Goal: Communication & Community: Answer question/provide support

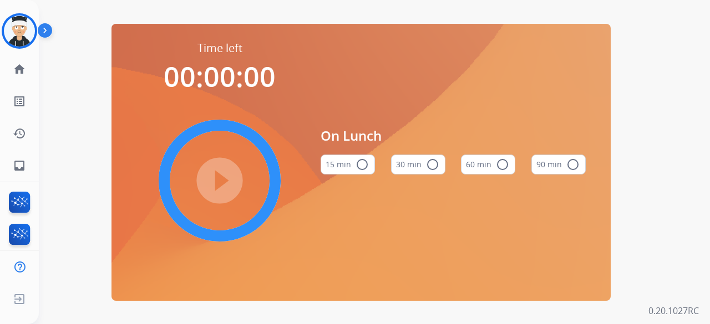
click at [16, 43] on img at bounding box center [19, 31] width 31 height 31
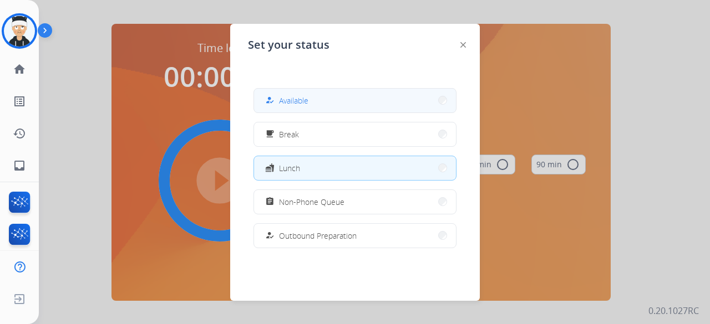
click at [314, 98] on button "how_to_reg Available" at bounding box center [355, 101] width 202 height 24
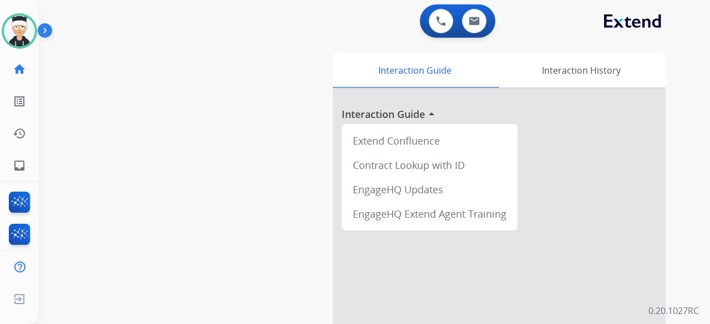
click at [471, 8] on div "0 Voice Interactions 0 Email Interactions" at bounding box center [457, 20] width 75 height 33
click at [469, 17] on img at bounding box center [473, 21] width 11 height 9
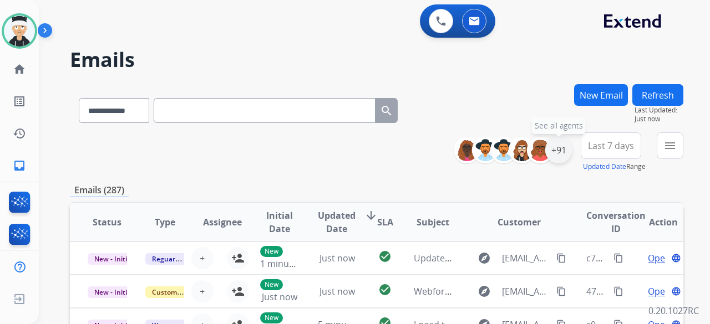
click at [553, 150] on div "+91" at bounding box center [558, 150] width 27 height 27
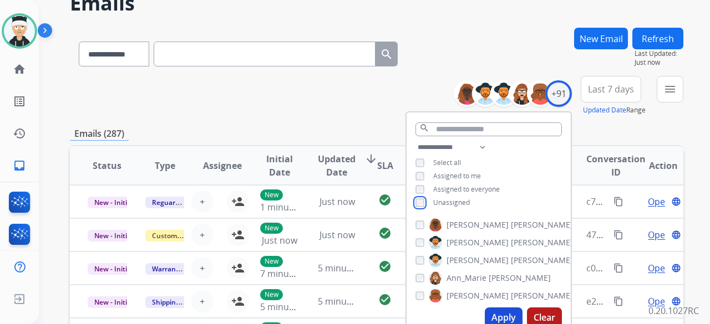
scroll to position [166, 0]
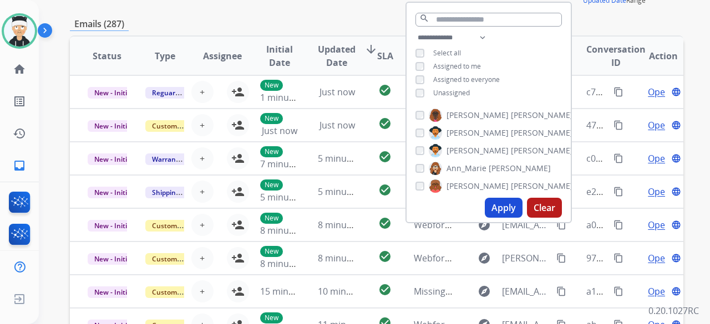
click at [492, 206] on button "Apply" at bounding box center [504, 208] width 38 height 20
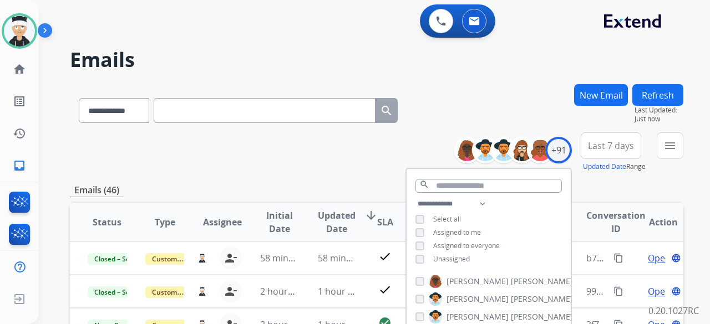
click at [284, 144] on div "**********" at bounding box center [376, 152] width 613 height 40
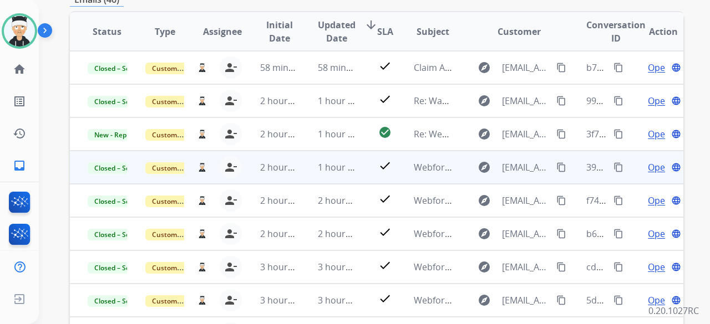
scroll to position [166, 0]
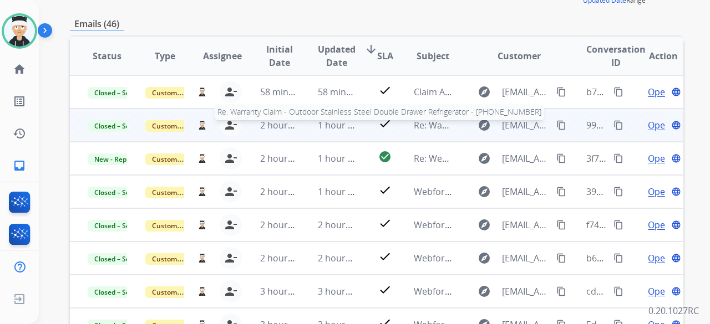
click at [424, 121] on span "Re: Warranty Claim - Outdoor Stainless Steel Double Drawer Refrigerator - [PHON…" at bounding box center [608, 125] width 389 height 12
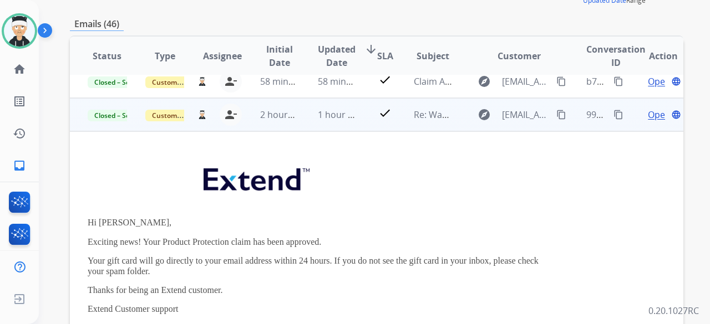
scroll to position [0, 0]
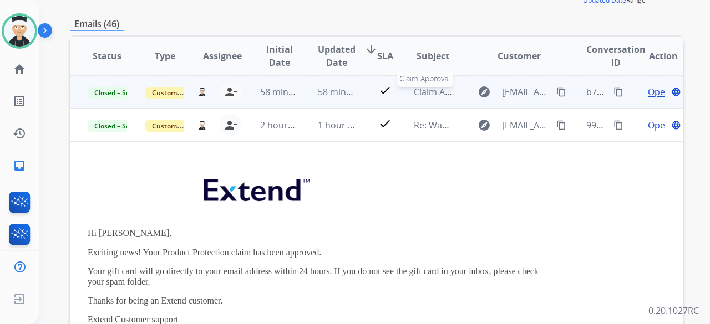
click at [423, 93] on span "Claim Approval" at bounding box center [445, 92] width 63 height 12
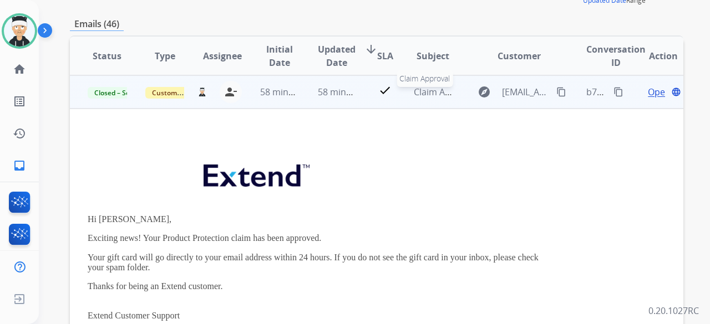
click at [425, 91] on span "Claim Approval" at bounding box center [445, 92] width 63 height 12
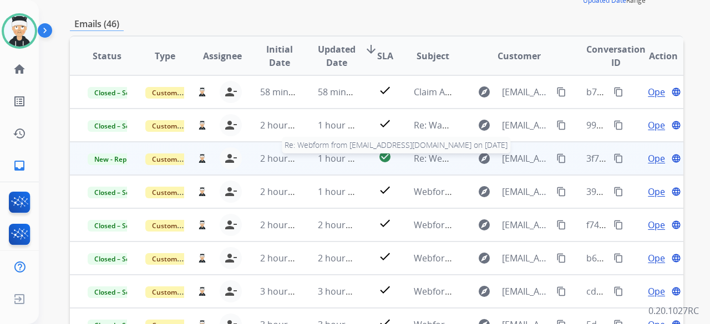
click at [415, 162] on span "Re: Webform from [EMAIL_ADDRESS][DOMAIN_NAME] on [DATE]" at bounding box center [547, 158] width 266 height 12
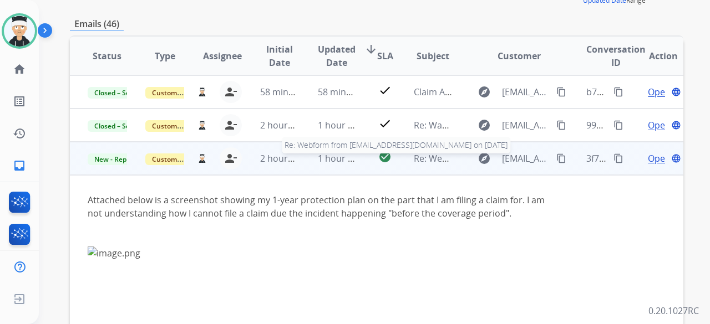
scroll to position [67, 0]
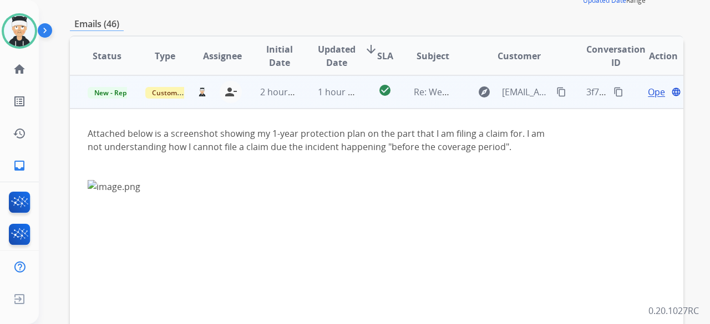
click at [387, 148] on div "Attached below is a screenshot showing my 1-year protection plan on the part th…" at bounding box center [319, 304] width 463 height 354
click at [504, 181] on div at bounding box center [319, 324] width 463 height 314
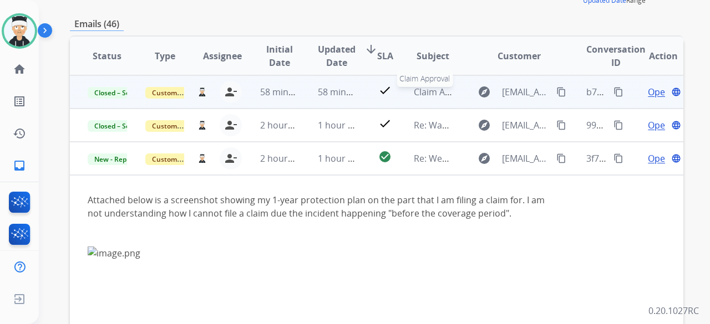
click at [414, 89] on span "Claim Approval" at bounding box center [445, 92] width 63 height 12
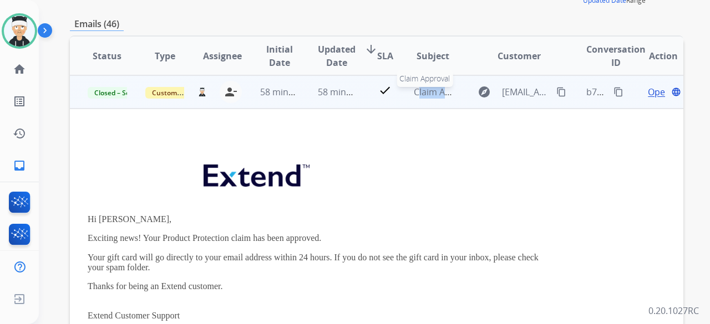
click at [414, 89] on span "Claim Approval" at bounding box center [445, 92] width 63 height 12
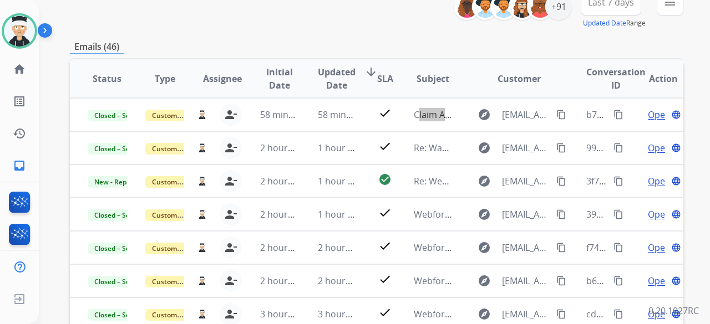
scroll to position [111, 0]
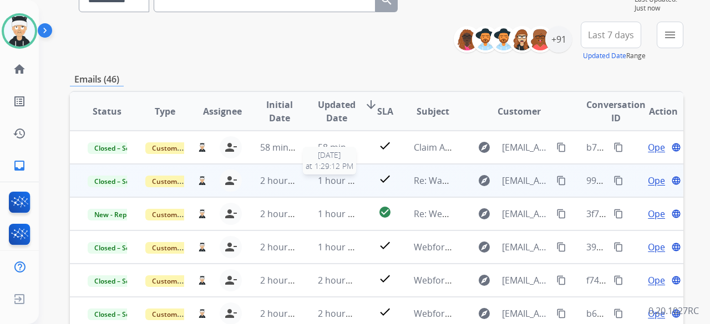
click at [342, 181] on span "1 hour ago" at bounding box center [340, 181] width 45 height 12
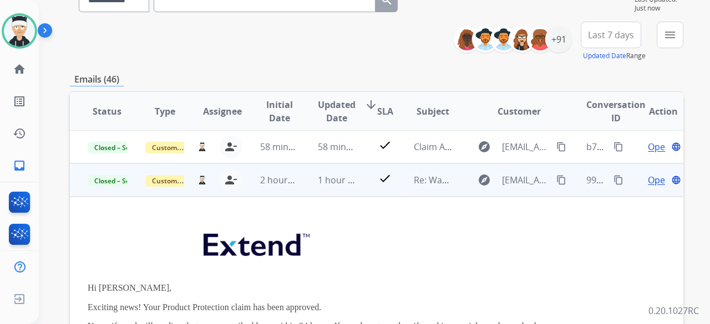
scroll to position [0, 0]
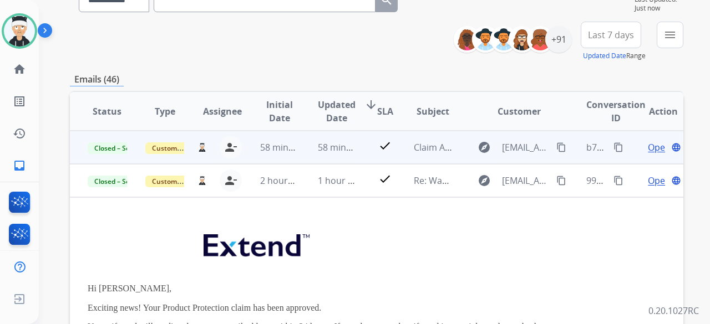
click at [647, 144] on span "Open" at bounding box center [658, 147] width 23 height 13
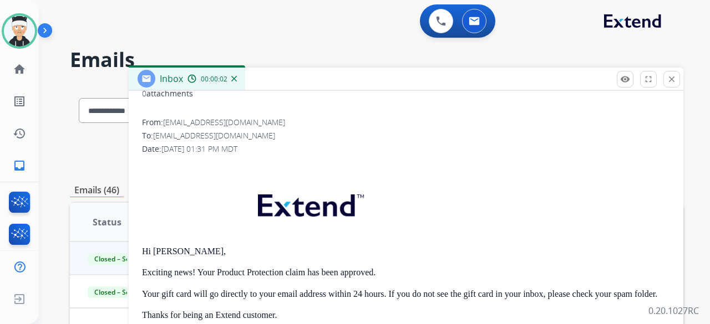
scroll to position [28, 0]
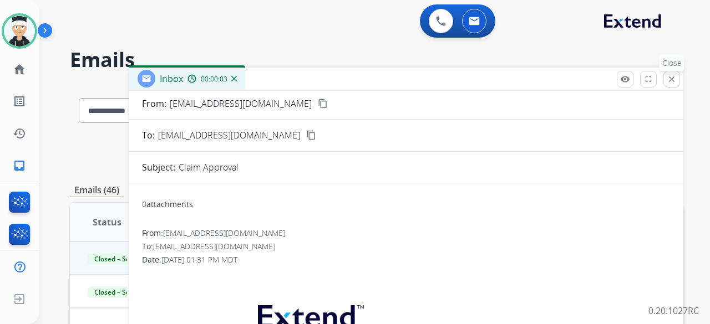
click at [670, 75] on mat-icon "close" at bounding box center [671, 79] width 10 height 10
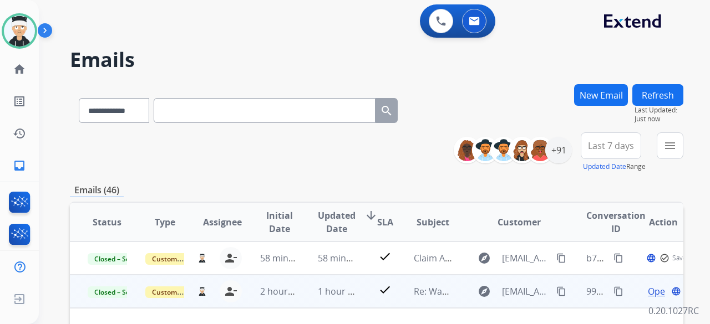
click at [651, 290] on span "Open" at bounding box center [658, 291] width 23 height 13
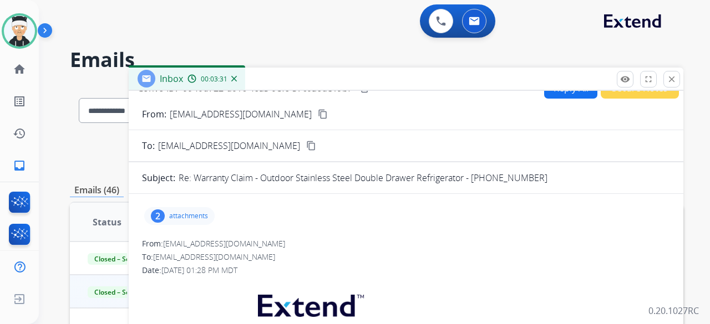
scroll to position [0, 0]
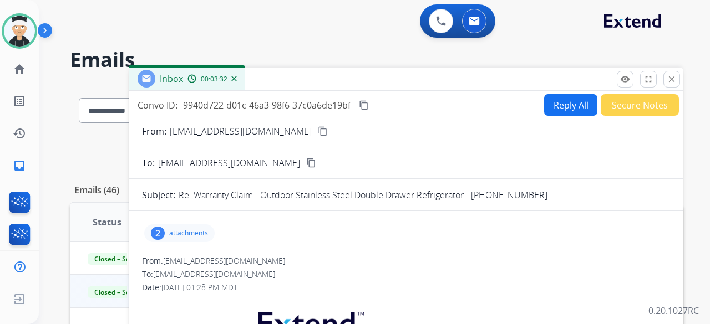
click at [365, 106] on mat-icon "content_copy" at bounding box center [364, 105] width 10 height 10
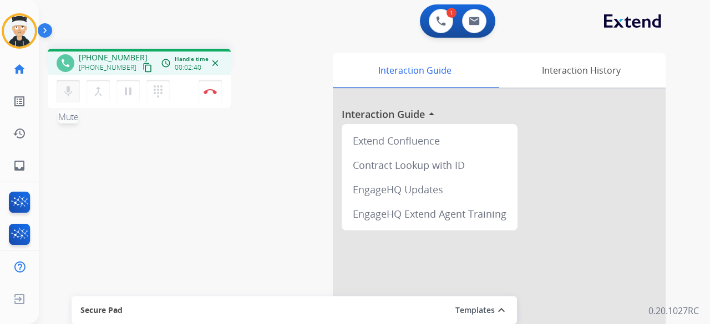
click at [68, 86] on mat-icon "mic" at bounding box center [68, 91] width 13 height 13
click at [127, 91] on mat-icon "pause" at bounding box center [127, 91] width 13 height 13
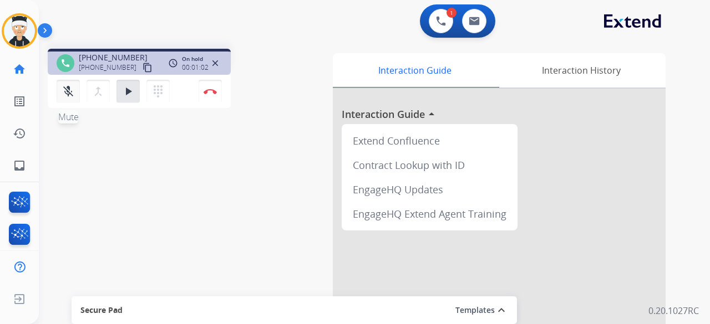
click at [69, 95] on mat-icon "mic_off" at bounding box center [68, 91] width 13 height 13
click at [129, 99] on button "play_arrow Hold" at bounding box center [127, 91] width 23 height 23
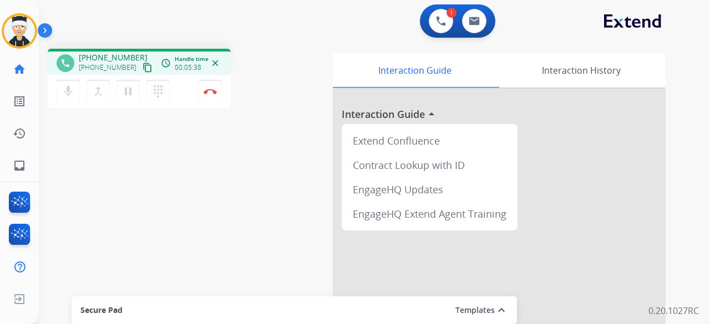
click at [288, 50] on div "phone [PHONE_NUMBER] [PHONE_NUMBER] content_copy access_time Call metrics Queue…" at bounding box center [181, 80] width 266 height 63
click at [75, 94] on button "mic Mute" at bounding box center [68, 91] width 23 height 23
click at [133, 96] on mat-icon "pause" at bounding box center [127, 91] width 13 height 13
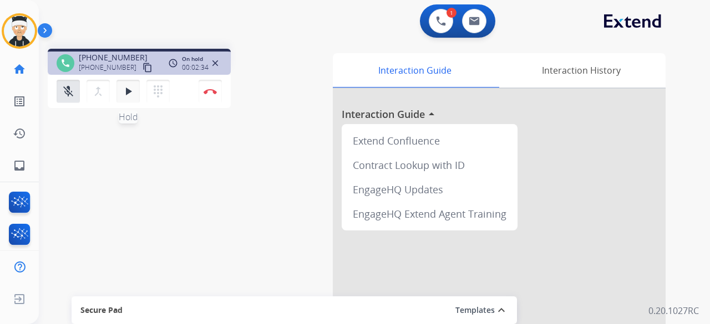
click at [130, 95] on mat-icon "play_arrow" at bounding box center [127, 91] width 13 height 13
drag, startPoint x: 130, startPoint y: 95, endPoint x: 102, endPoint y: 108, distance: 30.5
click at [129, 95] on mat-icon "play_arrow" at bounding box center [127, 91] width 13 height 13
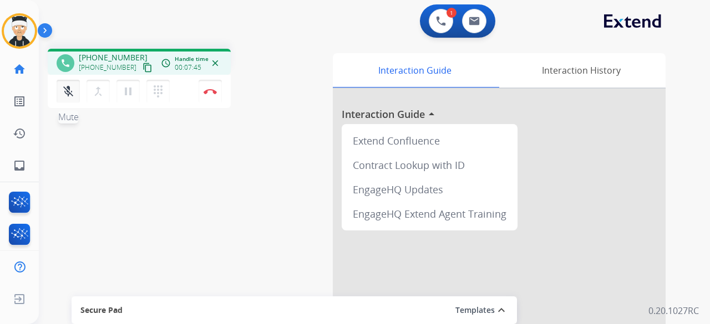
click at [78, 94] on button "mic_off Mute" at bounding box center [68, 91] width 23 height 23
click at [216, 89] on button "Disconnect" at bounding box center [209, 91] width 23 height 23
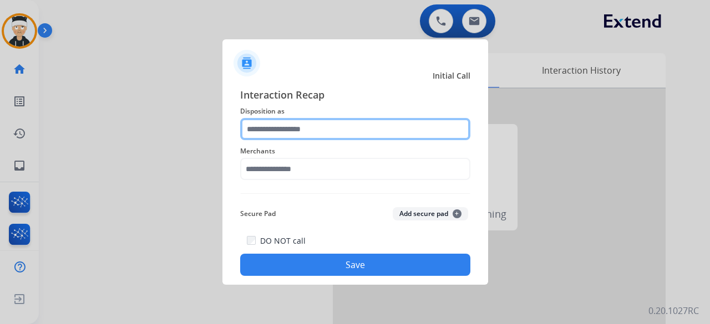
click at [354, 135] on input "text" at bounding box center [355, 129] width 230 height 22
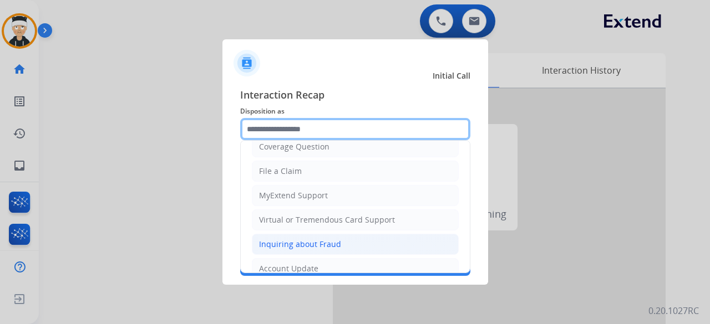
scroll to position [168, 0]
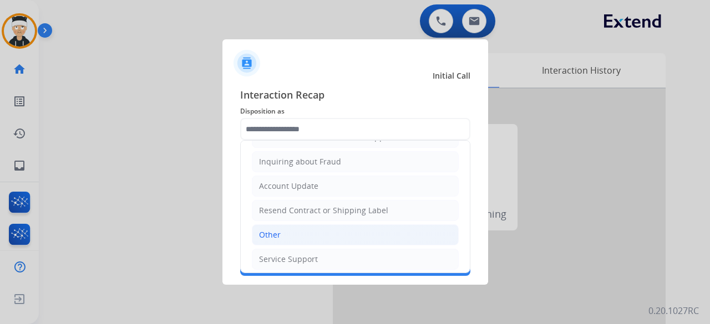
click at [314, 231] on li "Other" at bounding box center [355, 235] width 207 height 21
type input "*****"
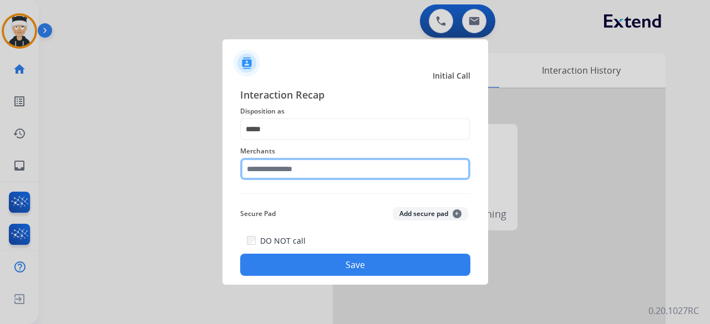
click at [329, 169] on input "text" at bounding box center [355, 169] width 230 height 22
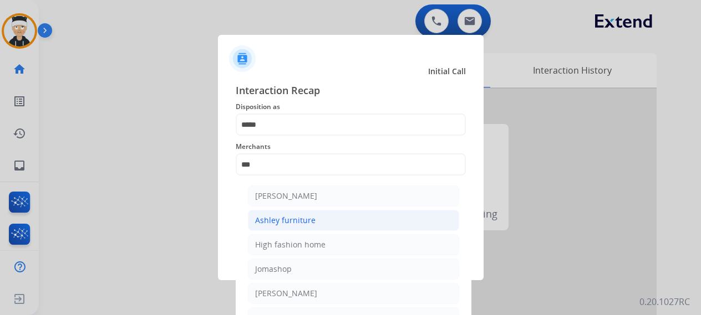
click at [309, 216] on div "Ashley furniture" at bounding box center [285, 220] width 60 height 11
type input "**********"
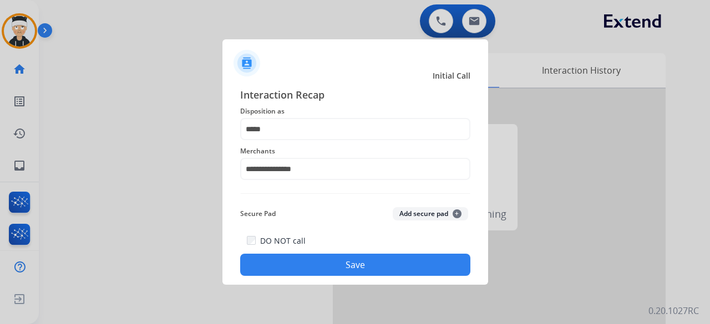
click at [358, 265] on button "Save" at bounding box center [355, 265] width 230 height 22
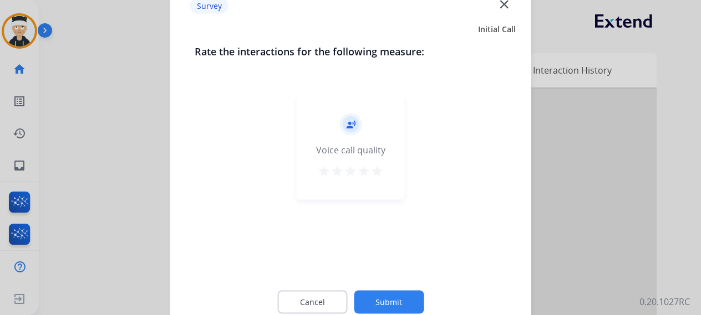
click at [376, 168] on mat-icon "star" at bounding box center [376, 170] width 13 height 13
click at [388, 298] on button "Submit" at bounding box center [389, 301] width 70 height 23
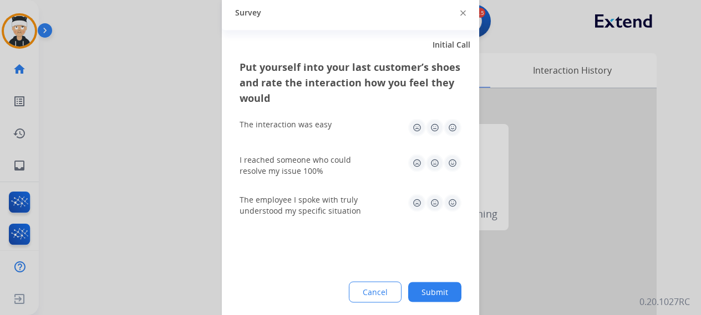
click at [451, 199] on img at bounding box center [452, 203] width 18 height 18
click at [447, 161] on img at bounding box center [452, 163] width 18 height 18
click at [453, 130] on img at bounding box center [452, 128] width 18 height 18
click at [446, 295] on button "Submit" at bounding box center [434, 292] width 53 height 20
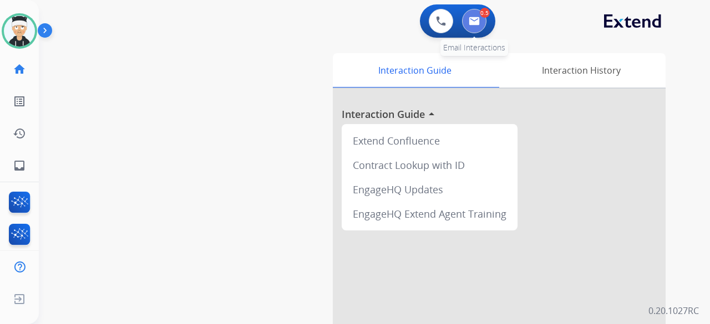
click at [477, 24] on img at bounding box center [473, 21] width 11 height 9
click at [481, 26] on button at bounding box center [474, 21] width 24 height 24
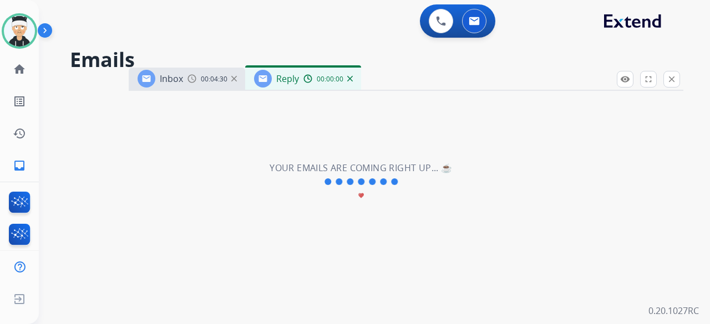
select select "**********"
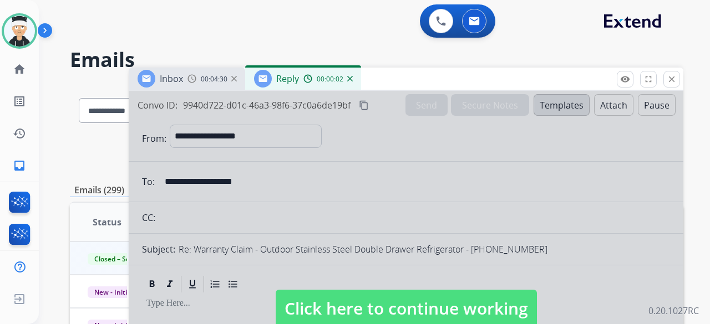
click at [387, 304] on span "Click here to continue working" at bounding box center [406, 309] width 261 height 38
select select
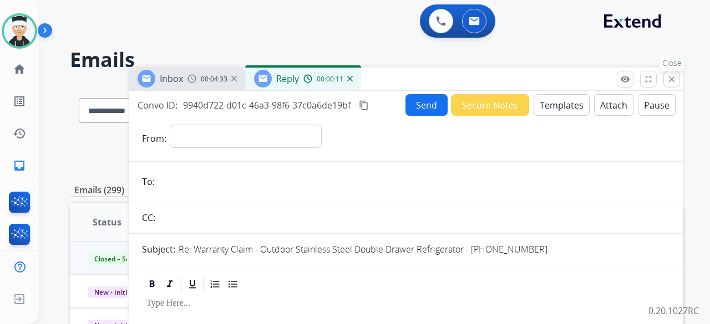
click at [675, 78] on mat-icon "close" at bounding box center [671, 79] width 10 height 10
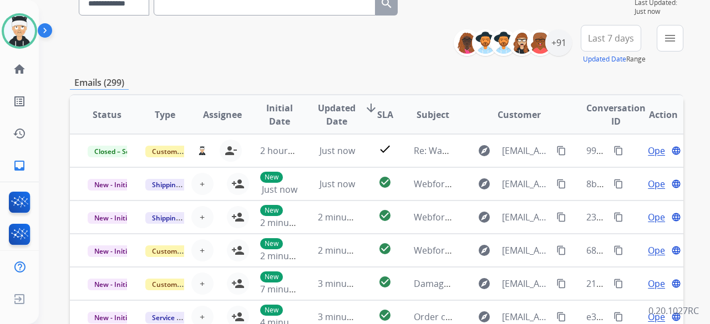
scroll to position [84, 0]
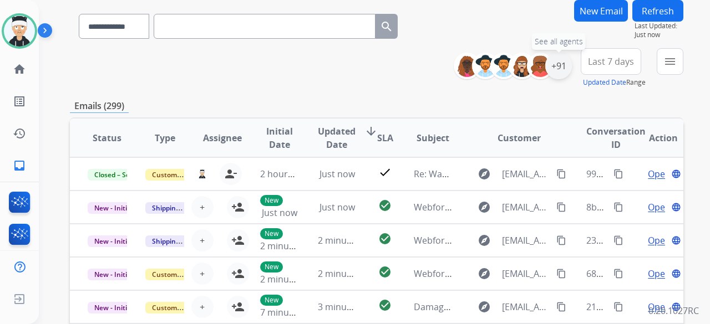
click at [559, 60] on div "+91" at bounding box center [558, 66] width 27 height 27
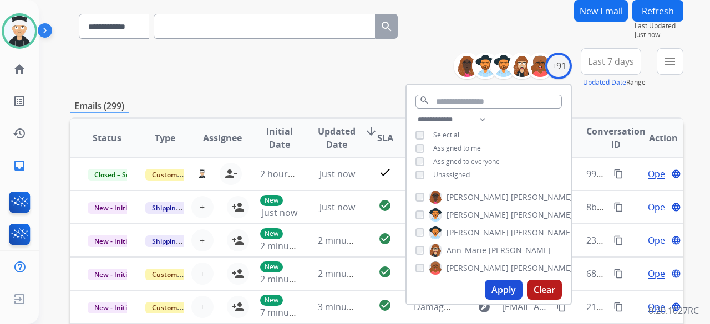
click at [509, 286] on button "Apply" at bounding box center [504, 290] width 38 height 20
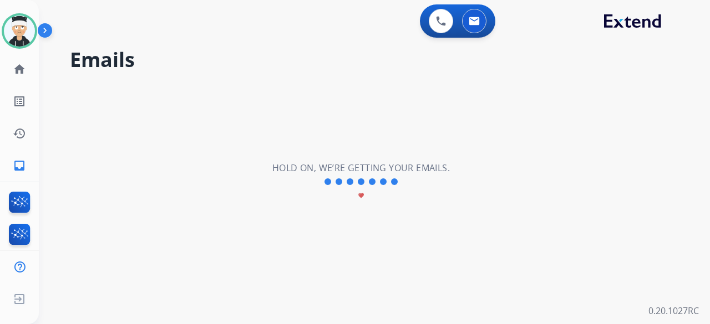
scroll to position [0, 0]
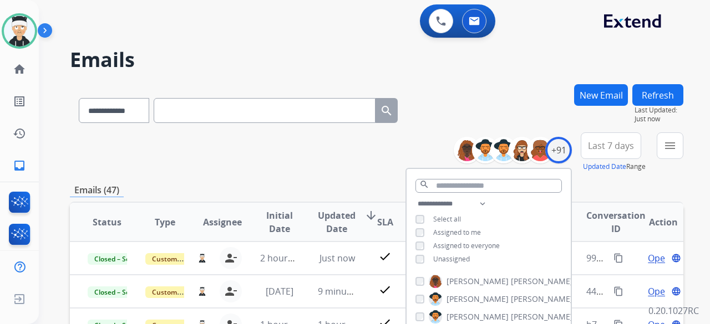
click at [318, 161] on div "**********" at bounding box center [376, 152] width 613 height 40
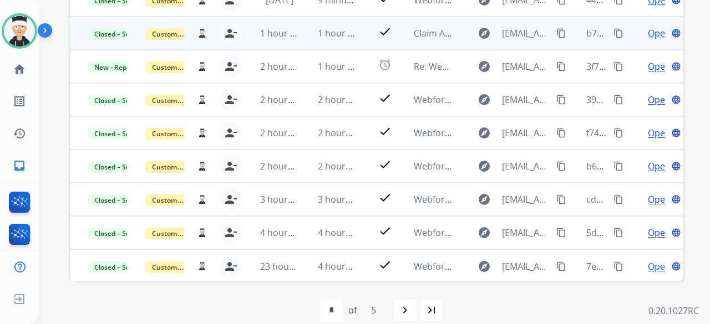
scroll to position [251, 0]
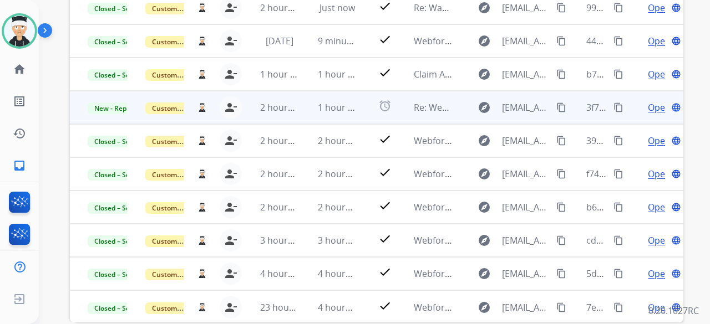
click at [647, 107] on span "Open" at bounding box center [658, 107] width 23 height 13
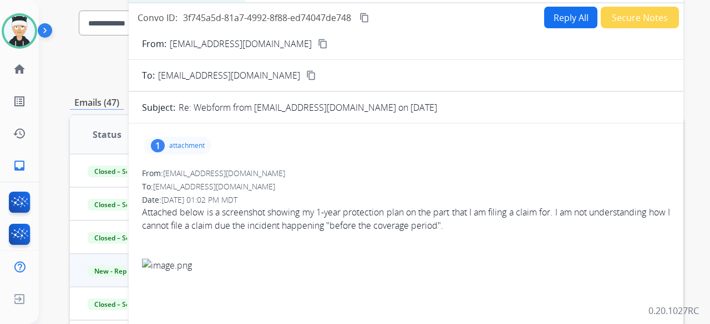
scroll to position [84, 0]
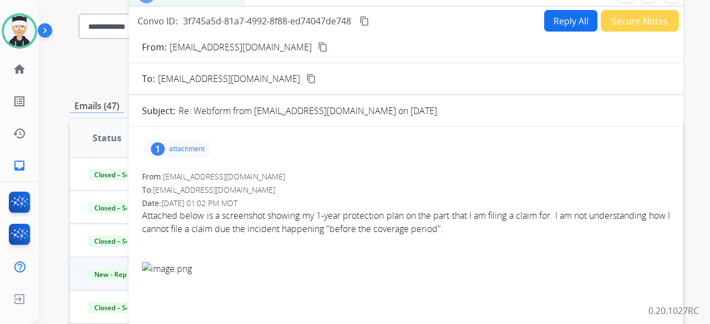
click at [167, 145] on div "1 attachment" at bounding box center [177, 149] width 67 height 18
click at [179, 174] on div at bounding box center [180, 177] width 55 height 39
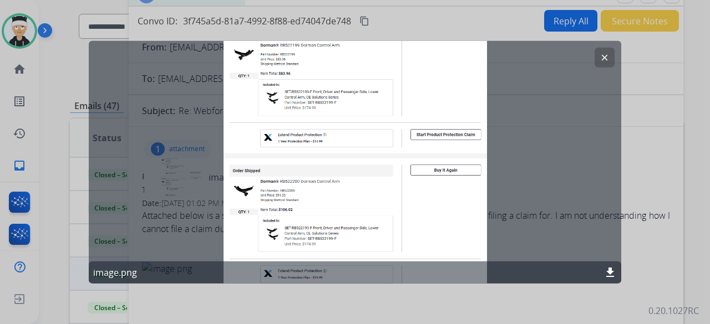
click at [604, 60] on mat-icon "clear" at bounding box center [604, 57] width 10 height 10
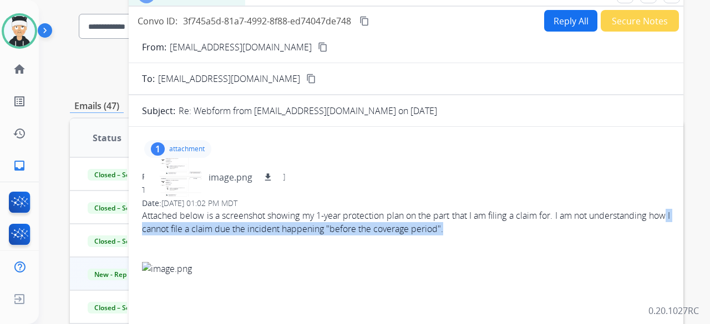
drag, startPoint x: 159, startPoint y: 230, endPoint x: 549, endPoint y: 225, distance: 390.3
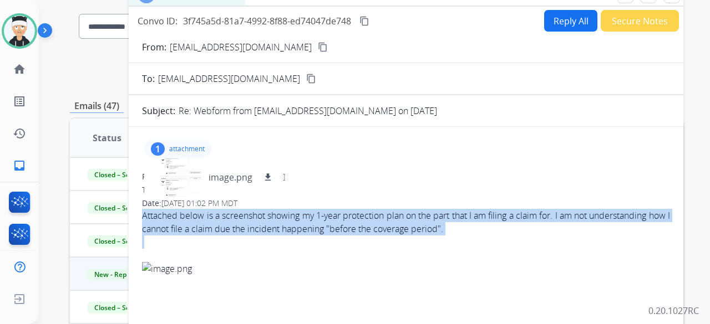
drag, startPoint x: 532, startPoint y: 225, endPoint x: 439, endPoint y: 224, distance: 93.7
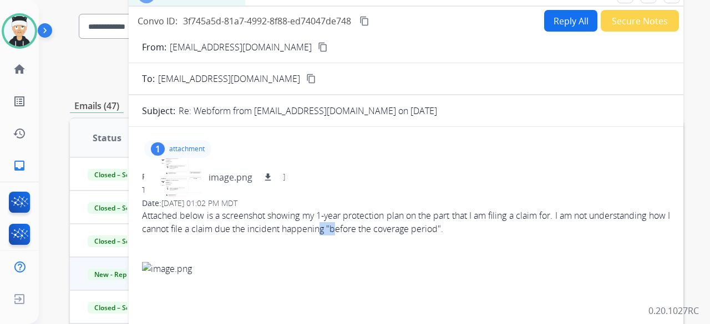
drag, startPoint x: 329, startPoint y: 223, endPoint x: 322, endPoint y: 223, distance: 7.2
click at [182, 175] on div at bounding box center [180, 177] width 55 height 39
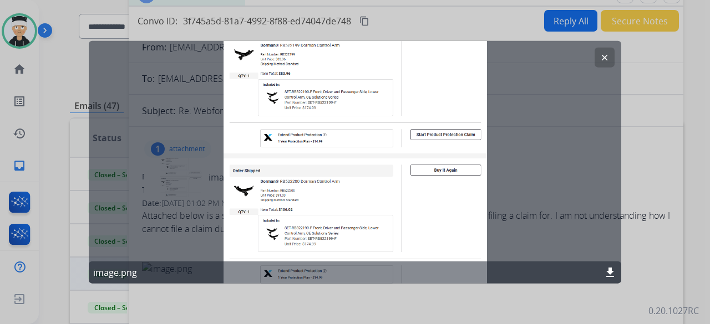
click at [544, 135] on div "clear image.png download" at bounding box center [355, 161] width 532 height 243
click at [516, 238] on div "clear image.png download" at bounding box center [355, 161] width 532 height 243
click at [543, 116] on div "clear image.png download" at bounding box center [355, 161] width 532 height 243
click at [607, 57] on mat-icon "clear" at bounding box center [604, 57] width 10 height 10
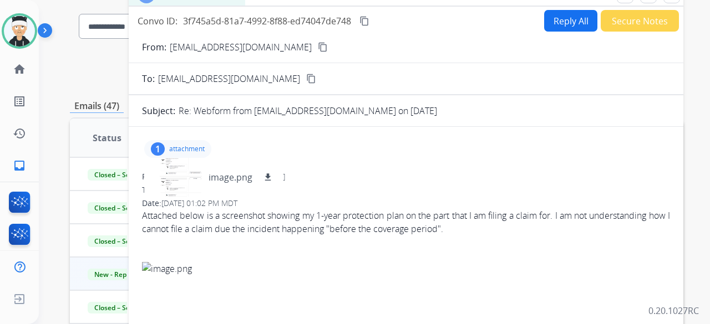
click at [318, 48] on mat-icon "content_copy" at bounding box center [323, 47] width 10 height 10
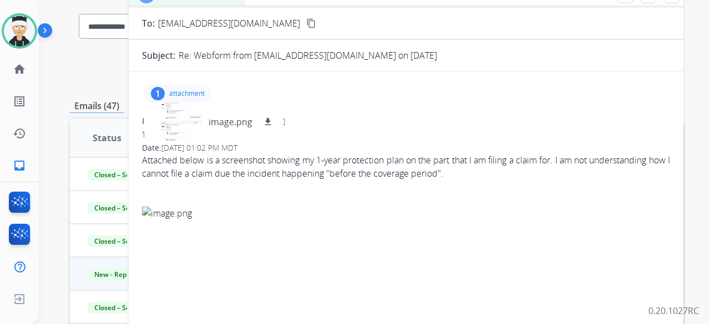
scroll to position [0, 0]
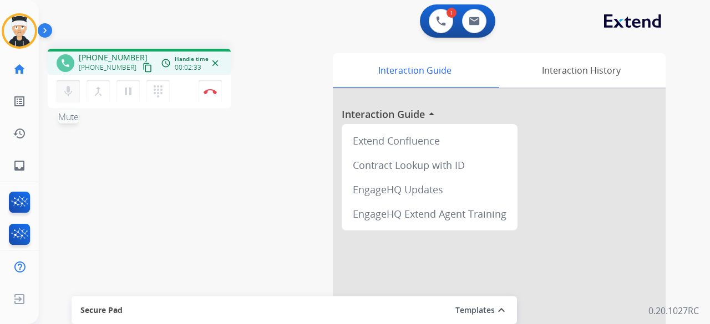
drag, startPoint x: 64, startPoint y: 93, endPoint x: 70, endPoint y: 95, distance: 6.5
click at [64, 93] on mat-icon "mic" at bounding box center [68, 91] width 13 height 13
click at [131, 97] on mat-icon "pause" at bounding box center [127, 91] width 13 height 13
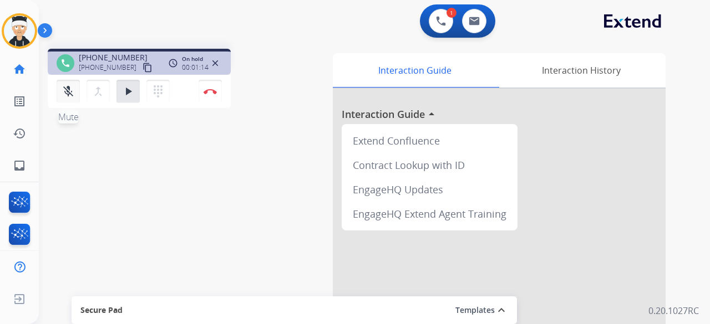
click at [69, 101] on button "mic_off Mute" at bounding box center [68, 91] width 23 height 23
click at [132, 99] on button "play_arrow Hold" at bounding box center [127, 91] width 23 height 23
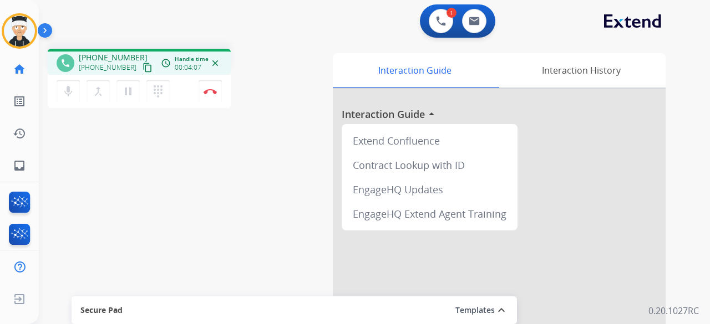
click at [216, 188] on div "phone [PHONE_NUMBER] [PHONE_NUMBER] content_copy access_time Call metrics Queue…" at bounding box center [361, 271] width 644 height 462
click at [213, 96] on button "Disconnect" at bounding box center [209, 91] width 23 height 23
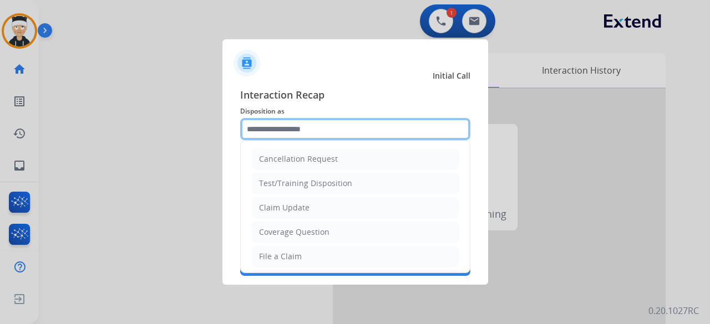
click at [289, 127] on input "text" at bounding box center [355, 129] width 230 height 22
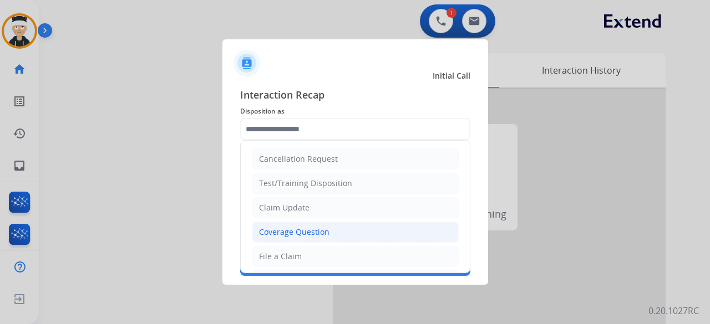
click at [332, 228] on li "Coverage Question" at bounding box center [355, 232] width 207 height 21
type input "**********"
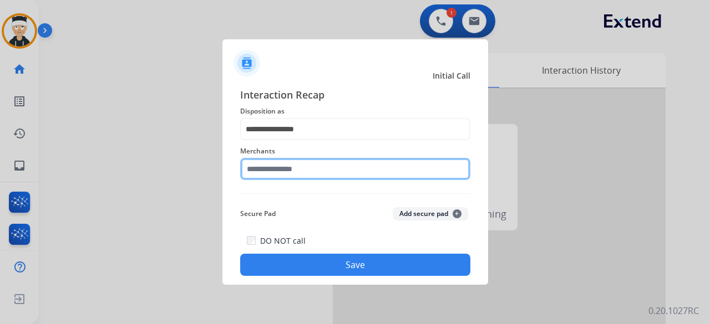
click at [335, 170] on input "text" at bounding box center [355, 169] width 230 height 22
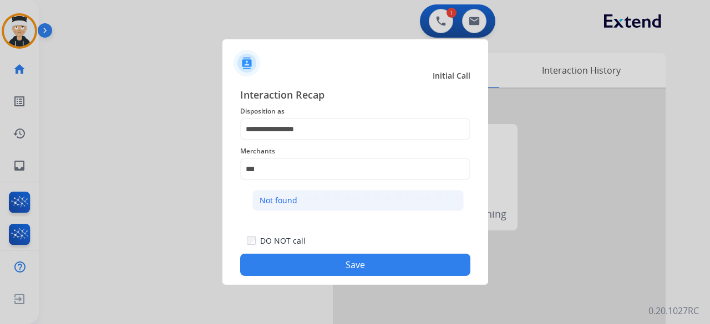
click at [305, 203] on li "Not found" at bounding box center [357, 200] width 211 height 21
type input "*********"
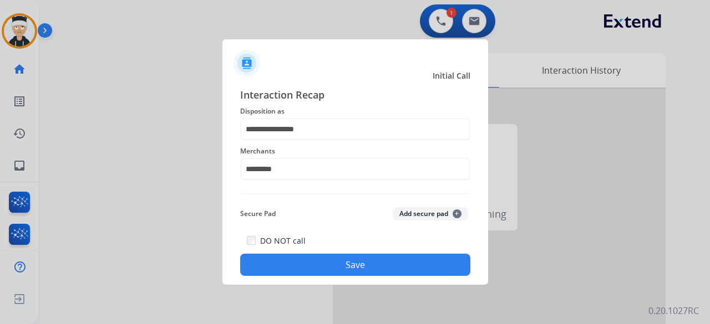
click at [347, 266] on button "Save" at bounding box center [355, 265] width 230 height 22
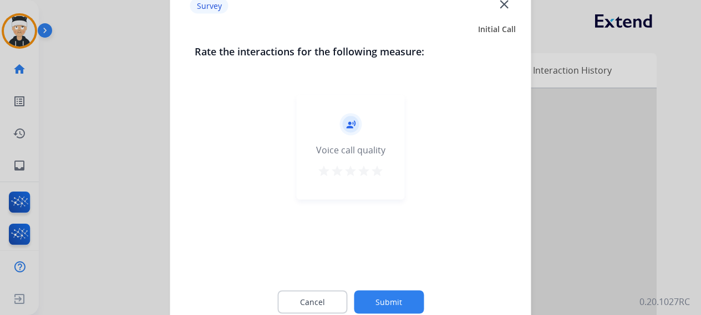
click at [374, 175] on mat-icon "star" at bounding box center [376, 170] width 13 height 13
click at [384, 300] on button "Submit" at bounding box center [389, 301] width 70 height 23
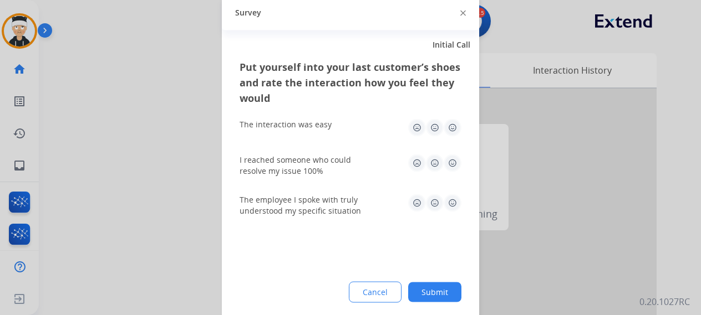
click at [453, 129] on img at bounding box center [452, 128] width 18 height 18
click at [448, 164] on img at bounding box center [452, 163] width 18 height 18
click at [453, 205] on img at bounding box center [452, 203] width 18 height 18
click at [427, 289] on button "Submit" at bounding box center [434, 292] width 53 height 20
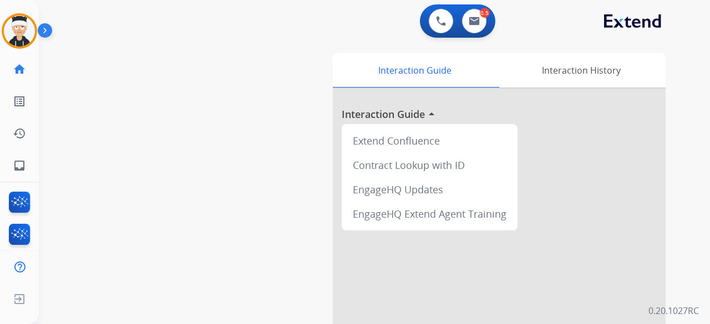
click at [470, 37] on div "0 Voice Interactions 0.5 Email Interactions" at bounding box center [457, 20] width 75 height 33
click at [474, 29] on button at bounding box center [474, 21] width 24 height 24
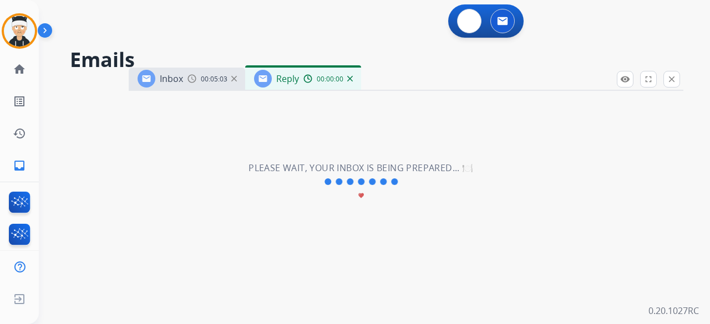
select select "**********"
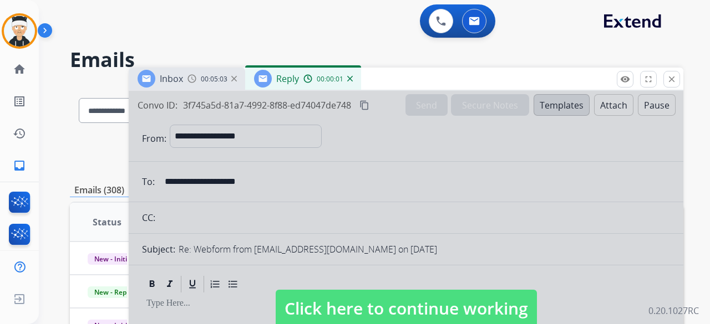
click at [453, 309] on span "Click here to continue working" at bounding box center [406, 309] width 261 height 38
select select
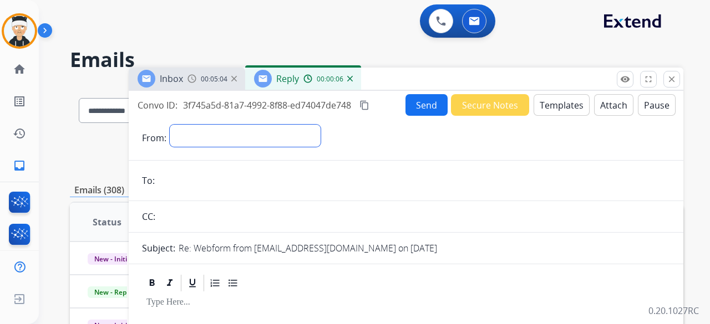
click at [253, 140] on select "**********" at bounding box center [245, 136] width 151 height 22
select select "**********"
click at [170, 125] on select "**********" at bounding box center [245, 136] width 151 height 22
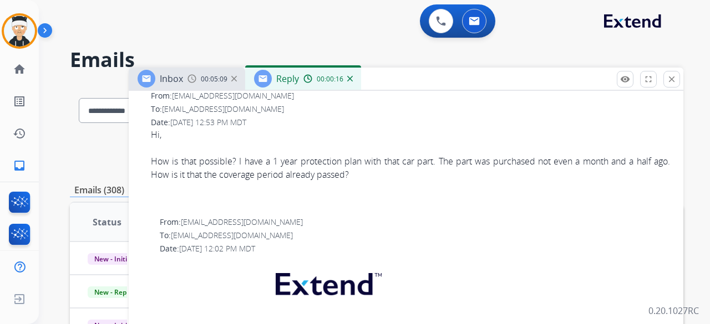
scroll to position [666, 0]
drag, startPoint x: 271, startPoint y: 235, endPoint x: 175, endPoint y: 238, distance: 95.4
click at [174, 238] on div "To: [EMAIL_ADDRESS][DOMAIN_NAME]" at bounding box center [415, 235] width 510 height 11
click at [174, 238] on span "[EMAIL_ADDRESS][DOMAIN_NAME]" at bounding box center [232, 235] width 122 height 11
drag, startPoint x: 274, startPoint y: 234, endPoint x: 174, endPoint y: 237, distance: 99.8
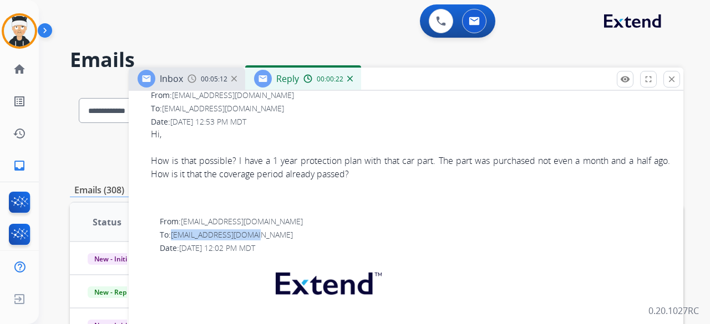
click at [174, 237] on div "To: [EMAIL_ADDRESS][DOMAIN_NAME]" at bounding box center [415, 235] width 510 height 11
copy span "[EMAIL_ADDRESS][DOMAIN_NAME]"
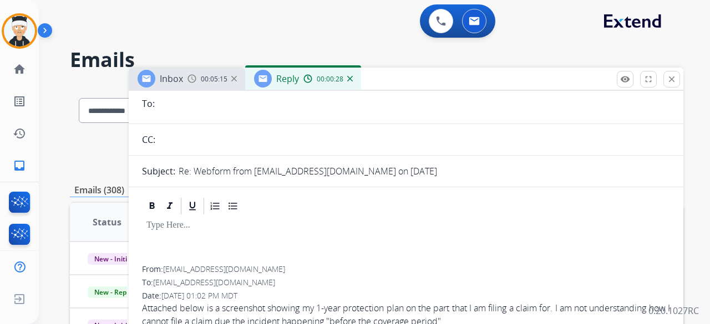
scroll to position [0, 0]
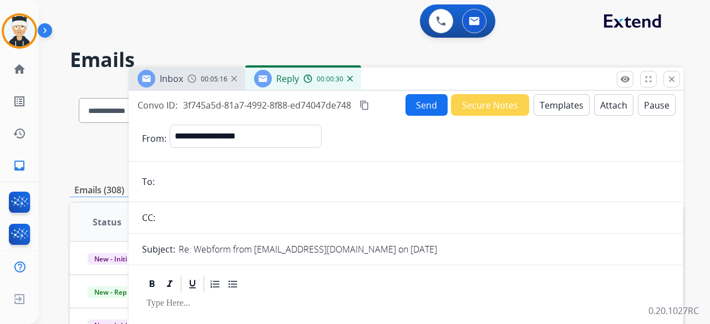
click at [207, 180] on input "email" at bounding box center [414, 182] width 512 height 22
paste input "**********"
type input "**********"
click at [541, 111] on button "Templates" at bounding box center [561, 105] width 56 height 22
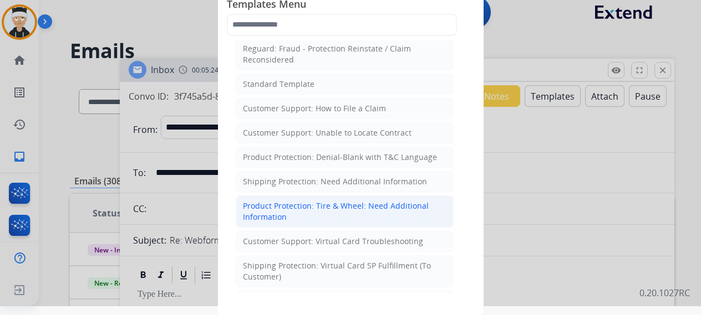
scroll to position [166, 0]
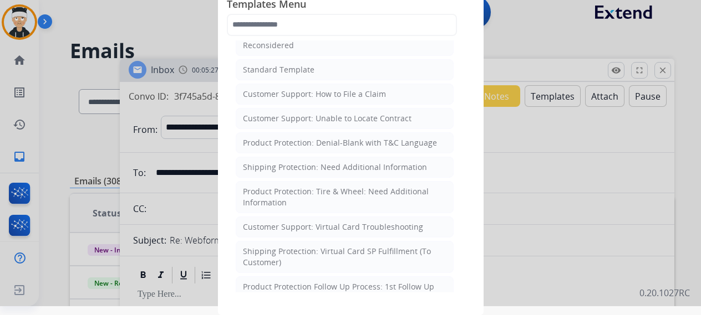
click at [392, 137] on div "Product Protection: Denial-Blank with T&C Language" at bounding box center [340, 142] width 194 height 11
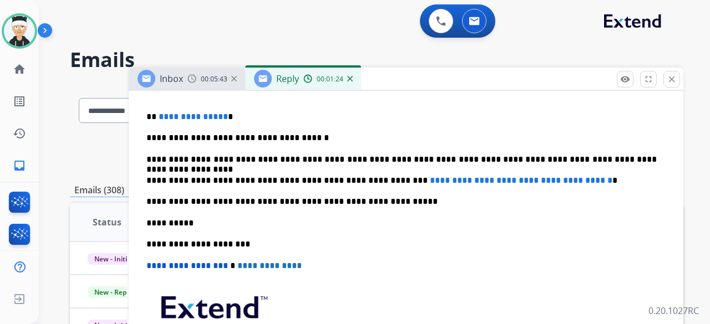
scroll to position [333, 0]
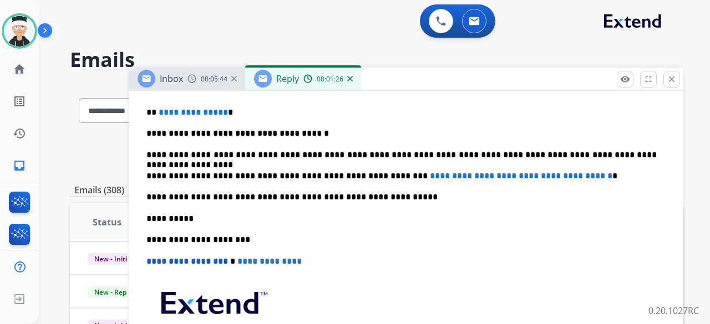
click at [220, 113] on span "**********" at bounding box center [193, 112] width 69 height 8
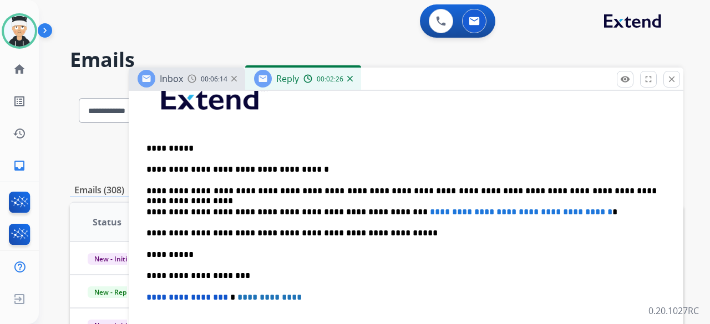
scroll to position [277, 0]
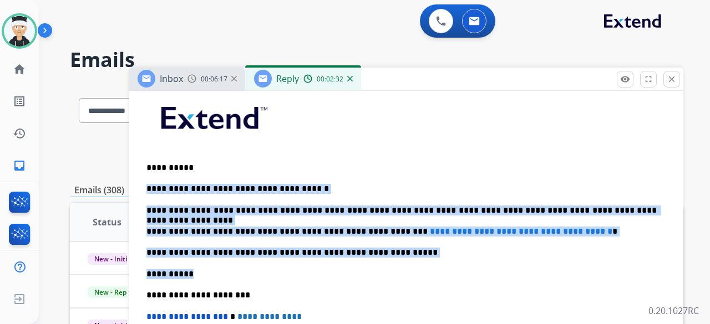
drag, startPoint x: 187, startPoint y: 271, endPoint x: 143, endPoint y: 187, distance: 94.5
click at [143, 187] on div "**********" at bounding box center [406, 273] width 528 height 371
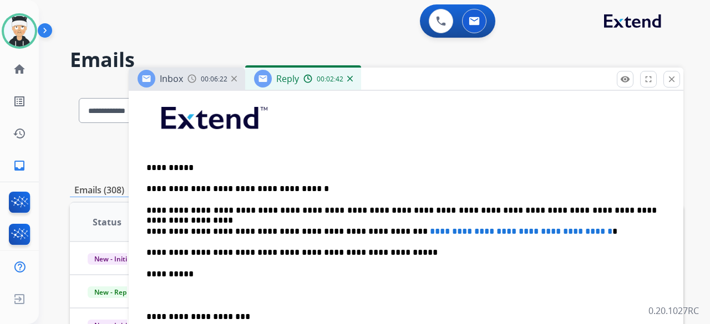
click at [190, 281] on div "**********" at bounding box center [406, 284] width 528 height 392
drag, startPoint x: 186, startPoint y: 271, endPoint x: 163, endPoint y: 246, distance: 34.5
click at [181, 267] on div "**********" at bounding box center [406, 284] width 528 height 392
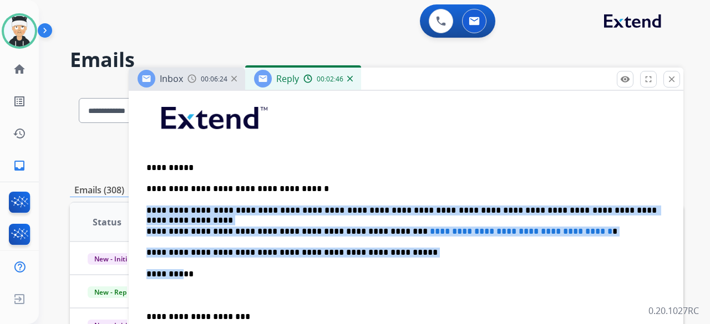
drag, startPoint x: 163, startPoint y: 246, endPoint x: 148, endPoint y: 203, distance: 44.7
click at [148, 203] on div "**********" at bounding box center [406, 284] width 528 height 392
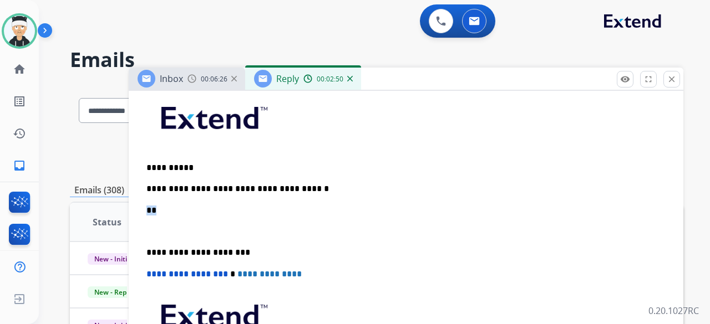
drag, startPoint x: 154, startPoint y: 207, endPoint x: 104, endPoint y: 212, distance: 50.7
click at [104, 212] on th "Status" at bounding box center [99, 222] width 58 height 39
drag, startPoint x: 161, startPoint y: 211, endPoint x: 108, endPoint y: 206, distance: 52.9
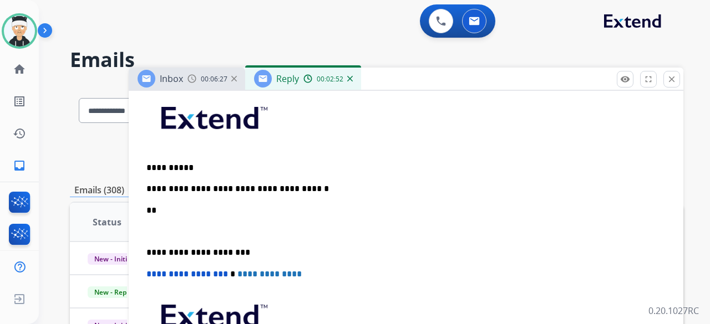
click at [108, 206] on th "Status" at bounding box center [99, 222] width 58 height 39
drag, startPoint x: 159, startPoint y: 215, endPoint x: 134, endPoint y: 215, distance: 24.4
drag, startPoint x: 146, startPoint y: 212, endPoint x: 154, endPoint y: 209, distance: 8.8
click at [146, 212] on div "**********" at bounding box center [406, 252] width 528 height 329
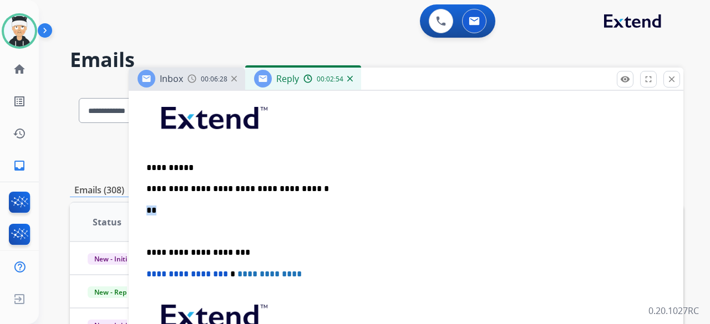
drag, startPoint x: 154, startPoint y: 209, endPoint x: 136, endPoint y: 206, distance: 18.0
click at [330, 190] on p "**********" at bounding box center [401, 189] width 510 height 10
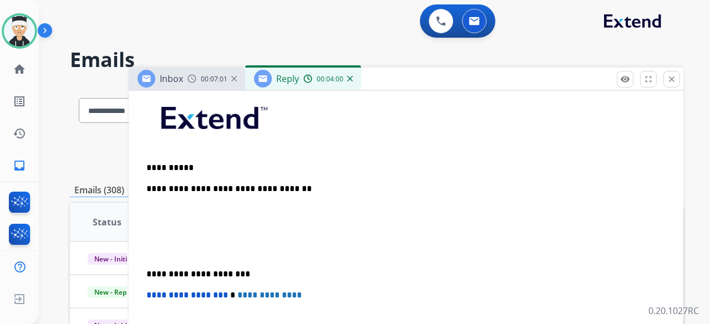
click at [186, 211] on p at bounding box center [405, 211] width 519 height 10
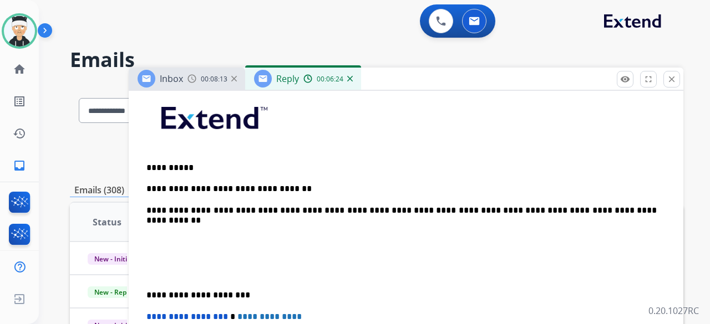
click at [602, 212] on p "**********" at bounding box center [401, 211] width 510 height 10
click at [612, 211] on p "**********" at bounding box center [401, 211] width 510 height 10
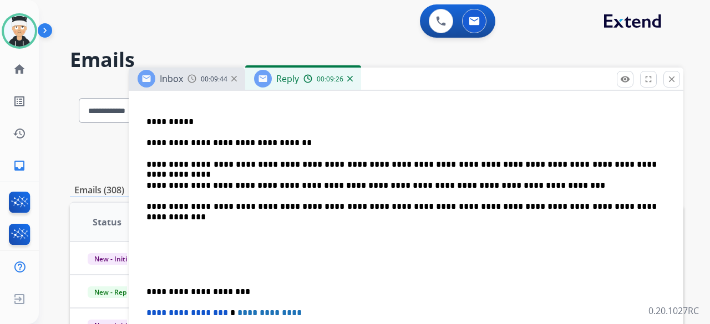
scroll to position [388, 0]
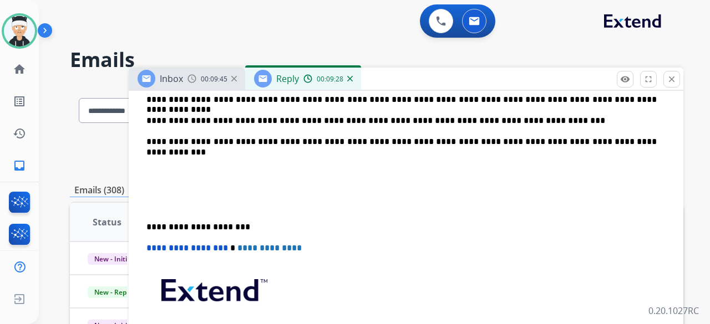
click at [145, 230] on div "**********" at bounding box center [406, 184] width 528 height 414
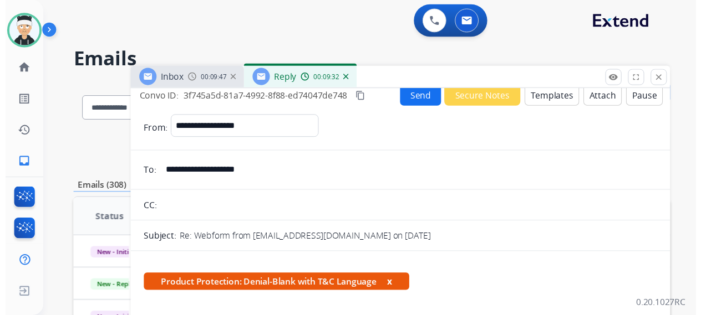
scroll to position [0, 0]
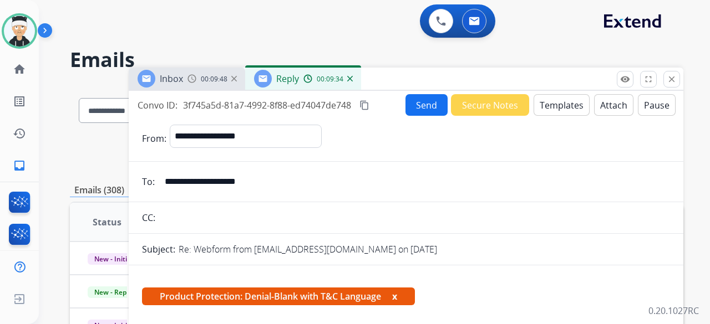
click at [419, 101] on button "Send" at bounding box center [426, 105] width 42 height 22
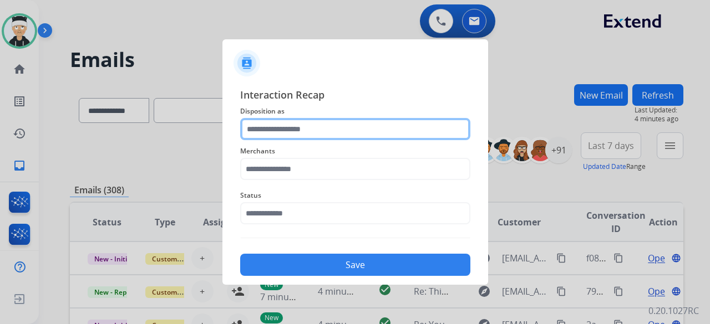
click at [346, 123] on input "text" at bounding box center [355, 129] width 230 height 22
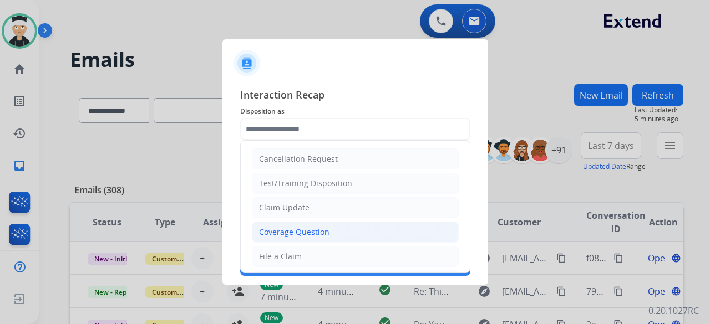
click at [317, 232] on div "Coverage Question" at bounding box center [294, 232] width 70 height 11
type input "**********"
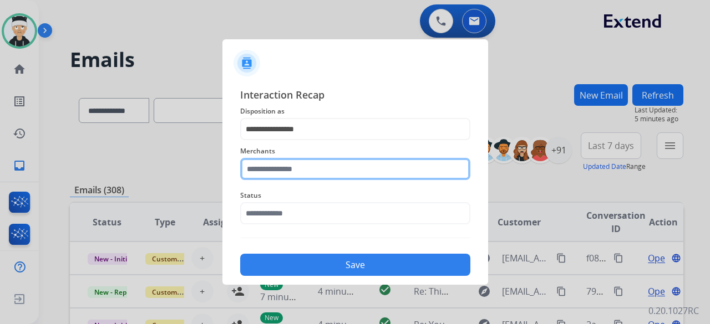
click at [345, 162] on input "text" at bounding box center [355, 169] width 230 height 22
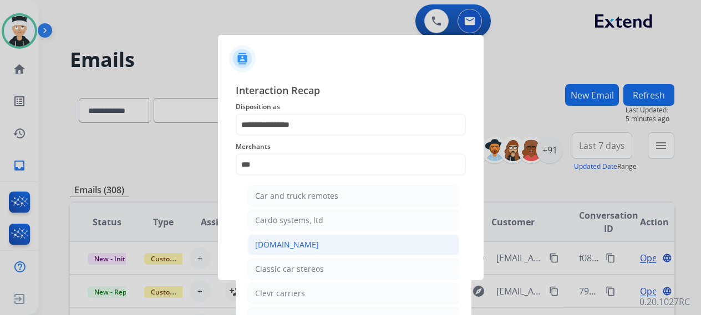
click at [323, 241] on li "[DOMAIN_NAME]" at bounding box center [353, 244] width 211 height 21
type input "**********"
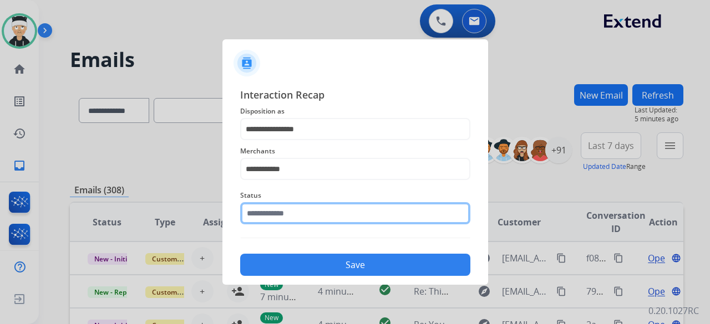
click at [327, 215] on input "text" at bounding box center [355, 213] width 230 height 22
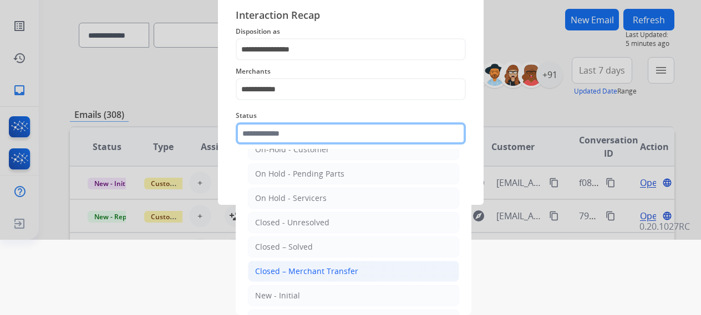
scroll to position [55, 0]
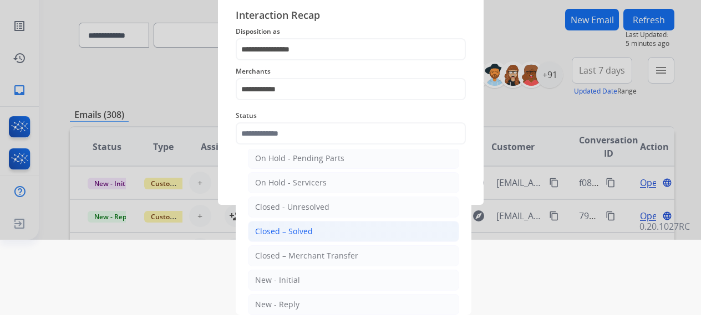
click at [322, 231] on li "Closed – Solved" at bounding box center [353, 231] width 211 height 21
type input "**********"
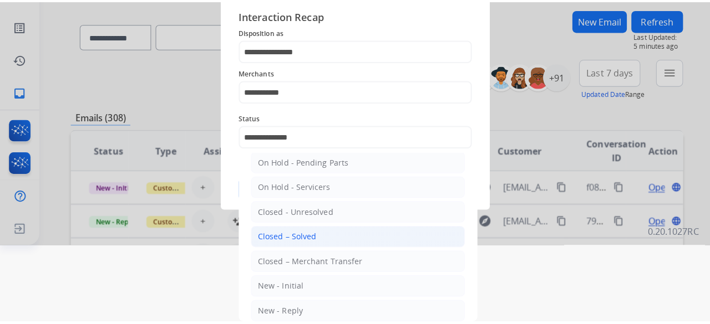
scroll to position [0, 0]
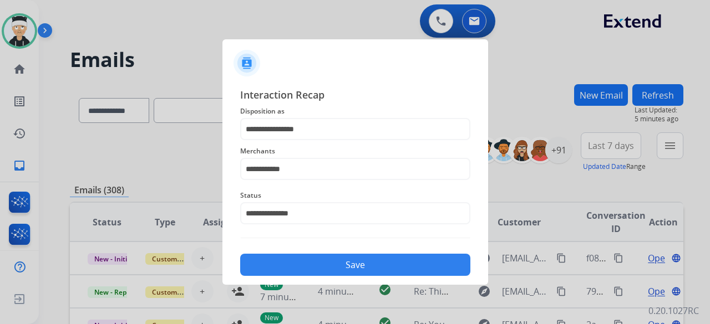
click at [324, 253] on div "Save" at bounding box center [355, 261] width 230 height 29
click at [324, 265] on button "Save" at bounding box center [355, 265] width 230 height 22
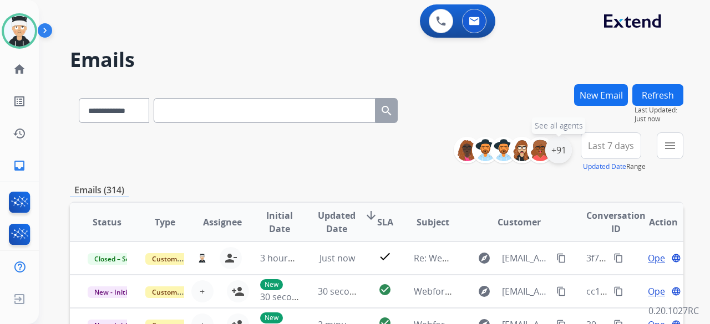
click at [559, 151] on div "+91" at bounding box center [558, 150] width 27 height 27
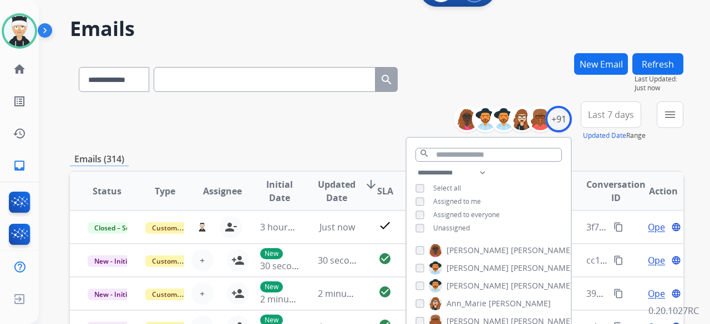
scroll to position [55, 0]
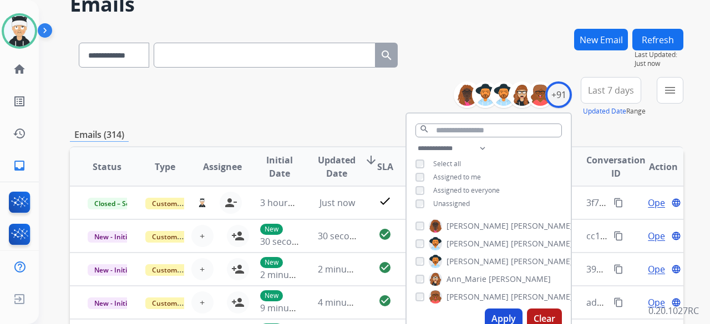
click at [497, 312] on button "Apply" at bounding box center [504, 319] width 38 height 20
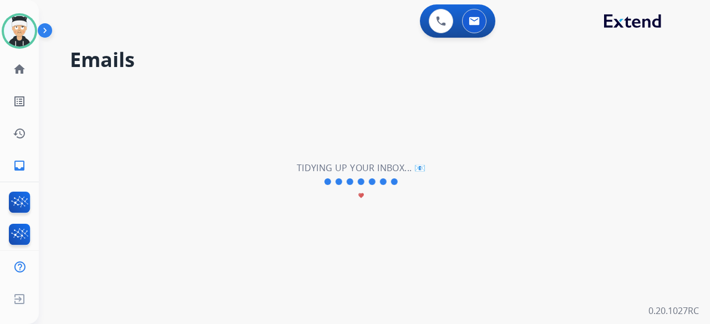
scroll to position [0, 0]
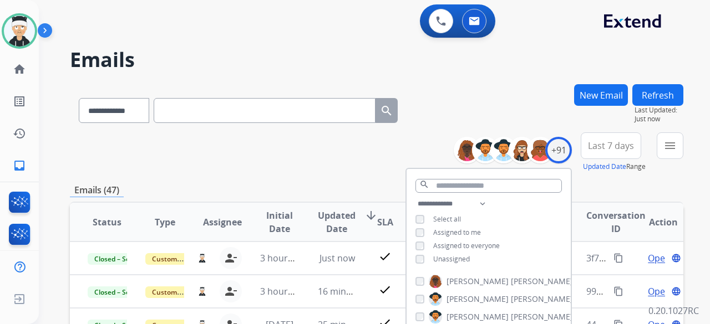
click at [285, 145] on div "**********" at bounding box center [376, 152] width 613 height 40
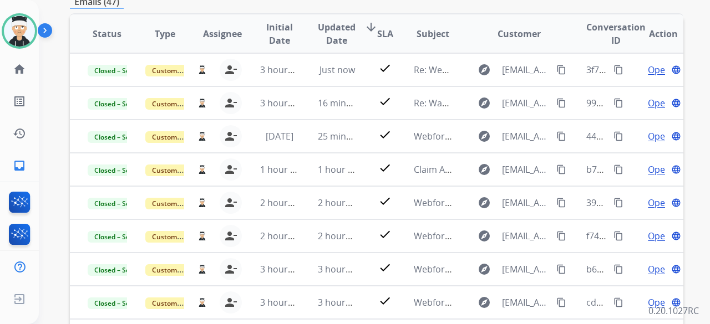
scroll to position [140, 0]
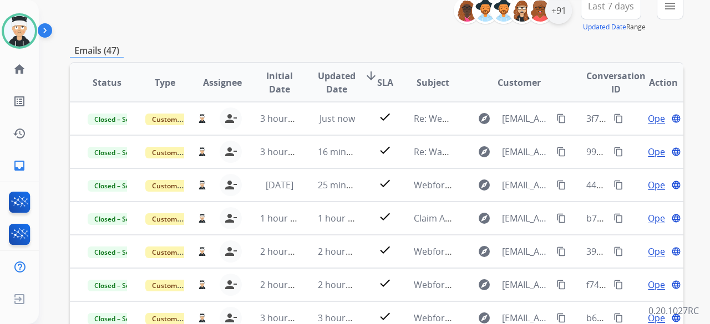
click at [558, 16] on div "+91" at bounding box center [558, 10] width 27 height 27
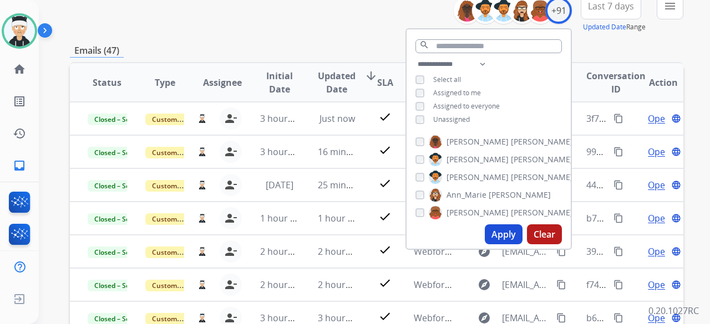
click at [504, 236] on button "Apply" at bounding box center [504, 235] width 38 height 20
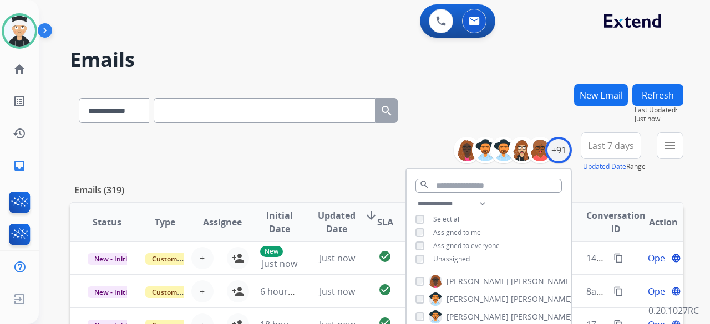
click at [312, 141] on div "**********" at bounding box center [376, 152] width 613 height 40
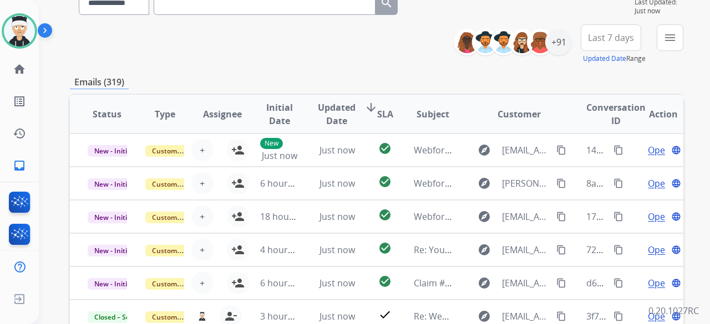
scroll to position [111, 0]
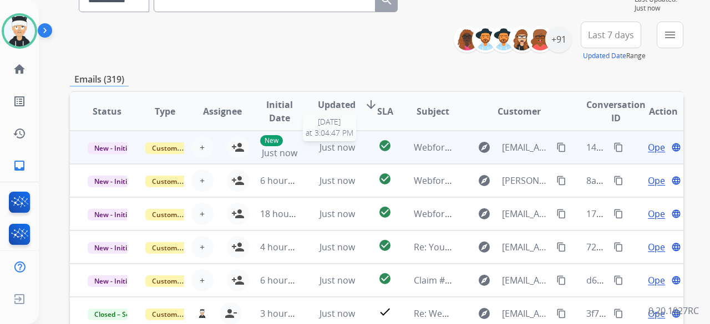
click at [350, 149] on span "Just now" at bounding box center [336, 147] width 35 height 12
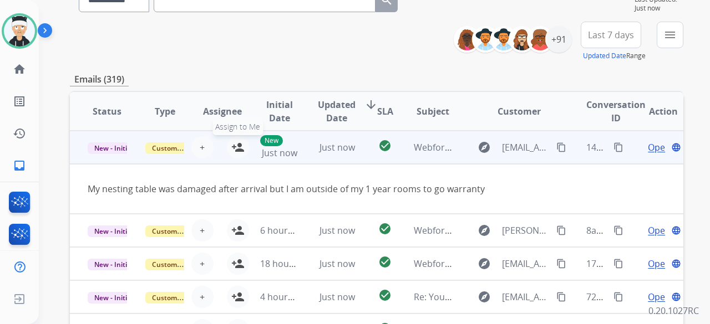
click at [233, 147] on mat-icon "person_add" at bounding box center [237, 147] width 13 height 13
click at [556, 147] on mat-icon "content_copy" at bounding box center [561, 147] width 10 height 10
click at [649, 149] on span "Open" at bounding box center [658, 147] width 23 height 13
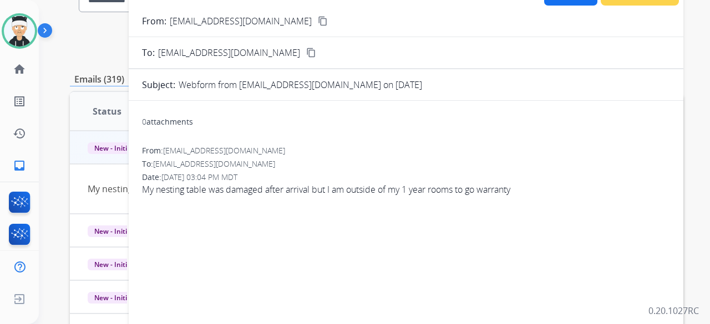
scroll to position [55, 0]
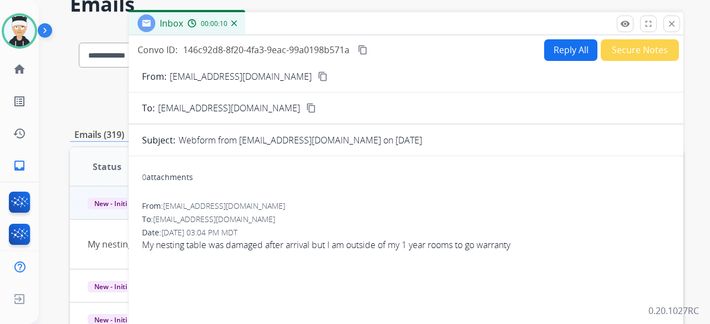
click at [550, 55] on button "Reply All" at bounding box center [570, 50] width 53 height 22
select select "**********"
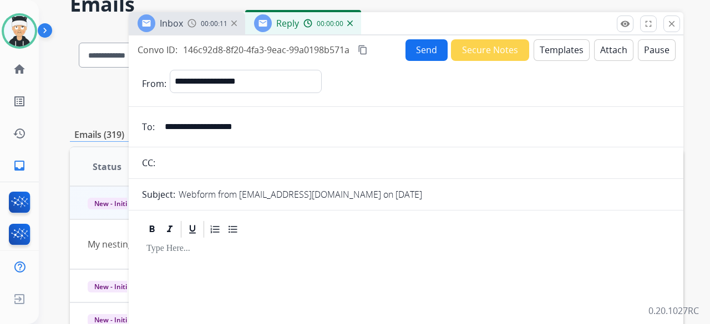
click at [540, 48] on button "Templates" at bounding box center [561, 50] width 56 height 22
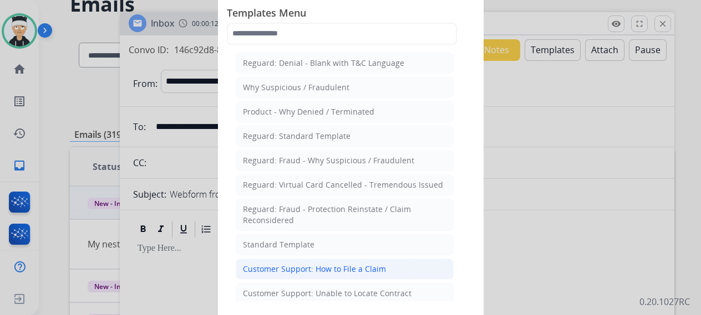
click at [277, 264] on div "Customer Support: How to File a Claim" at bounding box center [314, 269] width 143 height 11
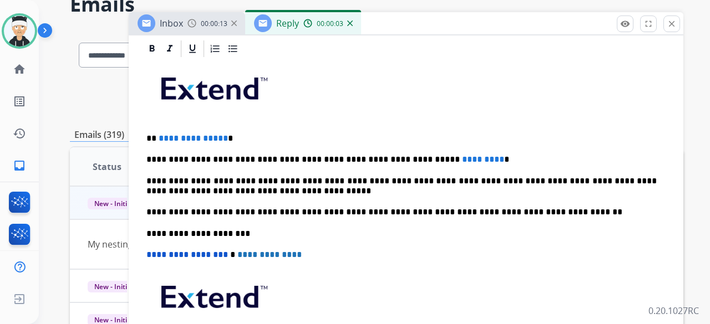
scroll to position [263, 0]
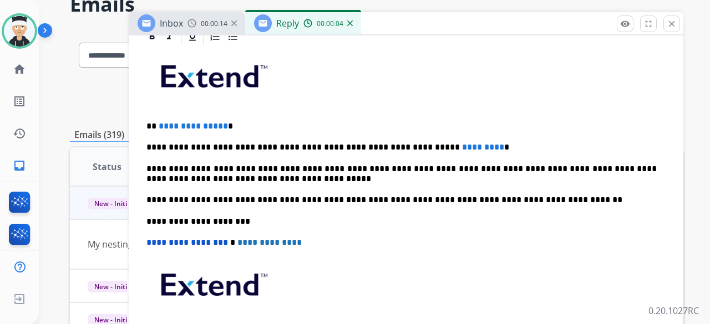
click at [222, 124] on p "**********" at bounding box center [401, 126] width 510 height 10
click at [220, 126] on span "**********" at bounding box center [193, 126] width 69 height 8
click at [156, 127] on p "****" at bounding box center [401, 126] width 510 height 10
click at [157, 125] on p "****" at bounding box center [401, 126] width 510 height 10
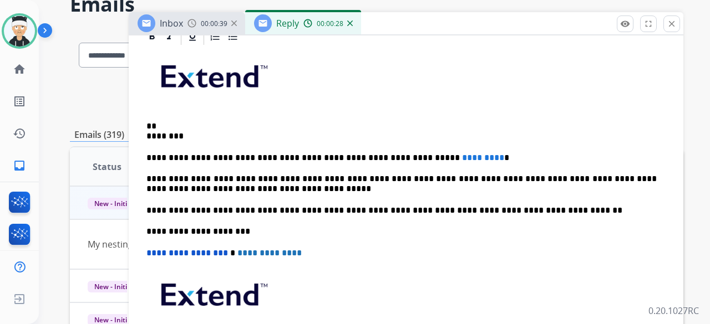
click at [146, 134] on div "**********" at bounding box center [406, 221] width 528 height 349
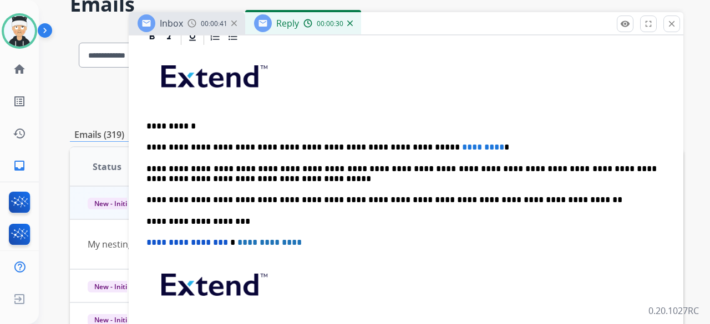
click at [198, 123] on p "**********" at bounding box center [401, 126] width 510 height 10
click at [448, 146] on p "**********" at bounding box center [401, 147] width 510 height 10
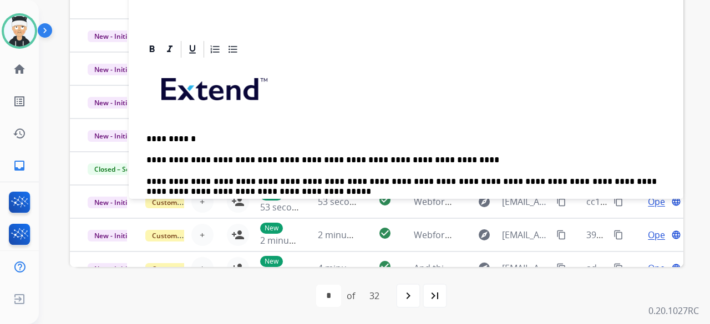
scroll to position [0, 0]
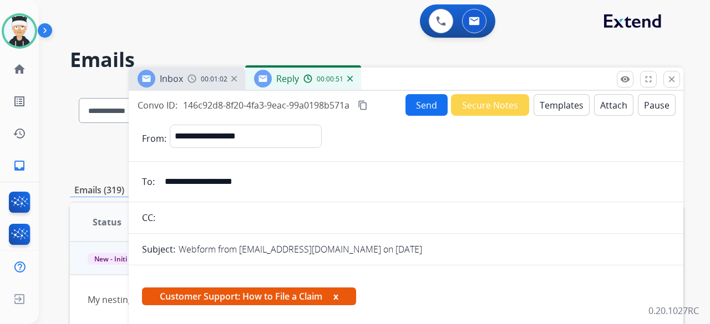
click at [421, 106] on button "Send" at bounding box center [426, 105] width 42 height 22
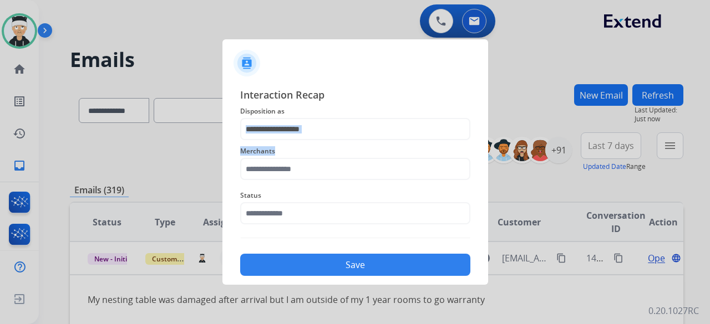
drag, startPoint x: 438, startPoint y: 144, endPoint x: 426, endPoint y: 140, distance: 12.6
click at [426, 140] on div "Interaction Recap Disposition as Merchants Status Save" at bounding box center [355, 181] width 230 height 189
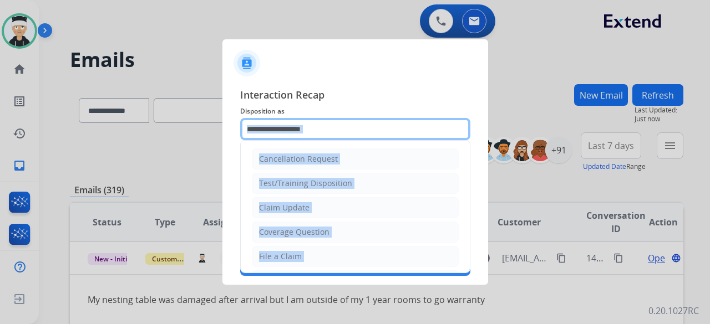
click at [424, 134] on input "text" at bounding box center [355, 129] width 230 height 22
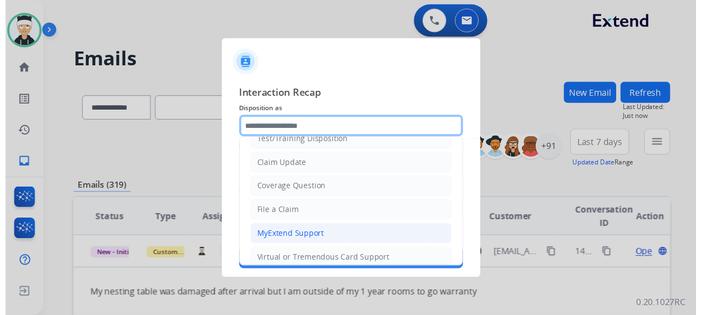
scroll to position [55, 0]
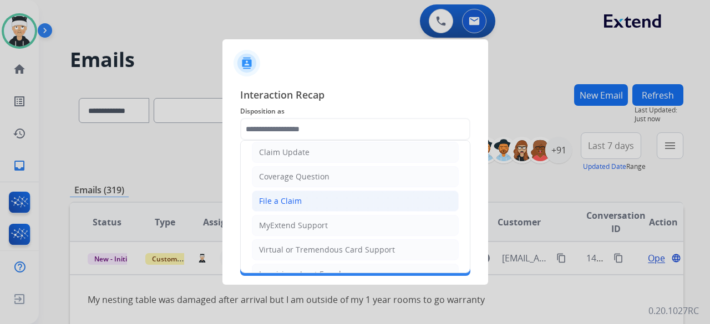
click at [317, 198] on li "File a Claim" at bounding box center [355, 201] width 207 height 21
type input "**********"
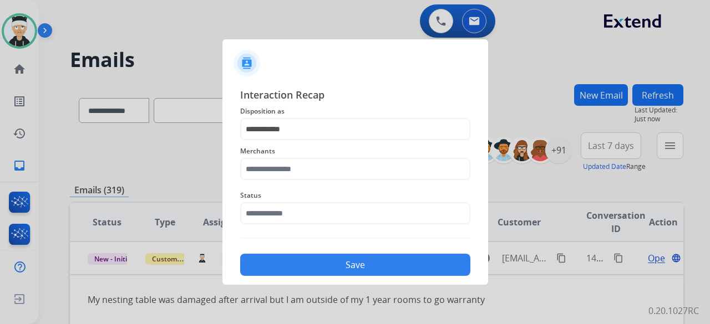
click at [317, 198] on span "Status" at bounding box center [355, 195] width 230 height 13
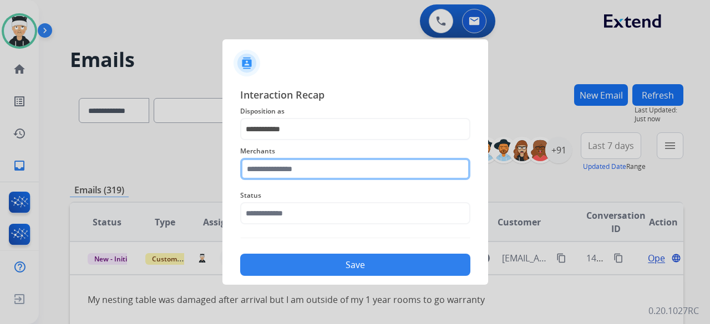
click at [336, 159] on input "text" at bounding box center [355, 169] width 230 height 22
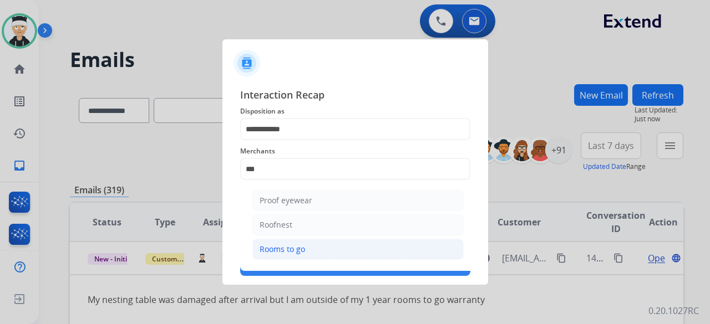
click at [304, 253] on li "Rooms to go" at bounding box center [357, 249] width 211 height 21
type input "**********"
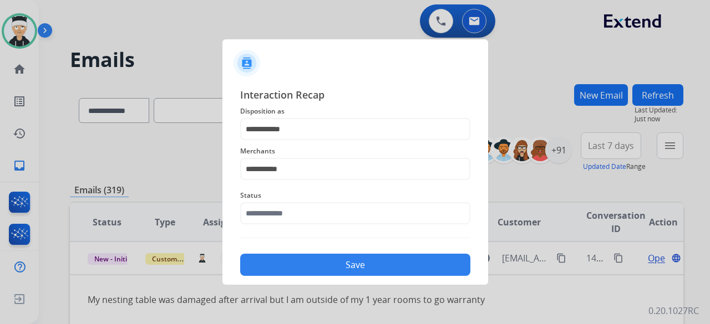
click at [304, 253] on div "Save" at bounding box center [355, 261] width 230 height 29
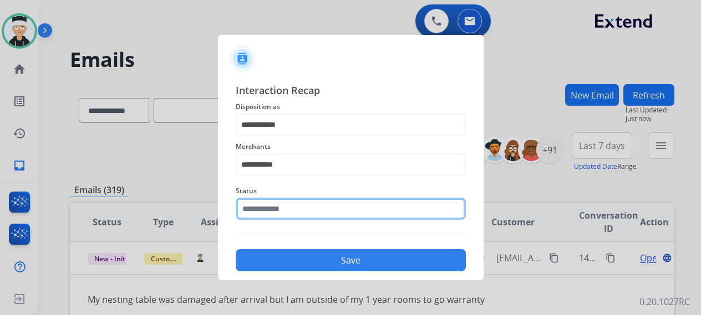
click at [324, 212] on input "text" at bounding box center [351, 209] width 230 height 22
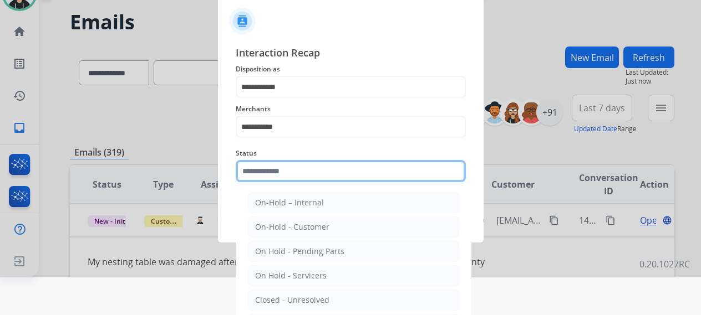
scroll to position [75, 0]
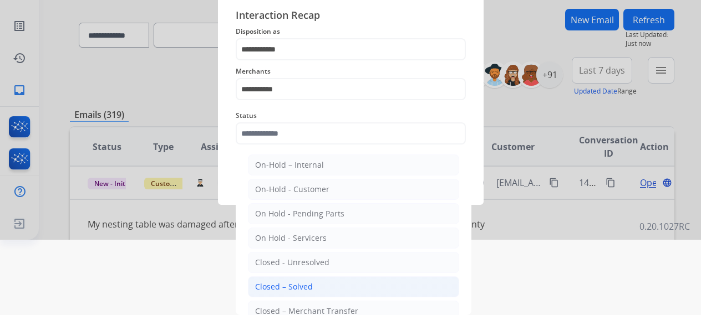
click at [302, 284] on div "Closed – Solved" at bounding box center [284, 287] width 58 height 11
type input "**********"
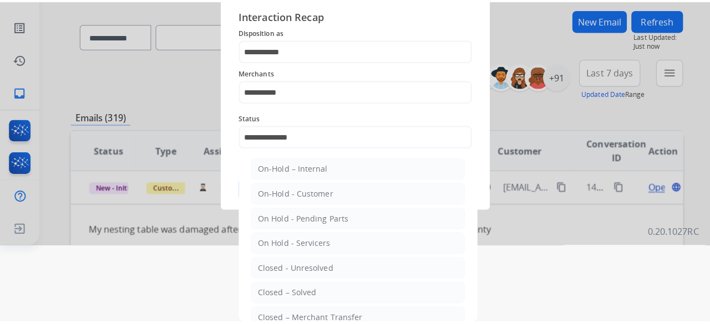
scroll to position [0, 0]
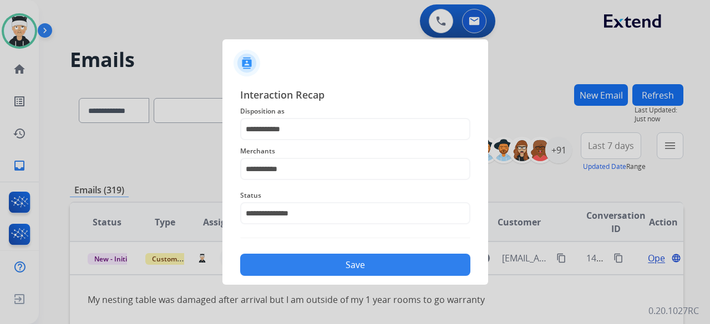
click at [348, 258] on button "Save" at bounding box center [355, 265] width 230 height 22
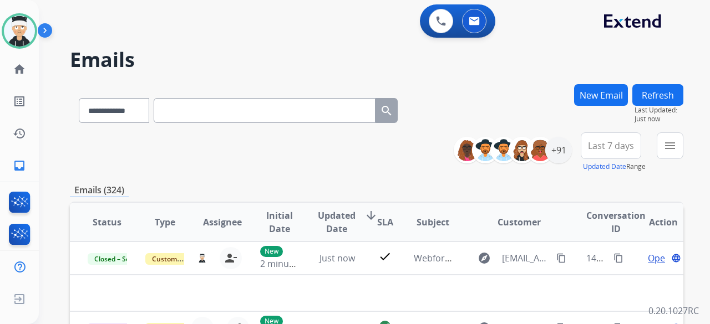
click at [302, 154] on div "**********" at bounding box center [376, 152] width 613 height 40
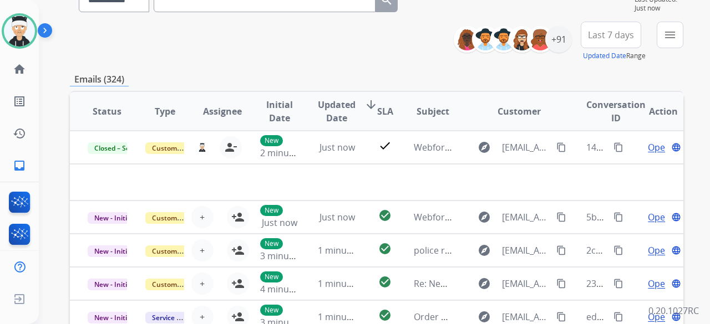
scroll to position [38, 0]
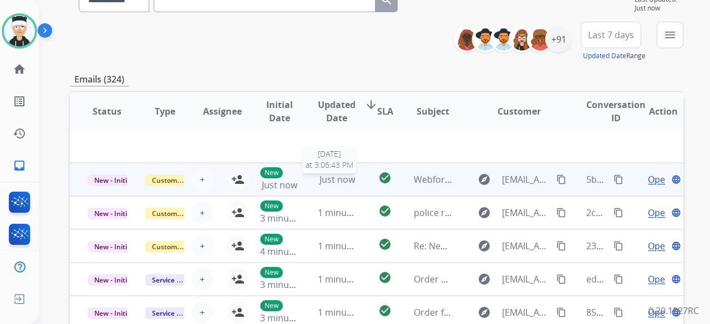
click at [323, 179] on span "Just now" at bounding box center [336, 180] width 35 height 12
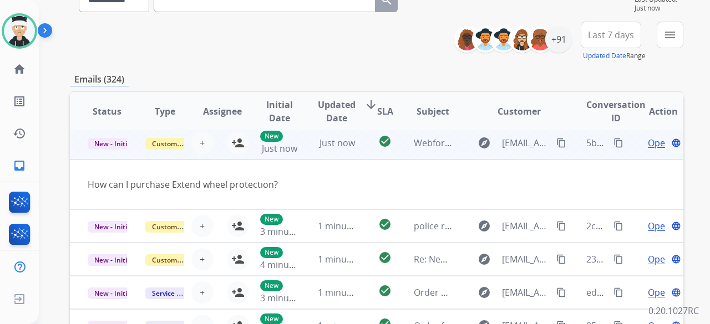
scroll to position [33, 0]
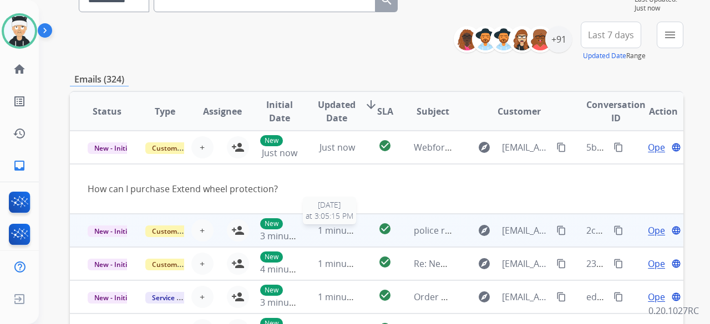
click at [325, 230] on span "1 minute ago" at bounding box center [345, 231] width 55 height 12
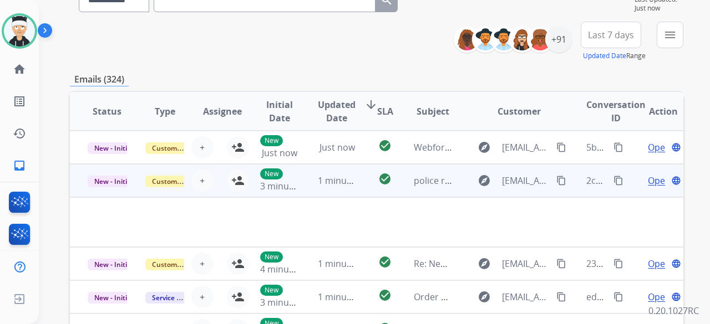
scroll to position [51, 0]
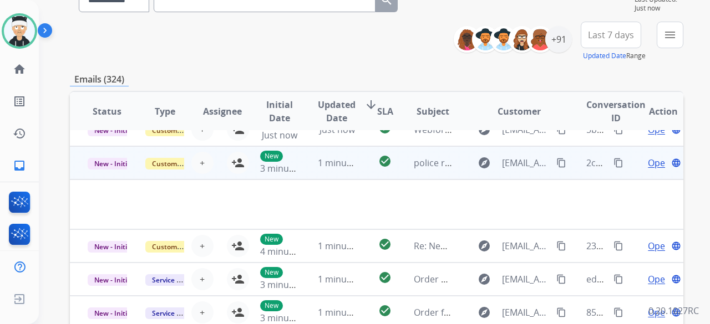
click at [647, 164] on span "Open" at bounding box center [658, 162] width 23 height 13
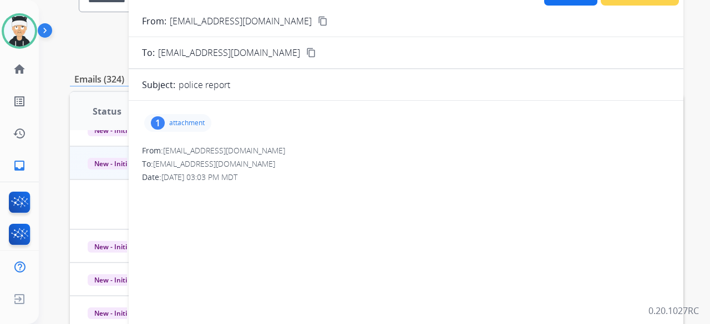
click at [183, 119] on p "attachment" at bounding box center [186, 123] width 35 height 9
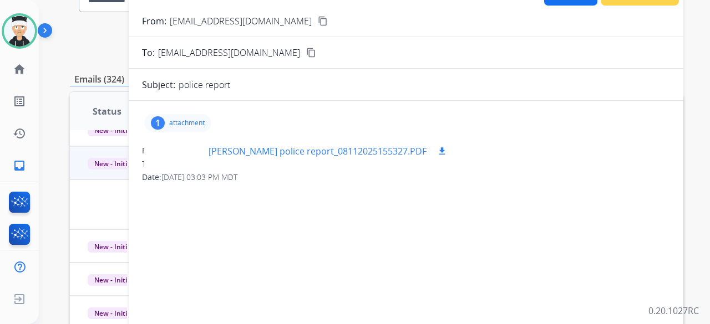
click at [380, 149] on p "[PERSON_NAME] police report_08112025155327.PDF" at bounding box center [317, 151] width 218 height 13
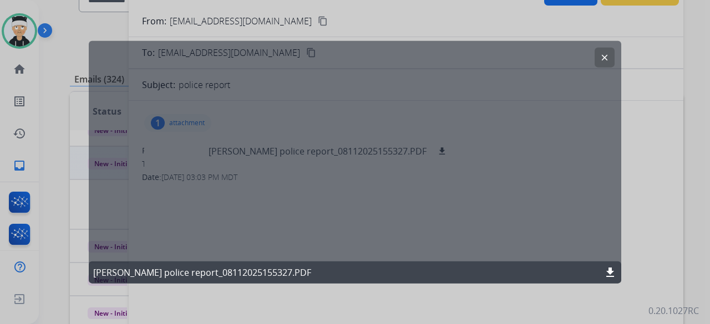
click at [601, 50] on button "clear" at bounding box center [604, 57] width 20 height 20
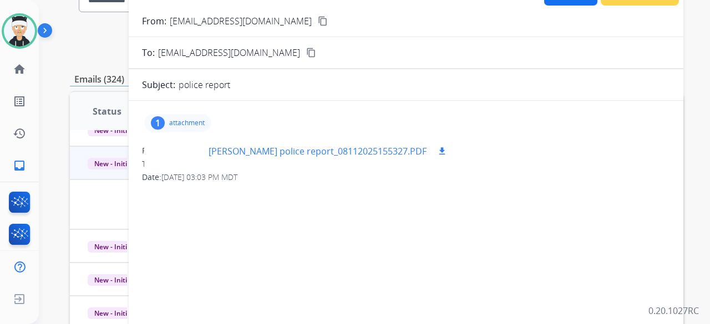
click at [435, 145] on button "download" at bounding box center [441, 151] width 13 height 13
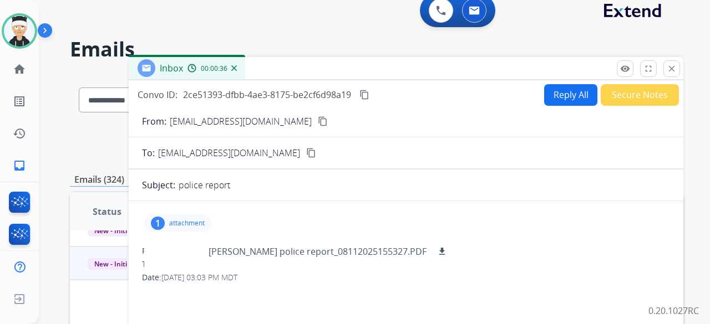
scroll to position [0, 0]
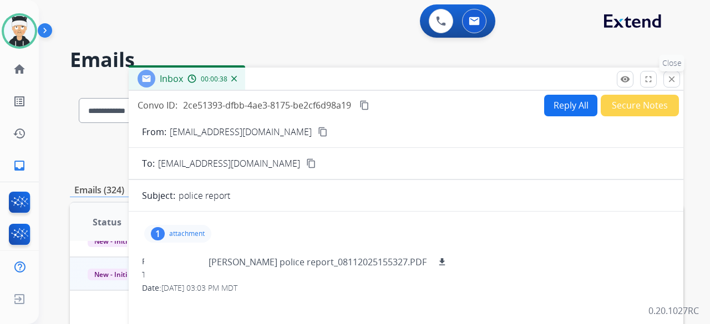
click at [669, 81] on mat-icon "close" at bounding box center [671, 79] width 10 height 10
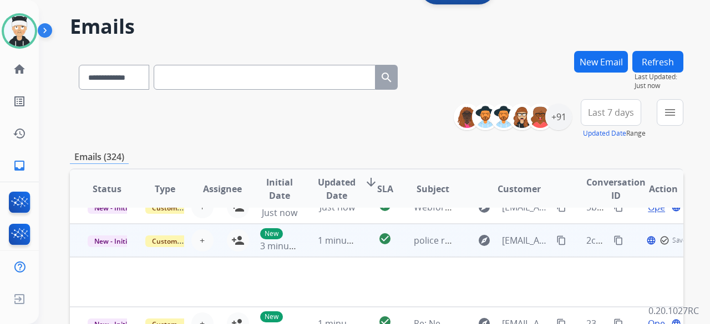
scroll to position [111, 0]
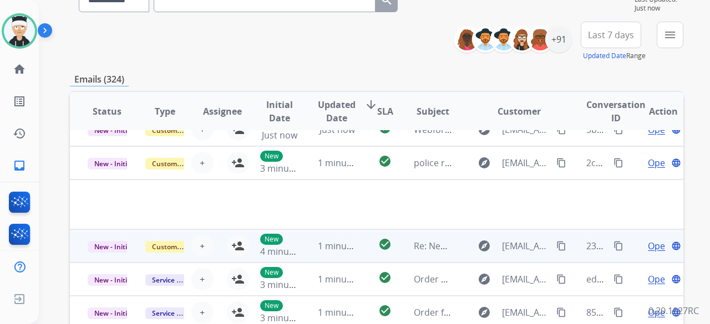
click at [322, 238] on td "1 minute ago" at bounding box center [329, 246] width 58 height 33
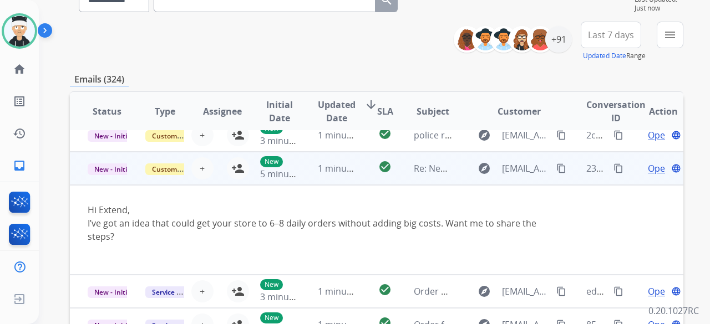
scroll to position [91, 0]
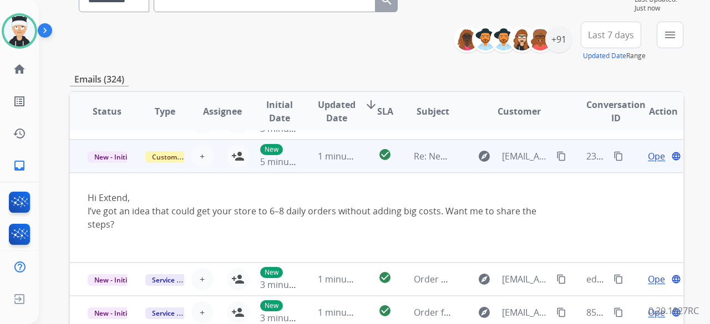
click at [647, 158] on span "Open" at bounding box center [658, 156] width 23 height 13
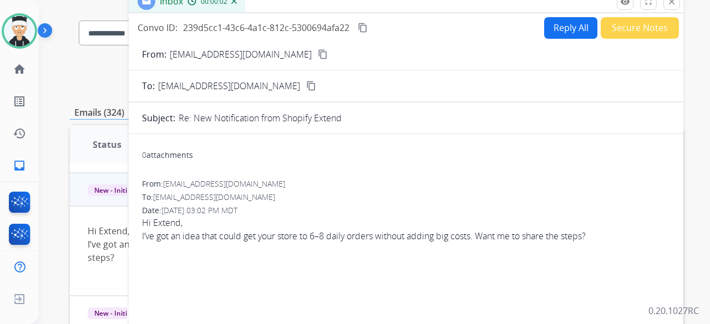
scroll to position [0, 0]
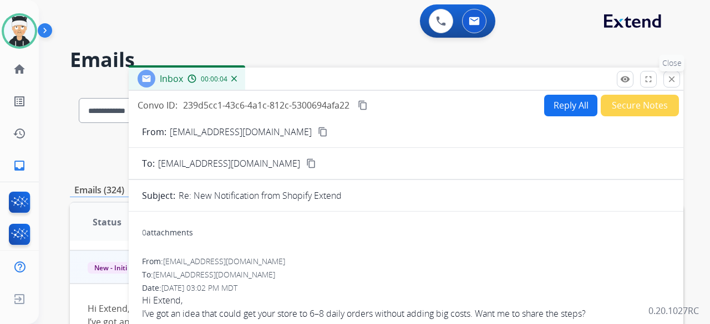
click at [671, 77] on mat-icon "close" at bounding box center [671, 79] width 10 height 10
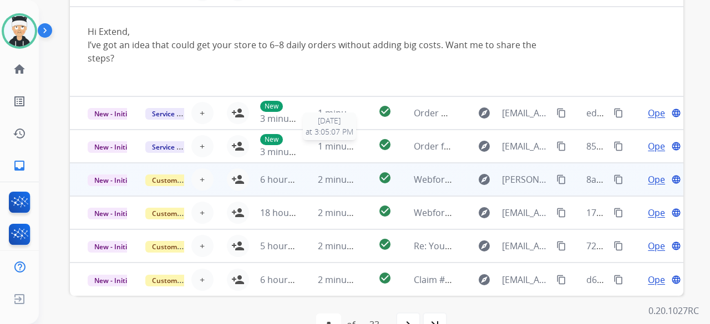
scroll to position [286, 0]
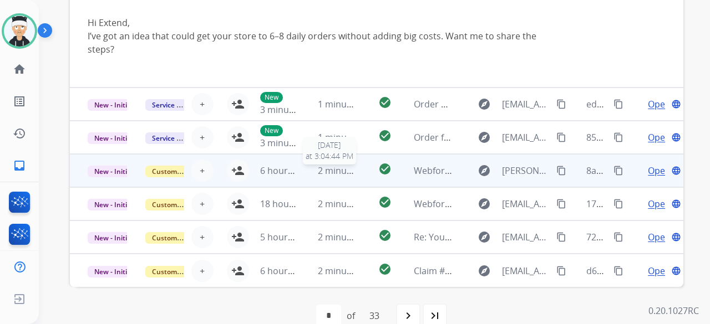
click at [325, 167] on span "2 minutes ago" at bounding box center [347, 171] width 59 height 12
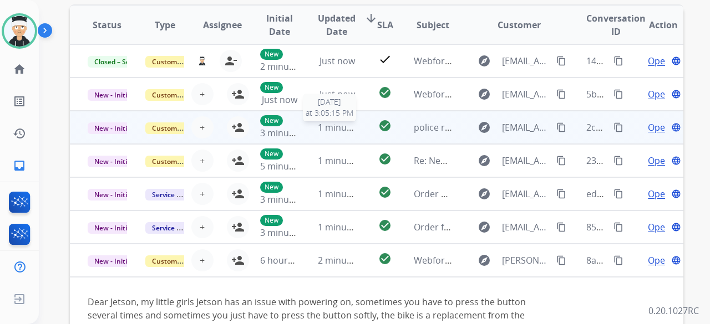
scroll to position [195, 0]
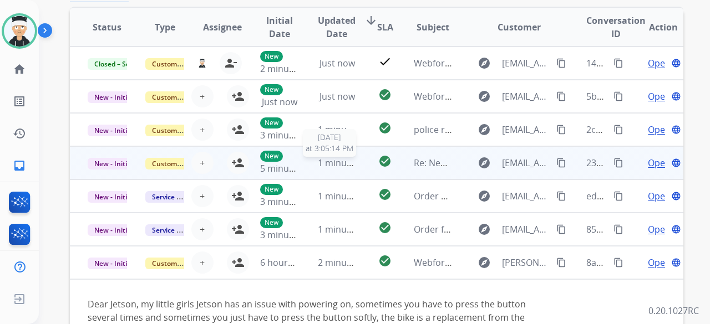
click at [335, 162] on span "1 minute ago" at bounding box center [345, 163] width 55 height 12
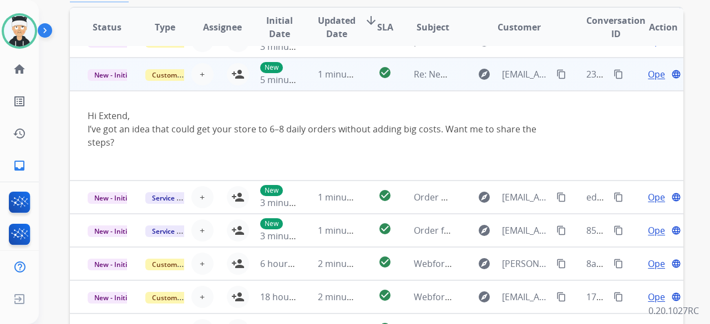
scroll to position [91, 0]
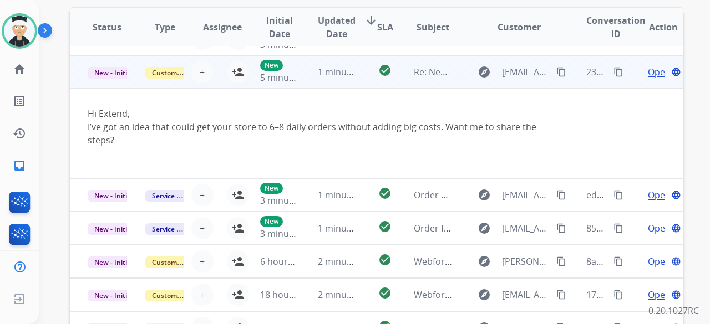
click at [647, 77] on span "Open" at bounding box center [658, 71] width 23 height 13
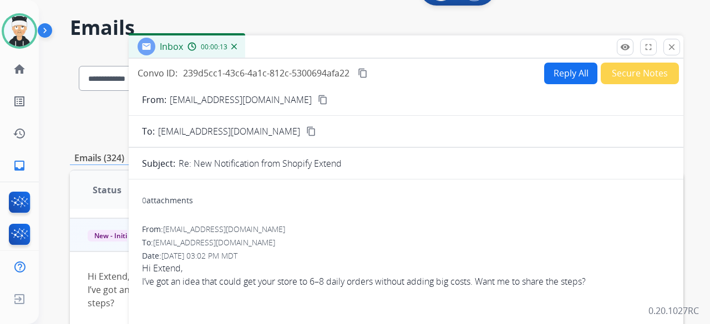
scroll to position [29, 0]
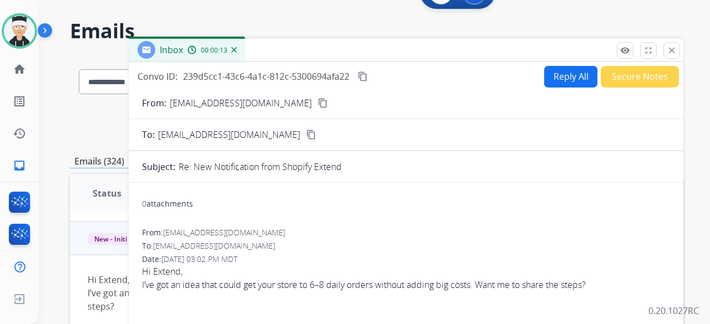
click at [633, 75] on button "Secure Notes" at bounding box center [639, 77] width 78 height 22
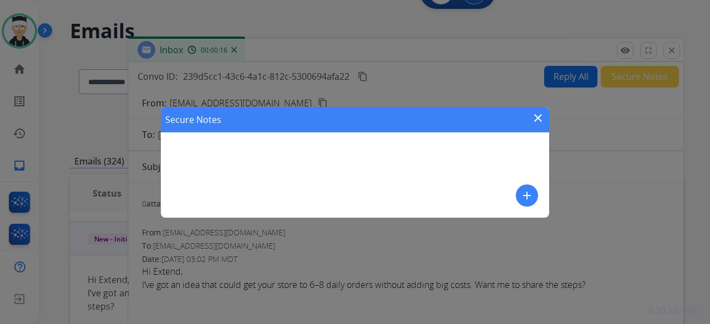
click at [539, 119] on mat-icon "close" at bounding box center [537, 117] width 13 height 13
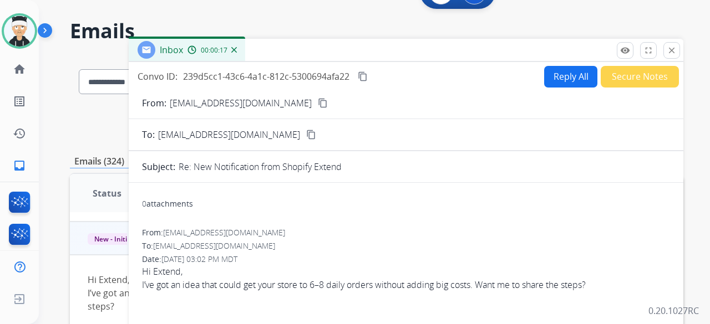
click at [316, 106] on button "content_copy" at bounding box center [322, 102] width 13 height 13
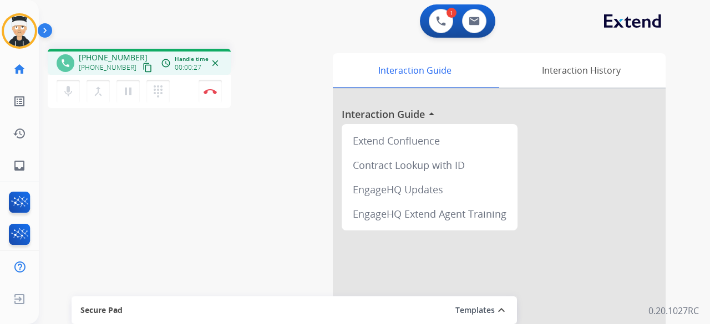
click at [142, 70] on mat-icon "content_copy" at bounding box center [147, 68] width 10 height 10
click at [211, 96] on button "Disconnect" at bounding box center [209, 91] width 23 height 23
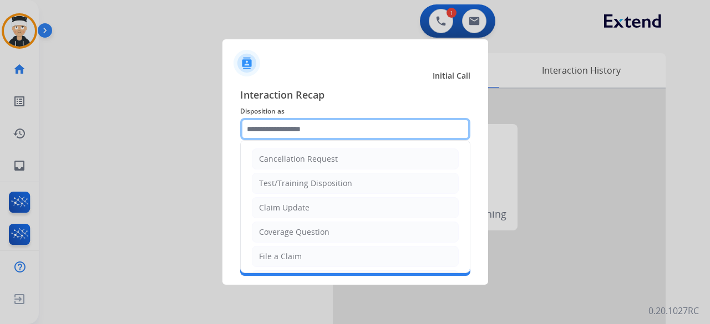
click at [295, 127] on input "text" at bounding box center [355, 129] width 230 height 22
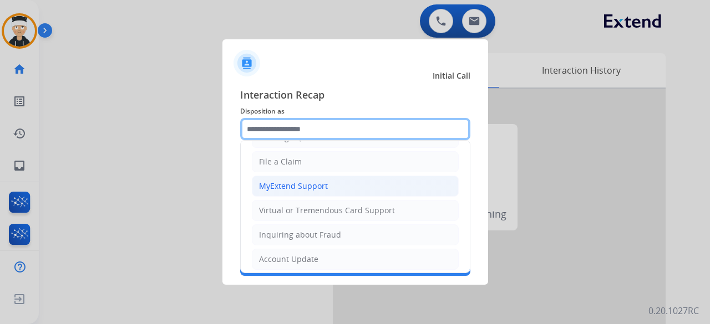
scroll to position [111, 0]
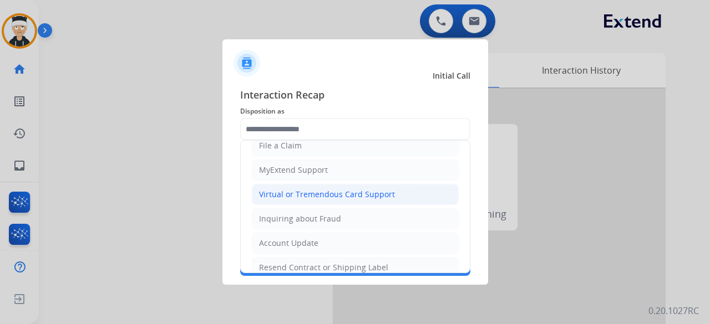
click at [373, 189] on div "Virtual or Tremendous Card Support" at bounding box center [327, 194] width 136 height 11
type input "**********"
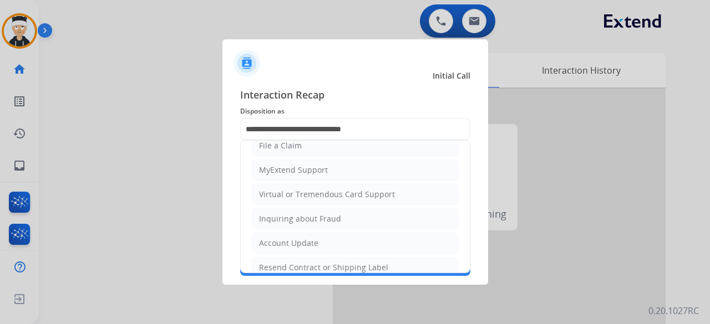
click at [373, 189] on div "**********" at bounding box center [355, 181] width 230 height 189
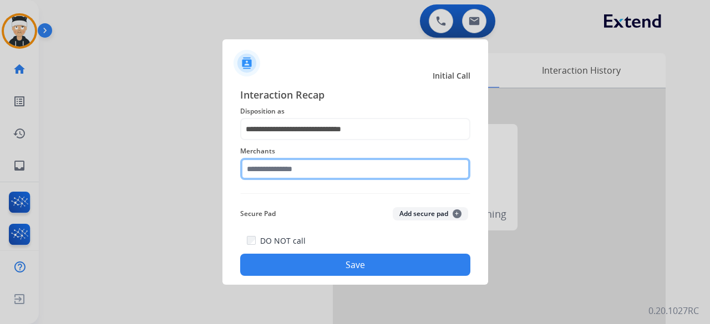
click at [388, 170] on input "text" at bounding box center [355, 169] width 230 height 22
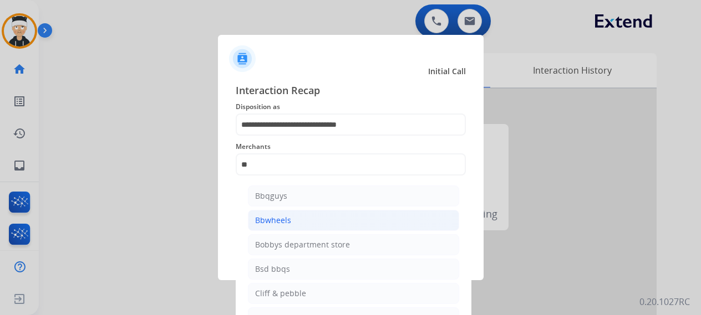
click at [306, 218] on li "Bbwheels" at bounding box center [353, 220] width 211 height 21
type input "********"
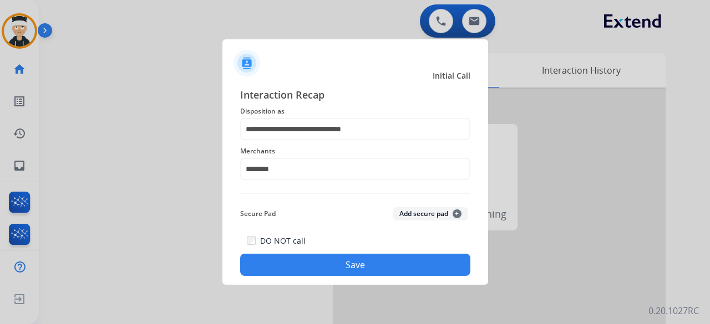
click at [340, 264] on button "Save" at bounding box center [355, 265] width 230 height 22
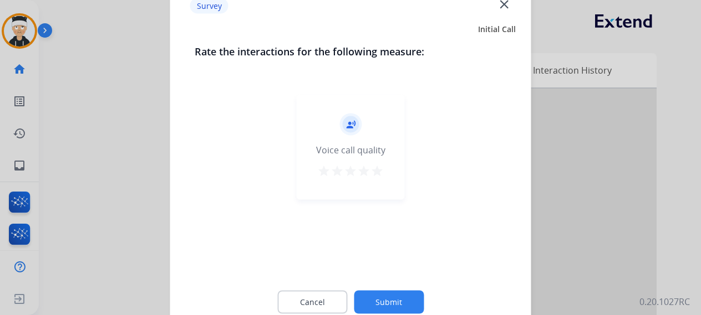
click at [375, 169] on mat-icon "star" at bounding box center [376, 170] width 13 height 13
click at [370, 292] on button "Submit" at bounding box center [389, 301] width 70 height 23
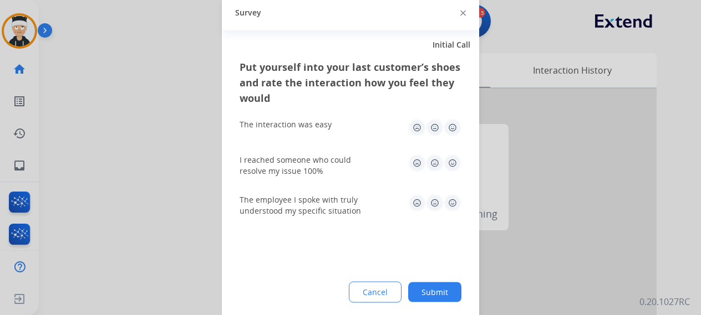
click at [457, 131] on img at bounding box center [452, 128] width 18 height 18
click at [449, 167] on img at bounding box center [452, 163] width 18 height 18
click at [451, 198] on img at bounding box center [452, 203] width 18 height 18
drag, startPoint x: 439, startPoint y: 292, endPoint x: 559, endPoint y: 284, distance: 120.5
click at [439, 292] on button "Submit" at bounding box center [434, 292] width 53 height 20
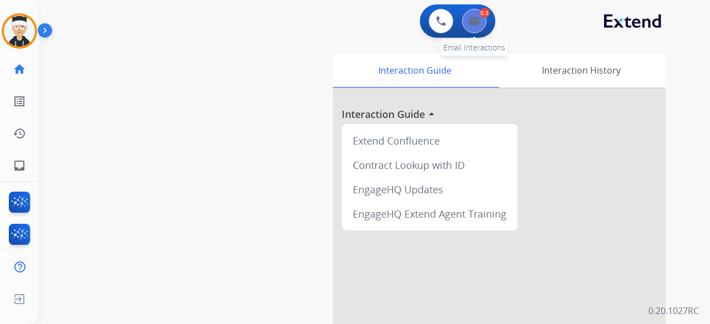
click at [474, 24] on img at bounding box center [473, 21] width 11 height 9
click at [477, 25] on img at bounding box center [473, 21] width 11 height 9
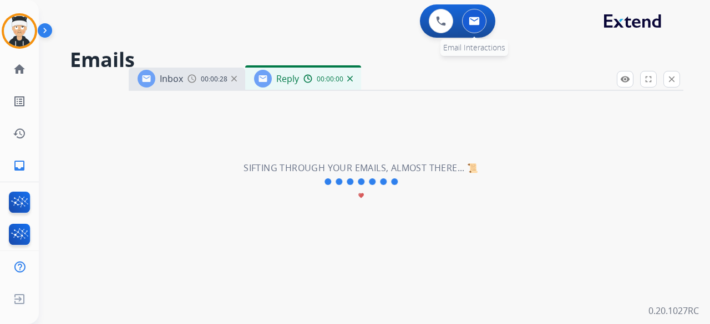
select select "**********"
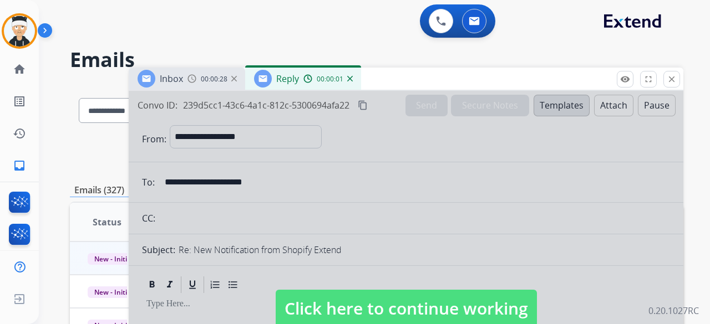
click at [409, 197] on div at bounding box center [406, 298] width 554 height 414
select select
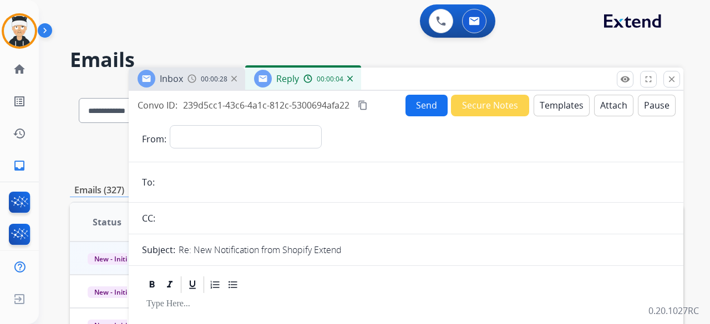
click at [498, 109] on button "Secure Notes" at bounding box center [490, 106] width 78 height 22
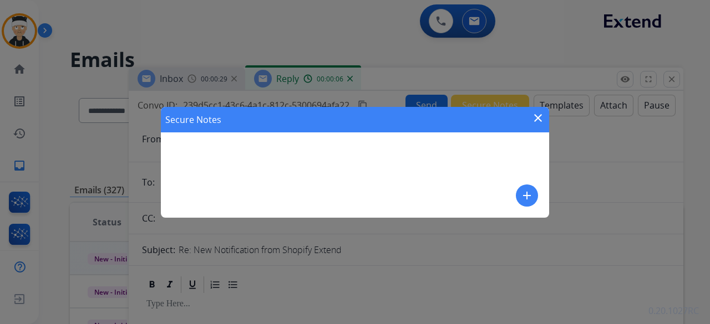
click at [530, 196] on mat-icon "add" at bounding box center [526, 195] width 13 height 13
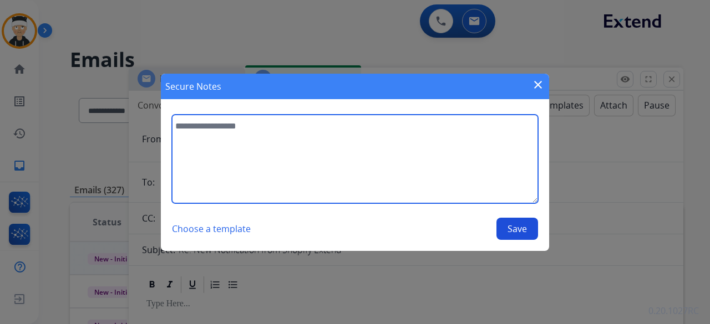
click at [249, 140] on textarea at bounding box center [355, 159] width 366 height 89
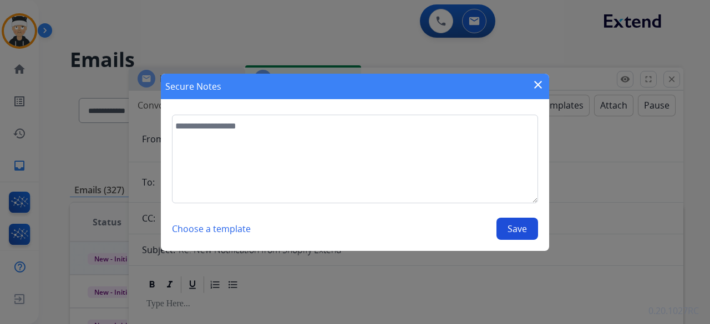
click at [200, 232] on button "Choose a template" at bounding box center [211, 229] width 79 height 22
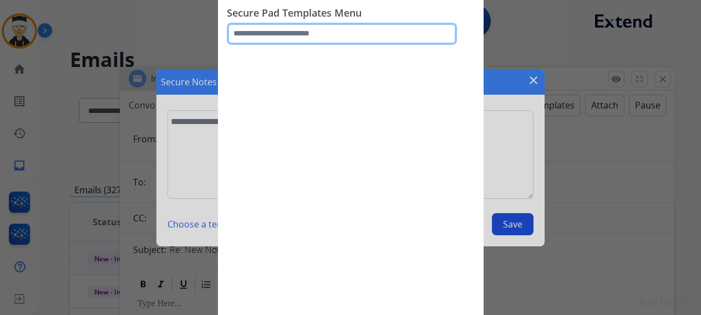
click at [306, 35] on input "text" at bounding box center [342, 34] width 230 height 22
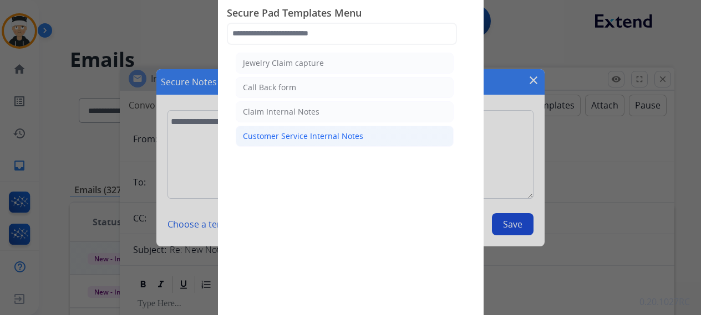
click at [327, 135] on div "Customer Service Internal Notes" at bounding box center [303, 136] width 120 height 11
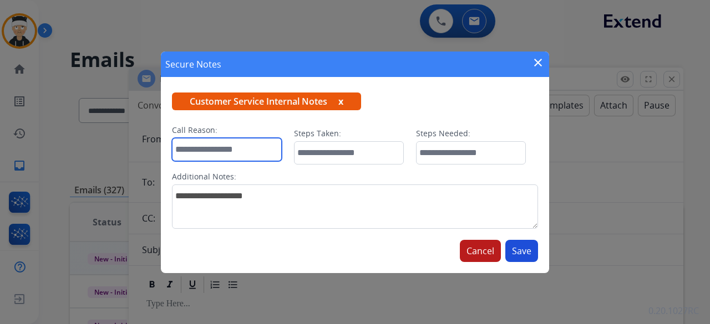
click at [216, 141] on input "text" at bounding box center [227, 149] width 110 height 23
click at [263, 140] on input "text" at bounding box center [227, 149] width 110 height 23
click at [248, 149] on input "text" at bounding box center [227, 149] width 110 height 23
type input "*******"
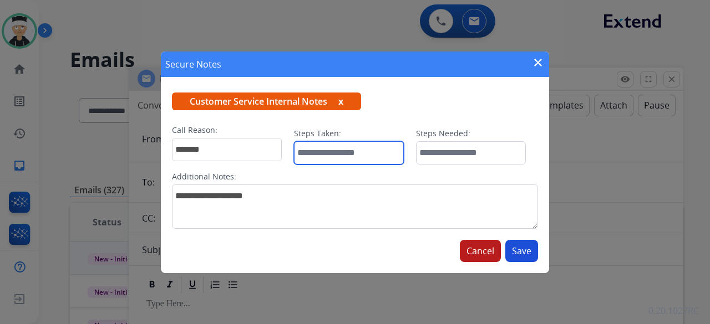
click at [340, 145] on input "text" at bounding box center [349, 152] width 110 height 23
type input "*"
type input "*****"
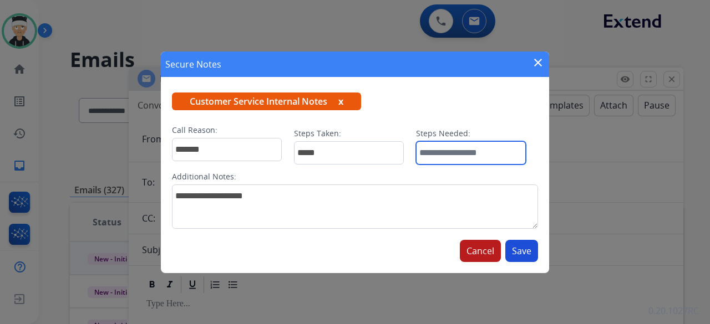
click at [433, 148] on input "text" at bounding box center [471, 152] width 110 height 23
type input "*****"
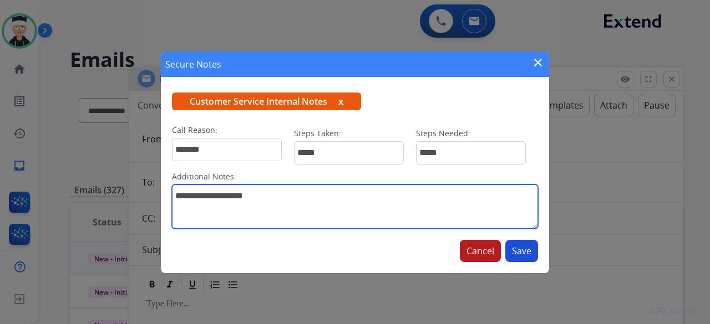
click at [295, 192] on textarea at bounding box center [355, 207] width 366 height 44
type textarea "**********"
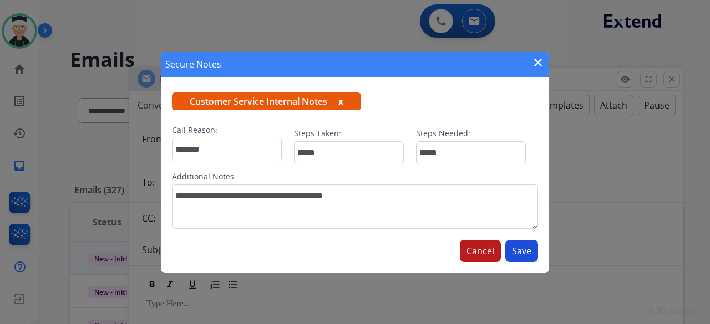
click at [521, 253] on button "Save" at bounding box center [521, 251] width 33 height 22
select select "**********"
click at [535, 59] on mat-icon "close" at bounding box center [537, 62] width 13 height 13
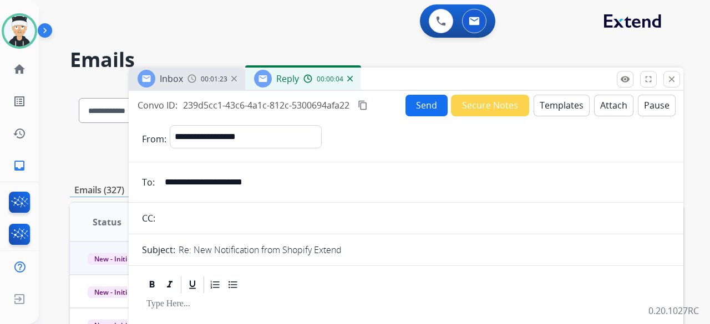
click at [483, 108] on button "Secure Notes" at bounding box center [490, 106] width 78 height 22
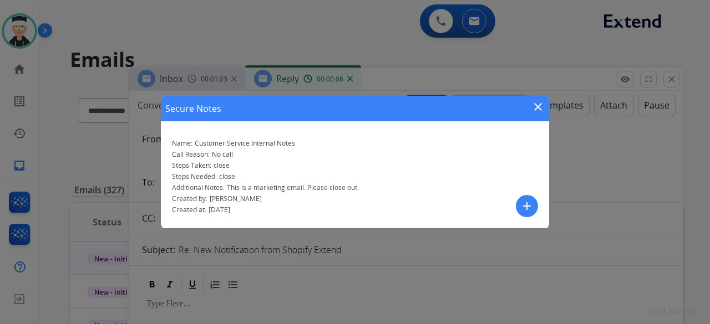
click at [537, 105] on mat-icon "close" at bounding box center [537, 106] width 13 height 13
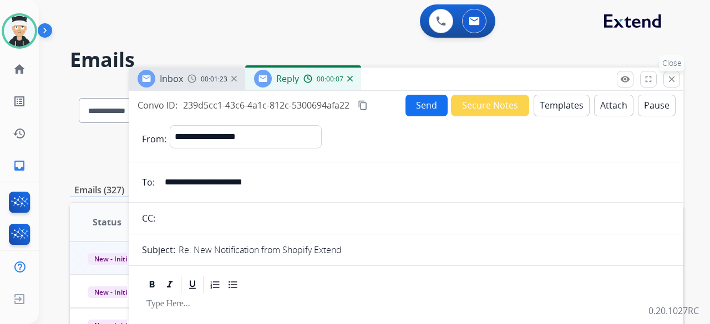
click at [668, 77] on mat-icon "close" at bounding box center [671, 79] width 10 height 10
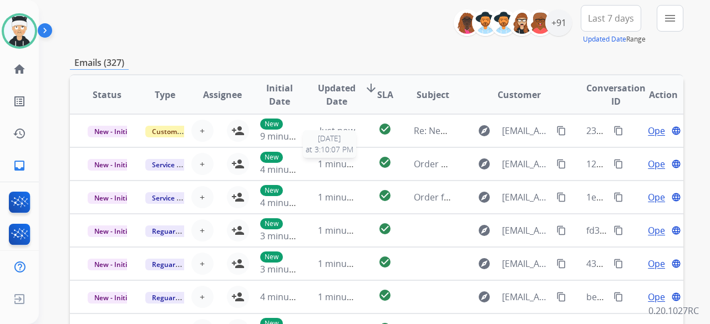
scroll to position [111, 0]
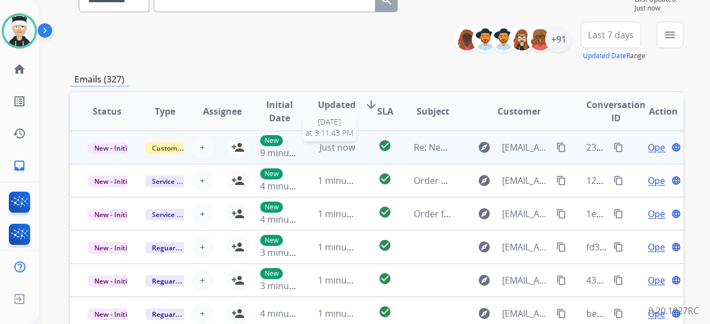
click at [322, 152] on span "Just now" at bounding box center [336, 147] width 35 height 12
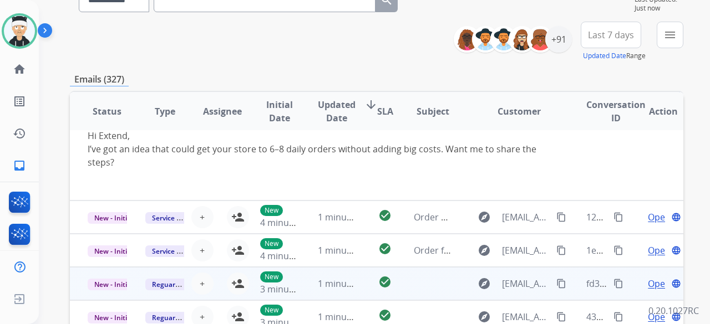
scroll to position [55, 0]
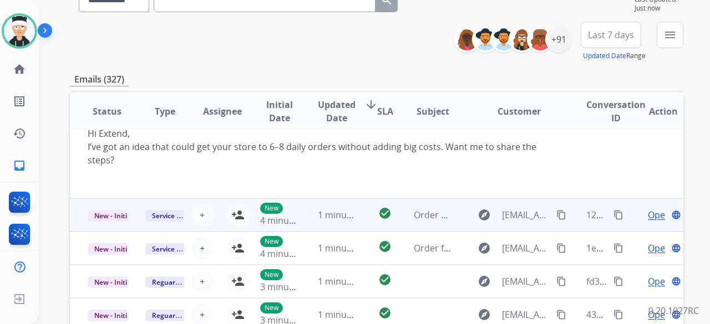
click at [333, 226] on td "1 minute ago" at bounding box center [329, 214] width 58 height 33
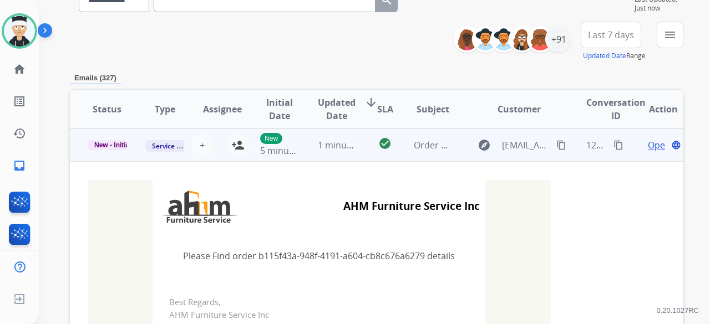
scroll to position [33, 0]
click at [330, 145] on span "1 minute ago" at bounding box center [345, 145] width 55 height 12
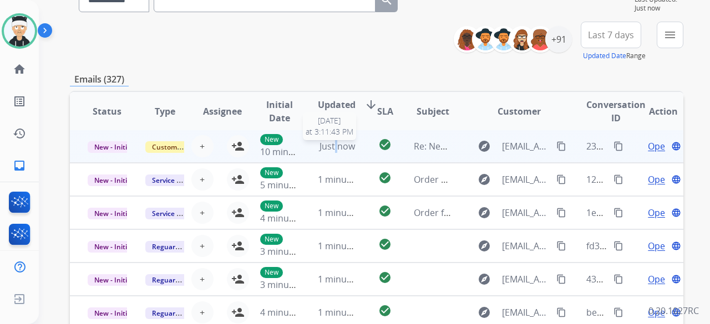
click at [330, 145] on span "Just now" at bounding box center [336, 146] width 35 height 12
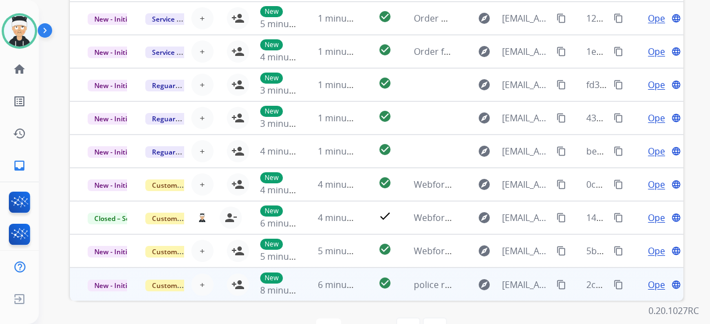
scroll to position [306, 0]
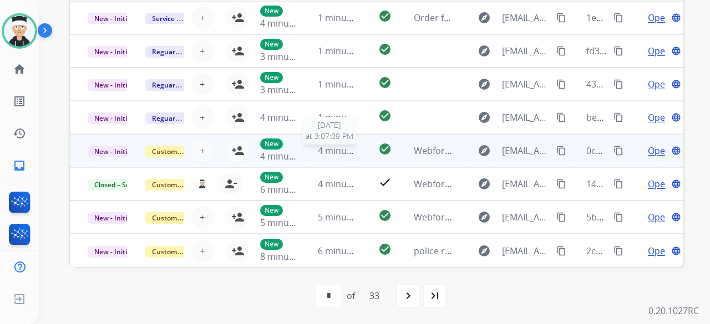
click at [336, 151] on span "4 minutes ago" at bounding box center [347, 151] width 59 height 12
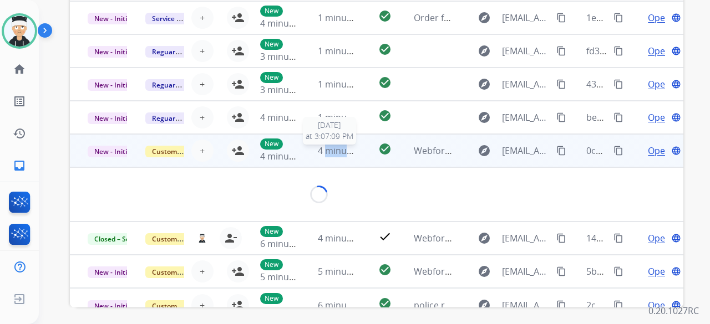
click at [336, 151] on span "4 minutes ago" at bounding box center [347, 151] width 59 height 12
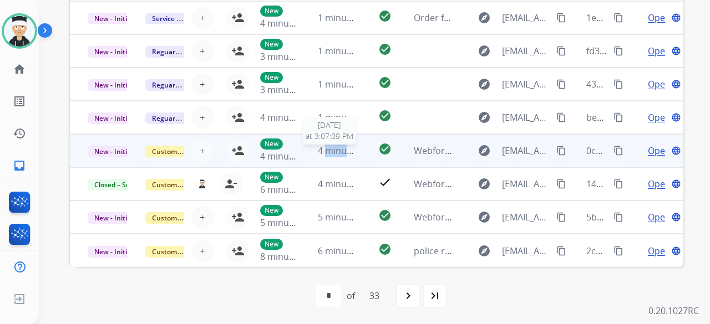
click at [336, 151] on span "4 minutes ago" at bounding box center [347, 151] width 59 height 12
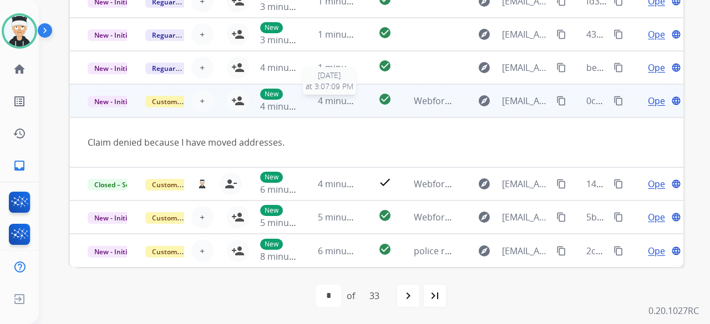
scroll to position [256, 0]
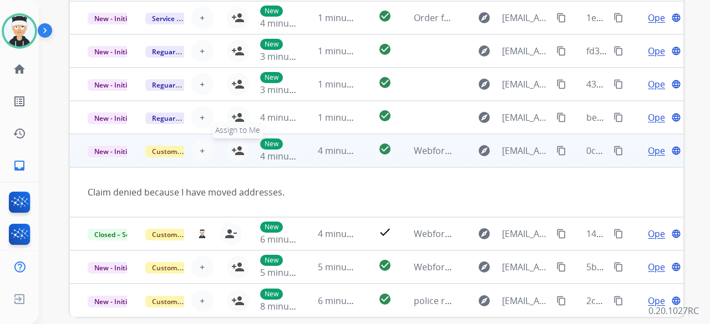
click at [238, 148] on mat-icon "person_add" at bounding box center [237, 150] width 13 height 13
click at [238, 148] on div "+ Select agent person_add Assign to Me" at bounding box center [213, 151] width 71 height 22
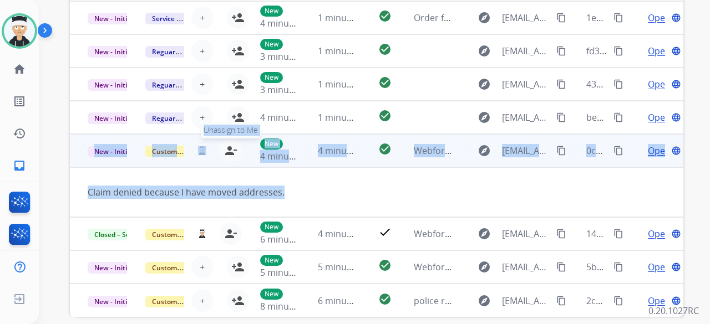
scroll to position [306, 0]
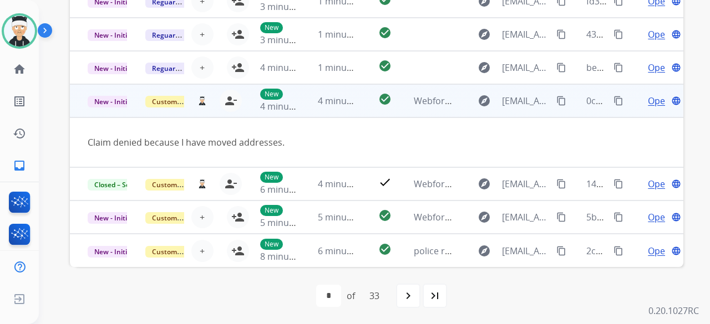
click at [647, 103] on span "Open" at bounding box center [658, 100] width 23 height 13
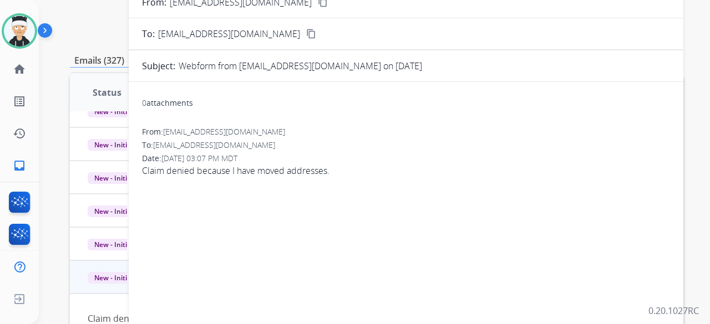
scroll to position [84, 0]
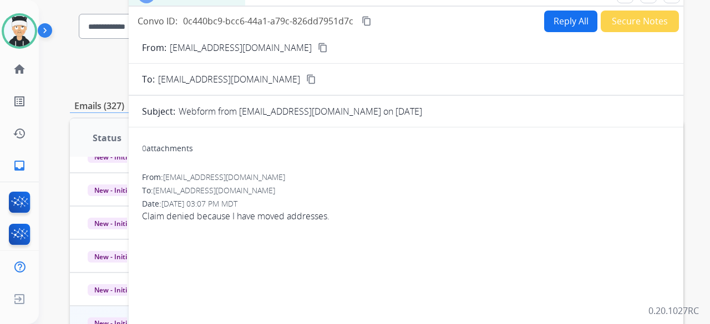
click at [318, 48] on mat-icon "content_copy" at bounding box center [323, 48] width 10 height 10
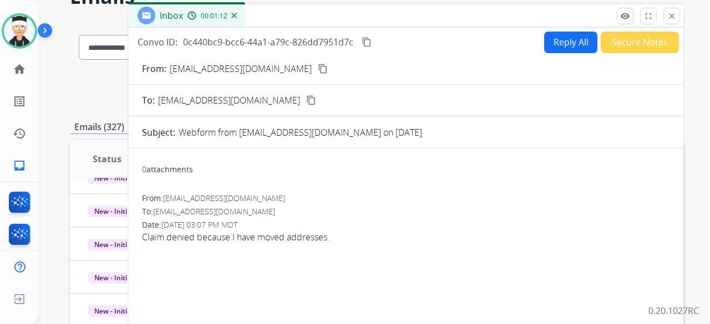
scroll to position [0, 0]
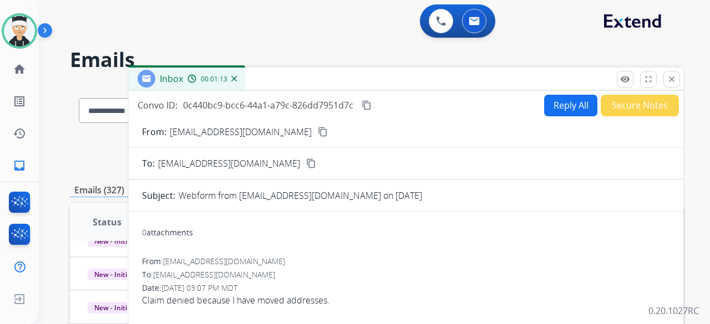
click at [571, 98] on button "Reply All" at bounding box center [570, 106] width 53 height 22
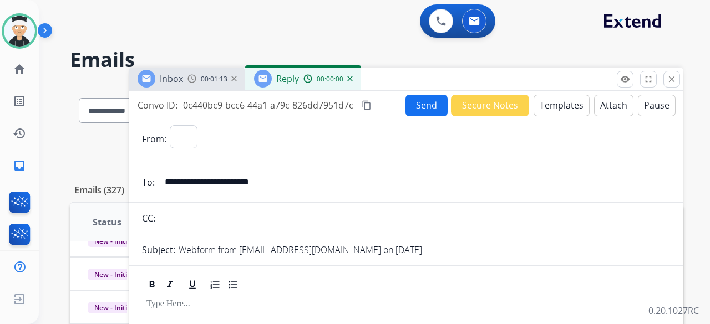
select select "**********"
click at [541, 109] on button "Templates" at bounding box center [561, 106] width 56 height 22
click at [560, 109] on button "Templates" at bounding box center [561, 106] width 56 height 22
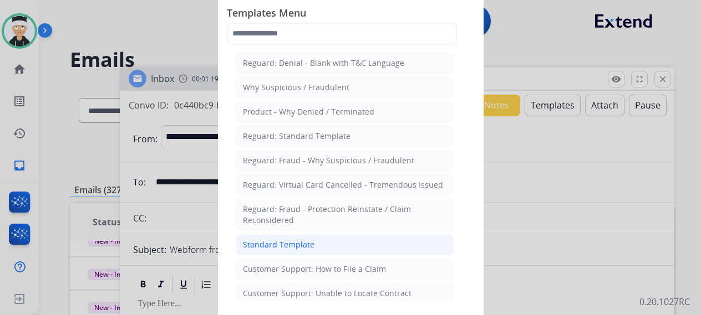
click at [293, 240] on div "Standard Template" at bounding box center [279, 244] width 72 height 11
click at [293, 240] on form "**********" at bounding box center [397, 308] width 554 height 384
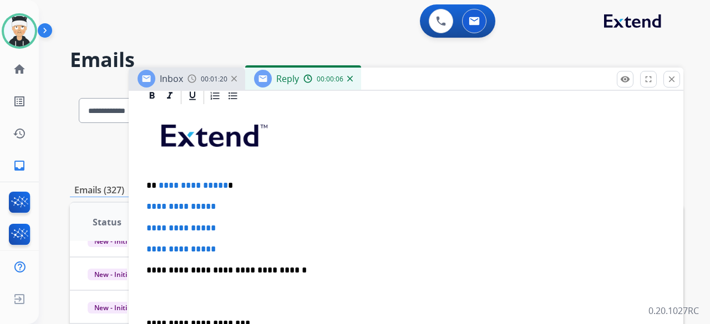
scroll to position [277, 0]
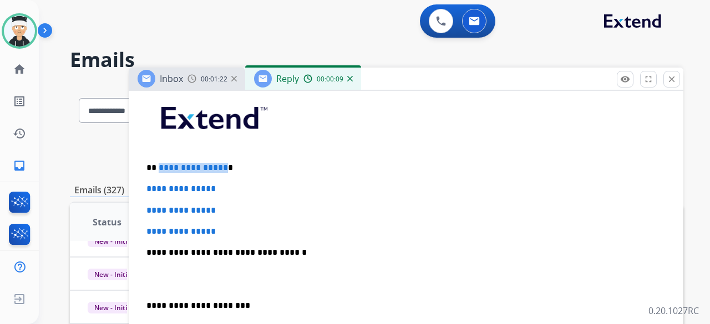
drag, startPoint x: 221, startPoint y: 166, endPoint x: 157, endPoint y: 167, distance: 63.2
click at [159, 167] on span "**********" at bounding box center [193, 168] width 69 height 8
drag, startPoint x: 228, startPoint y: 234, endPoint x: 165, endPoint y: 207, distance: 68.3
click at [167, 208] on div "**********" at bounding box center [406, 278] width 528 height 381
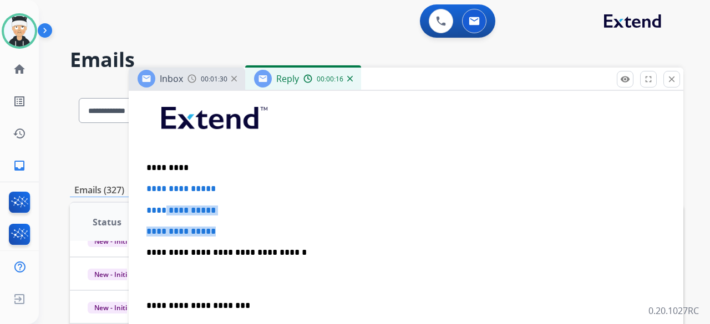
click at [151, 189] on div "**********" at bounding box center [406, 278] width 528 height 381
click at [240, 233] on p "**********" at bounding box center [405, 232] width 519 height 10
drag, startPoint x: 223, startPoint y: 231, endPoint x: 164, endPoint y: 196, distance: 68.4
click at [170, 201] on div "**********" at bounding box center [406, 278] width 528 height 381
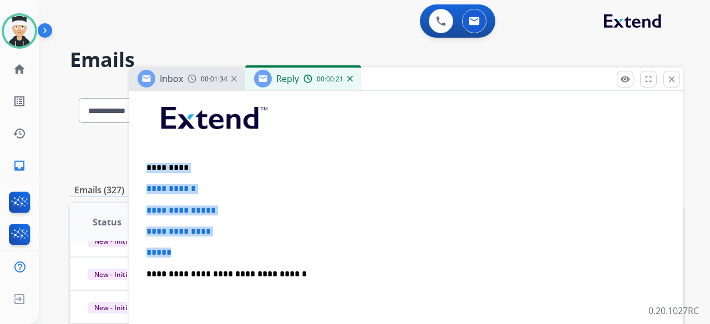
drag, startPoint x: 155, startPoint y: 252, endPoint x: 135, endPoint y: 170, distance: 83.9
click at [135, 170] on div "**********" at bounding box center [406, 308] width 554 height 480
click at [190, 251] on p "*****" at bounding box center [405, 253] width 519 height 10
drag, startPoint x: 185, startPoint y: 254, endPoint x: 140, endPoint y: 175, distance: 91.4
click at [140, 175] on div "**********" at bounding box center [406, 308] width 554 height 480
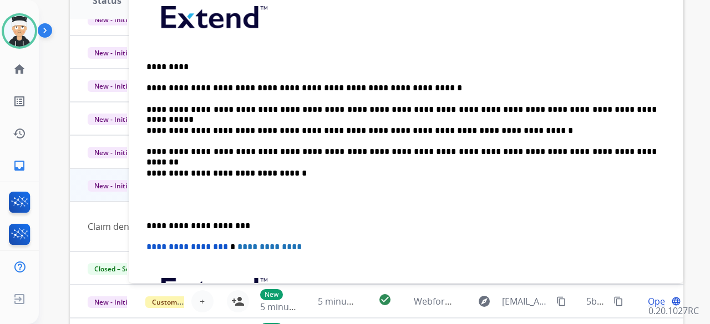
scroll to position [174, 0]
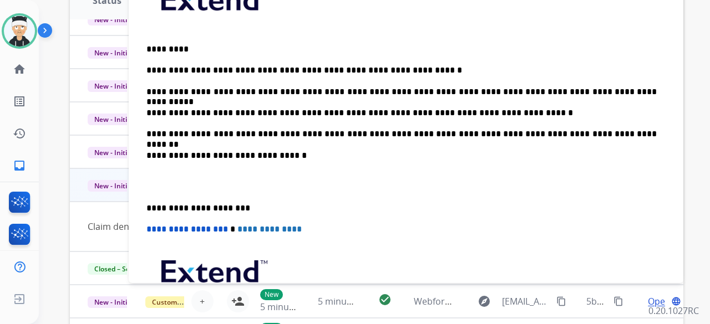
click at [145, 208] on div "**********" at bounding box center [406, 171] width 528 height 402
click at [144, 208] on div "**********" at bounding box center [406, 171] width 528 height 402
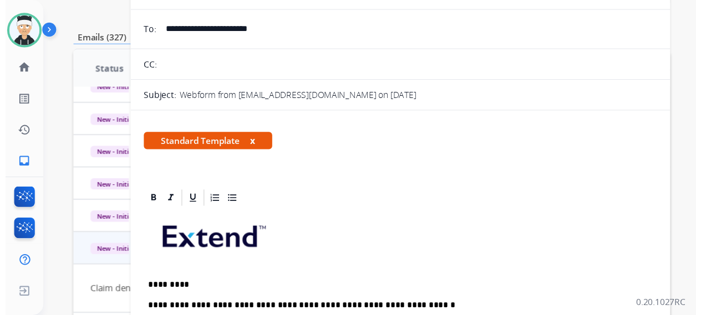
scroll to position [0, 0]
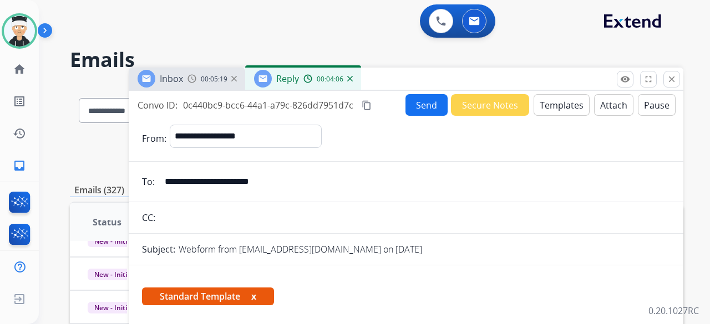
click at [415, 112] on button "Send" at bounding box center [426, 105] width 42 height 22
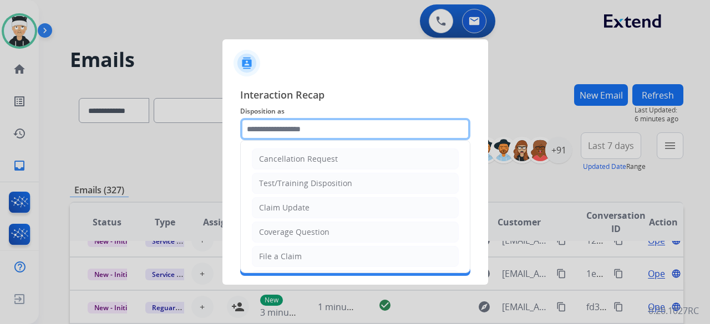
click at [378, 125] on input "text" at bounding box center [355, 129] width 230 height 22
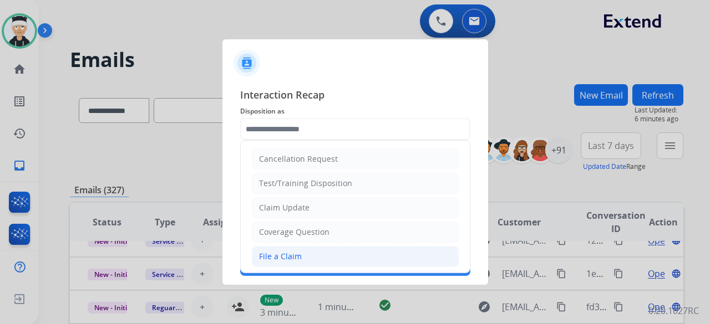
click at [320, 247] on li "File a Claim" at bounding box center [355, 256] width 207 height 21
type input "**********"
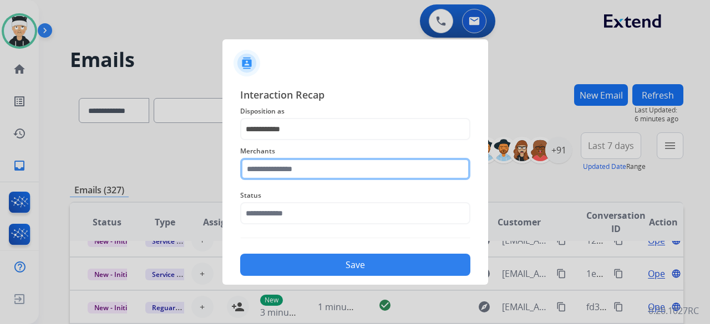
click at [330, 169] on input "text" at bounding box center [355, 169] width 230 height 22
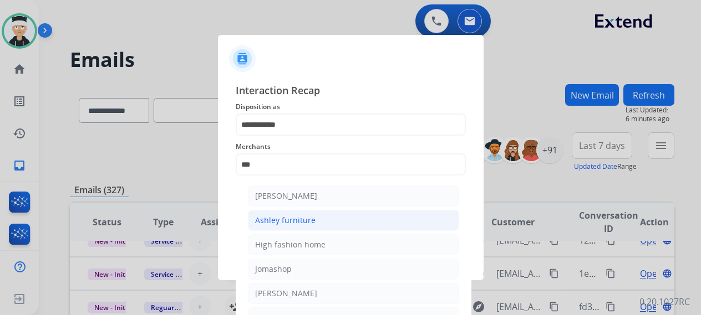
click at [369, 225] on li "Ashley furniture" at bounding box center [353, 220] width 211 height 21
type input "**********"
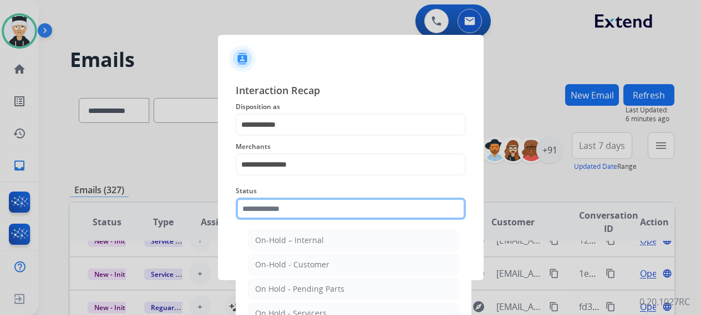
click at [304, 213] on input "text" at bounding box center [351, 209] width 230 height 22
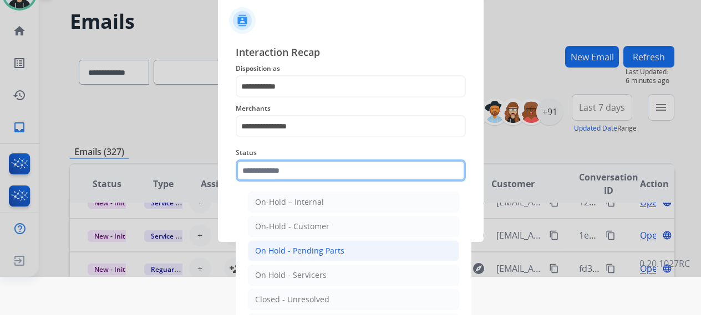
scroll to position [75, 0]
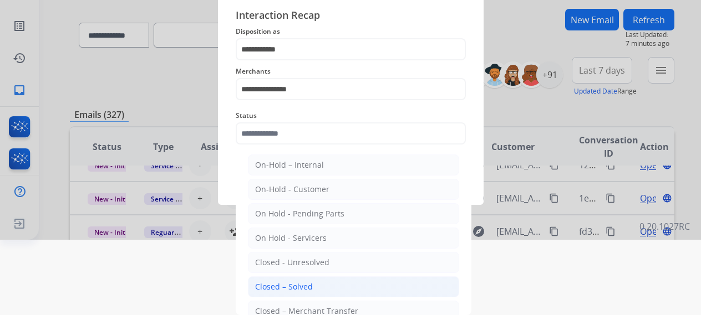
click at [299, 283] on div "Closed – Solved" at bounding box center [284, 287] width 58 height 11
type input "**********"
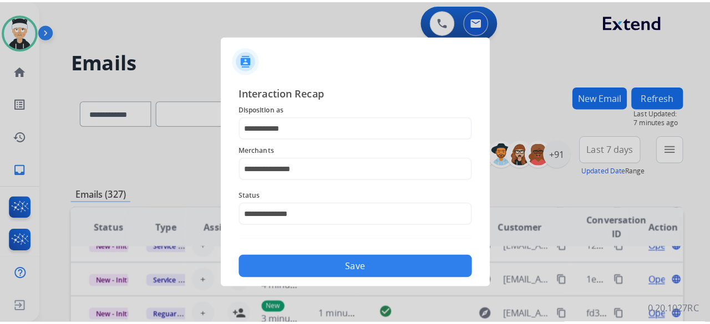
scroll to position [0, 0]
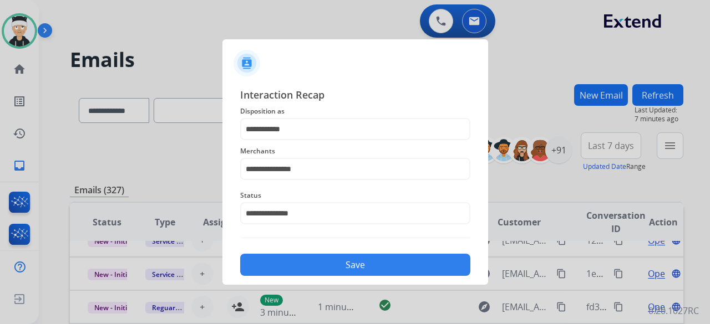
click at [346, 263] on button "Save" at bounding box center [355, 265] width 230 height 22
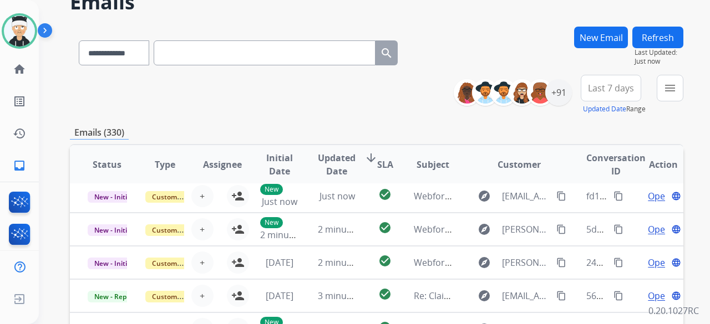
scroll to position [111, 0]
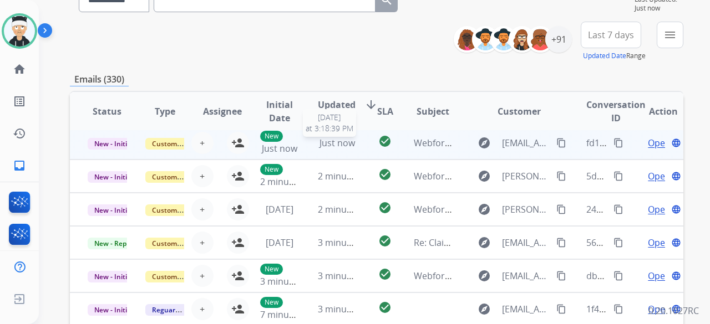
click at [334, 146] on span "Just now" at bounding box center [336, 143] width 35 height 12
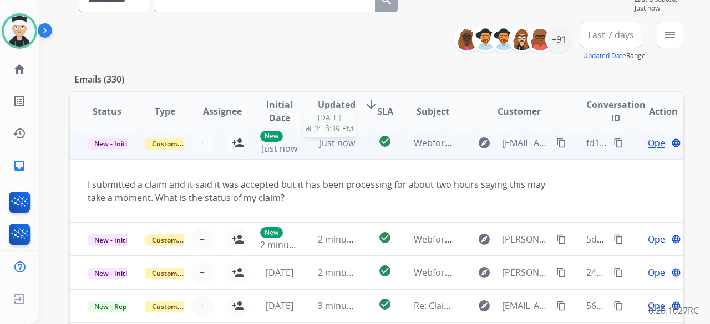
scroll to position [33, 0]
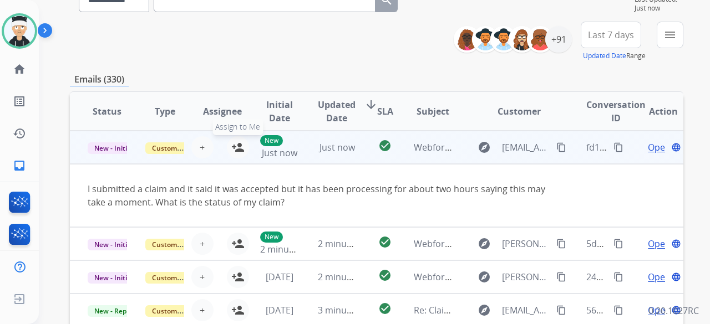
click at [237, 147] on mat-icon "person_add" at bounding box center [237, 147] width 13 height 13
click at [556, 149] on mat-icon "content_copy" at bounding box center [561, 147] width 10 height 10
click at [654, 145] on span "Open" at bounding box center [658, 147] width 23 height 13
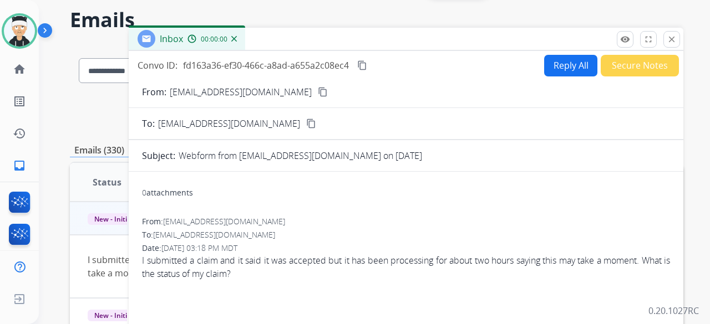
scroll to position [0, 0]
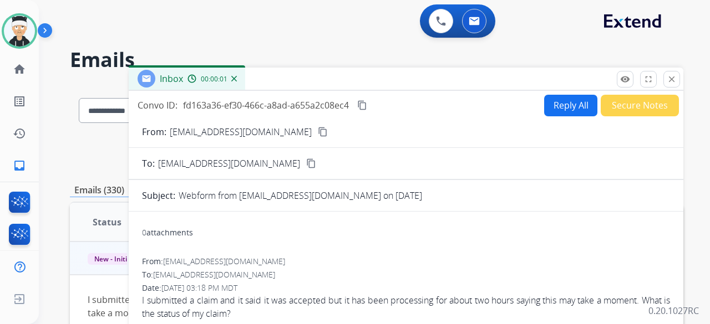
click at [565, 110] on button "Reply All" at bounding box center [570, 106] width 53 height 22
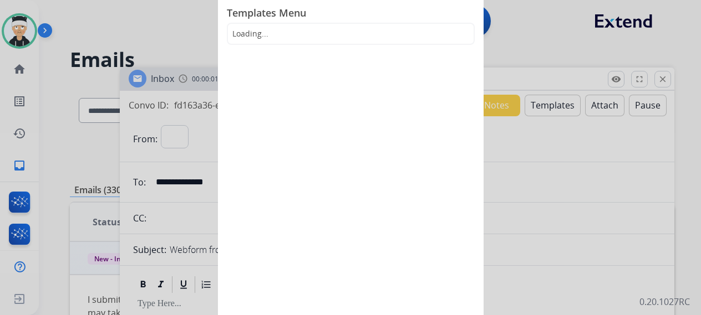
select select "**********"
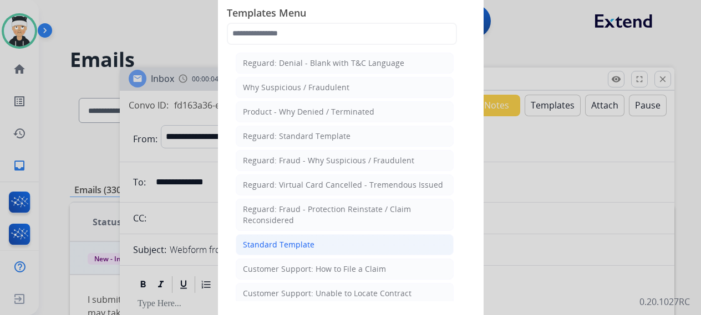
click at [373, 241] on li "Standard Template" at bounding box center [345, 244] width 218 height 21
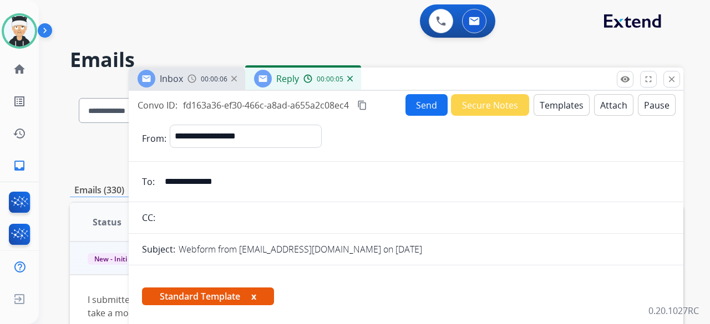
click at [553, 109] on button "Templates" at bounding box center [561, 105] width 56 height 22
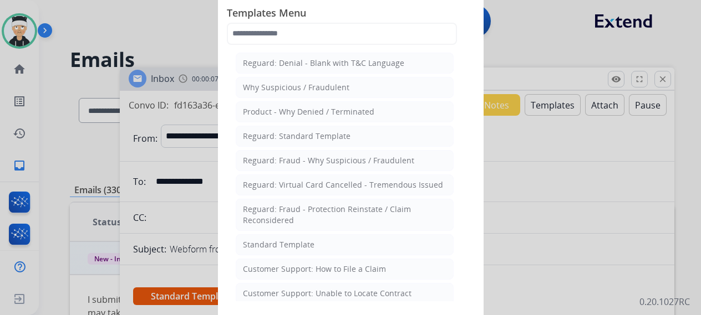
click at [527, 160] on div at bounding box center [350, 157] width 701 height 315
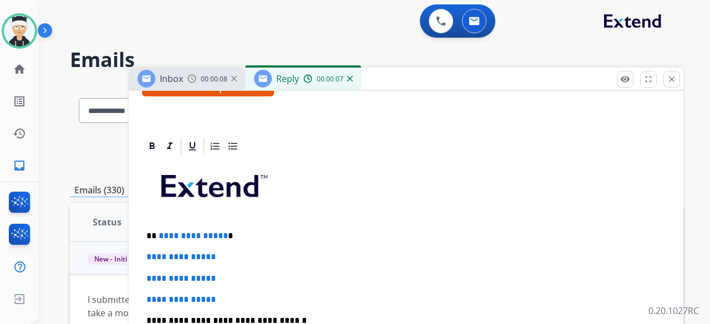
scroll to position [208, 0]
click at [222, 235] on p "**********" at bounding box center [401, 237] width 510 height 10
click at [156, 232] on p "****" at bounding box center [401, 237] width 510 height 10
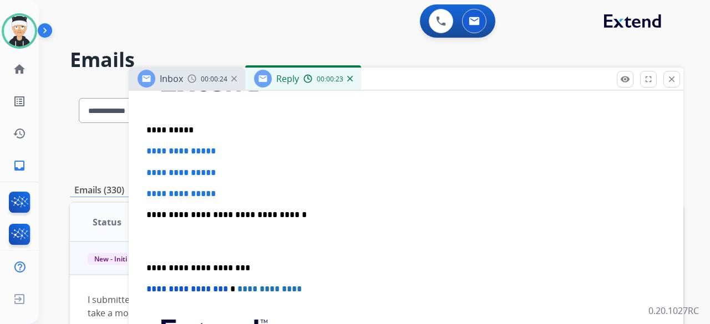
scroll to position [319, 0]
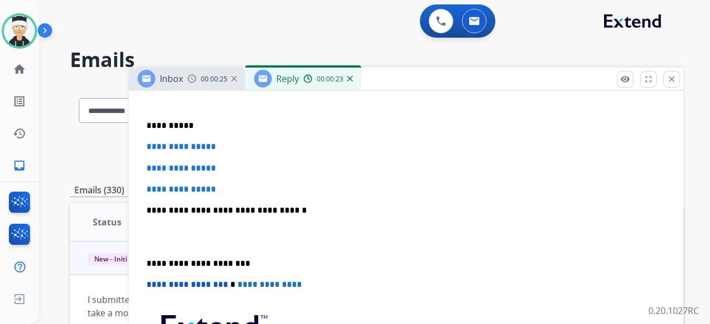
drag, startPoint x: 220, startPoint y: 190, endPoint x: 197, endPoint y: 182, distance: 23.5
click at [216, 190] on span "**********" at bounding box center [180, 189] width 69 height 8
drag, startPoint x: 173, startPoint y: 171, endPoint x: 143, endPoint y: 153, distance: 35.1
click at [143, 153] on div "**********" at bounding box center [406, 236] width 528 height 381
click at [242, 191] on p "**********" at bounding box center [405, 190] width 519 height 10
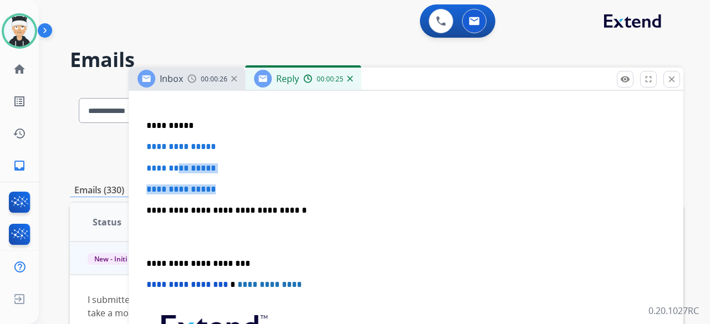
drag, startPoint x: 229, startPoint y: 189, endPoint x: 171, endPoint y: 149, distance: 70.9
click at [177, 154] on div "**********" at bounding box center [406, 236] width 528 height 381
drag, startPoint x: 171, startPoint y: 149, endPoint x: 160, endPoint y: 138, distance: 15.3
click at [162, 140] on div "**********" at bounding box center [406, 236] width 528 height 381
drag, startPoint x: 152, startPoint y: 137, endPoint x: 146, endPoint y: 141, distance: 7.7
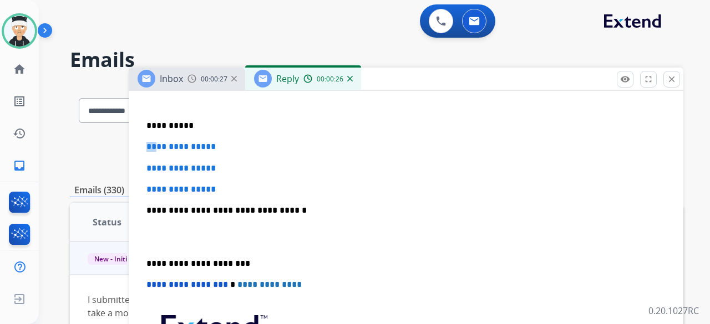
click at [146, 140] on div "**********" at bounding box center [406, 236] width 528 height 381
click at [234, 181] on div "**********" at bounding box center [406, 236] width 528 height 381
drag, startPoint x: 227, startPoint y: 189, endPoint x: 161, endPoint y: 145, distance: 80.0
click at [165, 147] on div "**********" at bounding box center [406, 236] width 528 height 381
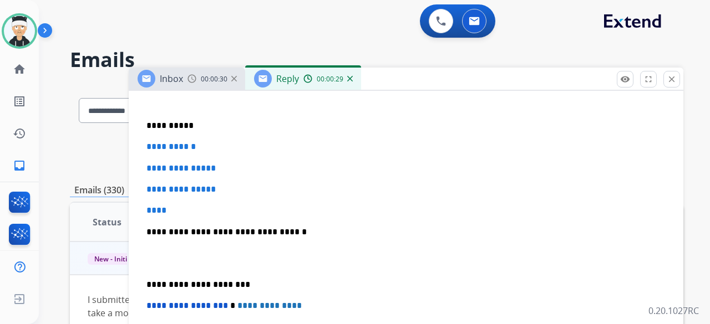
click at [173, 221] on div "**********" at bounding box center [406, 247] width 528 height 402
click at [176, 209] on p "****" at bounding box center [405, 211] width 519 height 10
drag, startPoint x: 174, startPoint y: 209, endPoint x: 141, endPoint y: 145, distance: 72.1
click at [141, 145] on div "**********" at bounding box center [406, 272] width 554 height 493
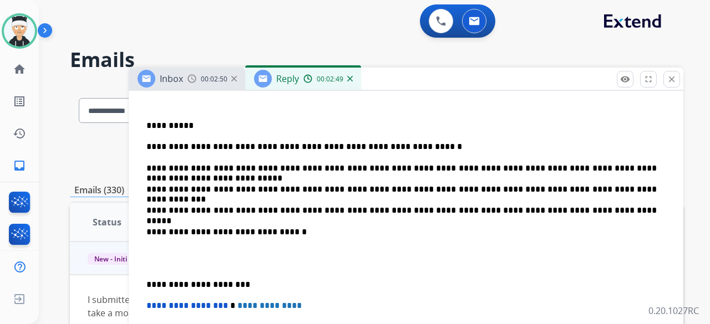
click at [145, 284] on div "**********" at bounding box center [406, 247] width 528 height 402
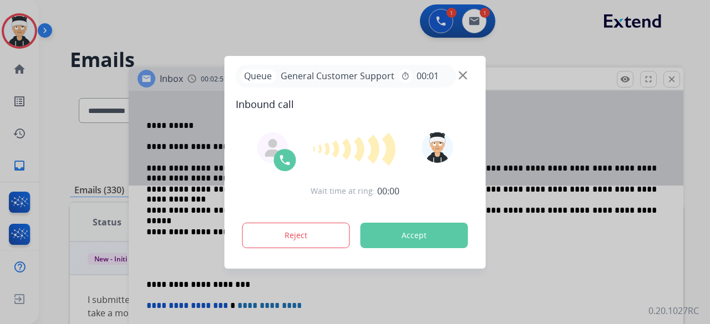
click at [142, 285] on div at bounding box center [355, 162] width 710 height 324
click at [143, 281] on div at bounding box center [355, 162] width 710 height 324
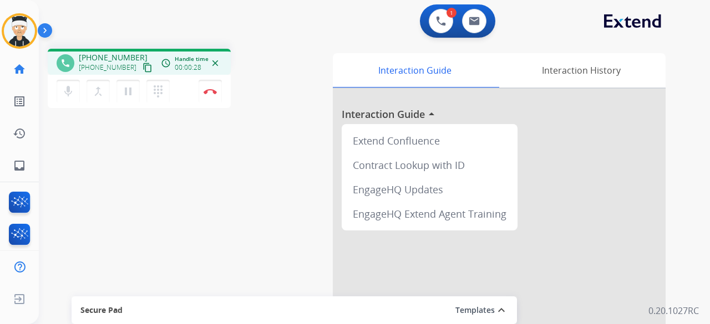
click at [142, 69] on mat-icon "content_copy" at bounding box center [147, 68] width 10 height 10
click at [694, 52] on div "1 Voice Interactions 0 Email Interactions phone [PHONE_NUMBER] [PHONE_NUMBER] c…" at bounding box center [374, 162] width 671 height 324
click at [71, 97] on mat-icon "mic" at bounding box center [68, 91] width 13 height 13
click at [126, 91] on mat-icon "pause" at bounding box center [127, 91] width 13 height 13
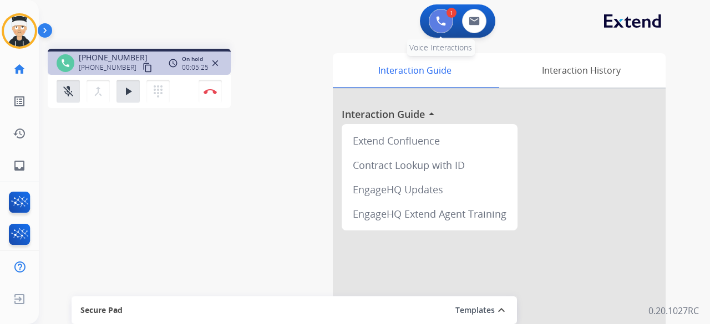
click at [438, 28] on button at bounding box center [441, 21] width 24 height 24
drag, startPoint x: 435, startPoint y: 22, endPoint x: 425, endPoint y: 26, distance: 10.2
click at [434, 23] on button at bounding box center [441, 21] width 24 height 24
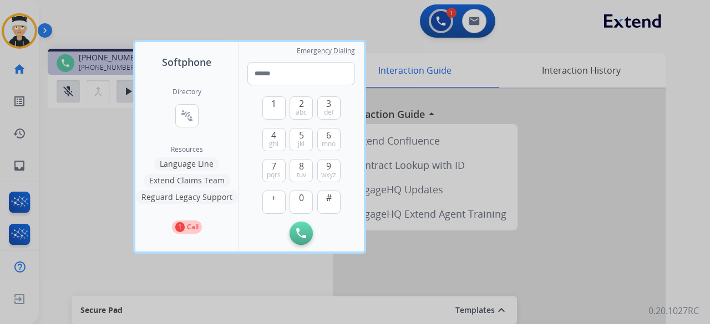
click at [189, 166] on button "Language Line" at bounding box center [186, 163] width 65 height 13
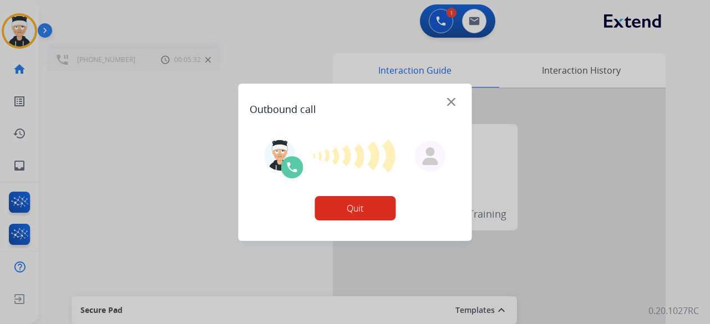
click at [353, 211] on button "Quit" at bounding box center [354, 208] width 81 height 24
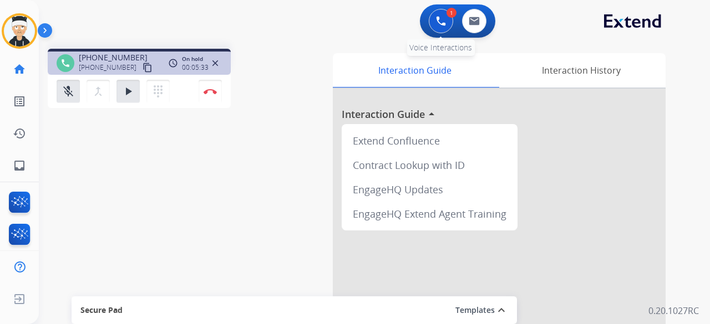
click at [440, 19] on img at bounding box center [441, 21] width 10 height 10
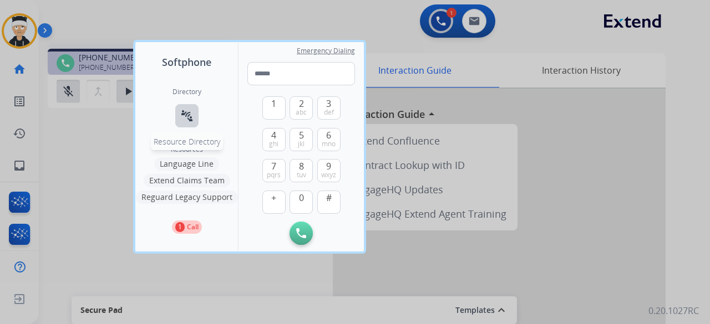
click at [187, 111] on mat-icon "connect_without_contact" at bounding box center [186, 115] width 13 height 13
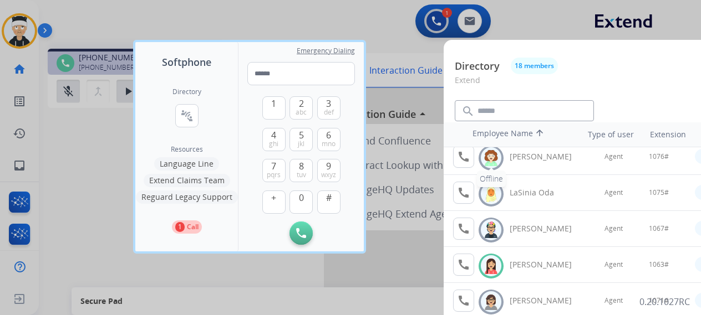
scroll to position [388, 0]
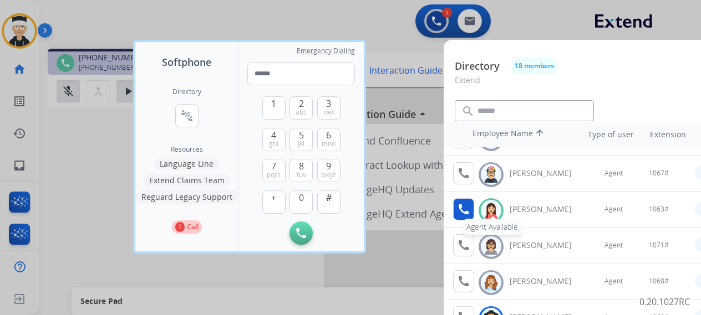
click at [453, 206] on button "call Agent Available." at bounding box center [463, 209] width 21 height 22
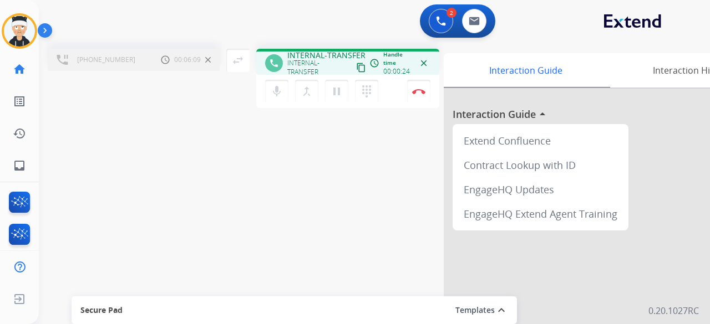
click at [146, 61] on div "[PHONE_NUMBER] Call metrics Hold 00:06:09 00:06:09" at bounding box center [134, 60] width 172 height 22
drag, startPoint x: 335, startPoint y: 95, endPoint x: 283, endPoint y: 94, distance: 52.1
click at [335, 95] on mat-icon "pause" at bounding box center [336, 91] width 13 height 13
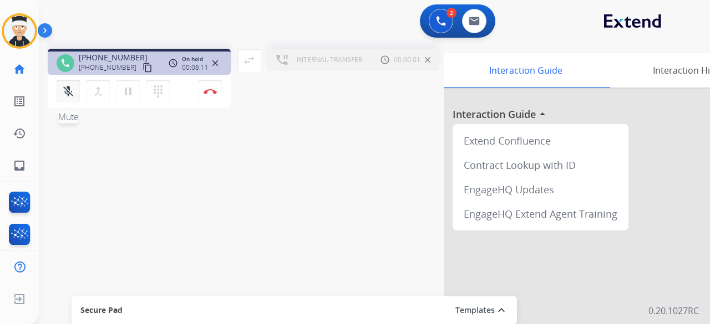
drag, startPoint x: 60, startPoint y: 97, endPoint x: 82, endPoint y: 91, distance: 22.3
click at [60, 97] on button "mic_off Mute" at bounding box center [68, 91] width 23 height 23
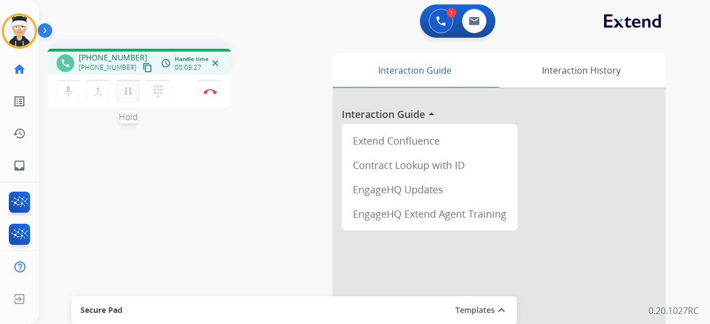
click at [126, 95] on mat-icon "pause" at bounding box center [127, 91] width 13 height 13
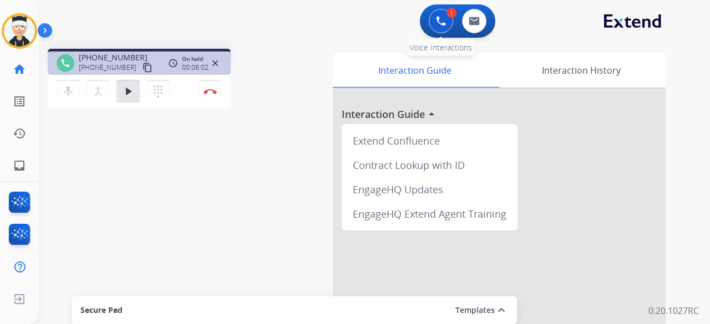
click at [445, 23] on img at bounding box center [441, 21] width 10 height 10
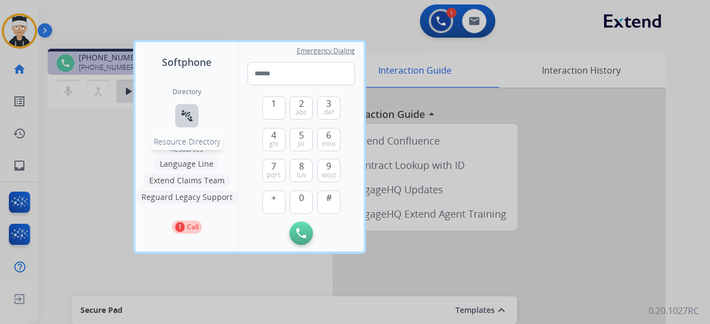
click at [180, 116] on mat-icon "connect_without_contact" at bounding box center [186, 115] width 13 height 13
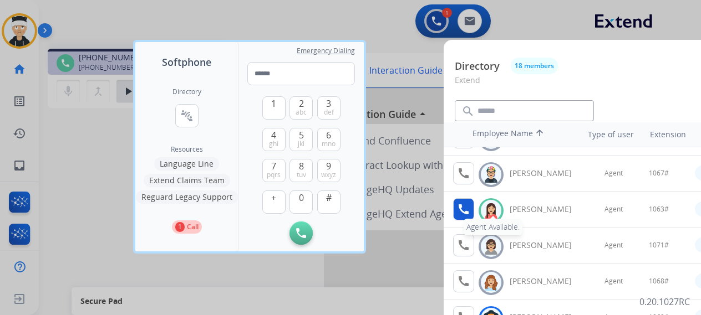
click at [465, 212] on mat-icon "call" at bounding box center [463, 209] width 13 height 13
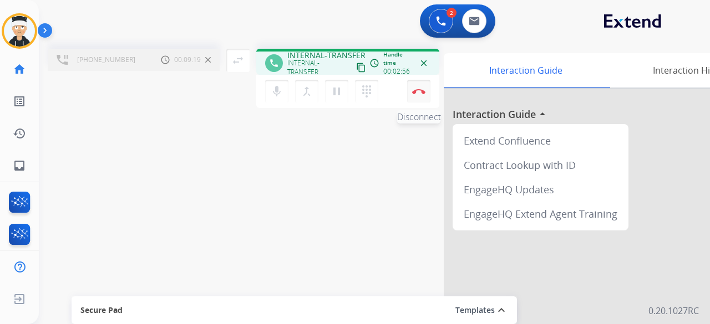
click at [418, 97] on button "Disconnect" at bounding box center [418, 91] width 23 height 23
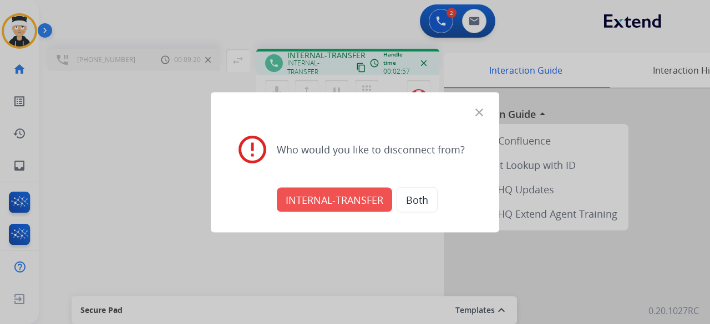
click at [336, 201] on button "INTERNAL-TRANSFER" at bounding box center [334, 199] width 115 height 24
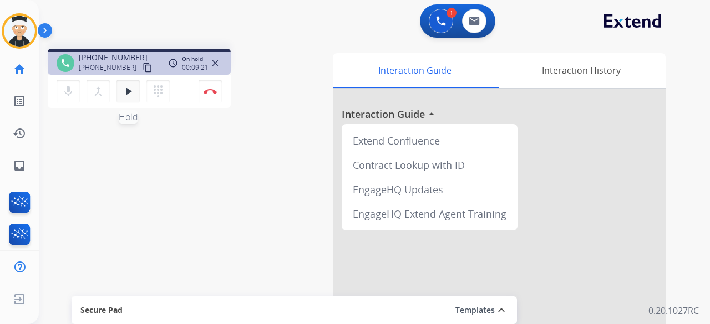
click at [126, 93] on mat-icon "play_arrow" at bounding box center [127, 91] width 13 height 13
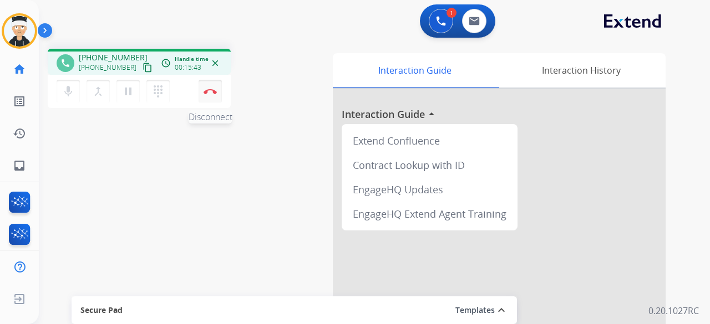
click at [213, 99] on button "Disconnect" at bounding box center [209, 91] width 23 height 23
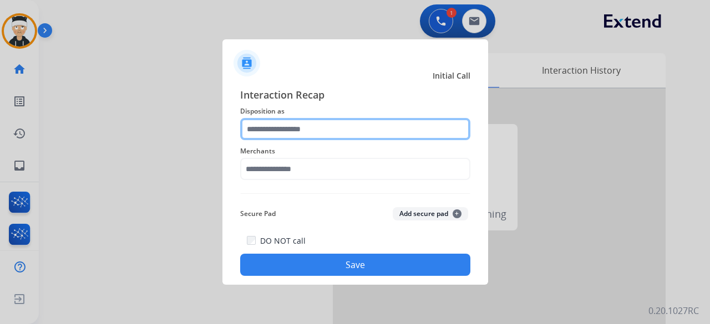
click at [305, 136] on input "text" at bounding box center [355, 129] width 230 height 22
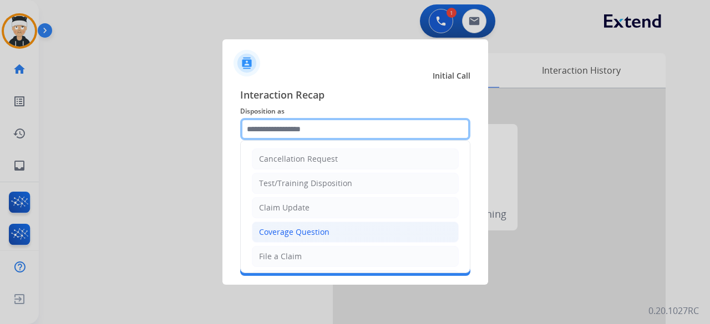
scroll to position [55, 0]
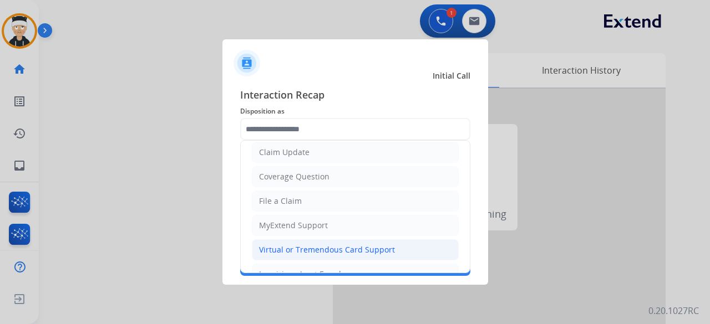
click at [289, 246] on div "Virtual or Tremendous Card Support" at bounding box center [327, 249] width 136 height 11
type input "**********"
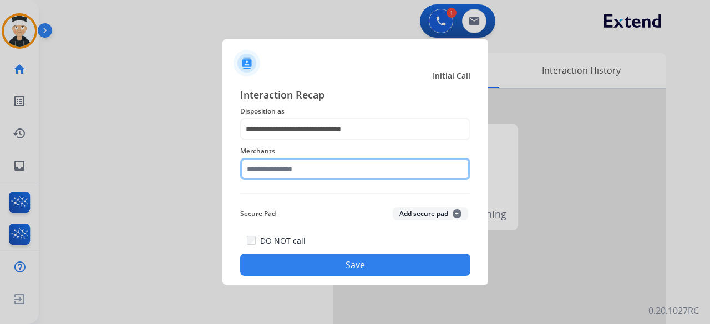
click at [289, 174] on input "text" at bounding box center [355, 169] width 230 height 22
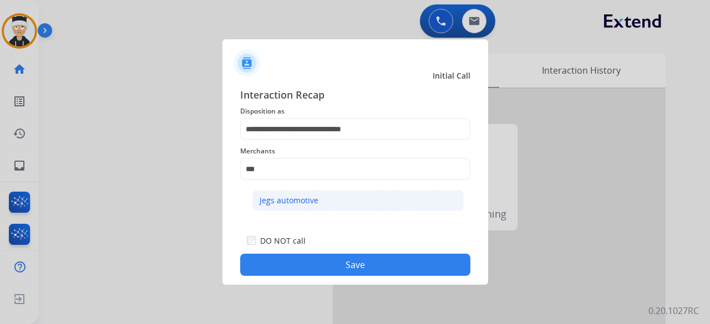
click at [269, 191] on li "Jegs automotive" at bounding box center [357, 200] width 211 height 21
type input "**********"
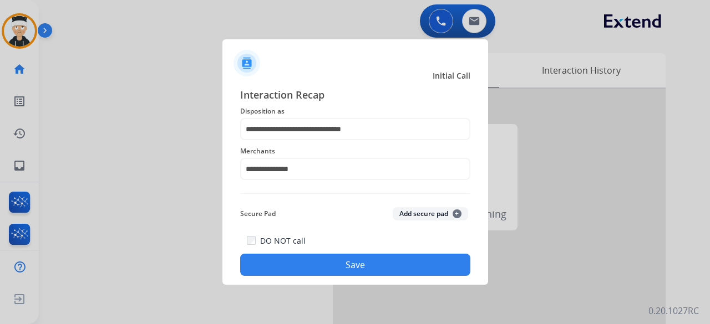
click at [335, 271] on button "Save" at bounding box center [355, 265] width 230 height 22
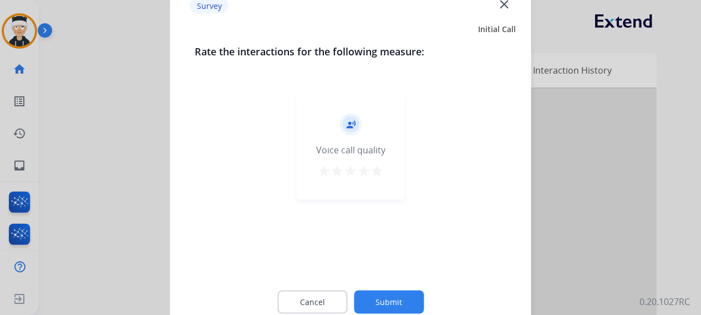
click at [381, 172] on mat-icon "star" at bounding box center [376, 170] width 13 height 13
click at [381, 297] on button "Submit" at bounding box center [389, 301] width 70 height 23
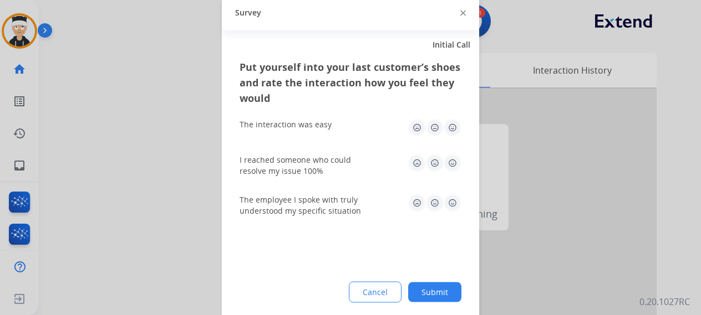
drag, startPoint x: 456, startPoint y: 128, endPoint x: 456, endPoint y: 146, distance: 17.7
click at [456, 128] on img at bounding box center [452, 128] width 18 height 18
click at [446, 167] on img at bounding box center [452, 163] width 18 height 18
click at [451, 203] on img at bounding box center [452, 203] width 18 height 18
click at [434, 299] on button "Submit" at bounding box center [434, 292] width 53 height 20
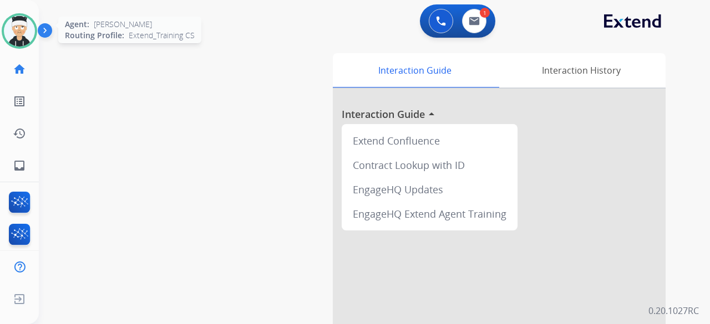
drag, startPoint x: 17, startPoint y: 27, endPoint x: 21, endPoint y: 34, distance: 8.2
click at [17, 27] on img at bounding box center [19, 31] width 31 height 31
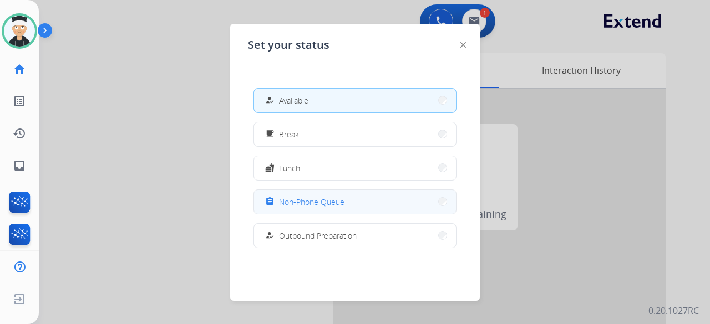
click at [307, 206] on span "Non-Phone Queue" at bounding box center [311, 202] width 65 height 12
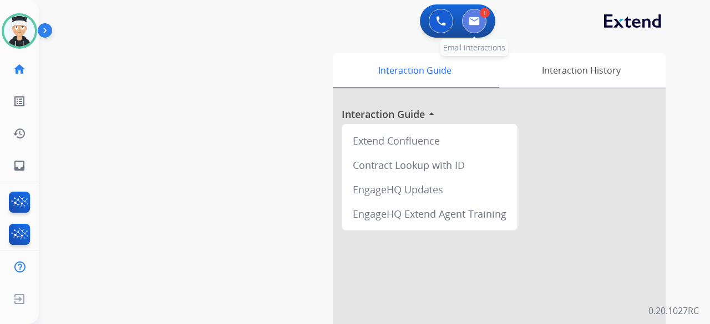
click at [473, 19] on img at bounding box center [473, 21] width 11 height 9
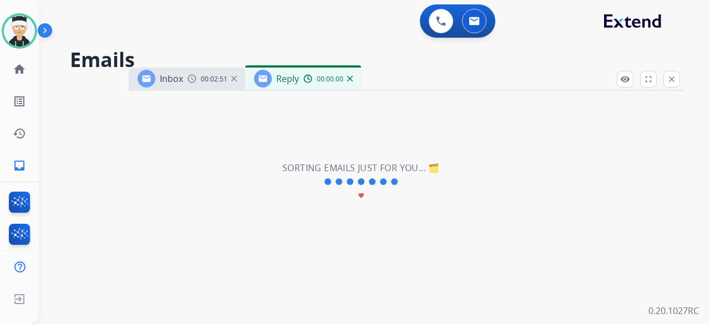
select select "**********"
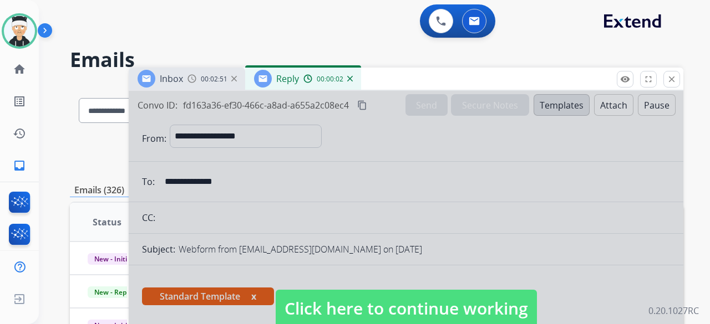
click at [416, 303] on span "Click here to continue working" at bounding box center [406, 309] width 261 height 38
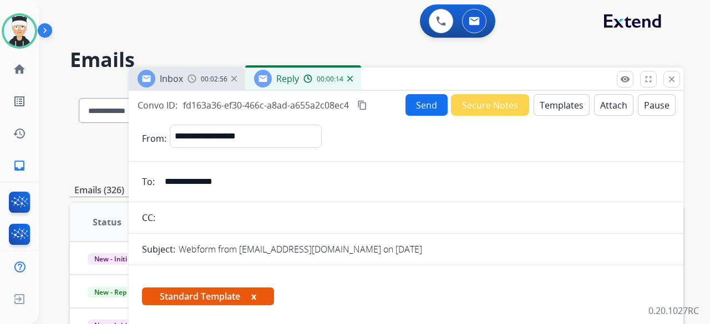
click at [416, 107] on button "Send" at bounding box center [426, 105] width 42 height 22
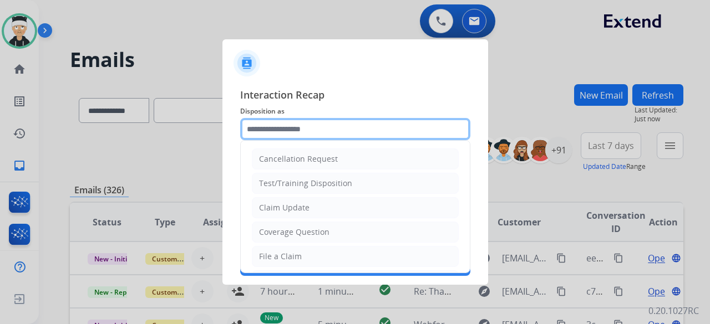
click at [391, 122] on input "text" at bounding box center [355, 129] width 230 height 22
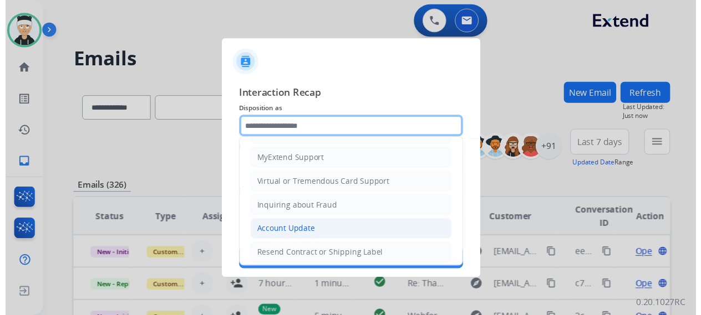
scroll to position [168, 0]
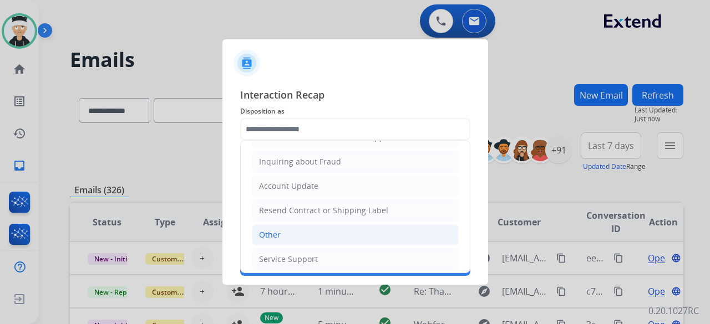
click at [353, 231] on li "Other" at bounding box center [355, 235] width 207 height 21
type input "*****"
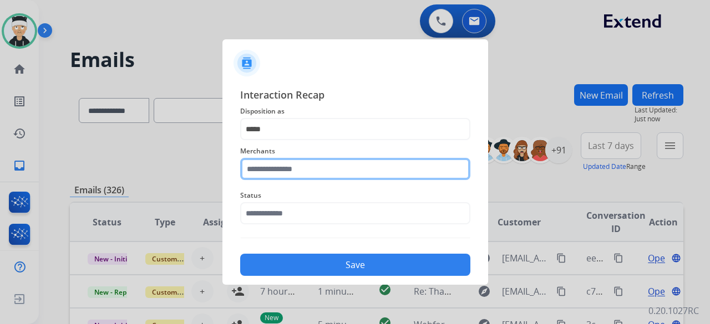
click at [360, 173] on input "text" at bounding box center [355, 169] width 230 height 22
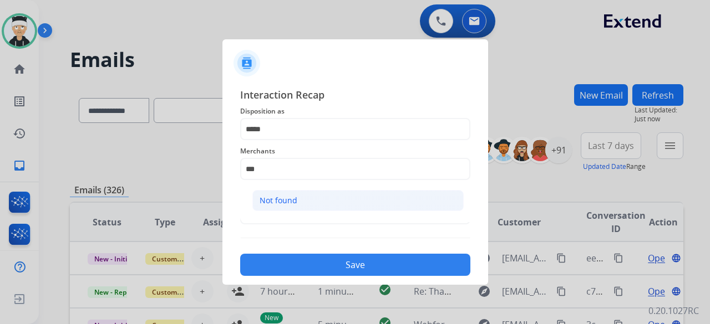
click at [340, 192] on li "Not found" at bounding box center [357, 200] width 211 height 21
type input "*********"
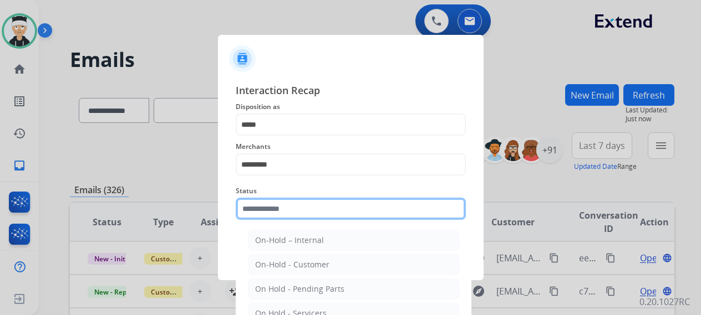
click at [338, 209] on input "text" at bounding box center [351, 209] width 230 height 22
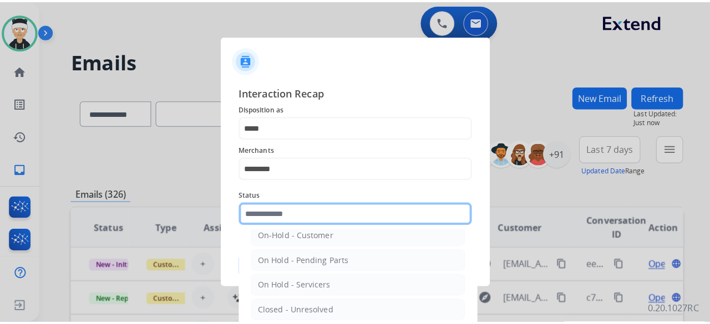
scroll to position [63, 0]
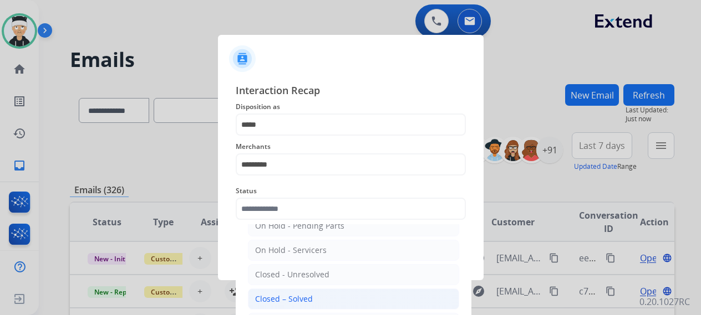
click at [332, 293] on li "Closed – Solved" at bounding box center [353, 299] width 211 height 21
type input "**********"
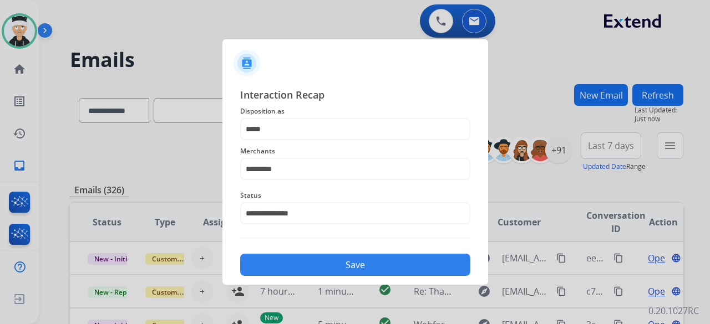
click at [339, 268] on button "Save" at bounding box center [355, 265] width 230 height 22
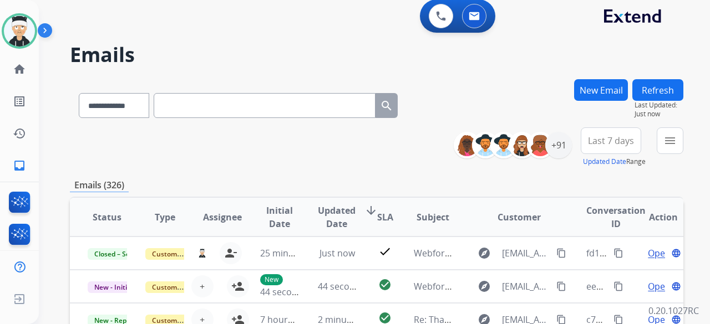
scroll to position [0, 0]
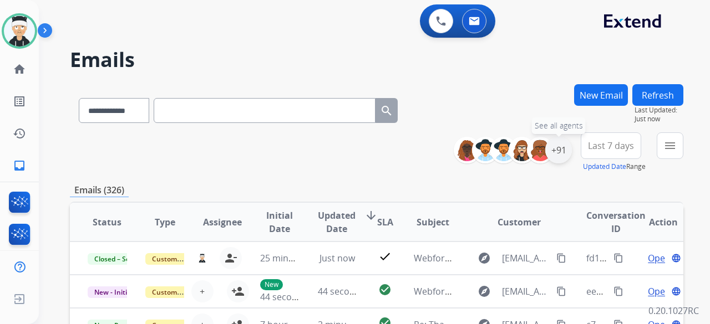
click at [560, 149] on div "+91" at bounding box center [558, 150] width 27 height 27
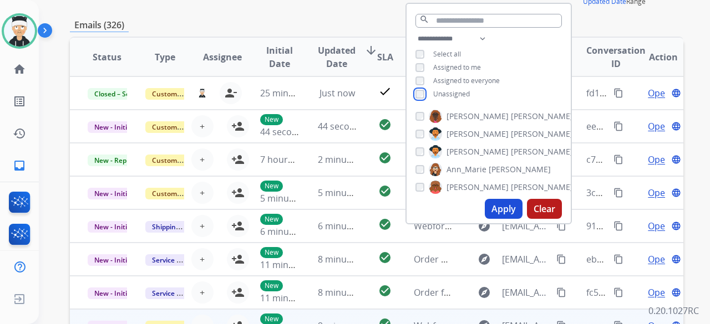
scroll to position [166, 0]
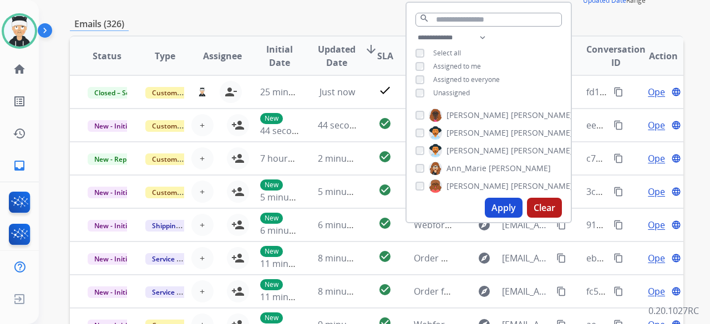
click at [501, 207] on button "Apply" at bounding box center [504, 208] width 38 height 20
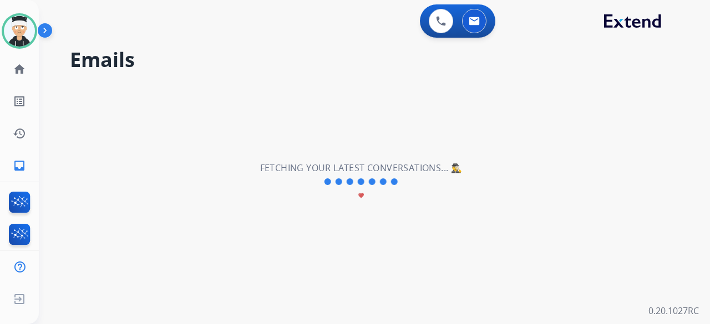
scroll to position [0, 0]
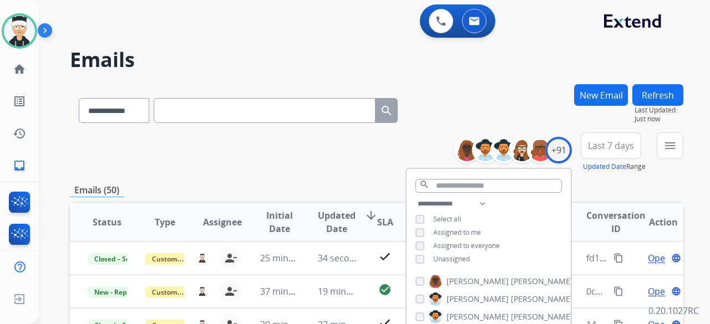
click at [279, 145] on div "**********" at bounding box center [376, 152] width 613 height 40
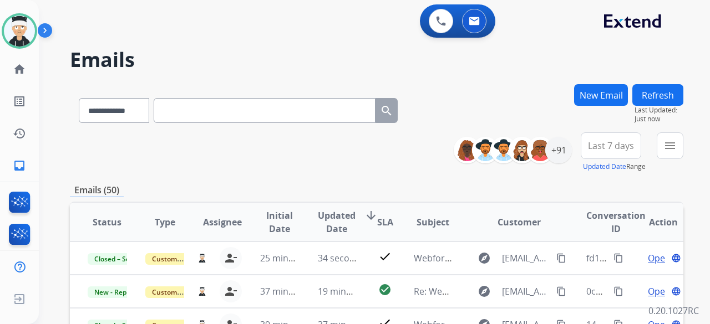
click at [186, 110] on input "text" at bounding box center [265, 110] width 222 height 25
paste input "**********"
type input "**********"
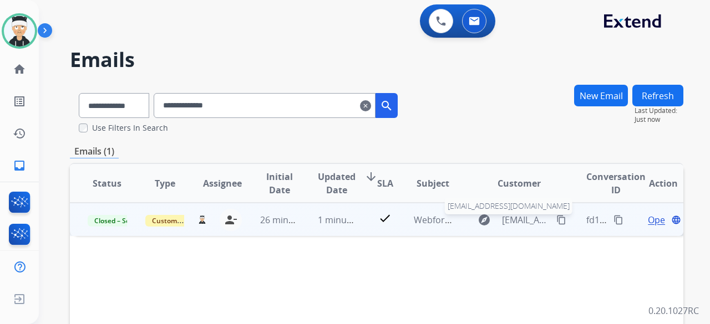
click at [519, 218] on span "[EMAIL_ADDRESS][DOMAIN_NAME]" at bounding box center [526, 219] width 48 height 13
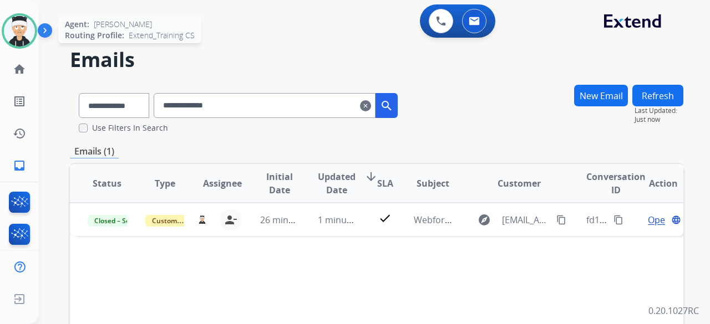
click at [20, 33] on img at bounding box center [19, 31] width 31 height 31
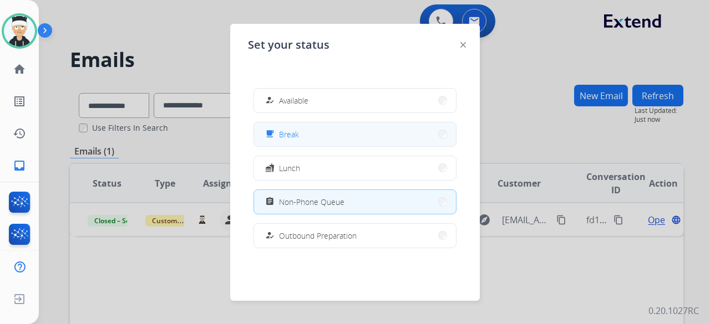
click at [313, 126] on button "free_breakfast Break" at bounding box center [355, 135] width 202 height 24
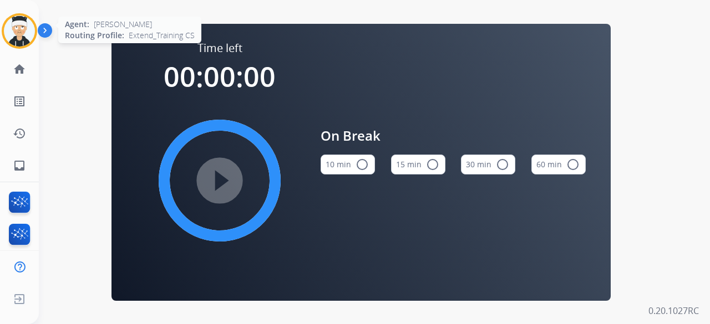
click at [20, 33] on img at bounding box center [19, 31] width 31 height 31
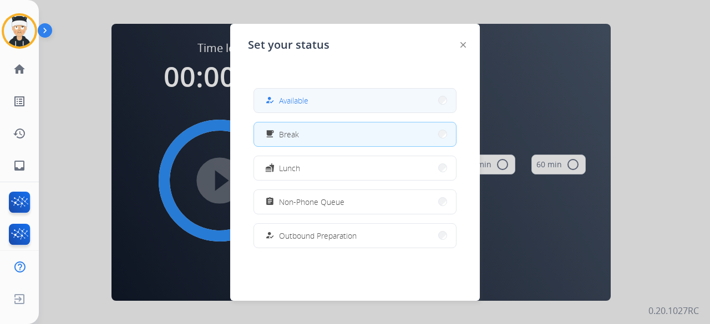
click at [293, 94] on div "how_to_reg Available" at bounding box center [285, 100] width 45 height 13
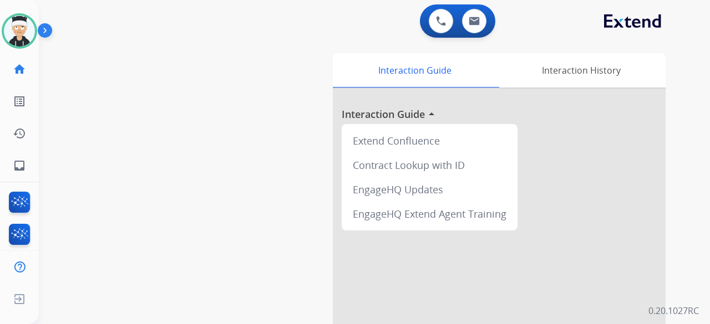
click at [196, 98] on div "swap_horiz Break voice bridge close_fullscreen Connect 3-Way Call merge_type Se…" at bounding box center [361, 271] width 644 height 462
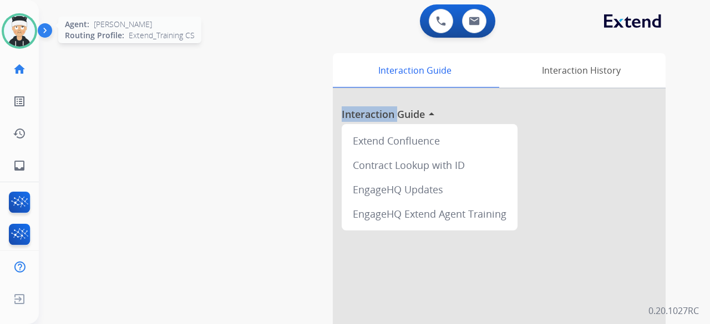
click at [13, 26] on img at bounding box center [19, 31] width 31 height 31
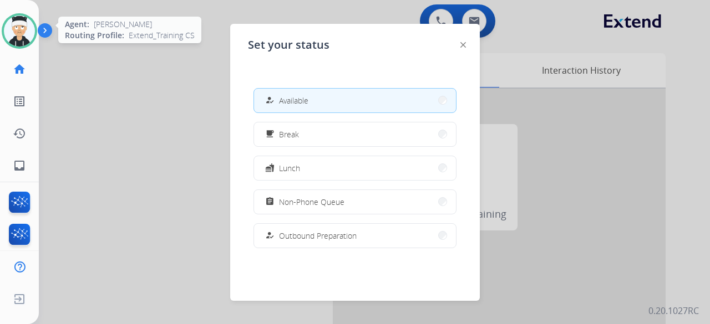
click at [13, 26] on img at bounding box center [19, 31] width 31 height 31
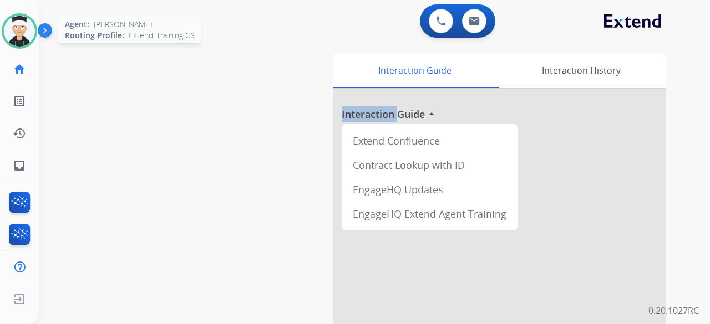
click at [18, 26] on img at bounding box center [19, 31] width 31 height 31
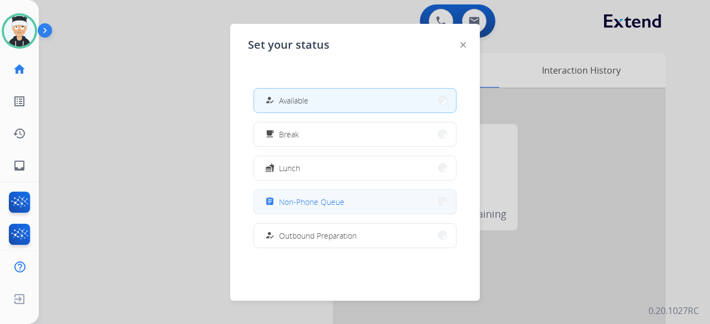
click at [318, 199] on span "Non-Phone Queue" at bounding box center [311, 202] width 65 height 12
click at [318, 199] on div "Interaction Guide Interaction History Interaction Guide arrow_drop_up Extend Co…" at bounding box center [492, 277] width 348 height 449
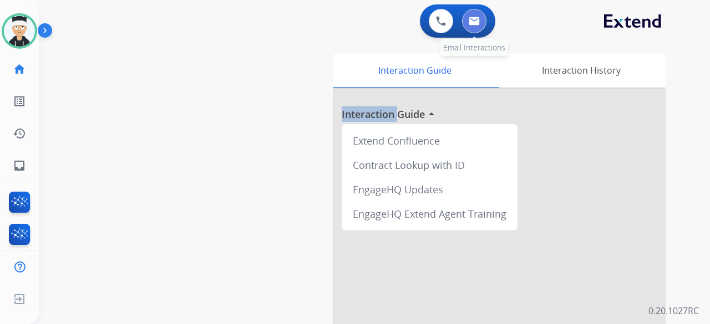
click at [478, 24] on img at bounding box center [473, 21] width 11 height 9
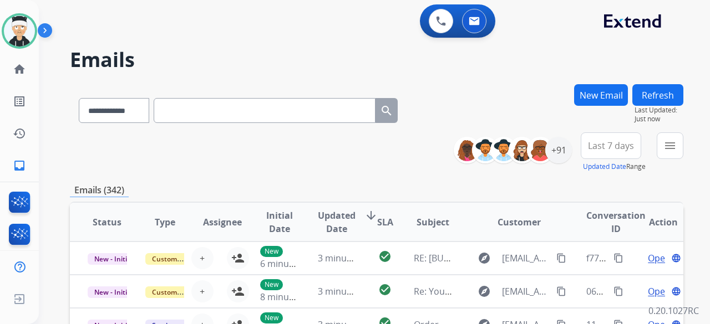
click at [287, 113] on input "text" at bounding box center [265, 110] width 222 height 25
paste input "**********"
type input "**********"
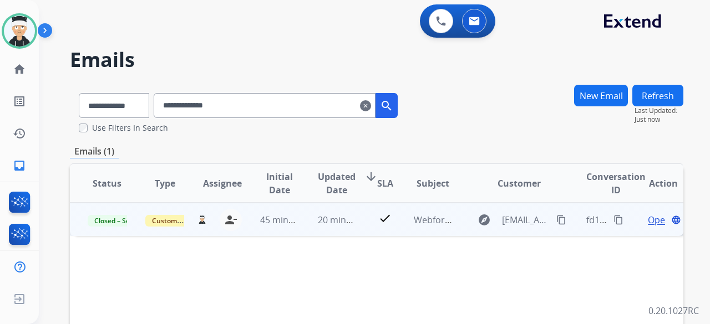
click at [647, 221] on span "Open" at bounding box center [658, 219] width 23 height 13
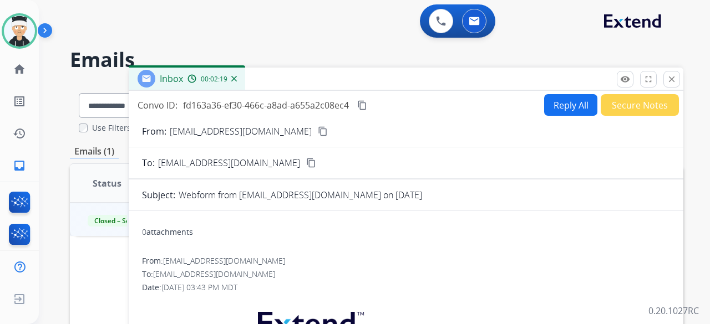
click at [365, 105] on mat-icon "content_copy" at bounding box center [362, 105] width 10 height 10
click at [674, 78] on mat-icon "close" at bounding box center [671, 79] width 10 height 10
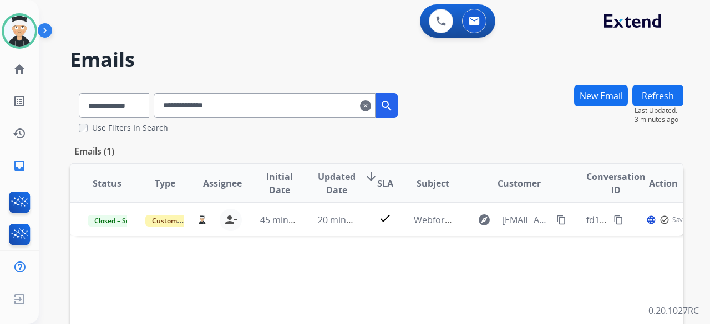
click at [371, 105] on mat-icon "clear" at bounding box center [365, 105] width 11 height 13
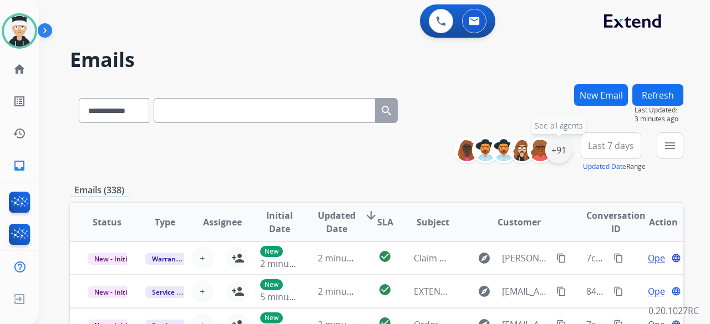
click at [559, 159] on div "+91" at bounding box center [558, 150] width 27 height 27
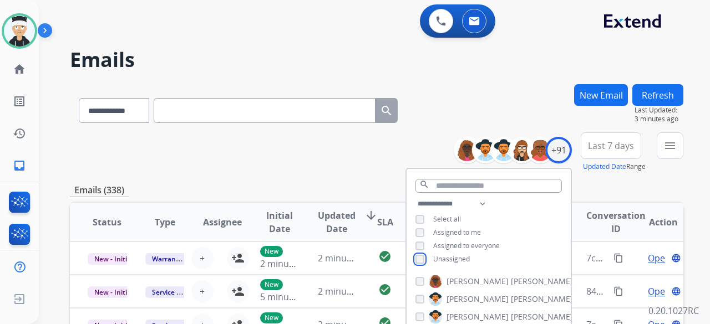
scroll to position [222, 0]
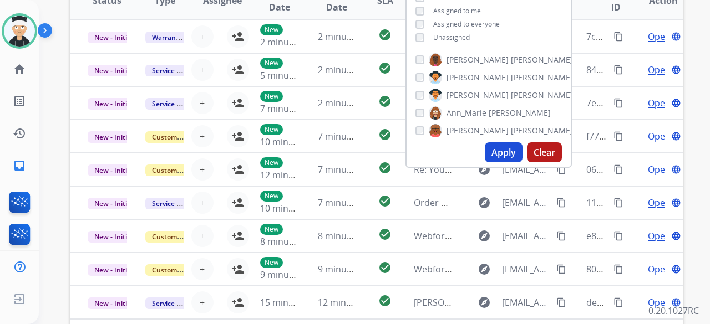
click at [502, 152] on button "Apply" at bounding box center [504, 152] width 38 height 20
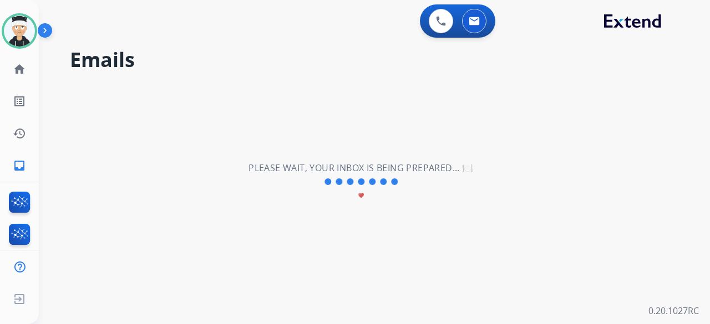
scroll to position [0, 0]
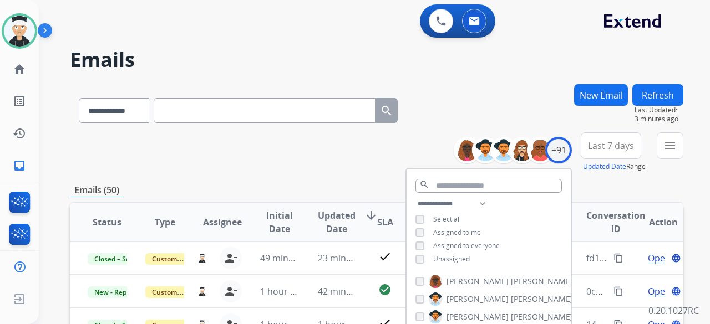
click at [323, 170] on div "**********" at bounding box center [376, 152] width 613 height 40
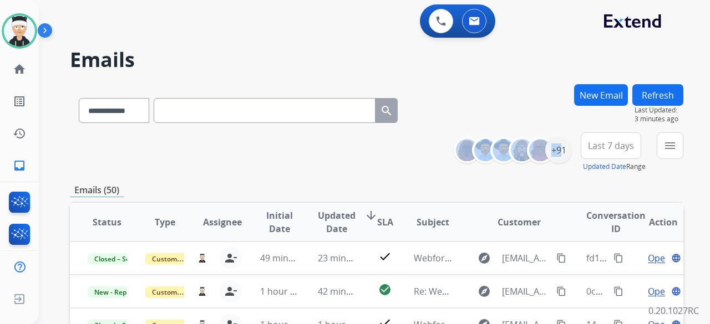
click at [323, 170] on div "**********" at bounding box center [376, 152] width 613 height 40
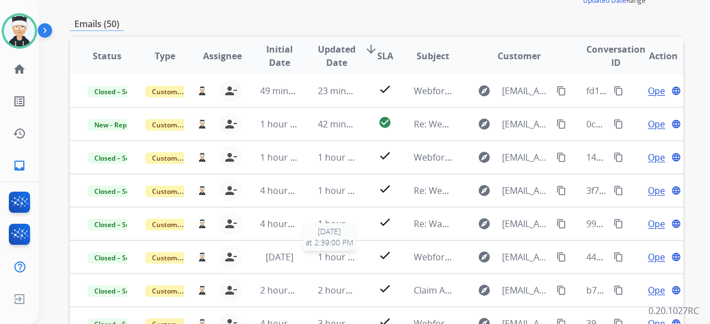
scroll to position [306, 0]
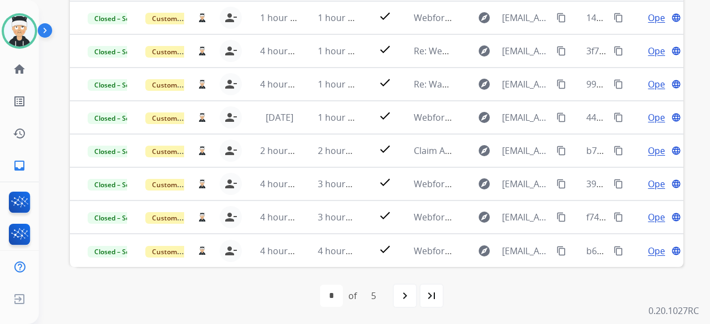
click at [410, 291] on mat-icon "navigate_next" at bounding box center [404, 295] width 13 height 13
click at [324, 301] on mat-icon "navigate_before" at bounding box center [324, 295] width 13 height 13
select select "*"
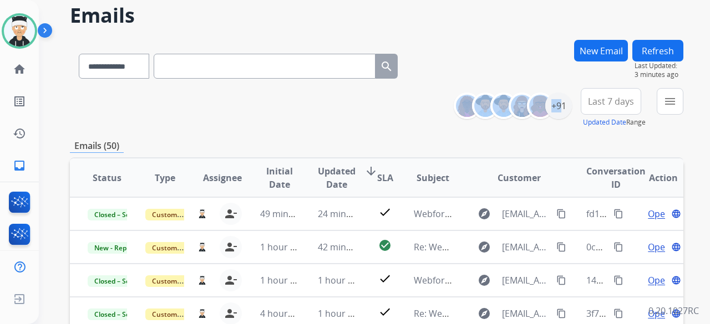
scroll to position [29, 0]
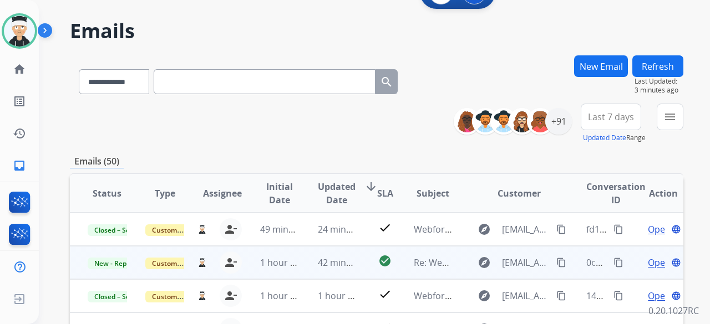
click at [357, 260] on td "check_circle" at bounding box center [376, 262] width 38 height 33
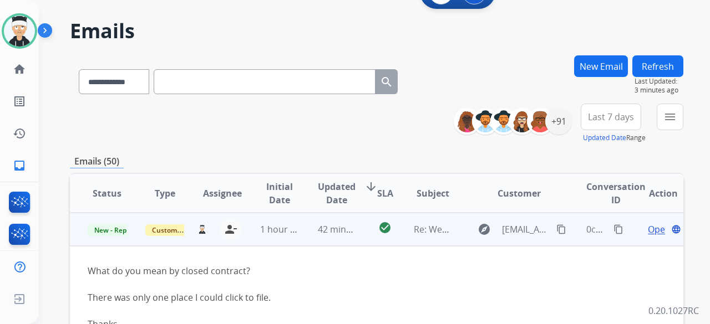
scroll to position [89, 0]
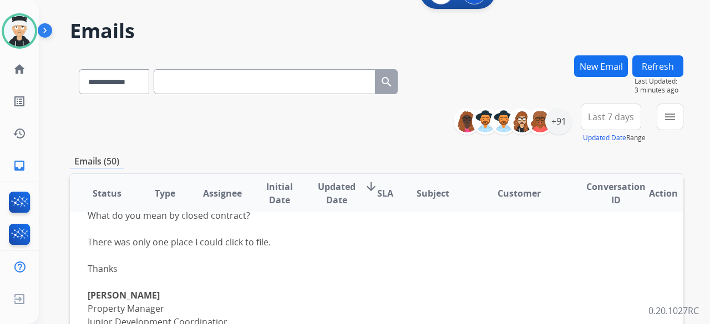
click at [101, 248] on div "There was only one place I could click to file." at bounding box center [319, 242] width 463 height 13
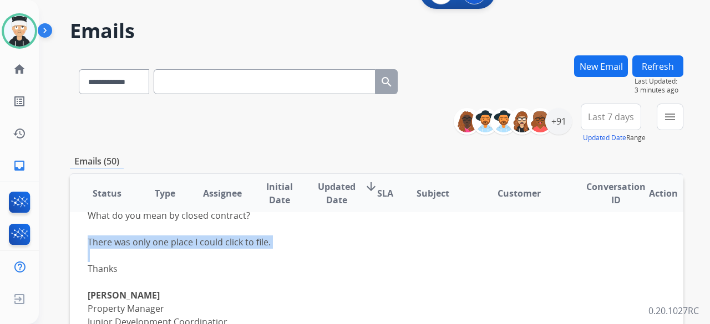
drag, startPoint x: 101, startPoint y: 248, endPoint x: 267, endPoint y: 252, distance: 166.4
click at [265, 252] on div "What do you mean by closed contract? There was only one place I could click to …" at bounding box center [319, 302] width 463 height 186
click at [297, 251] on div at bounding box center [319, 255] width 463 height 13
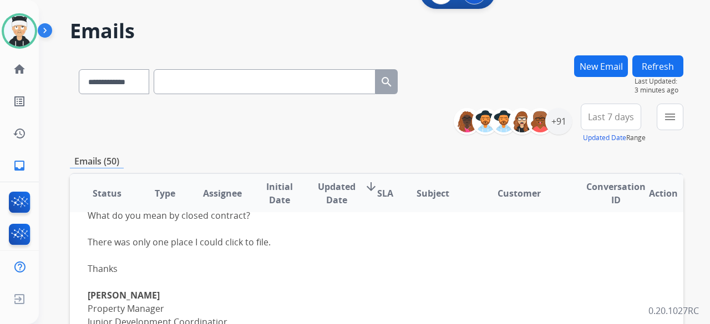
click at [277, 249] on div at bounding box center [319, 255] width 463 height 13
drag, startPoint x: 205, startPoint y: 248, endPoint x: 156, endPoint y: 250, distance: 49.4
click at [156, 250] on div "What do you mean by closed contract? There was only one place I could click to …" at bounding box center [319, 302] width 463 height 186
click at [157, 251] on div at bounding box center [319, 255] width 463 height 13
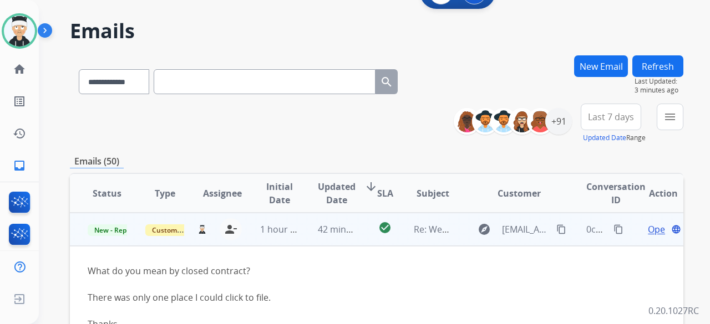
click at [647, 229] on span "Open" at bounding box center [658, 229] width 23 height 13
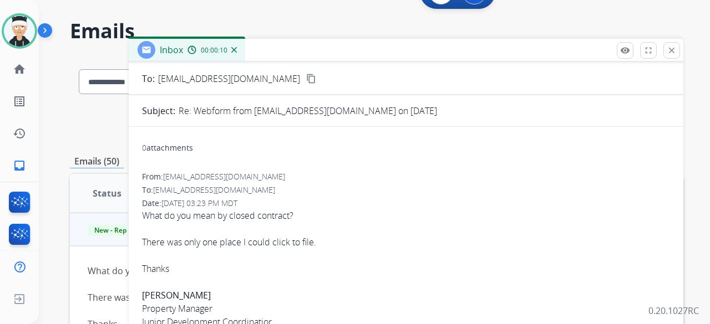
scroll to position [166, 0]
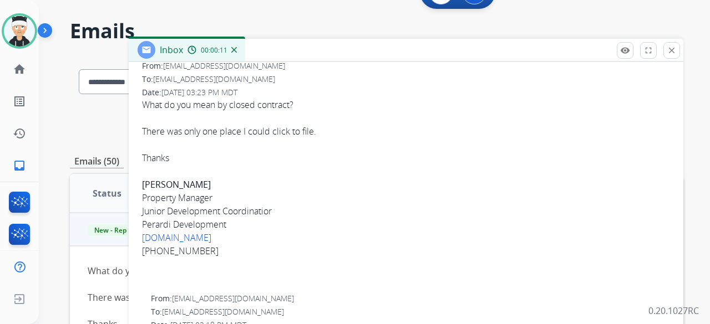
click at [193, 140] on span "What do you mean by closed contract? There was only one place I could click to …" at bounding box center [406, 191] width 528 height 186
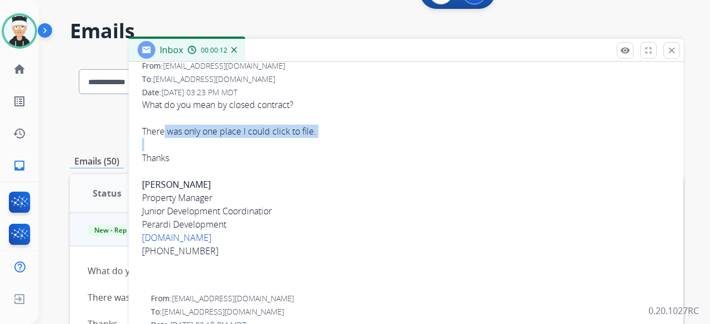
click at [366, 145] on div at bounding box center [406, 144] width 528 height 13
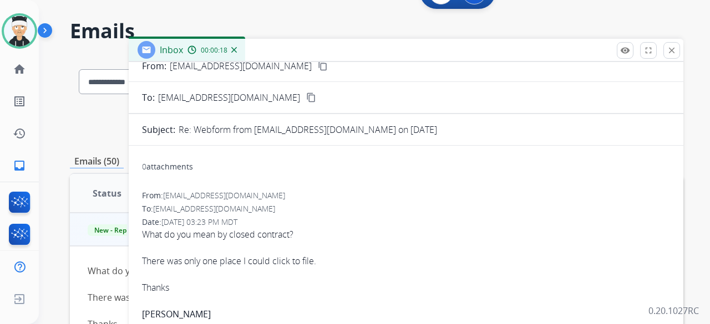
scroll to position [0, 0]
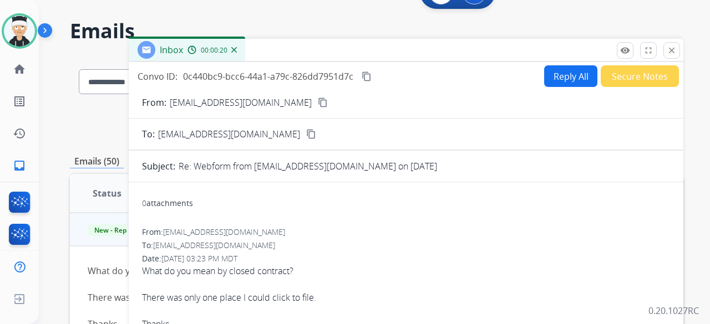
click at [544, 81] on button "Reply All" at bounding box center [570, 76] width 53 height 22
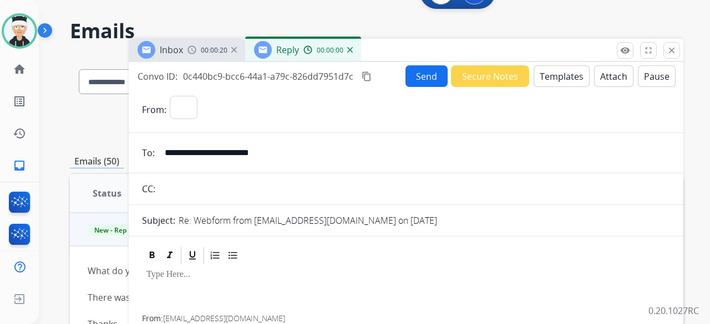
select select "**********"
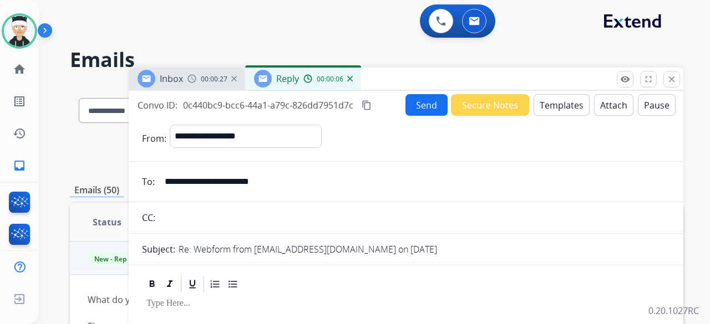
click at [543, 100] on button "Templates" at bounding box center [561, 105] width 56 height 22
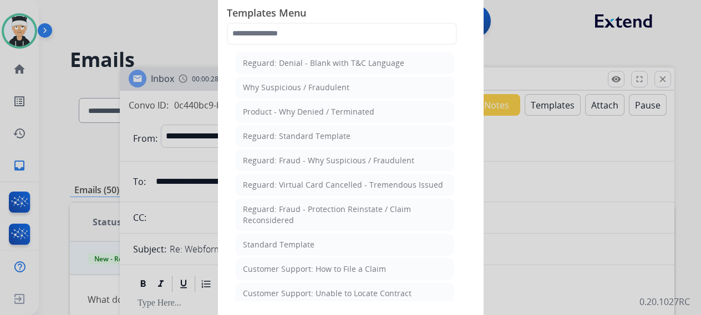
click at [277, 264] on div "Customer Support: How to File a Claim" at bounding box center [314, 269] width 143 height 11
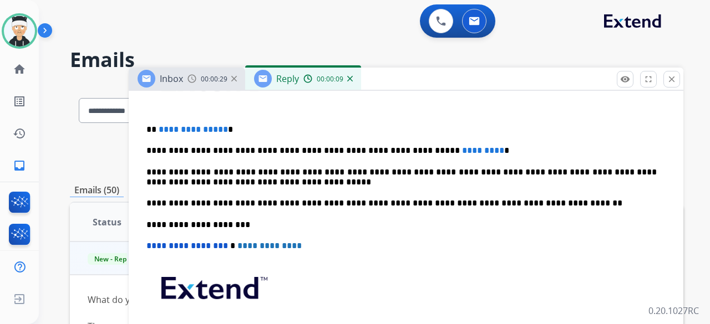
scroll to position [333, 0]
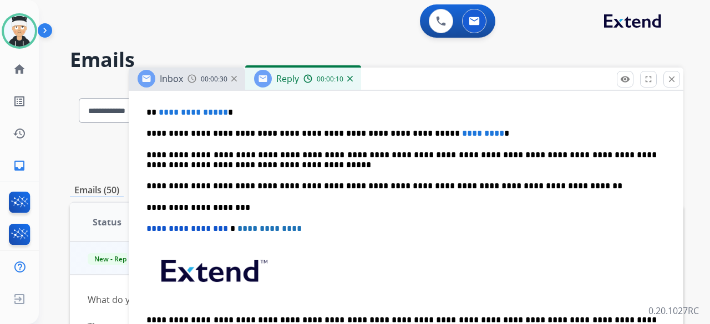
click at [221, 108] on span "**********" at bounding box center [193, 112] width 69 height 8
click at [462, 132] on span "*********" at bounding box center [483, 133] width 42 height 8
click at [450, 133] on p "**********" at bounding box center [401, 134] width 510 height 10
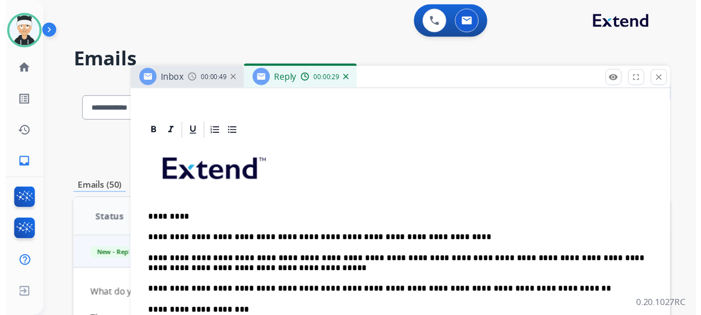
scroll to position [0, 0]
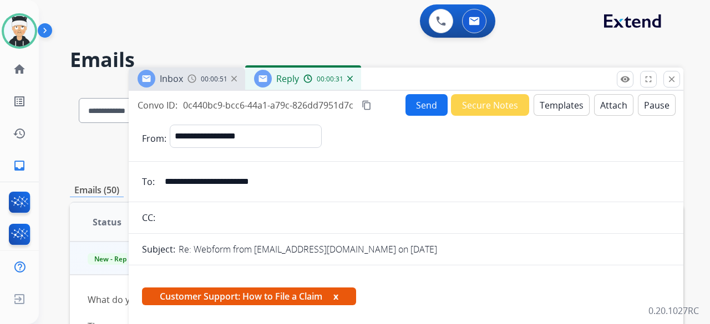
click at [427, 109] on button "Send" at bounding box center [426, 105] width 42 height 22
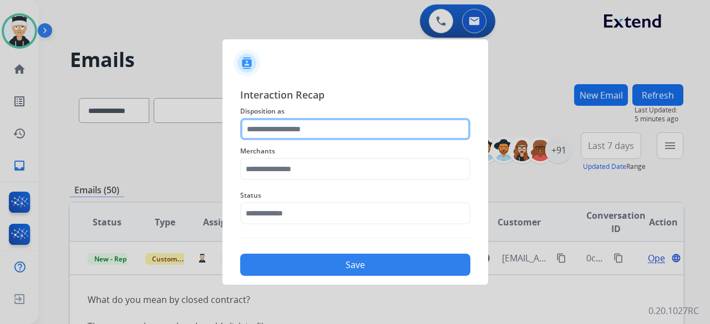
click at [361, 124] on input "text" at bounding box center [355, 129] width 230 height 22
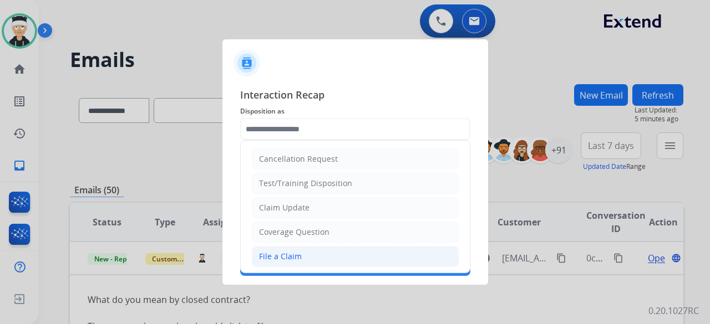
click at [346, 253] on li "File a Claim" at bounding box center [355, 256] width 207 height 21
type input "**********"
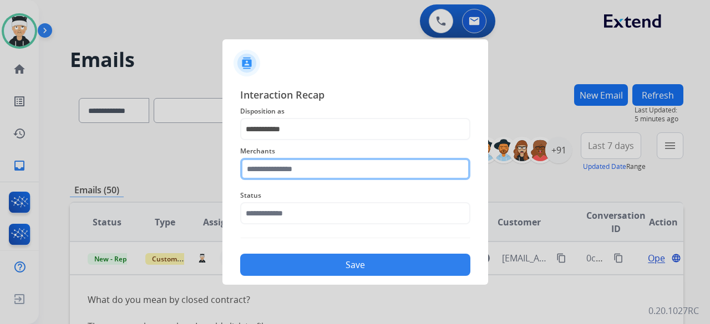
click at [373, 175] on input "text" at bounding box center [355, 169] width 230 height 22
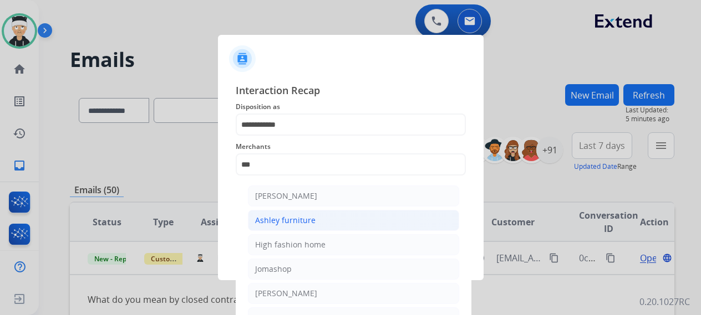
click at [350, 217] on li "Ashley furniture" at bounding box center [353, 220] width 211 height 21
type input "**********"
click at [350, 217] on input "text" at bounding box center [351, 209] width 230 height 22
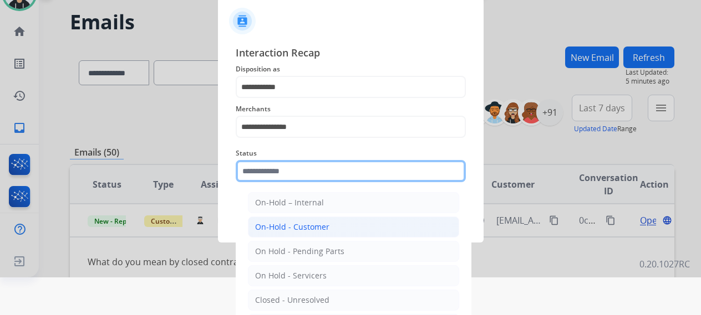
scroll to position [75, 0]
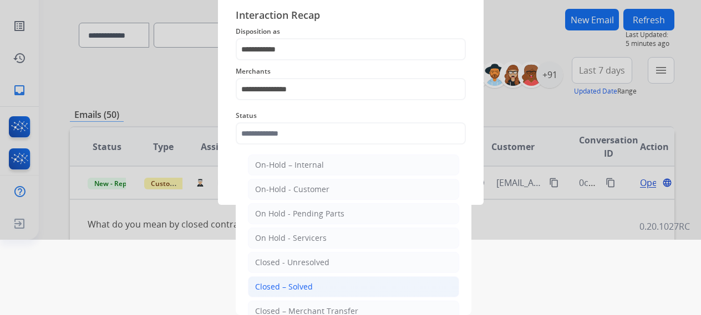
click at [325, 280] on li "Closed – Solved" at bounding box center [353, 287] width 211 height 21
type input "**********"
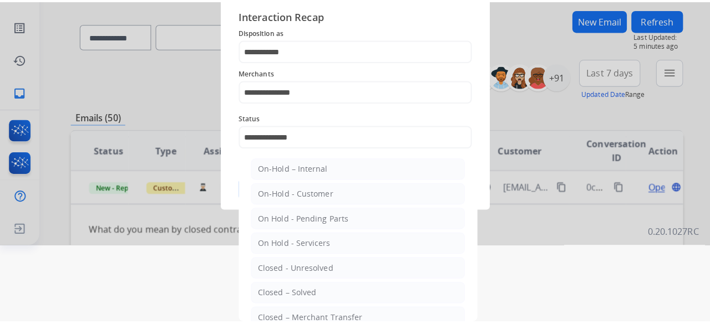
scroll to position [0, 0]
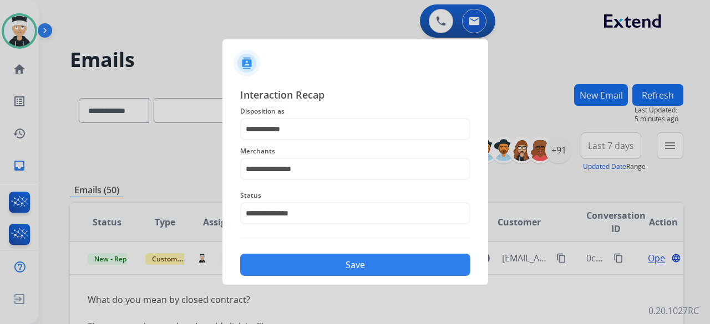
click at [345, 269] on button "Save" at bounding box center [355, 265] width 230 height 22
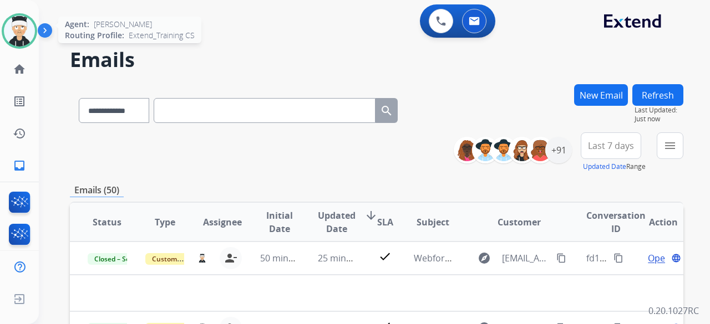
click at [26, 34] on img at bounding box center [19, 31] width 31 height 31
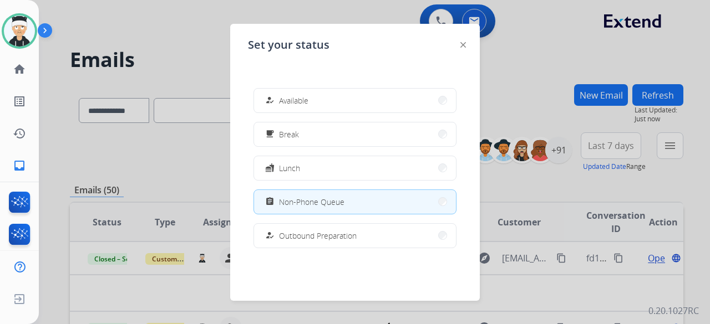
click at [149, 161] on div at bounding box center [355, 162] width 710 height 324
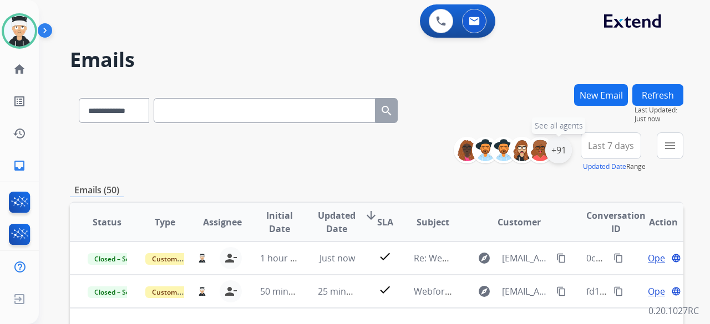
click at [557, 151] on div "+91" at bounding box center [558, 150] width 27 height 27
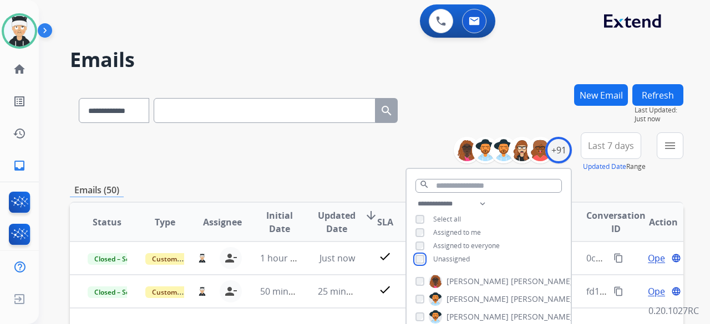
scroll to position [166, 0]
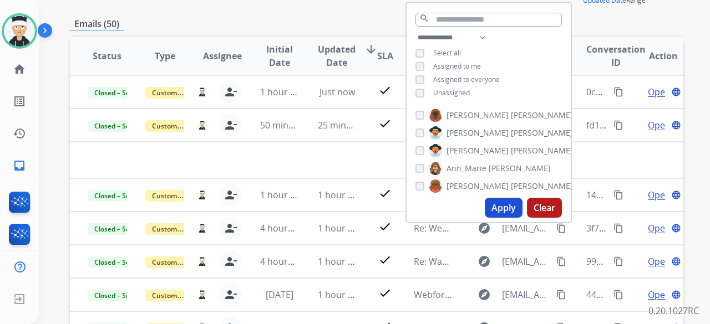
click at [497, 213] on button "Apply" at bounding box center [504, 208] width 38 height 20
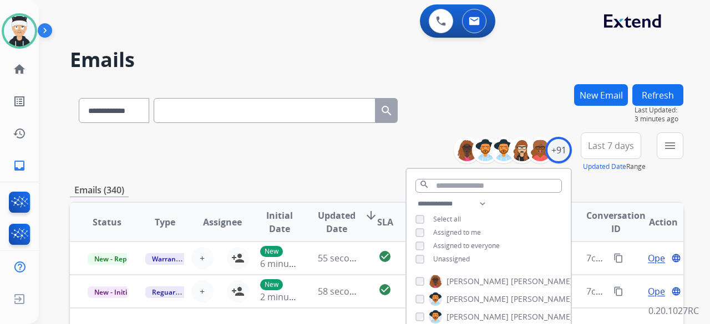
click at [289, 150] on div "**********" at bounding box center [376, 152] width 613 height 40
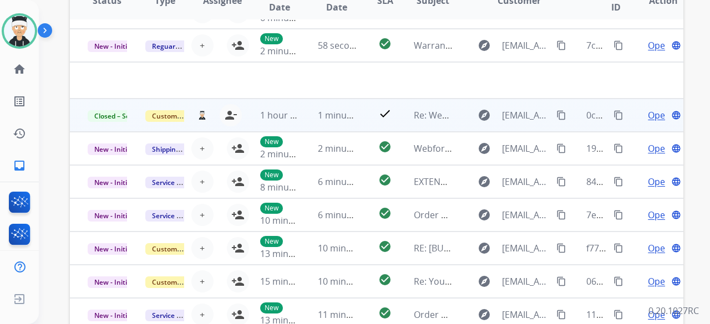
scroll to position [38, 0]
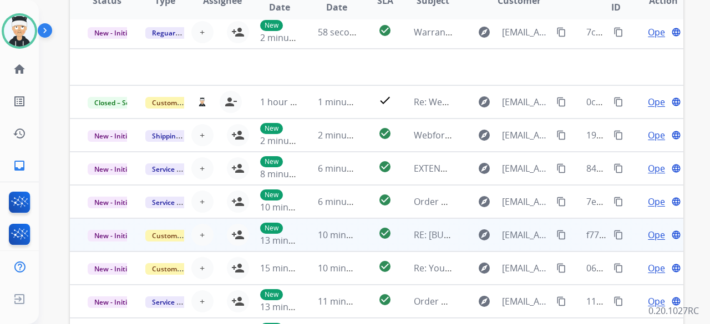
click at [334, 243] on td "10 minutes ago" at bounding box center [329, 234] width 58 height 33
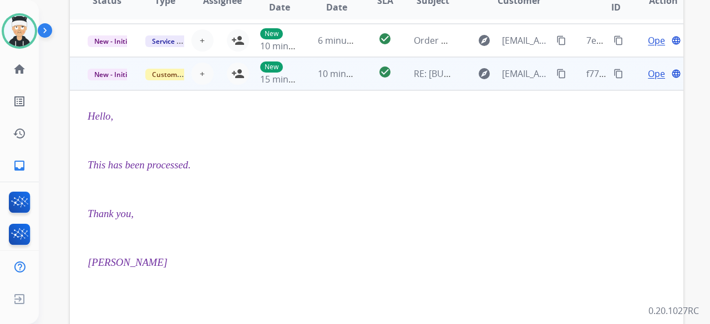
scroll to position [200, 0]
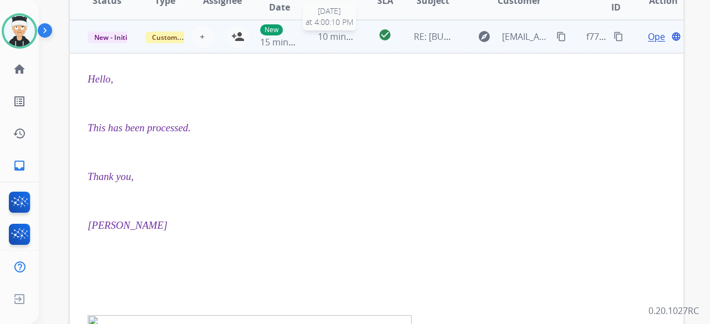
click at [320, 39] on span "10 minutes ago" at bounding box center [350, 36] width 64 height 12
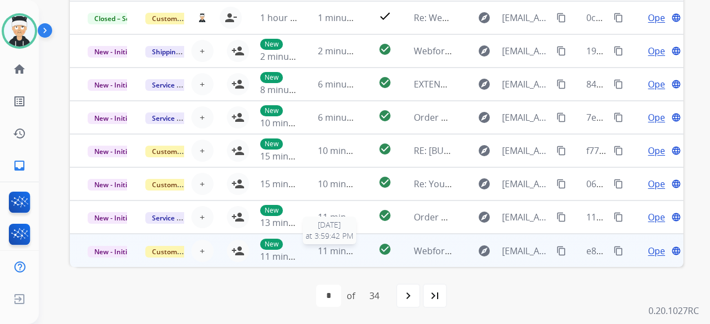
click at [338, 254] on span "11 minutes ago" at bounding box center [350, 251] width 64 height 12
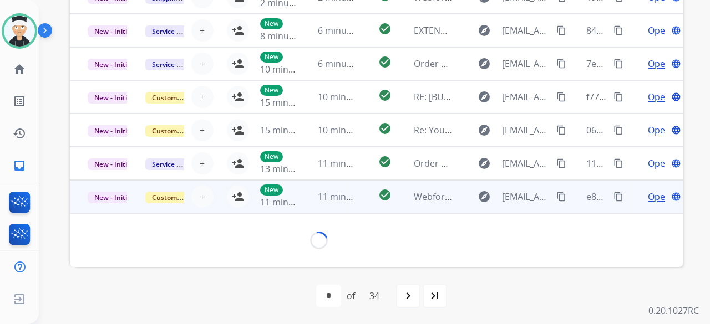
scroll to position [50, 0]
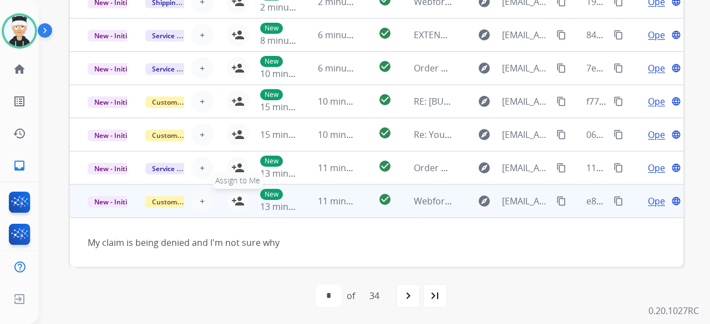
click at [231, 202] on mat-icon "person_add" at bounding box center [237, 201] width 13 height 13
click at [647, 200] on span "Open" at bounding box center [658, 201] width 23 height 13
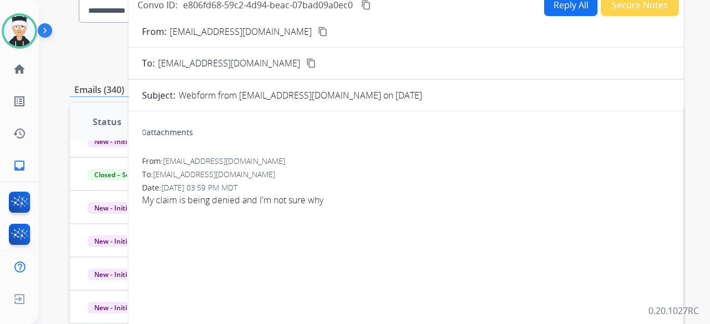
scroll to position [29, 0]
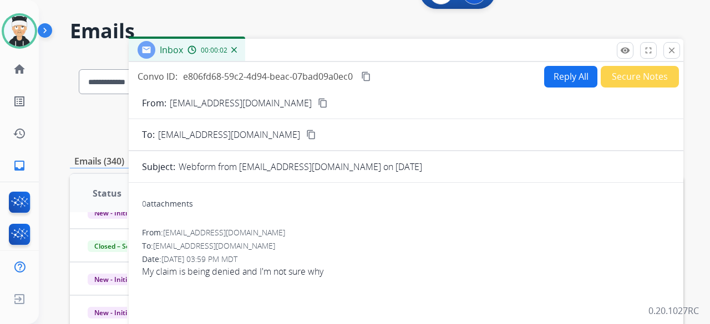
click at [318, 101] on mat-icon "content_copy" at bounding box center [323, 103] width 10 height 10
drag, startPoint x: 150, startPoint y: 277, endPoint x: 325, endPoint y: 272, distance: 175.3
click at [320, 273] on div "From: tempash0487@yahoo.com To: support@extend.com Date: 08/11/2025 - 03:59 PM …" at bounding box center [406, 257] width 528 height 60
click at [347, 271] on span "My claim is being denied and I'm not sure why" at bounding box center [406, 271] width 528 height 13
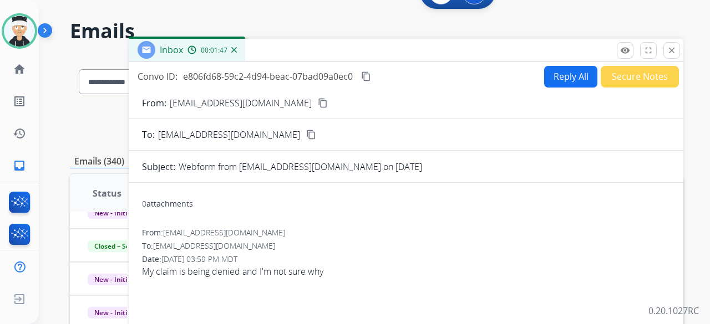
click at [347, 271] on span "My claim is being denied and I'm not sure why" at bounding box center [406, 271] width 528 height 13
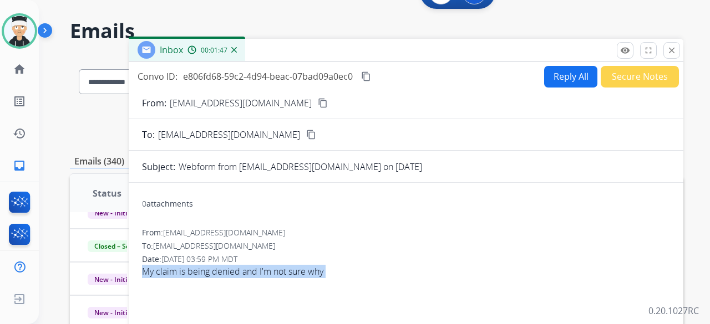
click at [343, 273] on span "My claim is being denied and I'm not sure why" at bounding box center [406, 271] width 528 height 13
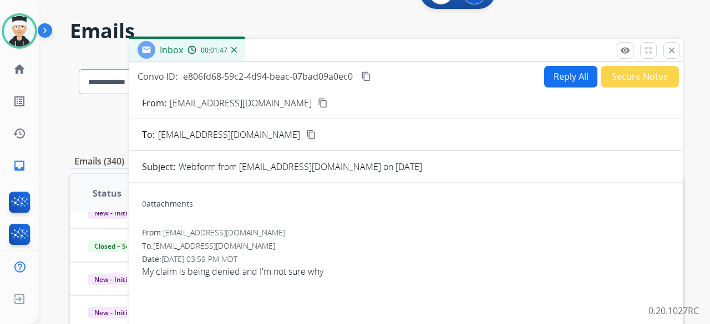
click at [343, 273] on span "My claim is being denied and I'm not sure why" at bounding box center [406, 271] width 528 height 13
click at [565, 69] on button "Reply All" at bounding box center [570, 77] width 53 height 22
select select "**********"
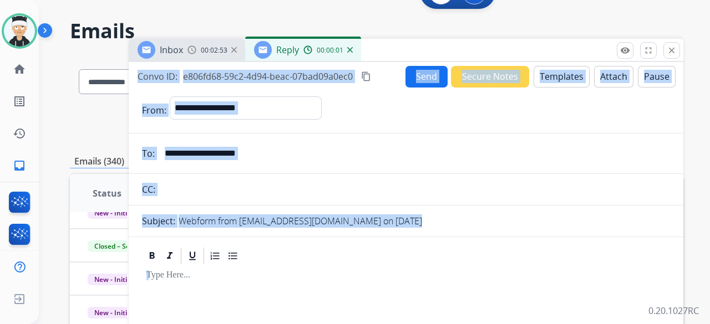
click at [481, 133] on hr at bounding box center [406, 133] width 554 height 1
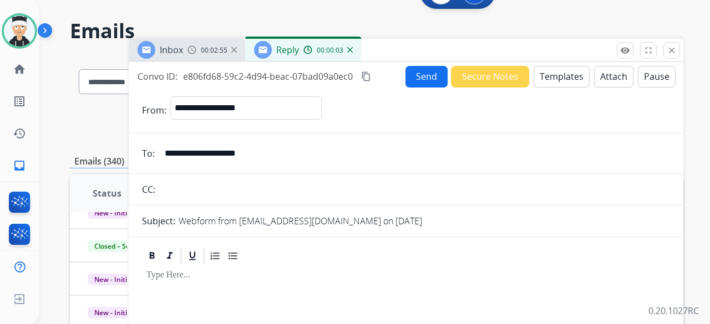
click at [535, 54] on div "Inbox 00:02:55 Reply 00:00:03" at bounding box center [406, 50] width 554 height 23
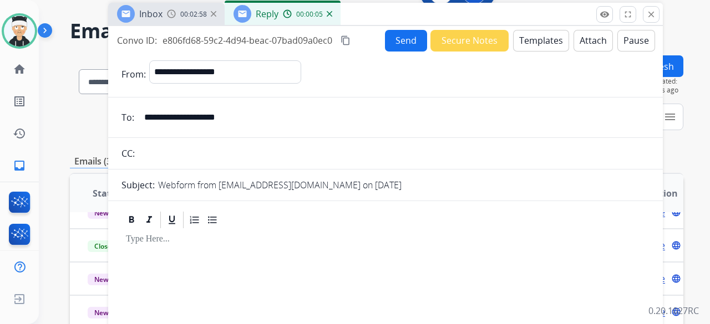
drag, startPoint x: 535, startPoint y: 54, endPoint x: 519, endPoint y: 7, distance: 49.3
click at [519, 7] on div "Inbox 00:02:58 Reply 00:00:05" at bounding box center [385, 14] width 554 height 23
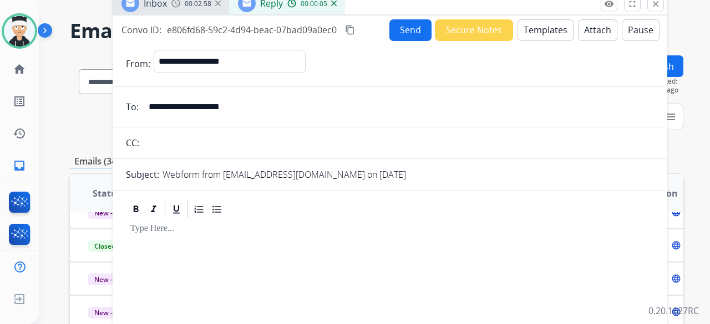
click at [529, 33] on button "Templates" at bounding box center [545, 30] width 56 height 22
click at [534, 29] on button "Templates" at bounding box center [545, 30] width 56 height 22
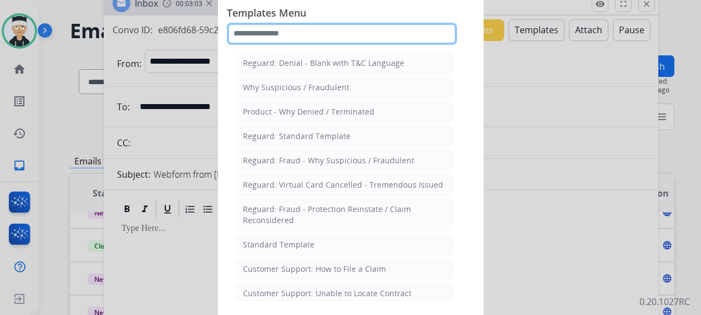
click at [356, 35] on input "text" at bounding box center [342, 34] width 230 height 22
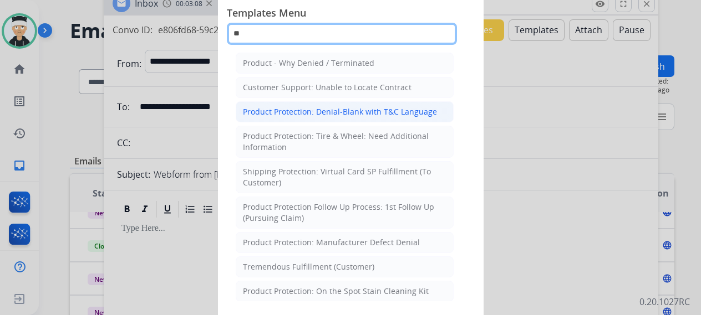
type input "*"
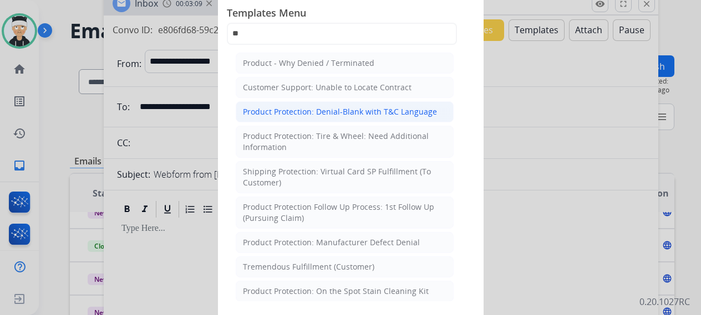
click at [366, 110] on div "Product Protection: Denial-Blank with T&C Language" at bounding box center [340, 111] width 194 height 11
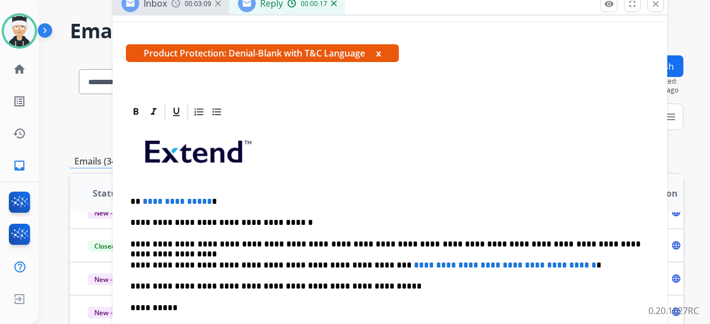
scroll to position [277, 0]
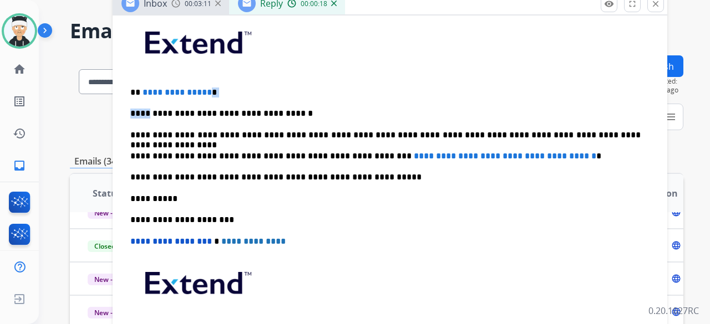
drag, startPoint x: 205, startPoint y: 93, endPoint x: 147, endPoint y: 96, distance: 57.7
click at [147, 96] on div "**********" at bounding box center [390, 198] width 528 height 371
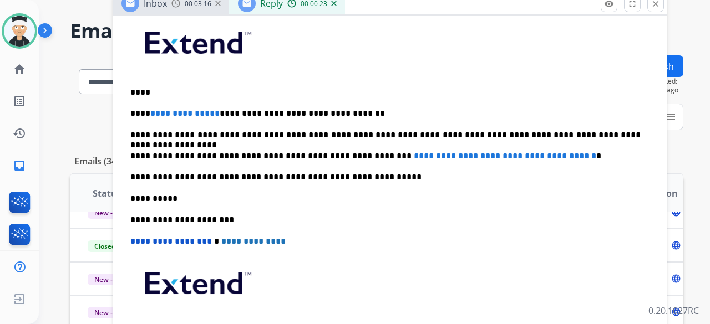
click at [212, 111] on span "**********" at bounding box center [184, 113] width 69 height 8
drag, startPoint x: 212, startPoint y: 111, endPoint x: 147, endPoint y: 116, distance: 64.5
click at [147, 116] on p "**********" at bounding box center [385, 114] width 510 height 10
click at [141, 89] on p "****" at bounding box center [385, 93] width 510 height 10
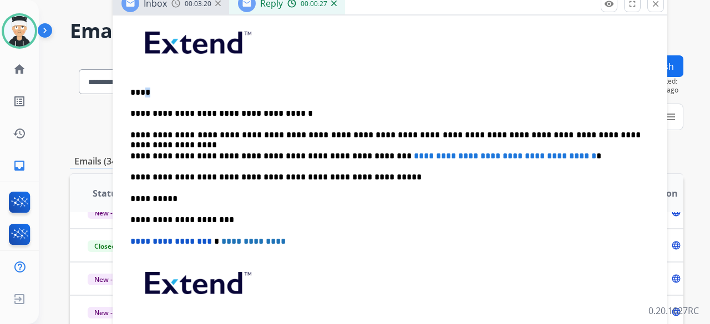
click at [183, 83] on div "**********" at bounding box center [390, 198] width 528 height 371
click at [140, 93] on p "****" at bounding box center [385, 93] width 510 height 10
click at [142, 88] on p "****" at bounding box center [385, 93] width 510 height 10
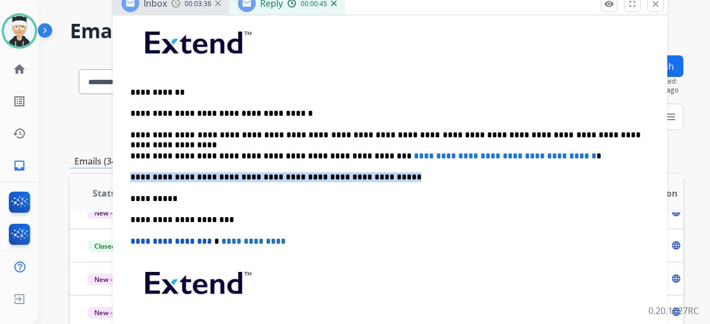
drag, startPoint x: 564, startPoint y: 155, endPoint x: 621, endPoint y: 149, distance: 57.9
click at [620, 149] on div "**********" at bounding box center [390, 198] width 528 height 371
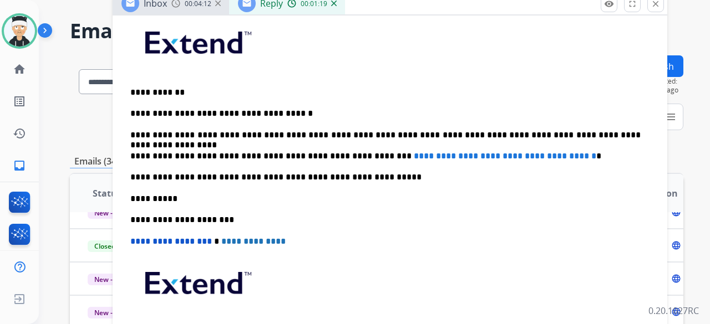
click at [575, 156] on p "**********" at bounding box center [385, 156] width 510 height 10
click at [606, 142] on div "**********" at bounding box center [390, 198] width 528 height 371
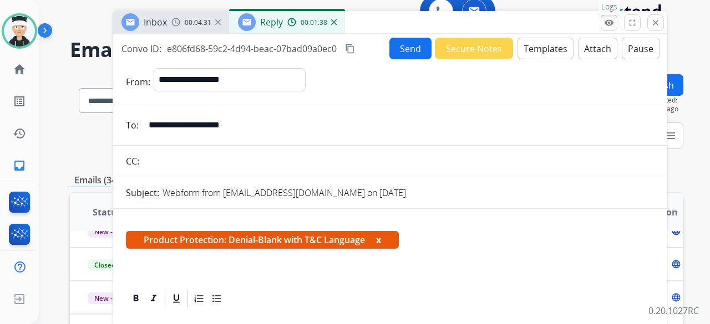
scroll to position [0, 0]
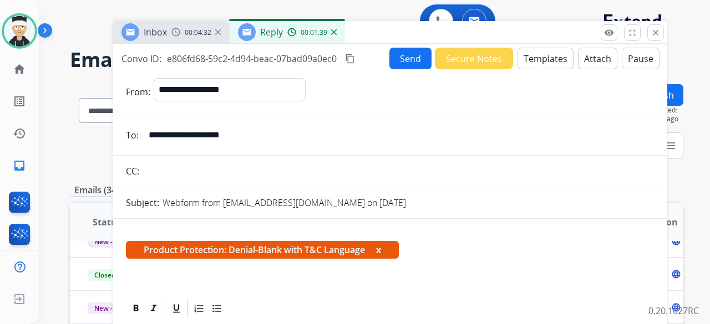
click at [586, 62] on button "Attach" at bounding box center [597, 59] width 39 height 22
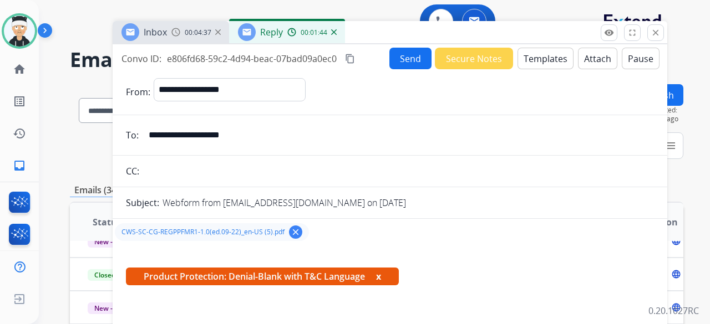
click at [402, 64] on button "Send" at bounding box center [410, 59] width 42 height 22
click at [402, 64] on h2 "Emails" at bounding box center [376, 60] width 613 height 22
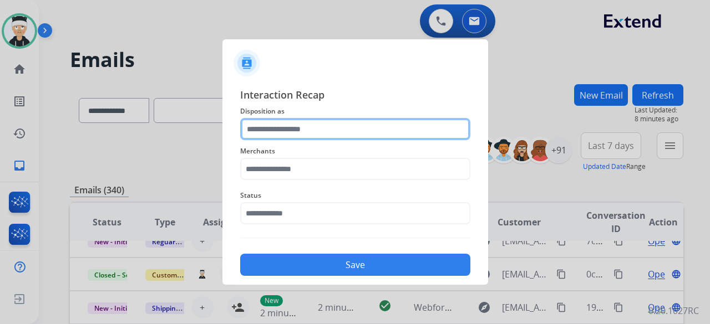
click at [288, 121] on input "text" at bounding box center [355, 129] width 230 height 22
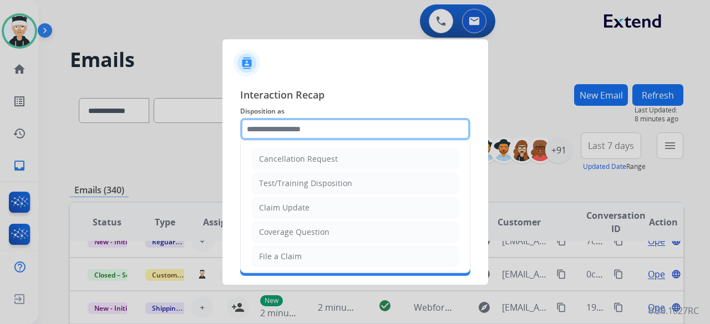
click at [288, 123] on input "text" at bounding box center [355, 129] width 230 height 22
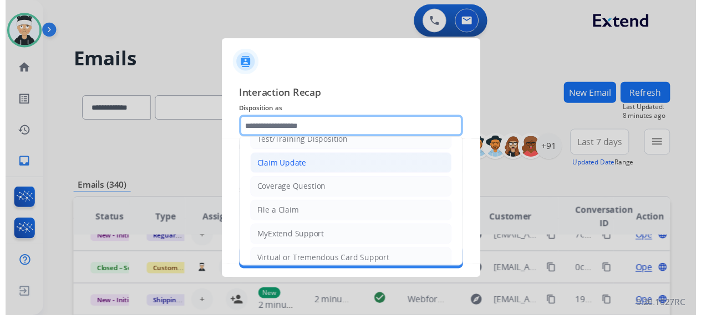
scroll to position [55, 0]
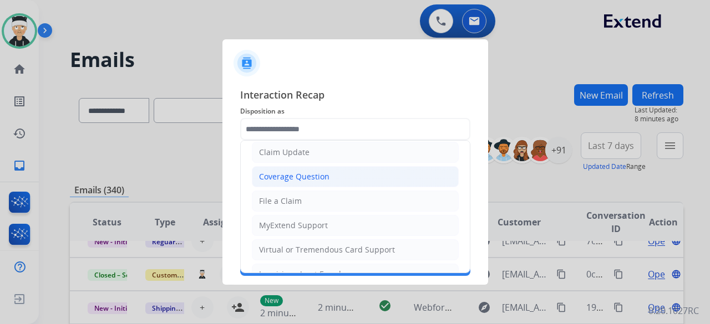
click at [356, 179] on li "Coverage Question" at bounding box center [355, 176] width 207 height 21
type input "**********"
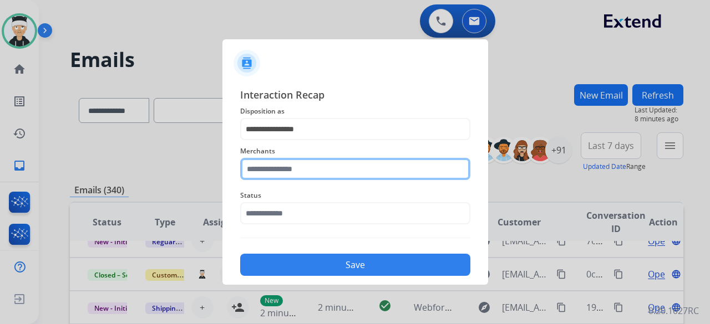
click at [341, 171] on input "text" at bounding box center [355, 169] width 230 height 22
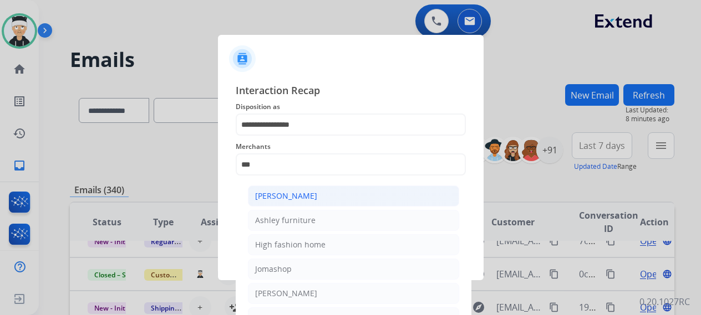
click at [330, 192] on li "[PERSON_NAME]" at bounding box center [353, 196] width 211 height 21
type input "**********"
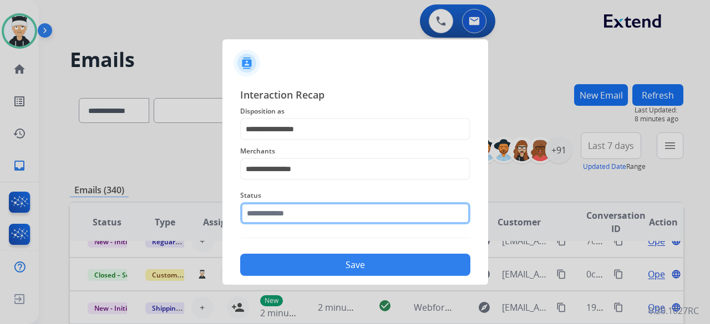
click at [325, 208] on input "text" at bounding box center [355, 213] width 230 height 22
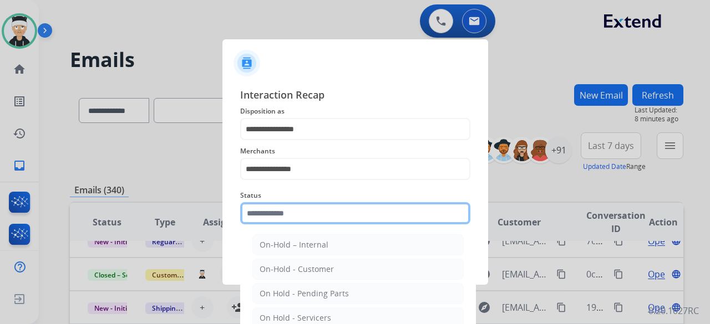
click at [325, 208] on input "text" at bounding box center [355, 213] width 230 height 22
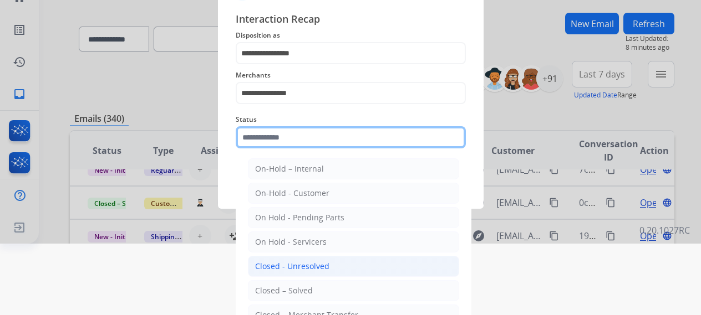
scroll to position [75, 0]
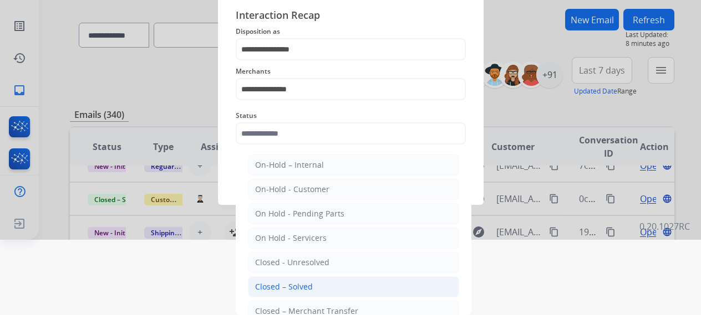
click at [316, 284] on li "Closed – Solved" at bounding box center [353, 287] width 211 height 21
type input "**********"
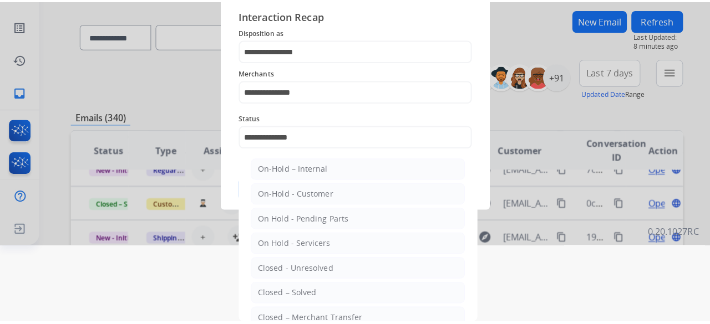
scroll to position [0, 0]
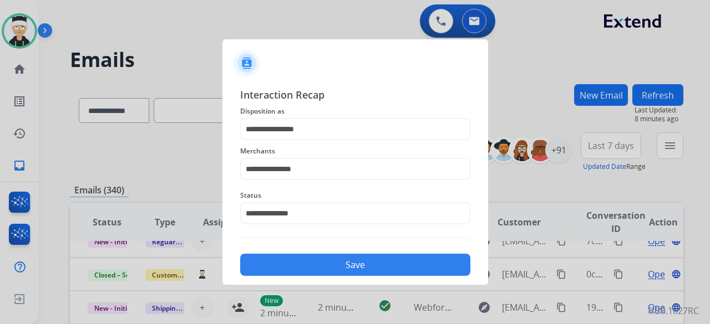
click at [327, 254] on button "Save" at bounding box center [355, 265] width 230 height 22
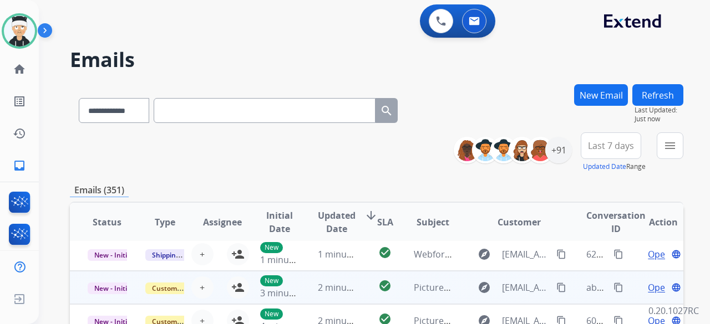
scroll to position [37, 0]
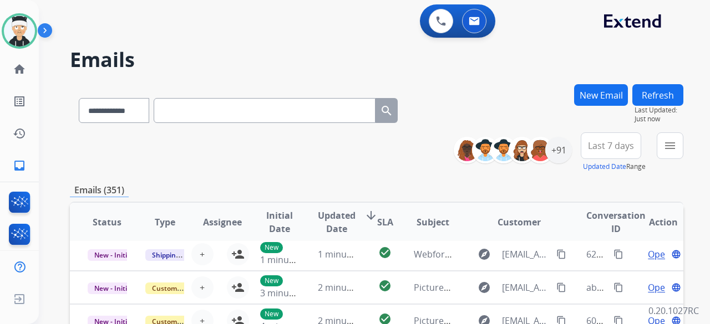
click at [262, 159] on div "**********" at bounding box center [376, 152] width 613 height 40
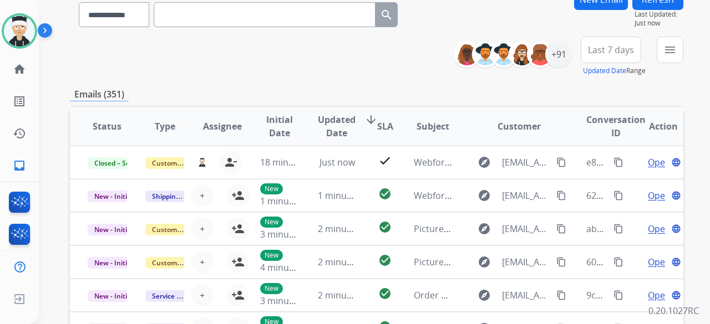
scroll to position [0, 0]
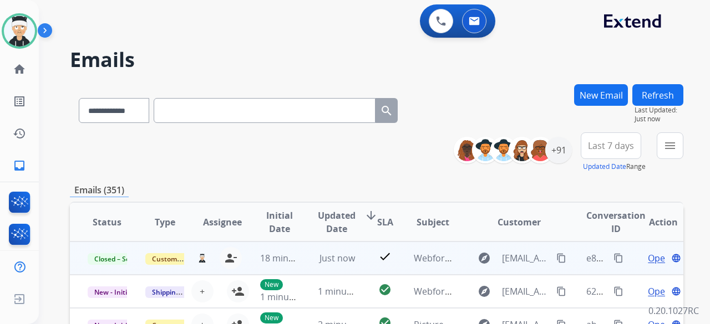
click at [647, 262] on span "Open" at bounding box center [658, 258] width 23 height 13
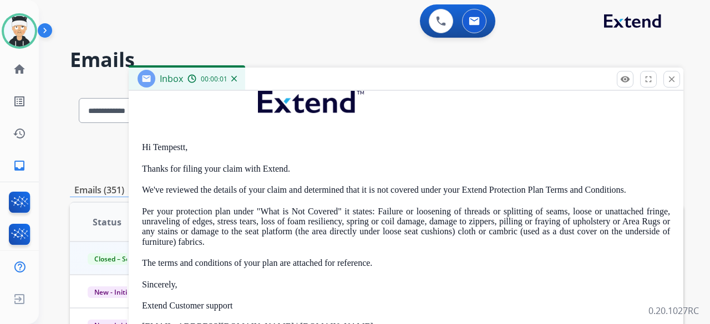
scroll to position [239, 0]
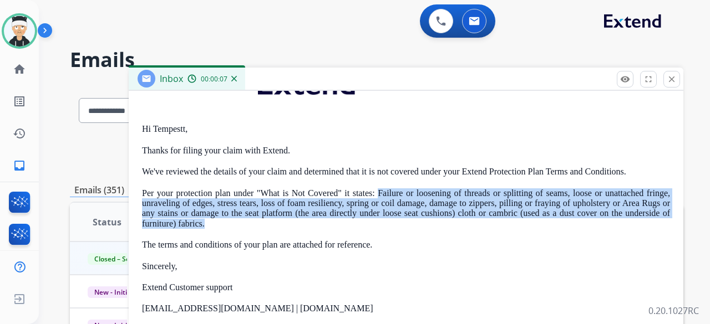
drag, startPoint x: 374, startPoint y: 193, endPoint x: 215, endPoint y: 221, distance: 161.0
click at [215, 221] on p "Per your protection plan under "What is Not Covered" it states: Failure or loos…" at bounding box center [406, 208] width 528 height 41
copy p "Failure or loosening of threads or splitting of seams, loose or unattached frin…"
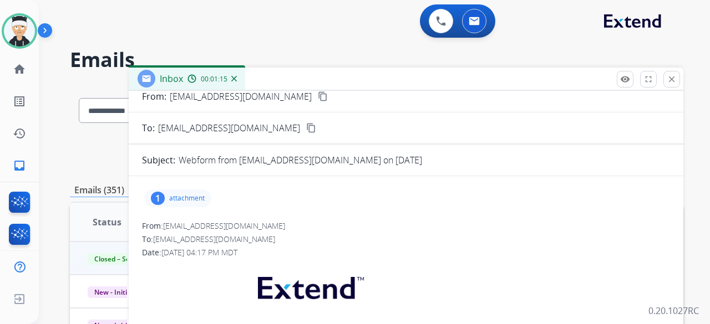
scroll to position [0, 0]
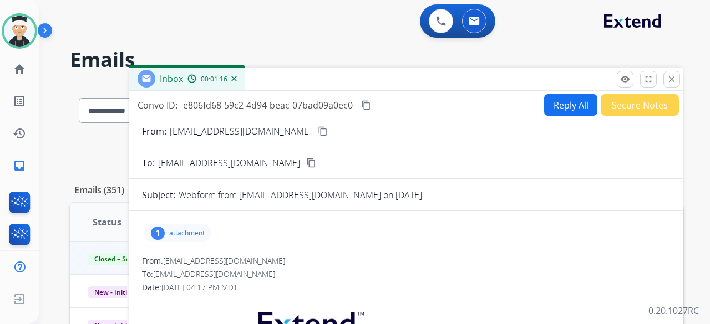
click at [367, 102] on mat-icon "content_copy" at bounding box center [366, 105] width 10 height 10
click at [159, 236] on div "1" at bounding box center [158, 233] width 14 height 13
click at [672, 80] on mat-icon "close" at bounding box center [671, 79] width 10 height 10
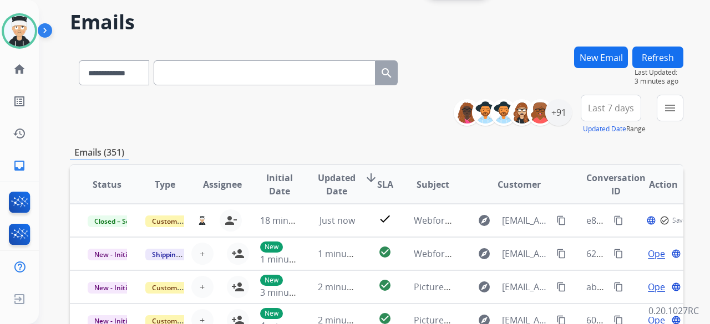
scroll to position [55, 0]
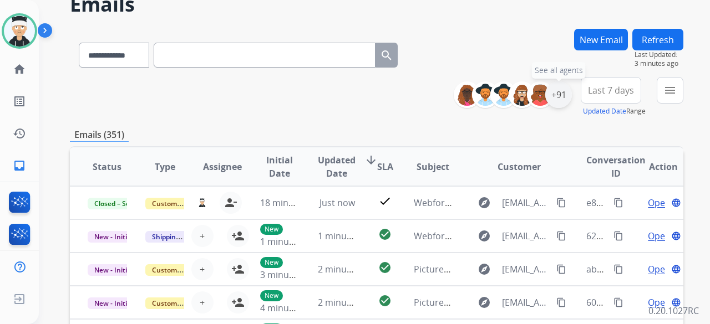
click at [562, 96] on div "+91" at bounding box center [558, 94] width 27 height 27
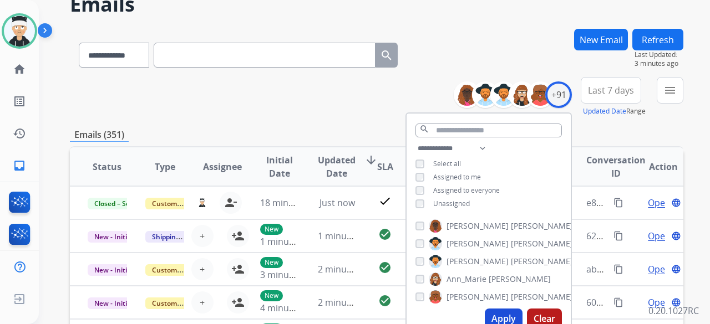
click at [492, 311] on button "Apply" at bounding box center [504, 319] width 38 height 20
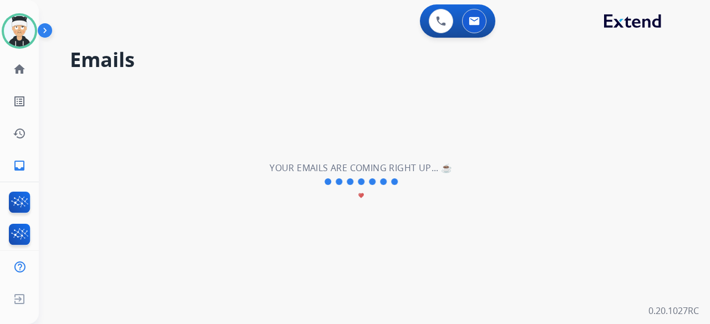
scroll to position [0, 0]
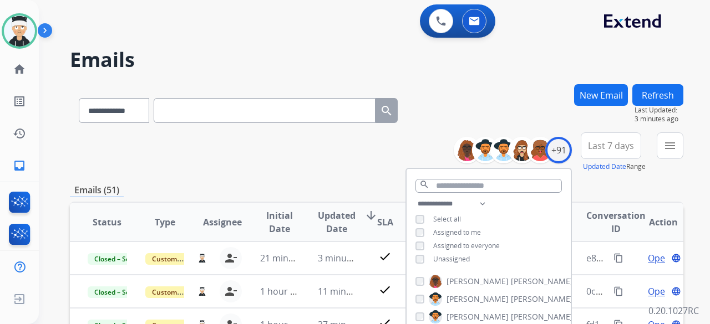
click at [333, 169] on div "**********" at bounding box center [376, 152] width 613 height 40
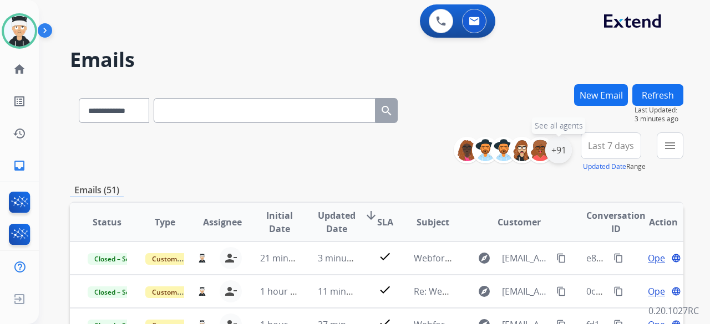
click at [559, 154] on div "+91" at bounding box center [558, 150] width 27 height 27
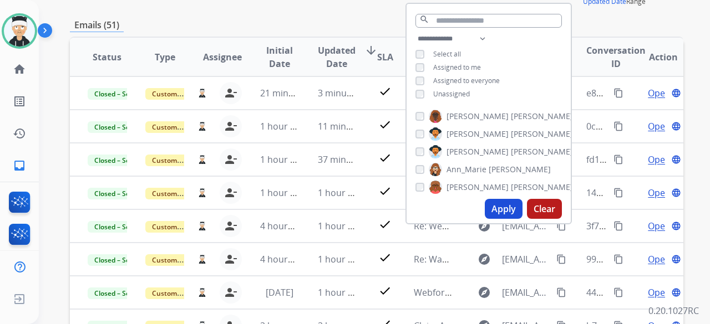
scroll to position [166, 0]
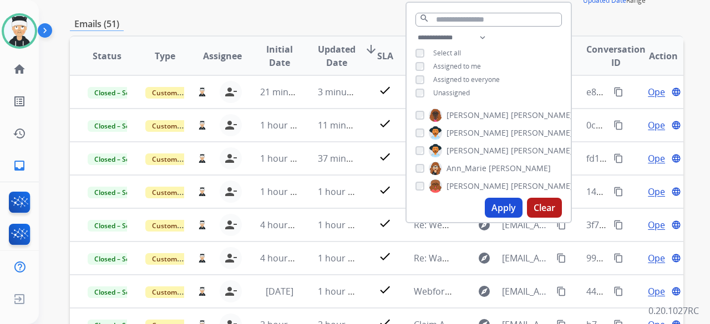
click at [503, 203] on button "Apply" at bounding box center [504, 208] width 38 height 20
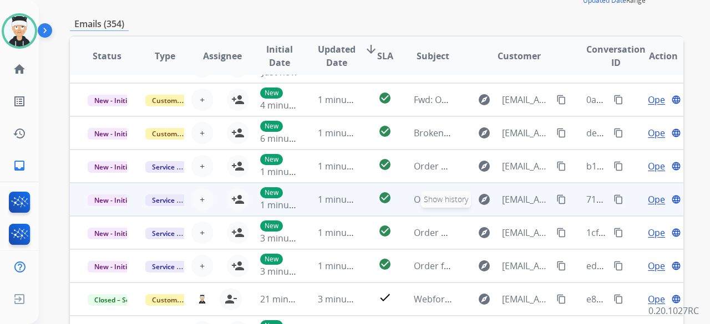
scroll to position [37, 0]
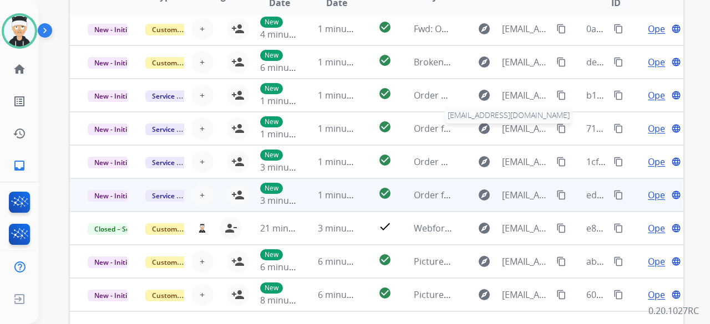
drag, startPoint x: 507, startPoint y: 186, endPoint x: 508, endPoint y: 196, distance: 9.5
click at [508, 191] on table "Status Type Assignee Initial Date Updated Date arrow_downward SLA Subject Custo…" at bounding box center [376, 143] width 613 height 407
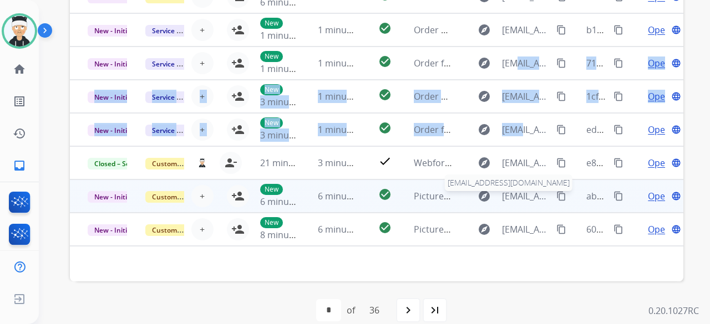
scroll to position [306, 0]
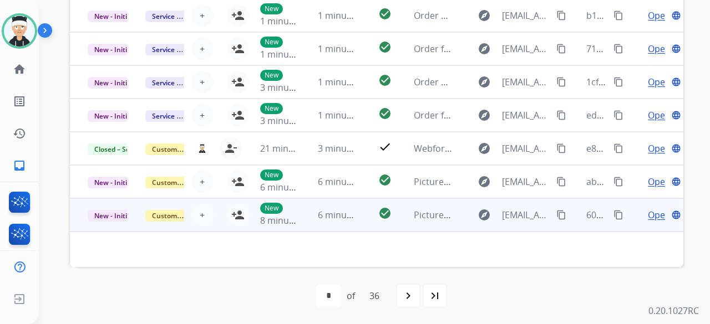
click at [492, 239] on td at bounding box center [319, 250] width 498 height 36
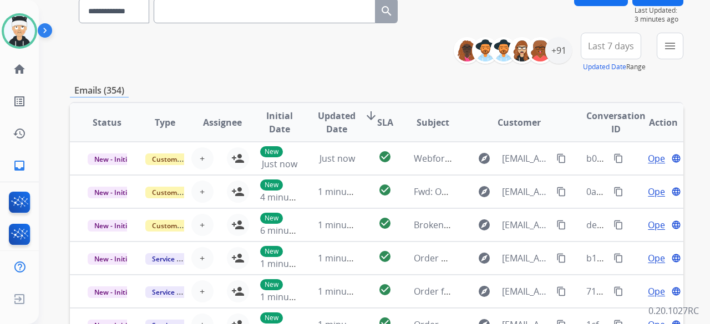
scroll to position [0, 0]
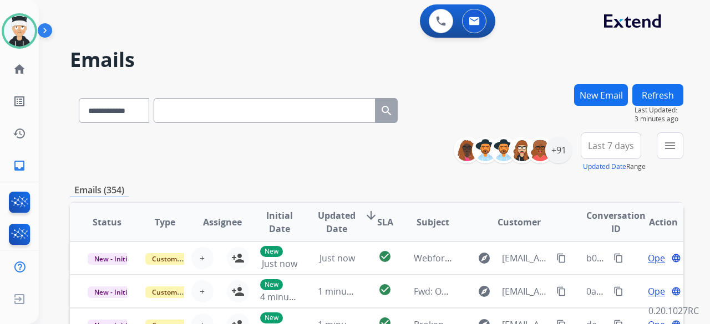
click at [240, 109] on input "text" at bounding box center [265, 110] width 222 height 25
paste input "**********"
type input "**********"
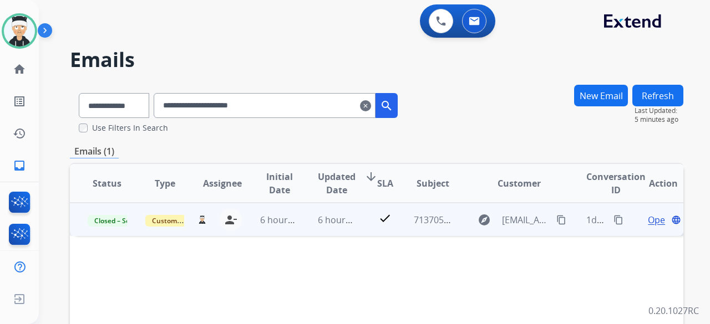
click at [647, 217] on span "Open" at bounding box center [658, 219] width 23 height 13
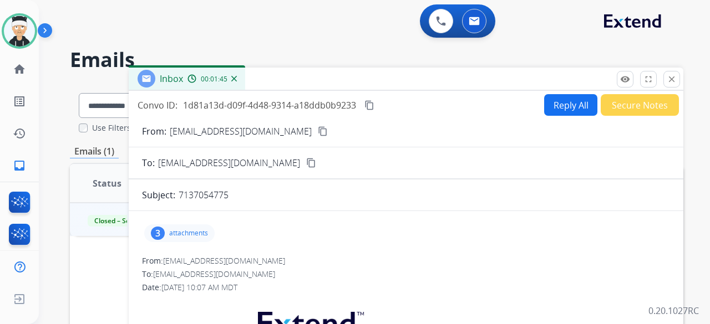
click at [373, 102] on mat-icon "content_copy" at bounding box center [369, 105] width 10 height 10
click at [669, 80] on mat-icon "close" at bounding box center [671, 79] width 10 height 10
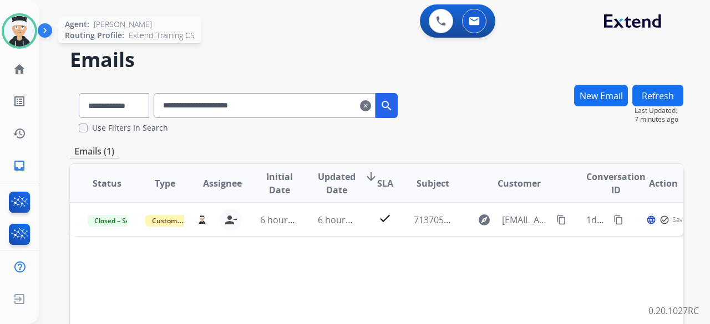
click at [9, 28] on img at bounding box center [19, 31] width 31 height 31
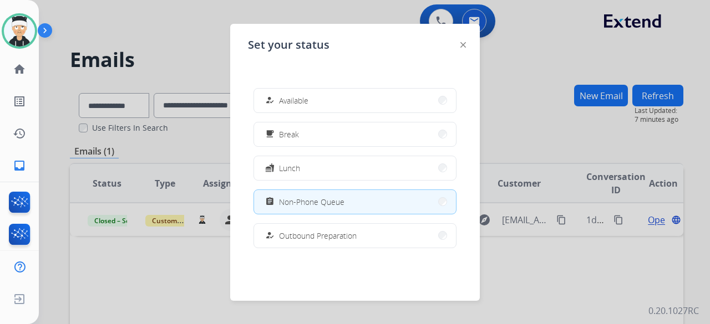
click at [463, 44] on img at bounding box center [463, 45] width 6 height 6
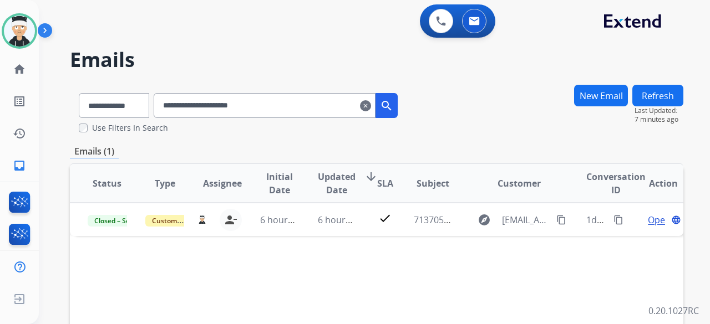
click at [371, 104] on mat-icon "clear" at bounding box center [365, 105] width 11 height 13
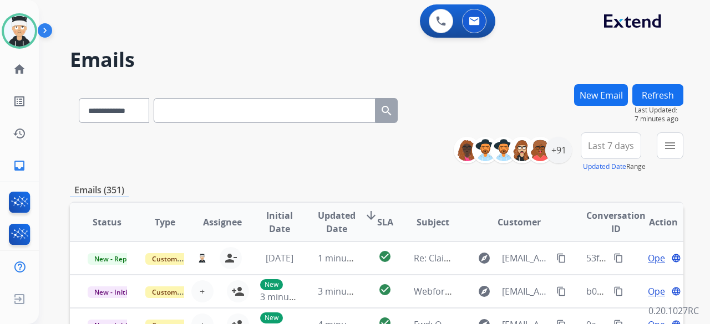
click at [210, 110] on input "text" at bounding box center [265, 110] width 222 height 25
paste input "**********"
type input "**********"
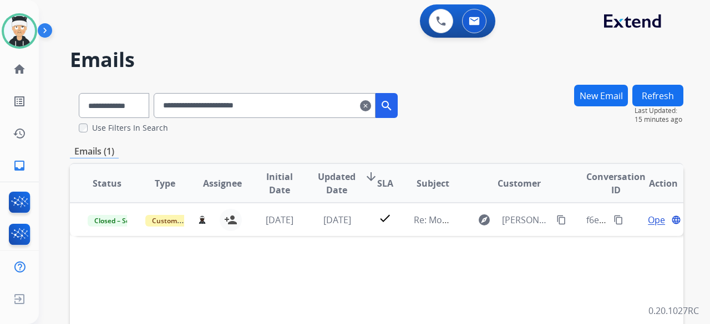
click at [371, 112] on mat-icon "clear" at bounding box center [365, 105] width 11 height 13
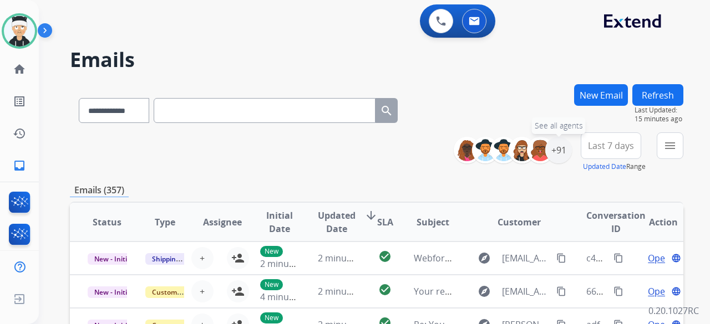
drag, startPoint x: 562, startPoint y: 155, endPoint x: 593, endPoint y: 157, distance: 30.6
click at [562, 155] on div "+91" at bounding box center [558, 150] width 27 height 27
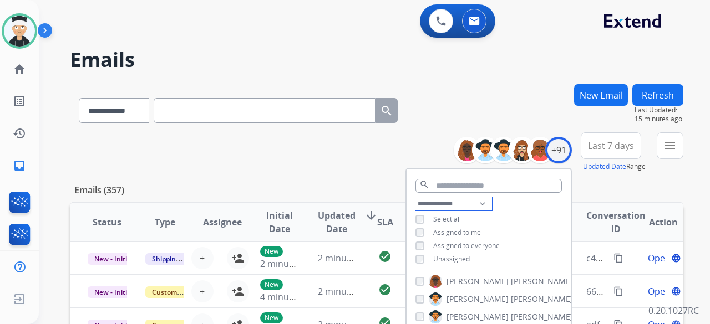
click at [477, 201] on select "**********" at bounding box center [453, 203] width 77 height 13
select select "**********"
click at [415, 197] on select "**********" at bounding box center [453, 203] width 77 height 13
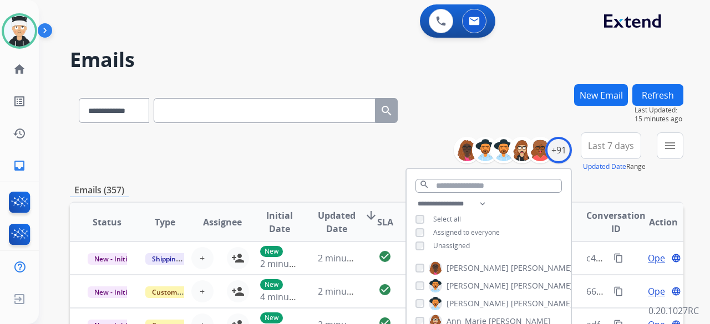
click at [417, 250] on div "**********" at bounding box center [488, 226] width 164 height 58
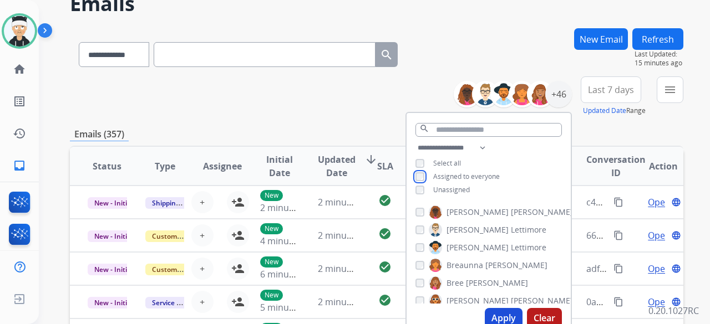
scroll to position [111, 0]
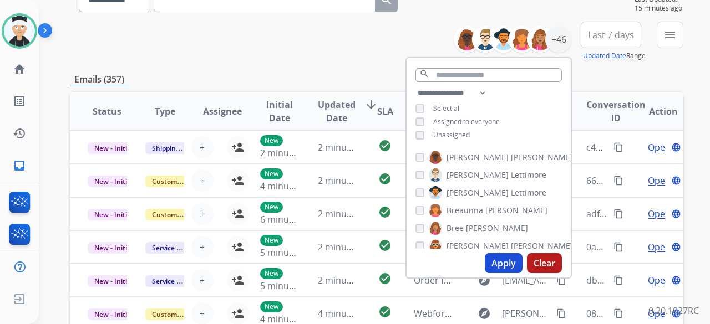
click at [497, 264] on button "Apply" at bounding box center [504, 263] width 38 height 20
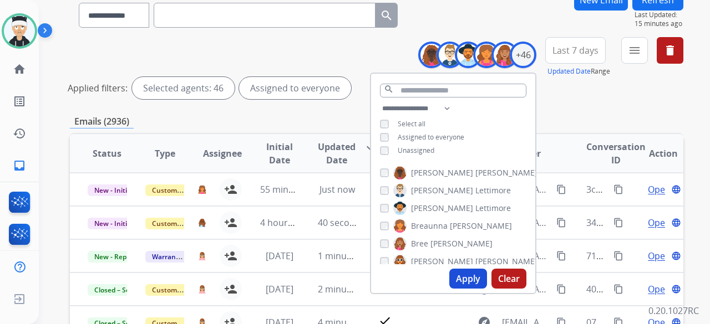
scroll to position [277, 0]
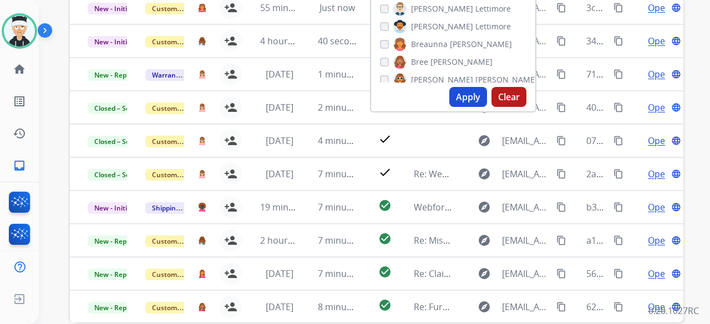
click at [461, 105] on button "Apply" at bounding box center [468, 97] width 38 height 20
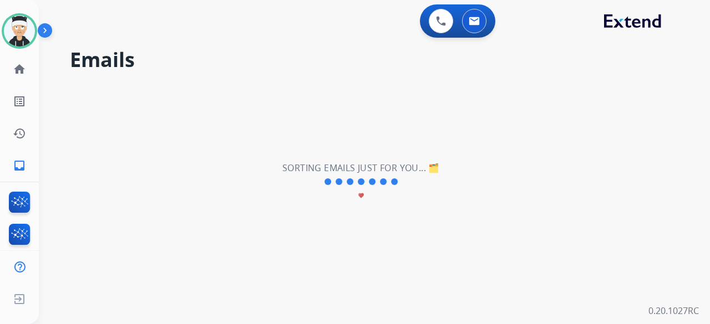
scroll to position [0, 0]
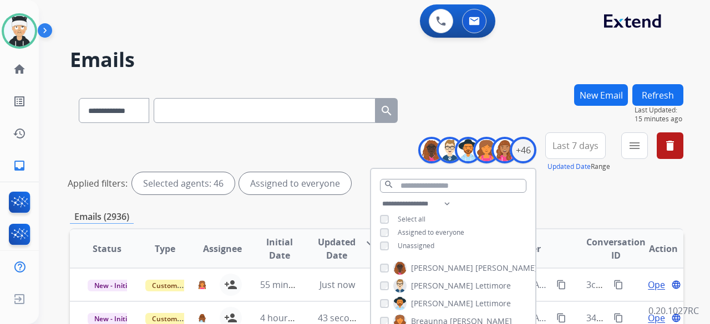
click at [589, 183] on div "Applied filters: Selected agents: 46 Assigned to everyone" at bounding box center [374, 183] width 613 height 22
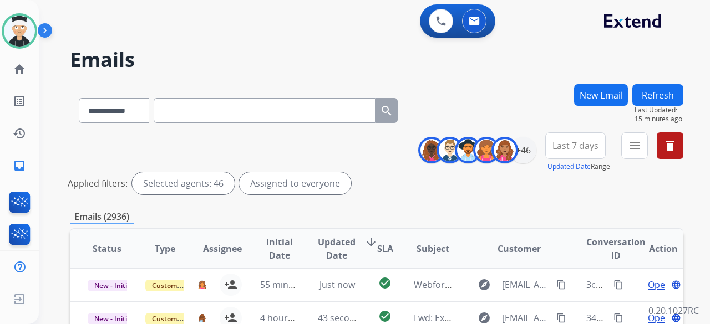
click at [592, 144] on span "Last 7 days" at bounding box center [575, 146] width 46 height 4
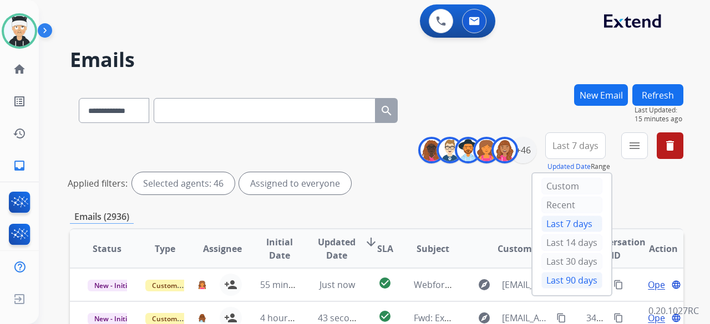
click at [550, 280] on div "Last 90 days" at bounding box center [571, 280] width 61 height 17
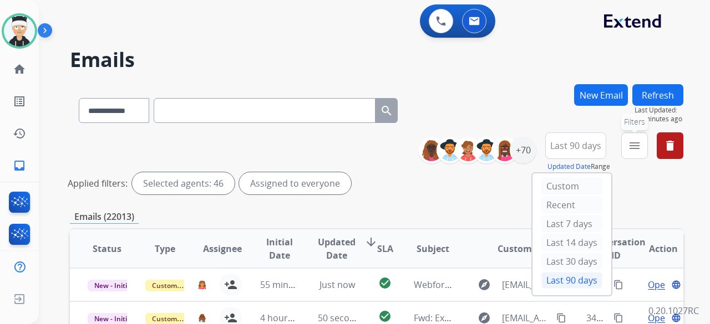
click at [630, 148] on mat-icon "menu" at bounding box center [634, 145] width 13 height 13
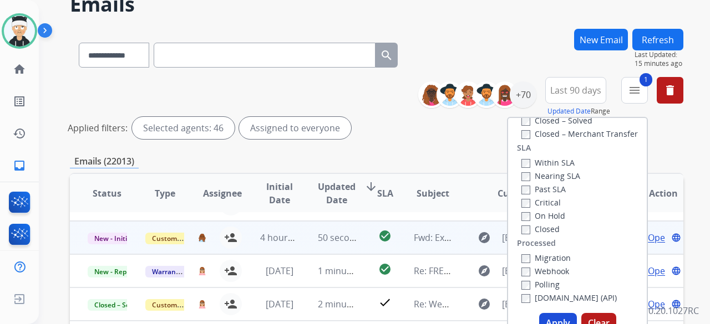
scroll to position [37, 0]
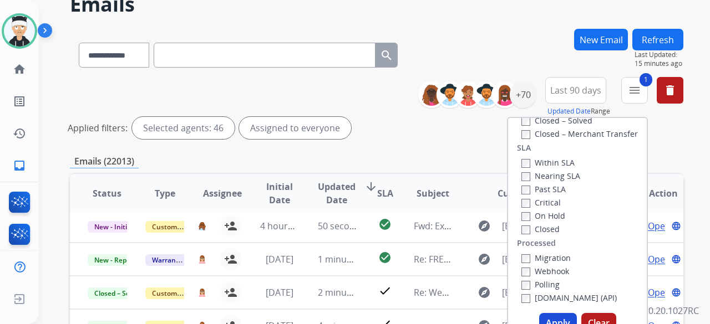
click at [543, 320] on button "Apply" at bounding box center [558, 323] width 38 height 20
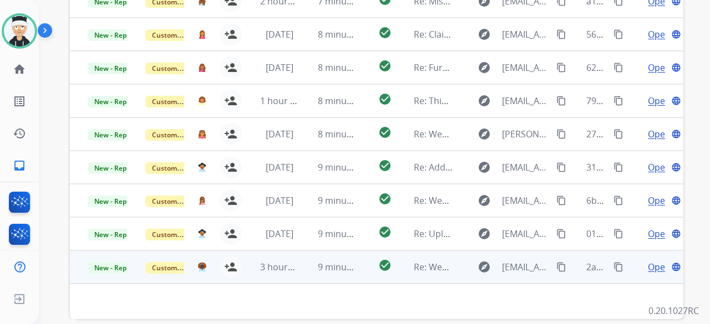
scroll to position [333, 0]
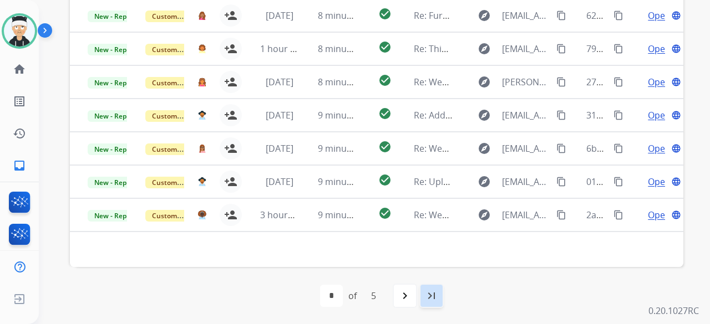
click at [430, 296] on mat-icon "last_page" at bounding box center [431, 295] width 13 height 13
select select "*"
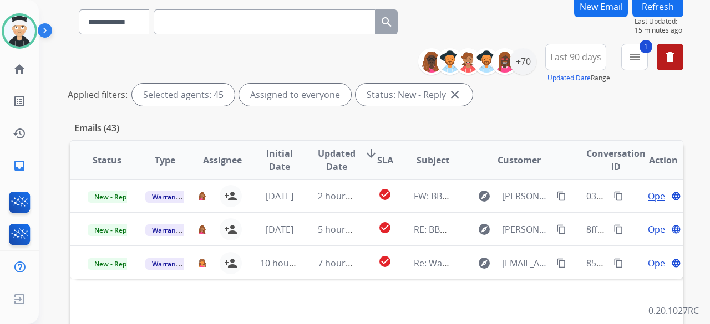
scroll to position [166, 0]
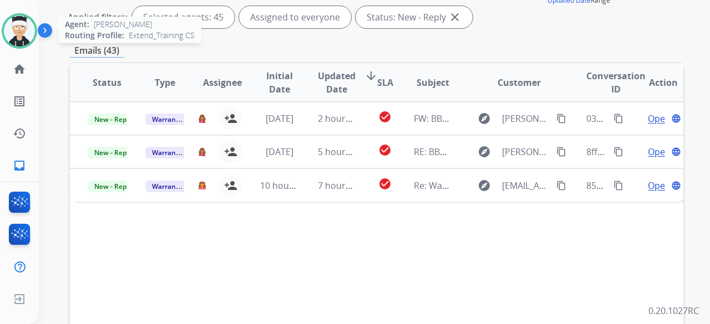
click at [29, 26] on img at bounding box center [19, 31] width 31 height 31
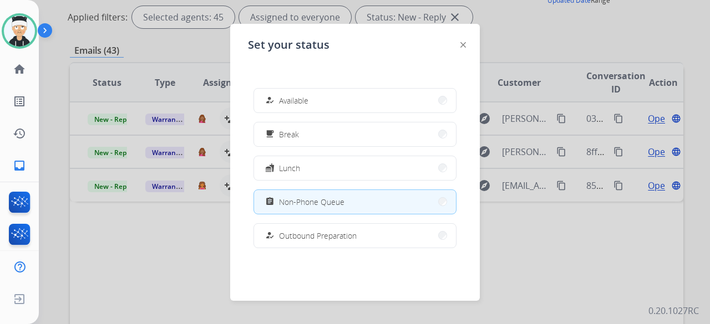
click at [179, 263] on div at bounding box center [355, 162] width 710 height 324
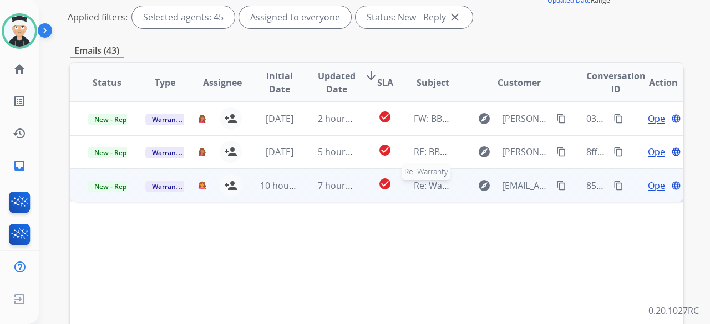
click at [414, 186] on span "Re: Warranty" at bounding box center [441, 186] width 54 height 12
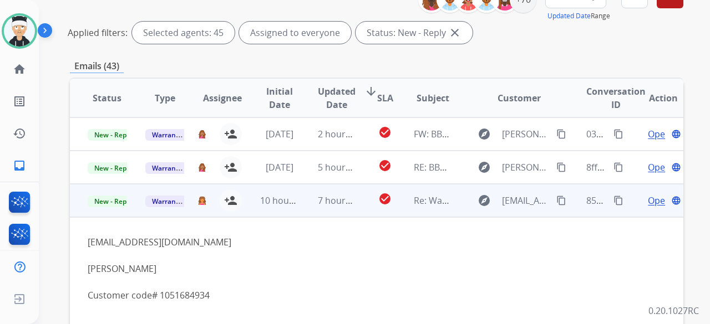
scroll to position [111, 0]
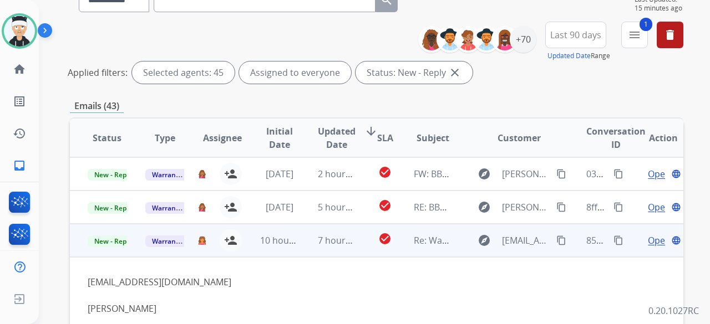
click at [652, 239] on span "Open" at bounding box center [658, 240] width 23 height 13
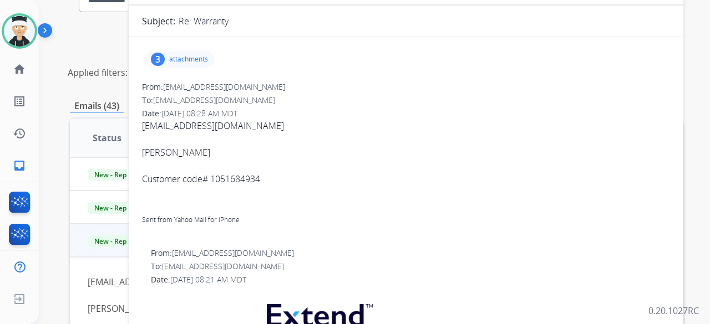
scroll to position [0, 0]
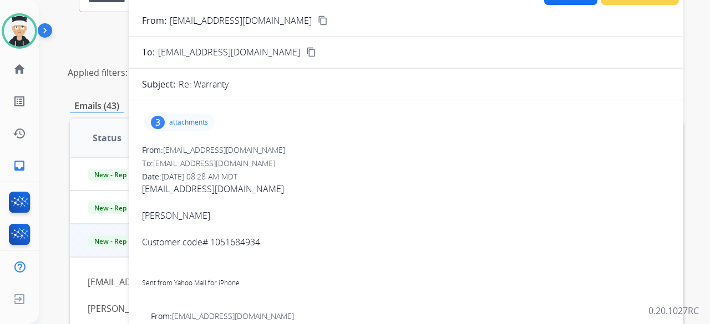
click at [184, 113] on div "3 attachments" at bounding box center [406, 122] width 528 height 27
click at [180, 124] on p "attachments" at bounding box center [188, 122] width 39 height 9
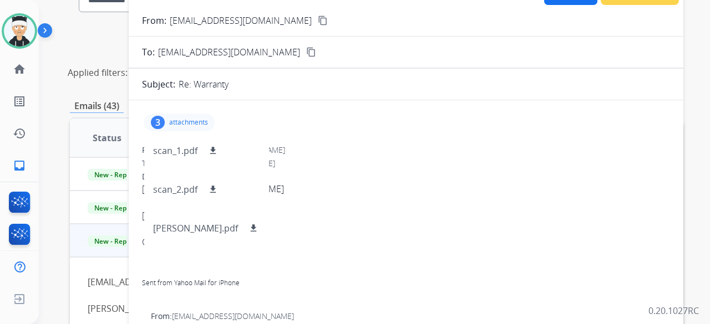
click at [192, 124] on p "attachments" at bounding box center [188, 122] width 39 height 9
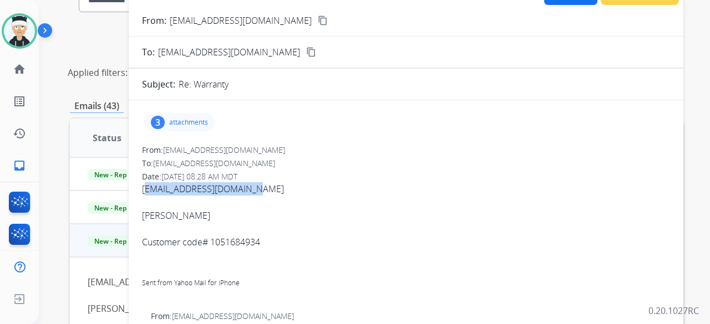
drag, startPoint x: 275, startPoint y: 195, endPoint x: 141, endPoint y: 192, distance: 134.2
drag, startPoint x: 253, startPoint y: 199, endPoint x: 145, endPoint y: 195, distance: 107.6
click at [145, 196] on div at bounding box center [406, 202] width 528 height 13
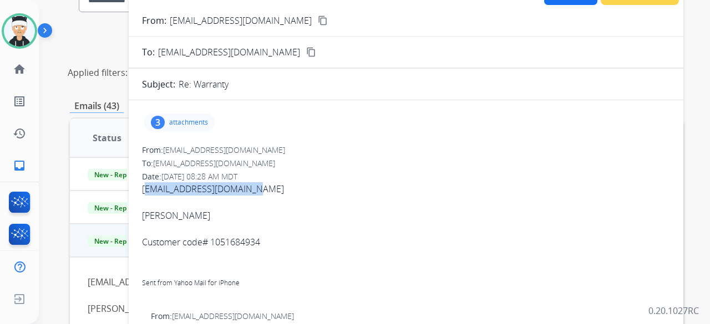
drag, startPoint x: 268, startPoint y: 187, endPoint x: 139, endPoint y: 190, distance: 128.6
copy span "jackson090708@yahoo.com"
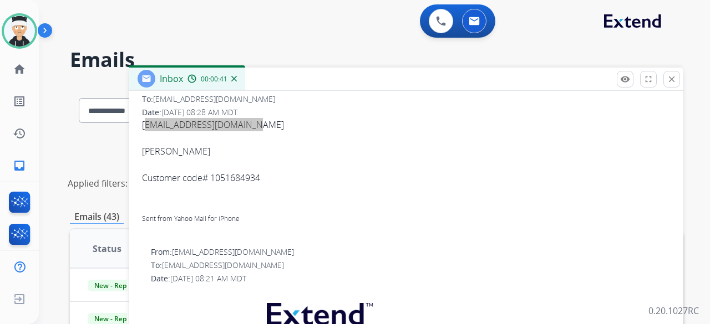
scroll to position [111, 0]
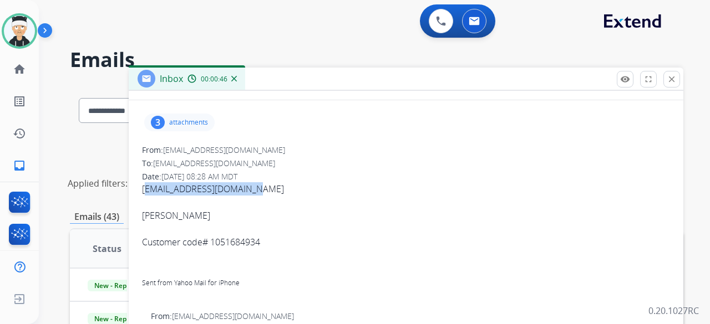
click at [299, 186] on span "jackson090708@yahoo.com Whitney Jackson Customer code# 1051684934 Sent from Yah…" at bounding box center [406, 242] width 528 height 120
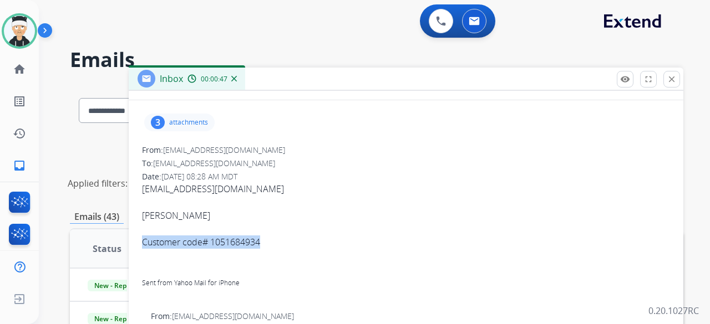
drag, startPoint x: 282, startPoint y: 243, endPoint x: 138, endPoint y: 244, distance: 143.6
click at [215, 215] on div "Whitney Jackson" at bounding box center [406, 215] width 528 height 13
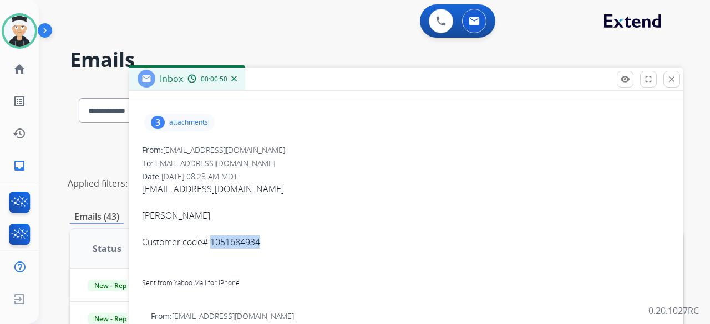
drag, startPoint x: 295, startPoint y: 241, endPoint x: 211, endPoint y: 243, distance: 83.7
click at [211, 243] on div "Customer code# 1051684934 Sent from Yahoo Mail for iPhone" at bounding box center [406, 269] width 528 height 67
click at [378, 242] on div "Customer code# 1051684934 Sent from Yahoo Mail for iPhone" at bounding box center [406, 269] width 528 height 67
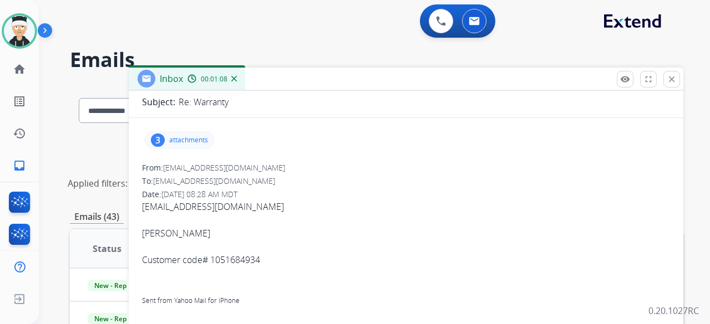
click at [182, 134] on div "3 attachments" at bounding box center [179, 140] width 70 height 18
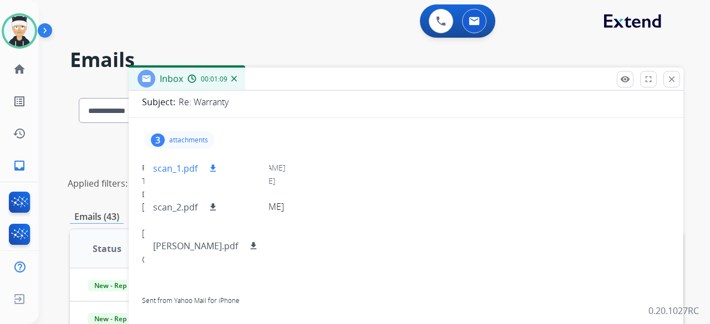
click at [171, 166] on p "scan_1.pdf" at bounding box center [175, 168] width 44 height 13
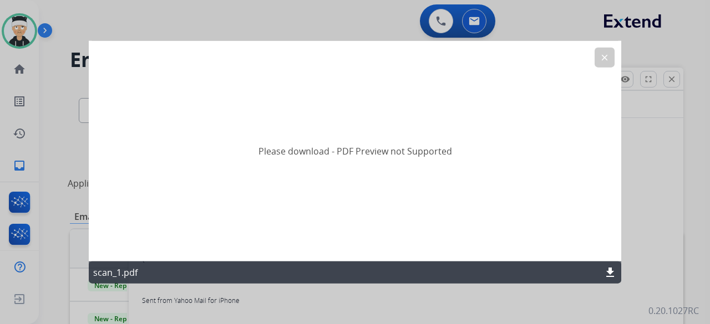
click at [600, 60] on mat-icon "clear" at bounding box center [604, 57] width 10 height 10
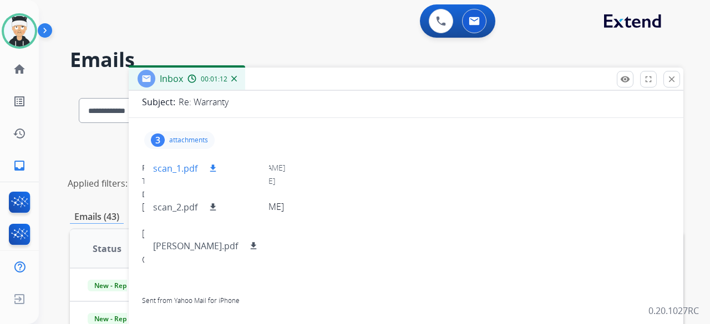
click at [213, 170] on mat-icon "download" at bounding box center [213, 169] width 10 height 10
click at [212, 171] on mat-icon "download" at bounding box center [213, 169] width 10 height 10
click at [210, 205] on mat-icon "download" at bounding box center [213, 207] width 10 height 10
click at [248, 244] on mat-icon "download" at bounding box center [253, 246] width 10 height 10
click at [213, 169] on mat-icon "download" at bounding box center [213, 169] width 10 height 10
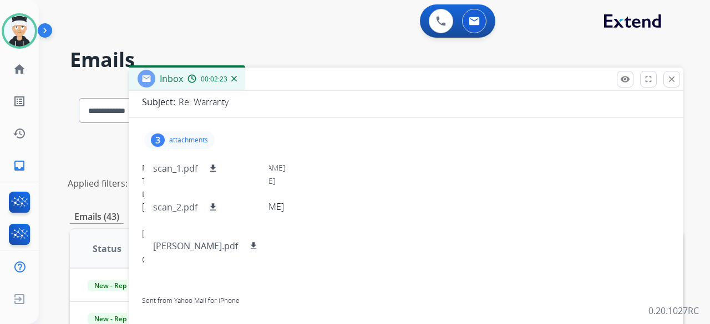
drag, startPoint x: 438, startPoint y: 167, endPoint x: 357, endPoint y: 187, distance: 83.2
click at [437, 168] on div "From: jackson090708@yahoo.com" at bounding box center [406, 167] width 528 height 11
click at [158, 143] on div "3" at bounding box center [158, 140] width 14 height 13
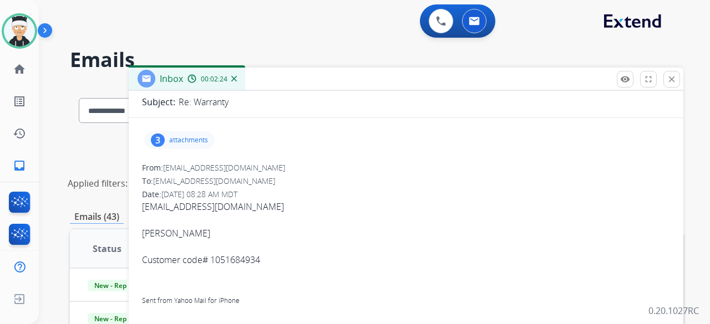
click at [158, 143] on div "3" at bounding box center [158, 140] width 14 height 13
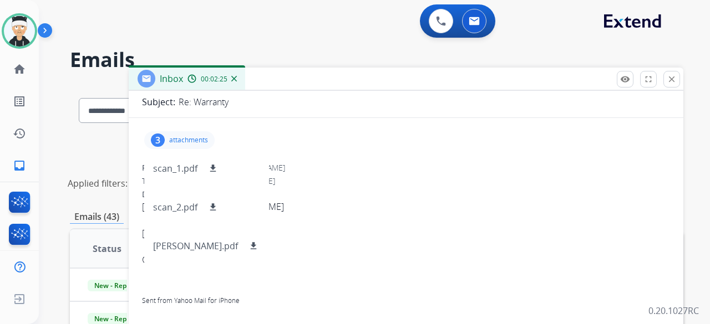
click at [161, 141] on div "3" at bounding box center [158, 140] width 14 height 13
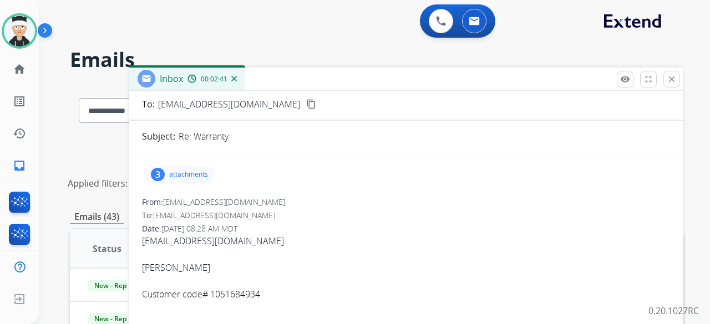
scroll to position [0, 0]
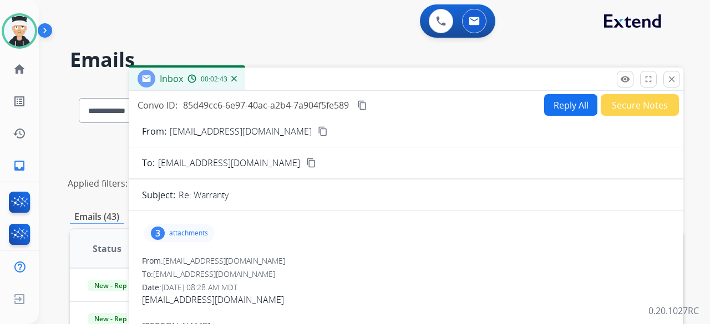
click at [566, 106] on button "Reply All" at bounding box center [570, 105] width 53 height 22
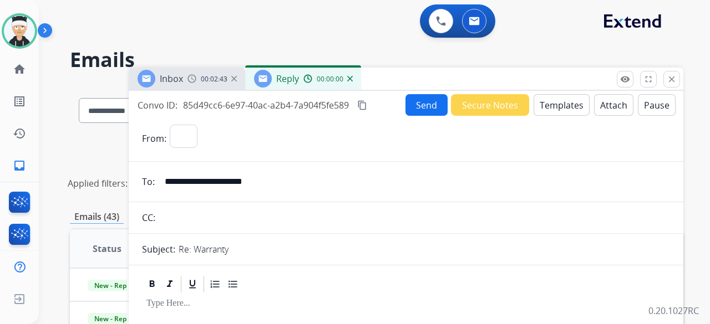
select select "**********"
click at [561, 110] on button "Templates" at bounding box center [561, 105] width 56 height 22
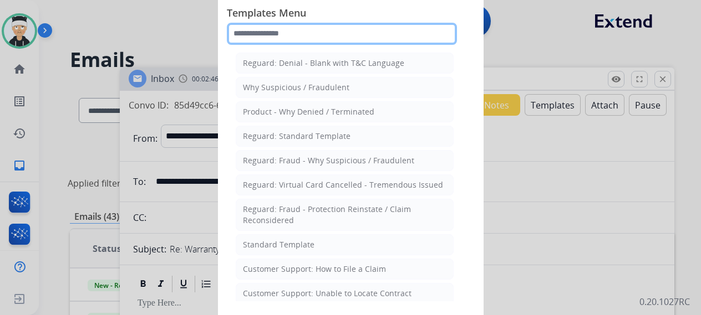
click at [307, 28] on input "text" at bounding box center [342, 34] width 230 height 22
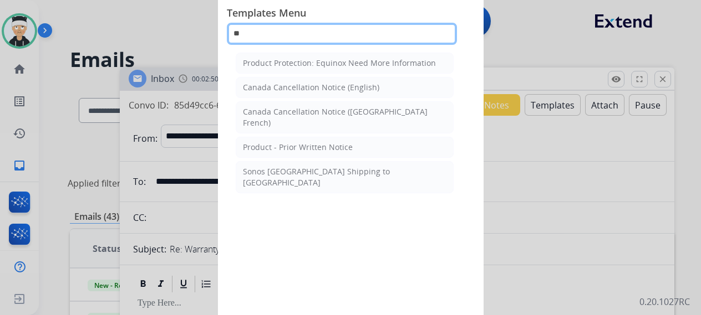
type input "*"
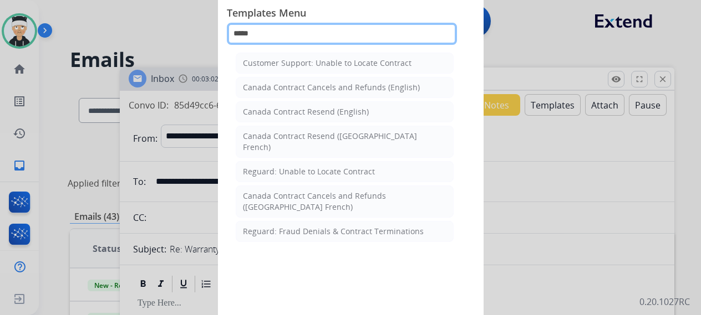
type input "*****"
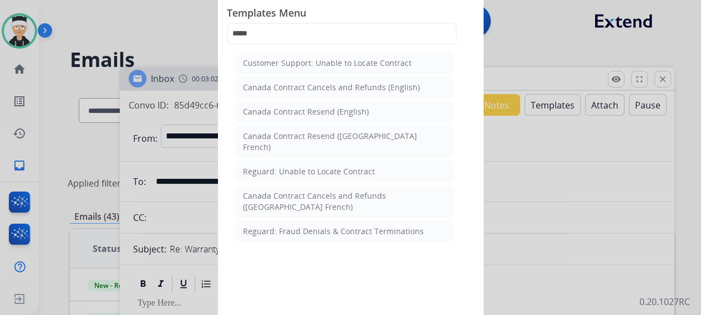
click at [523, 280] on div at bounding box center [350, 157] width 701 height 315
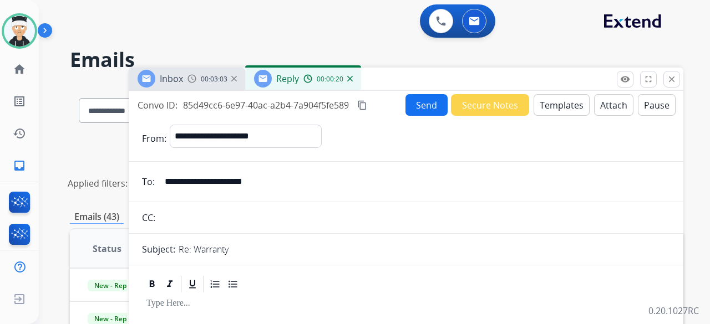
click at [549, 109] on button "Templates" at bounding box center [561, 105] width 56 height 22
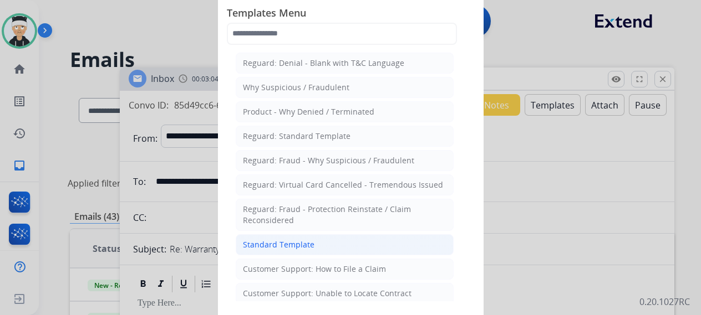
click at [301, 236] on li "Standard Template" at bounding box center [345, 244] width 218 height 21
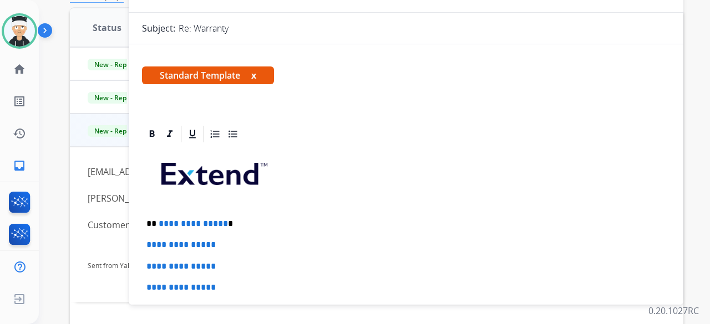
scroll to position [222, 0]
click at [221, 219] on span "**********" at bounding box center [193, 223] width 69 height 8
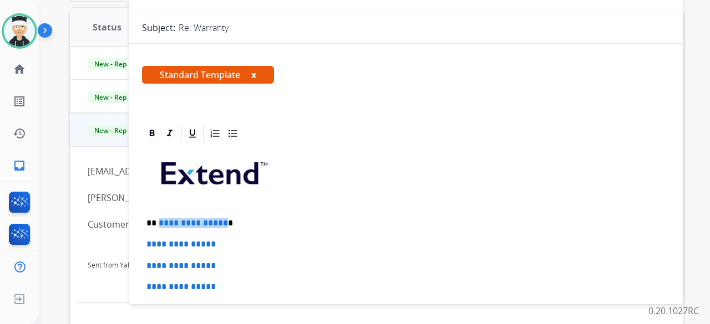
drag, startPoint x: 220, startPoint y: 223, endPoint x: 157, endPoint y: 218, distance: 62.8
click at [157, 218] on p "**********" at bounding box center [401, 223] width 510 height 10
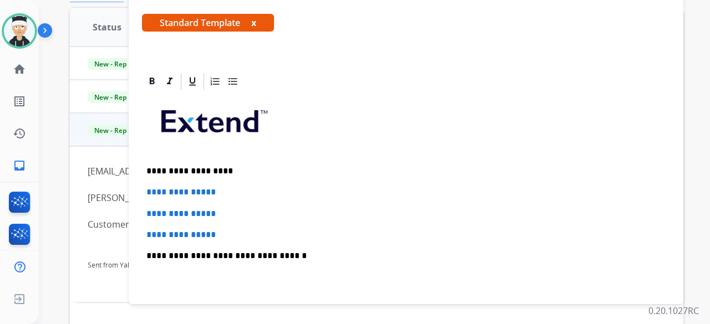
scroll to position [111, 0]
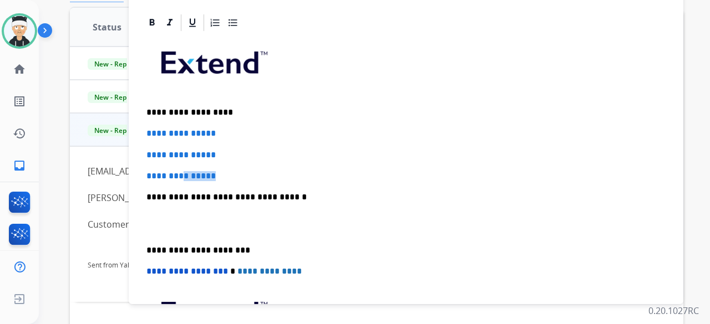
drag, startPoint x: 222, startPoint y: 177, endPoint x: 179, endPoint y: 159, distance: 46.7
click at [185, 162] on div "**********" at bounding box center [406, 223] width 528 height 381
click at [172, 155] on p "**********" at bounding box center [405, 155] width 519 height 10
click at [169, 154] on span "**********" at bounding box center [180, 155] width 69 height 8
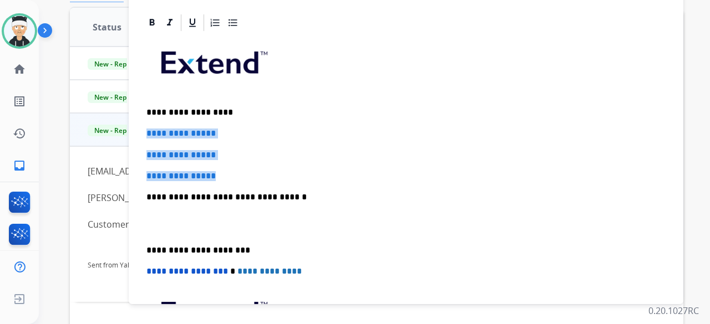
drag, startPoint x: 220, startPoint y: 175, endPoint x: 144, endPoint y: 131, distance: 88.4
click at [144, 131] on div "**********" at bounding box center [406, 223] width 528 height 381
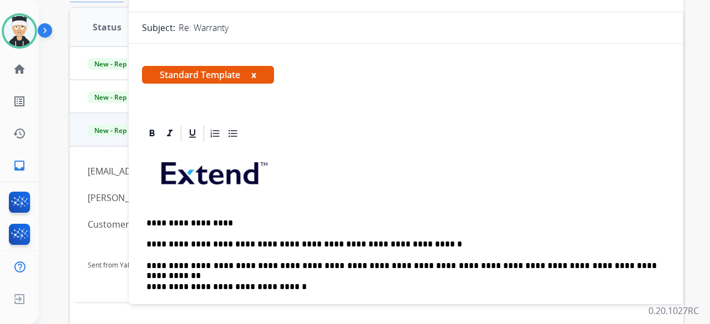
scroll to position [0, 0]
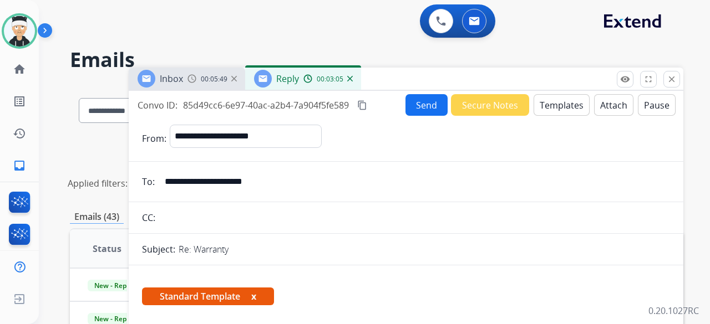
click at [493, 109] on button "Secure Notes" at bounding box center [490, 105] width 78 height 22
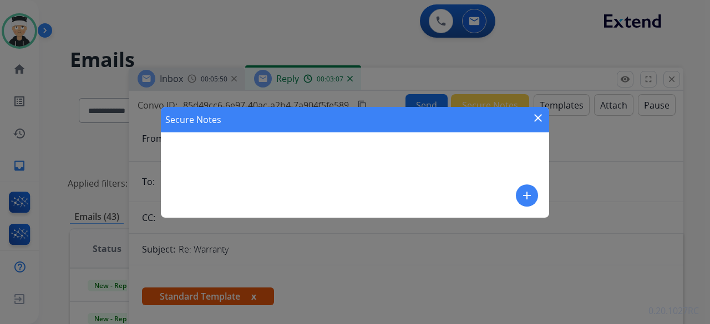
click at [529, 200] on mat-icon "add" at bounding box center [526, 195] width 13 height 13
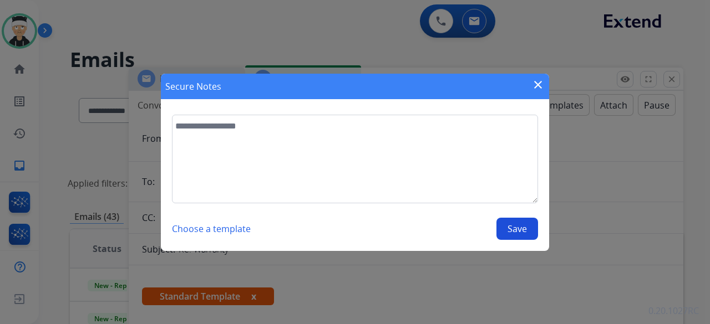
click at [197, 233] on button "Choose a template" at bounding box center [211, 229] width 79 height 22
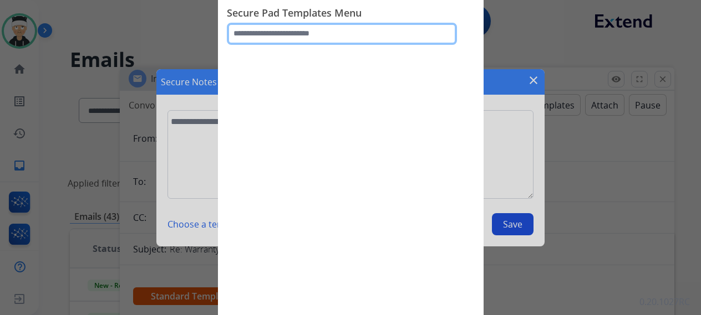
click at [299, 35] on input "text" at bounding box center [342, 34] width 230 height 22
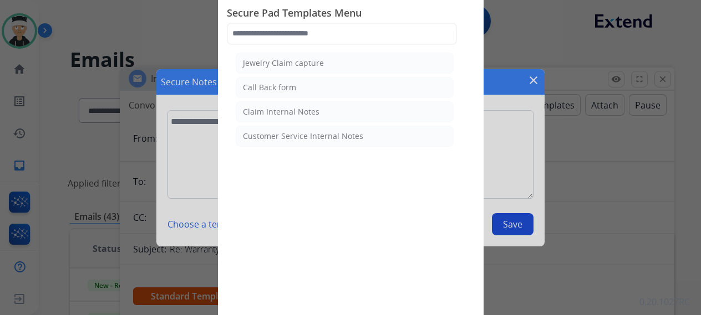
click at [498, 154] on div at bounding box center [350, 157] width 701 height 315
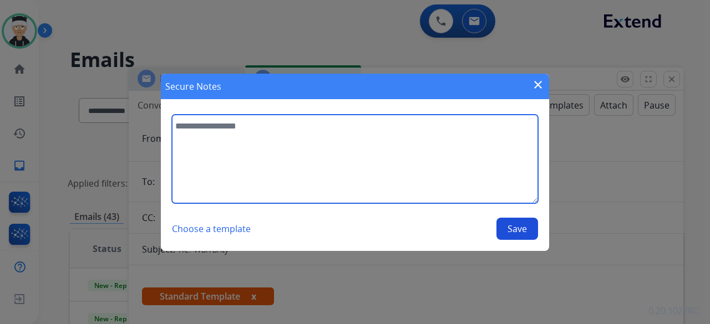
click at [200, 123] on textarea at bounding box center [355, 159] width 366 height 89
click at [205, 130] on textarea at bounding box center [355, 159] width 366 height 89
click at [441, 129] on textarea "**********" at bounding box center [355, 159] width 366 height 89
click at [507, 169] on textarea "**********" at bounding box center [355, 159] width 366 height 89
type textarea "**********"
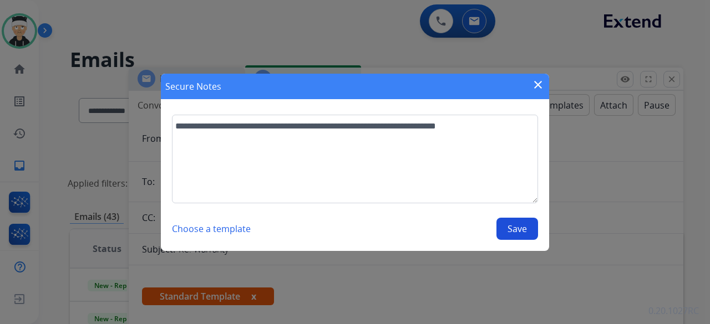
click at [522, 228] on button "Save" at bounding box center [517, 229] width 42 height 22
select select "**********"
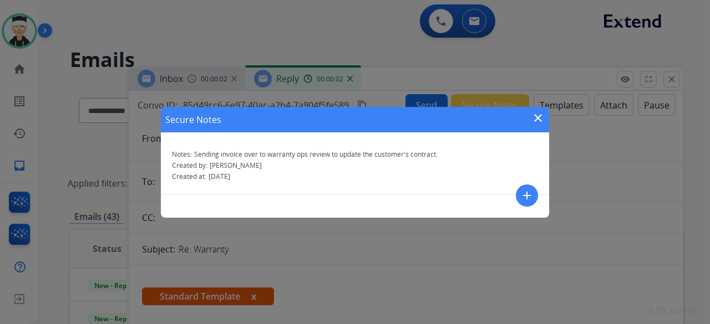
click at [535, 119] on mat-icon "close" at bounding box center [537, 117] width 13 height 13
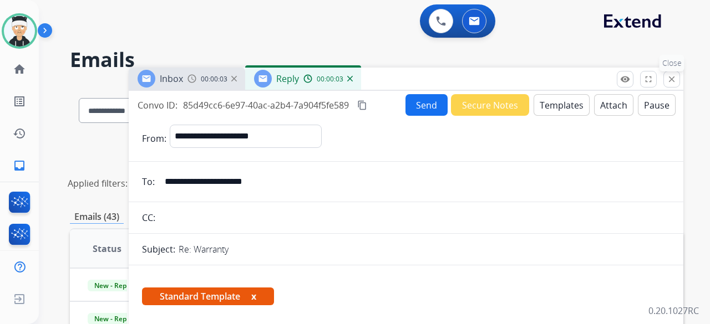
click at [670, 84] on button "close Close" at bounding box center [671, 79] width 17 height 17
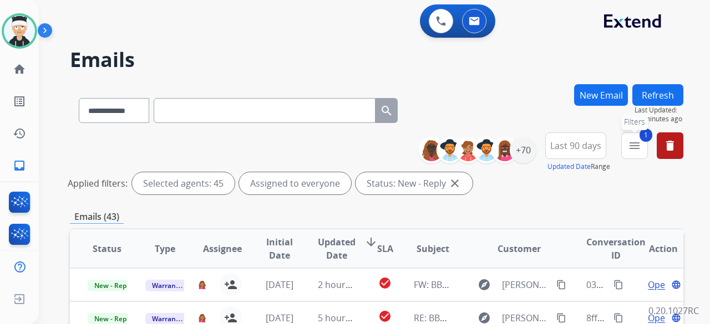
click at [649, 146] on div "**********" at bounding box center [554, 152] width 257 height 40
click at [642, 150] on button "1 menu Filters" at bounding box center [634, 145] width 27 height 27
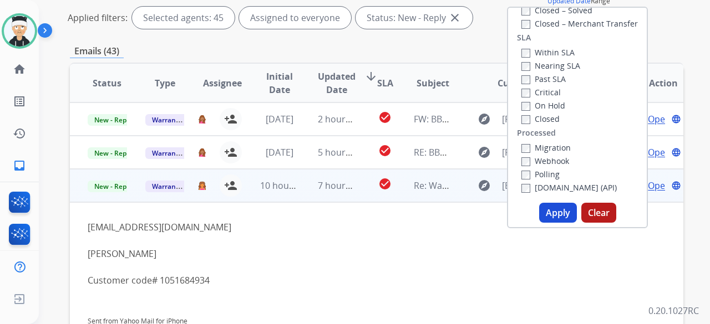
scroll to position [166, 0]
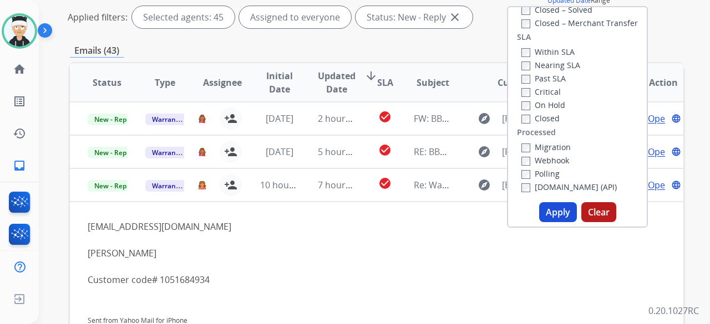
click at [539, 216] on button "Apply" at bounding box center [558, 212] width 38 height 20
click at [537, 198] on div "**********" at bounding box center [361, 36] width 644 height 324
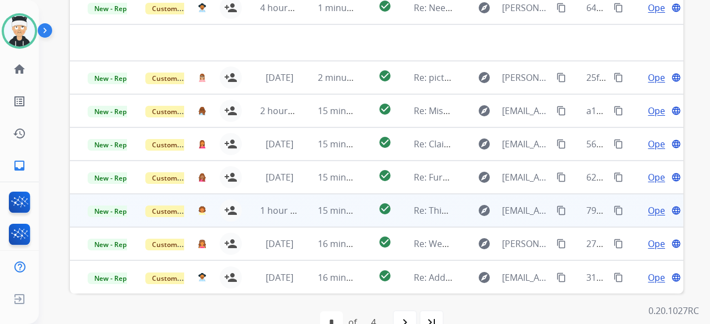
scroll to position [359, 0]
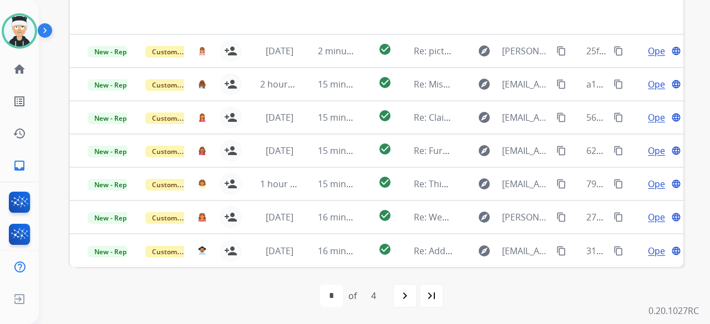
click at [433, 295] on mat-icon "last_page" at bounding box center [431, 295] width 13 height 13
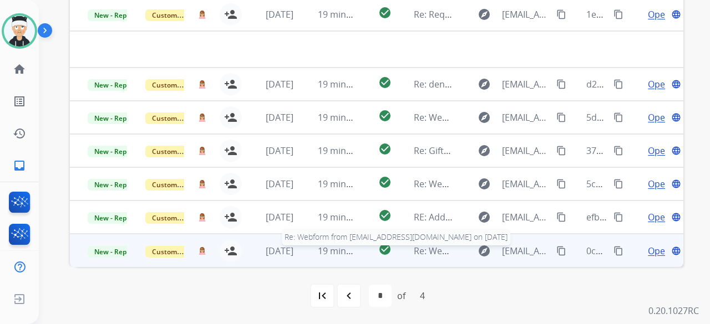
click at [441, 250] on span "Re: Webform from htran850@gmail.com on 08/10/2025" at bounding box center [547, 251] width 266 height 12
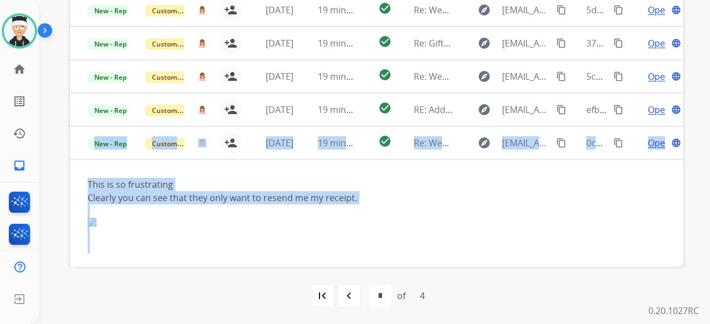
scroll to position [79, 0]
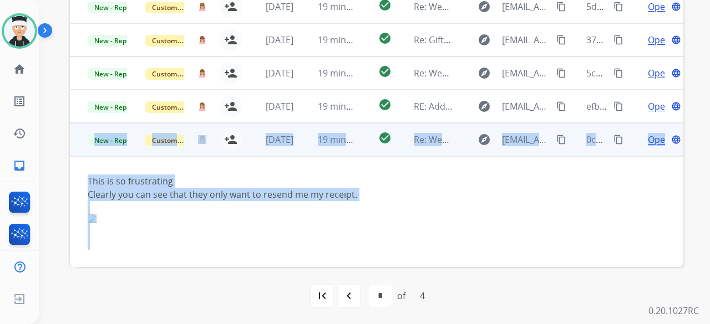
click at [175, 225] on div at bounding box center [319, 226] width 463 height 22
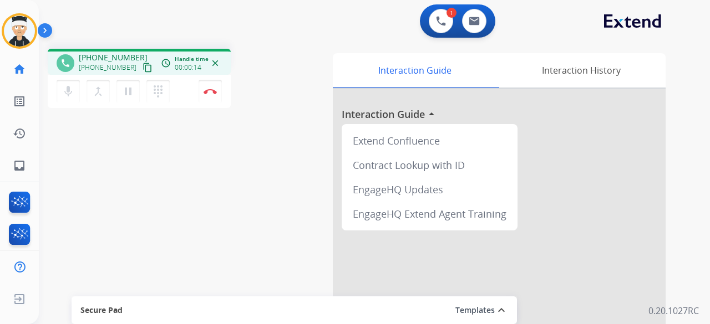
drag, startPoint x: 135, startPoint y: 66, endPoint x: 125, endPoint y: 67, distance: 9.5
click at [142, 67] on mat-icon "content_copy" at bounding box center [147, 68] width 10 height 10
click at [215, 95] on button "Disconnect" at bounding box center [209, 91] width 23 height 23
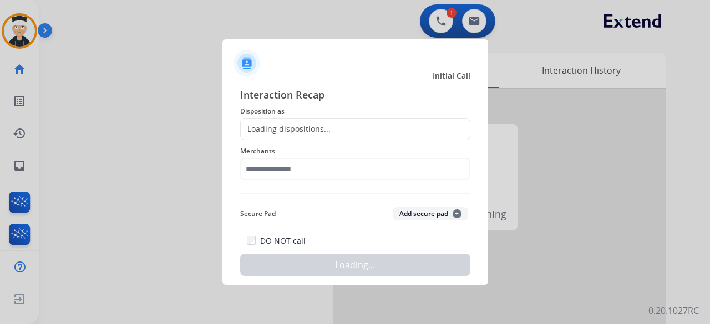
click at [335, 124] on div "Loading dispositions..." at bounding box center [355, 129] width 230 height 22
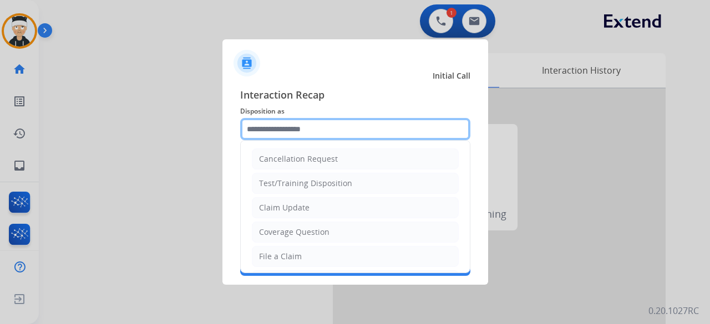
click at [318, 131] on input "text" at bounding box center [355, 129] width 230 height 22
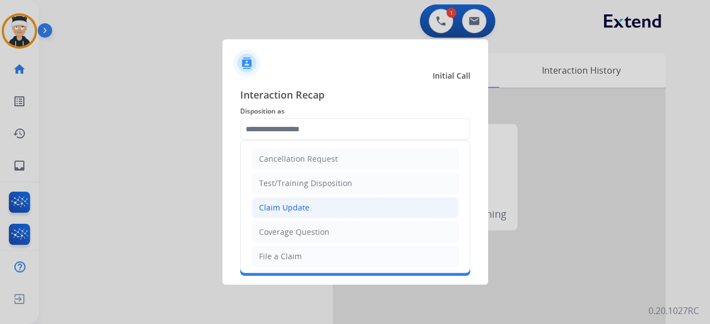
click at [338, 202] on li "Claim Update" at bounding box center [355, 207] width 207 height 21
click at [338, 202] on div "Interaction Recap Disposition as Cancellation Request Test/Training Disposition…" at bounding box center [355, 181] width 230 height 189
type input "**********"
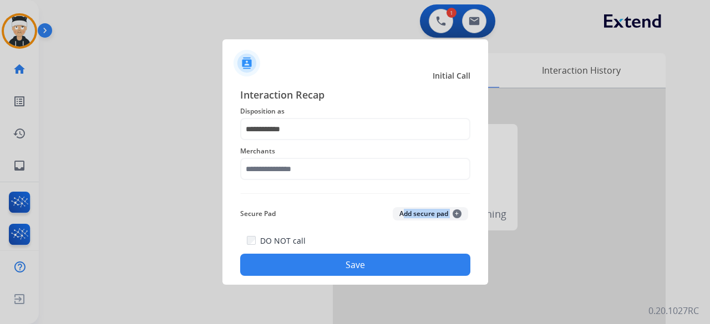
click at [338, 202] on div "**********" at bounding box center [355, 181] width 230 height 189
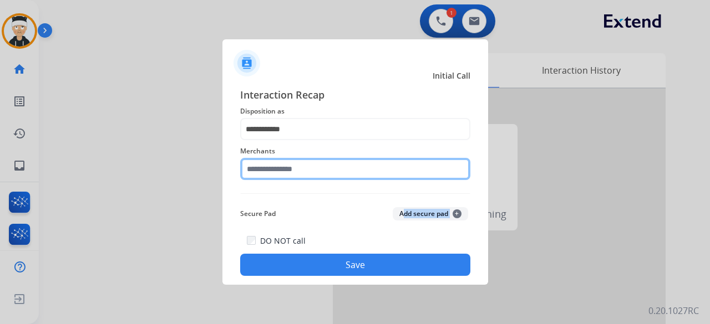
click at [336, 171] on input "text" at bounding box center [355, 169] width 230 height 22
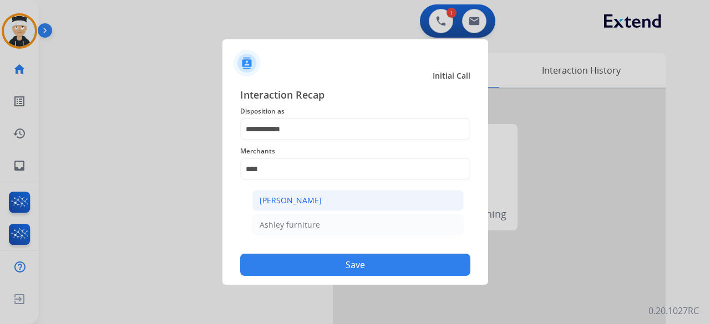
click at [373, 205] on li "[PERSON_NAME]" at bounding box center [357, 200] width 211 height 21
type input "**********"
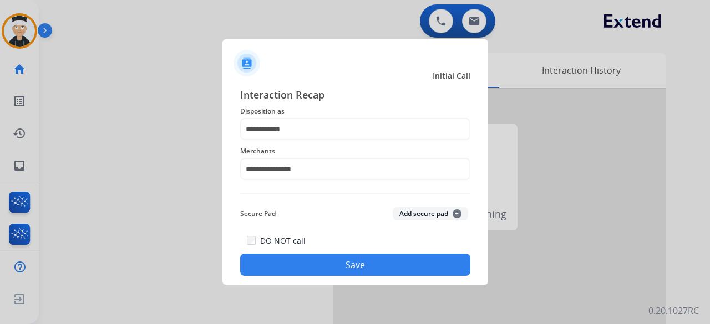
click at [357, 263] on button "Save" at bounding box center [355, 265] width 230 height 22
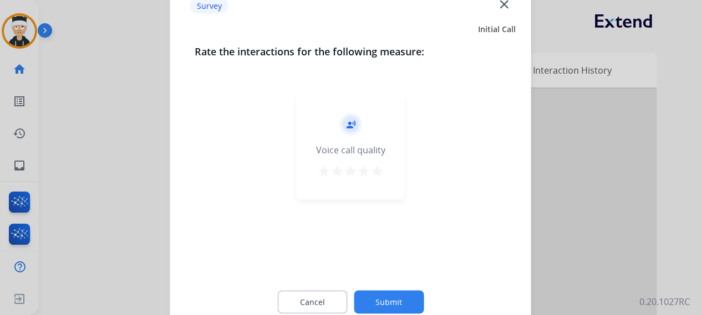
click at [380, 175] on mat-icon "star" at bounding box center [376, 170] width 13 height 13
click at [380, 298] on button "Submit" at bounding box center [389, 301] width 70 height 23
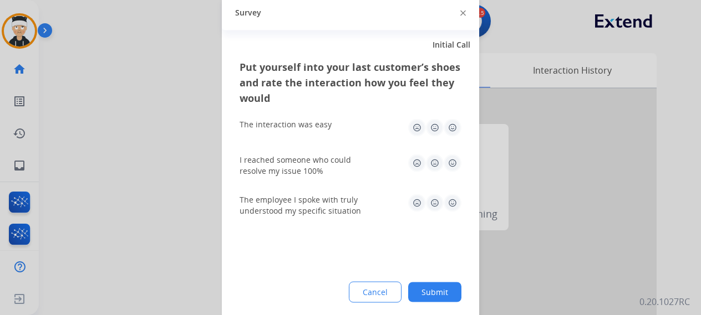
drag, startPoint x: 458, startPoint y: 125, endPoint x: 447, endPoint y: 156, distance: 32.8
click at [457, 125] on img at bounding box center [452, 128] width 18 height 18
click at [447, 167] on img at bounding box center [452, 163] width 18 height 18
click at [450, 207] on img at bounding box center [452, 203] width 18 height 18
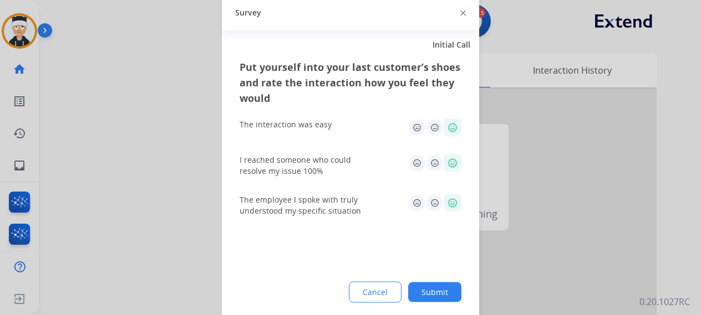
click at [432, 293] on button "Submit" at bounding box center [434, 292] width 53 height 20
click at [432, 293] on div at bounding box center [490, 296] width 333 height 414
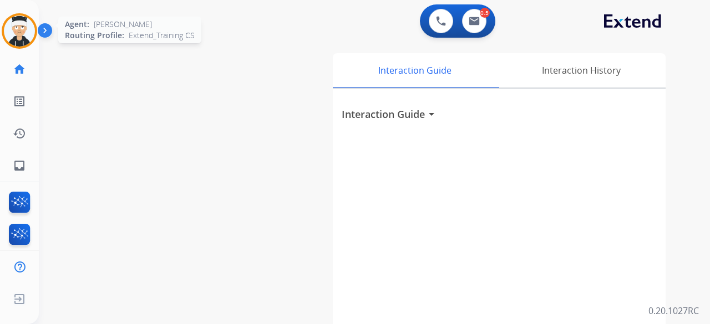
click at [14, 44] on img at bounding box center [19, 31] width 31 height 31
click at [9, 28] on img at bounding box center [19, 31] width 31 height 31
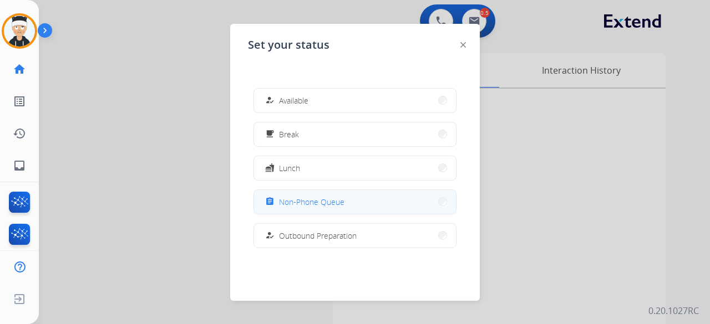
click at [316, 209] on button "assignment Non-Phone Queue" at bounding box center [355, 202] width 202 height 24
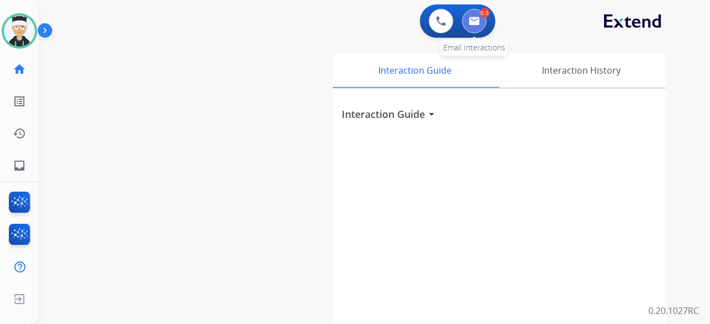
click at [476, 24] on img at bounding box center [473, 21] width 11 height 9
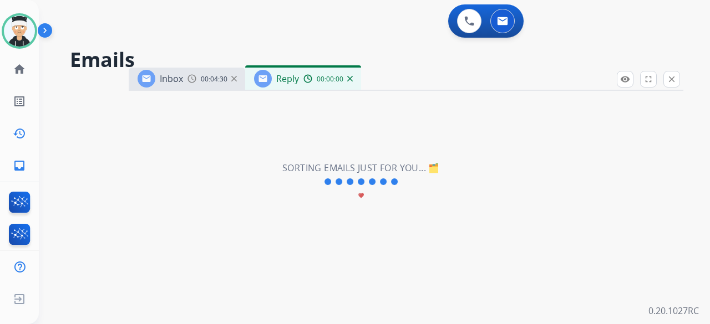
select select "**********"
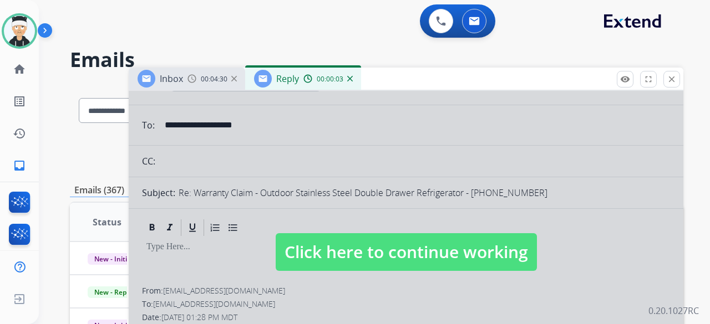
scroll to position [55, 0]
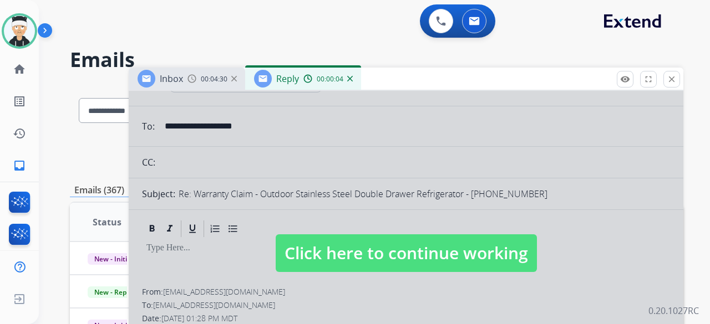
click at [374, 242] on span "Click here to continue working" at bounding box center [406, 253] width 261 height 38
select select
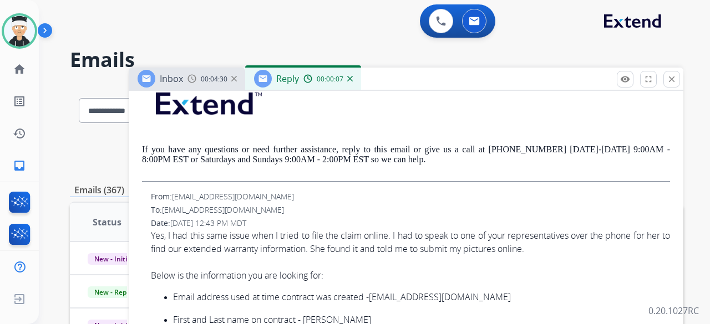
scroll to position [0, 0]
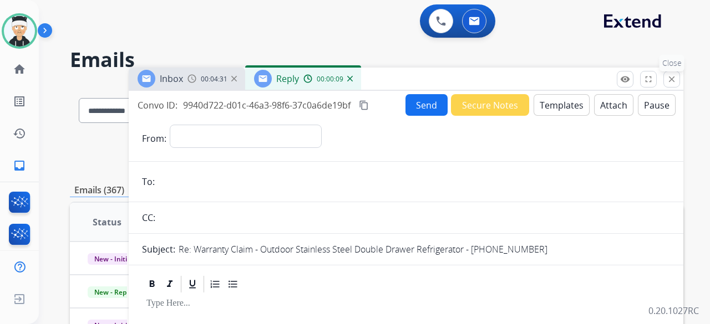
click at [669, 80] on mat-icon "close" at bounding box center [671, 79] width 10 height 10
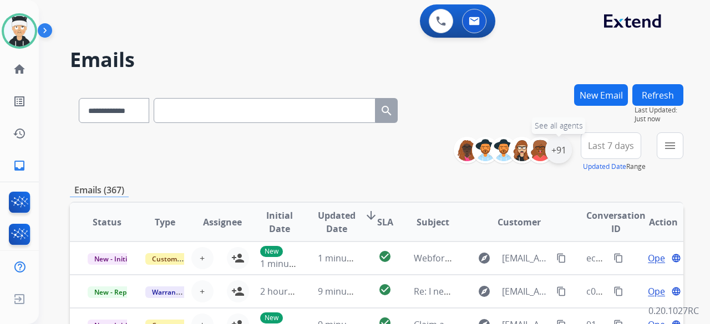
click at [559, 146] on div "+91" at bounding box center [558, 150] width 27 height 27
click at [550, 149] on div "+91" at bounding box center [558, 150] width 27 height 27
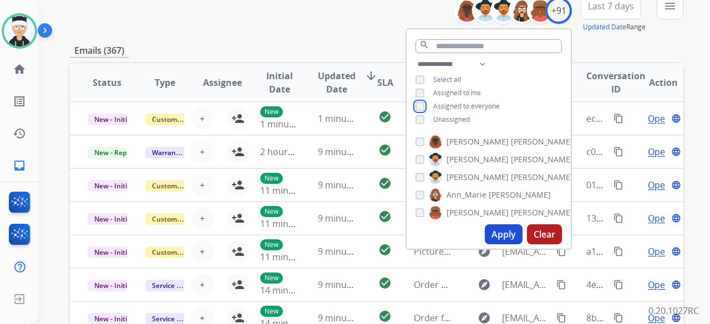
scroll to position [166, 0]
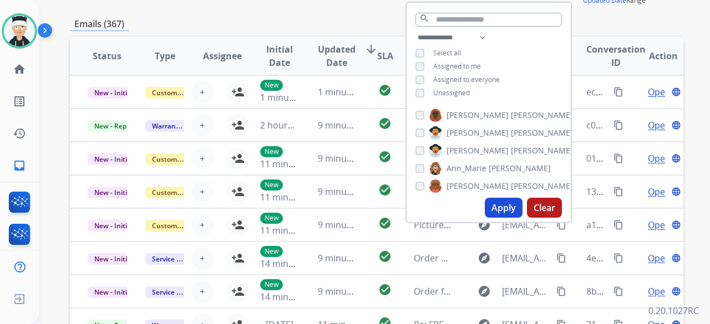
click at [492, 216] on button "Apply" at bounding box center [504, 208] width 38 height 20
click at [492, 198] on div "**********" at bounding box center [361, 36] width 644 height 324
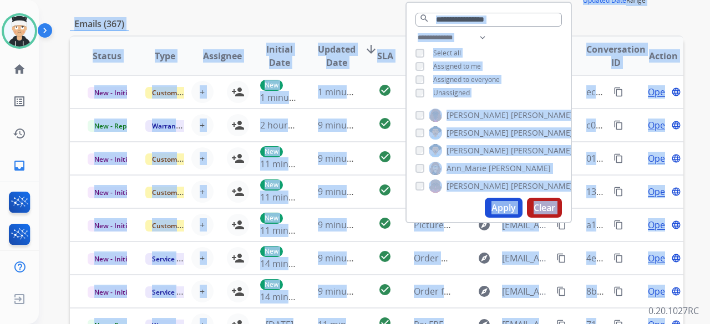
scroll to position [0, 0]
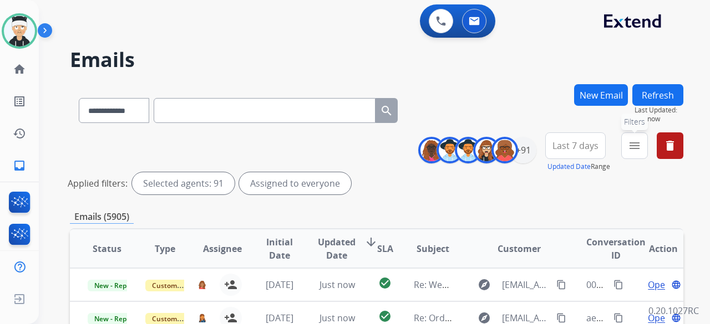
click at [633, 148] on mat-icon "menu" at bounding box center [634, 145] width 13 height 13
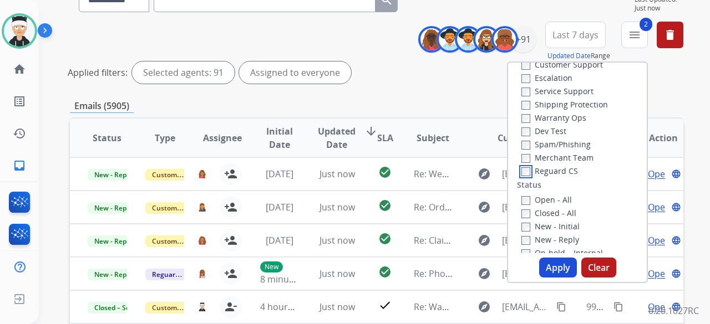
scroll to position [55, 0]
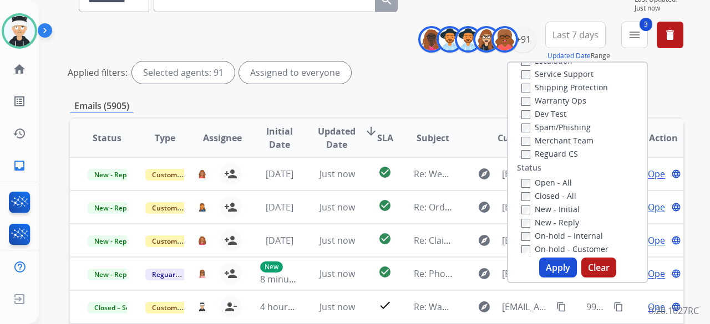
click at [523, 225] on label "New - Reply" at bounding box center [550, 222] width 58 height 11
drag, startPoint x: 523, startPoint y: 225, endPoint x: 527, endPoint y: 220, distance: 5.9
click at [523, 225] on label "New - Reply" at bounding box center [550, 222] width 58 height 11
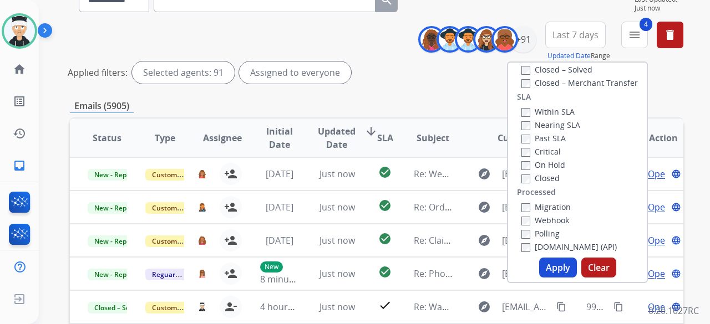
scroll to position [293, 0]
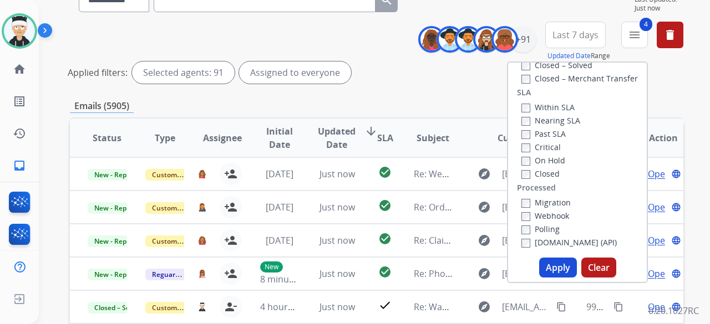
click at [550, 267] on button "Apply" at bounding box center [558, 268] width 38 height 20
click at [550, 253] on div "**********" at bounding box center [361, 91] width 644 height 324
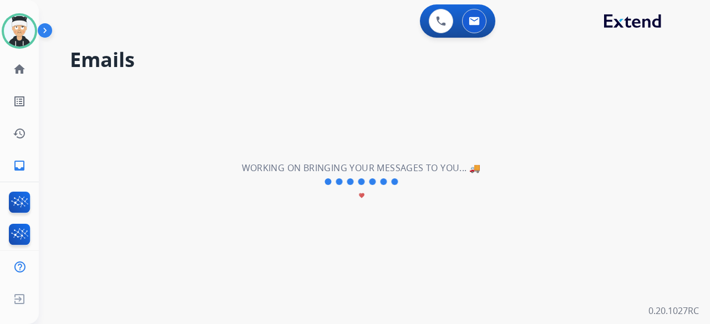
scroll to position [0, 0]
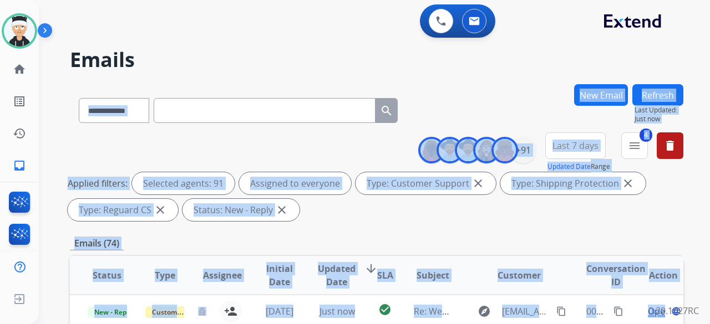
click at [246, 38] on div "0 Voice Interactions 0 Email Interactions" at bounding box center [367, 21] width 631 height 35
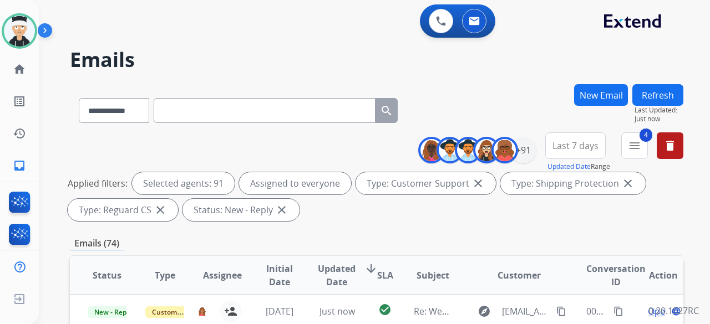
click at [246, 38] on div "0 Voice Interactions 0 Email Interactions" at bounding box center [367, 21] width 631 height 35
click at [244, 38] on div "0 Voice Interactions 0 Email Interactions" at bounding box center [367, 21] width 631 height 35
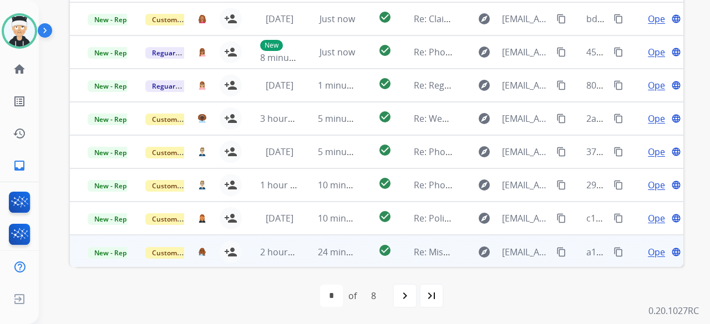
scroll to position [1, 0]
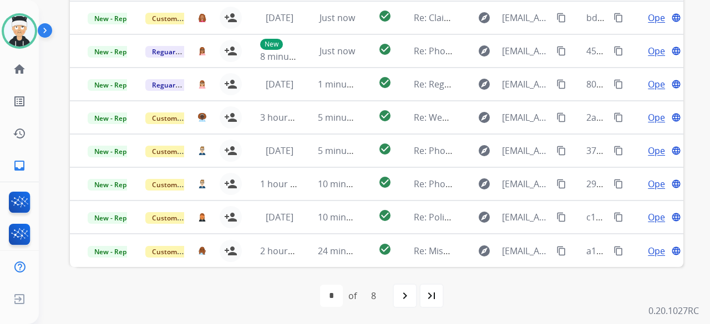
click at [425, 296] on mat-icon "last_page" at bounding box center [431, 295] width 13 height 13
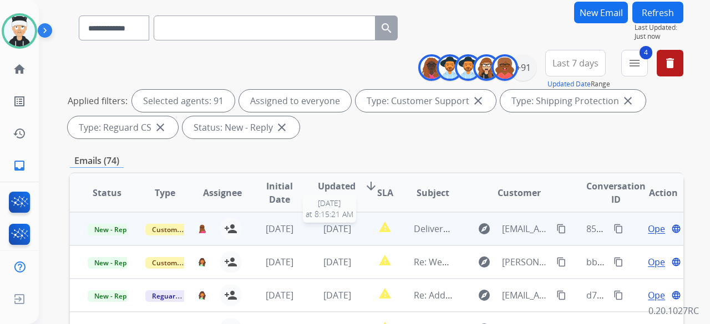
scroll to position [82, 0]
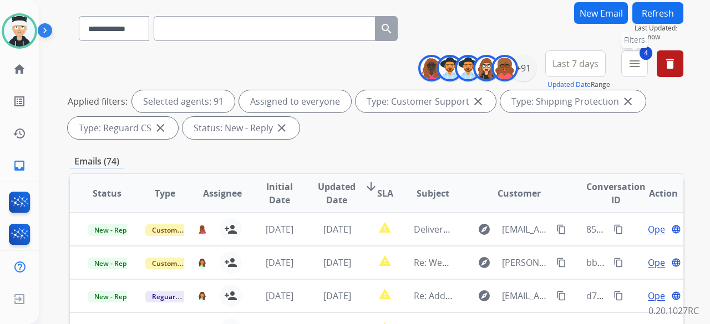
drag, startPoint x: 639, startPoint y: 59, endPoint x: 628, endPoint y: 72, distance: 16.5
click at [633, 64] on mat-icon "menu" at bounding box center [634, 63] width 13 height 13
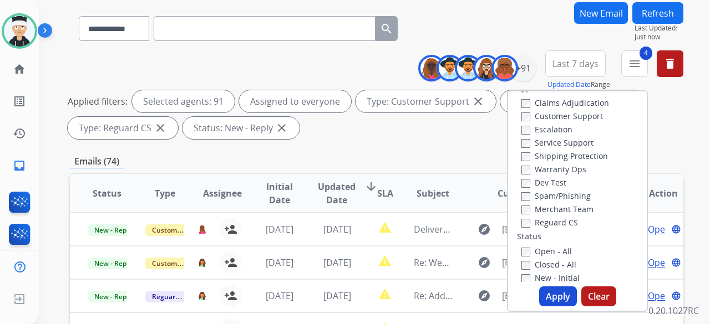
scroll to position [0, 0]
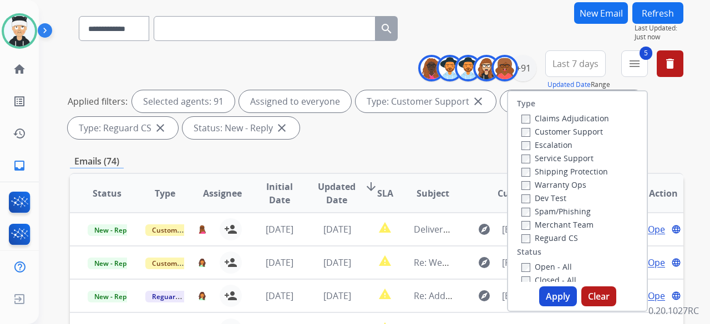
click at [546, 290] on button "Apply" at bounding box center [558, 297] width 38 height 20
select select "*"
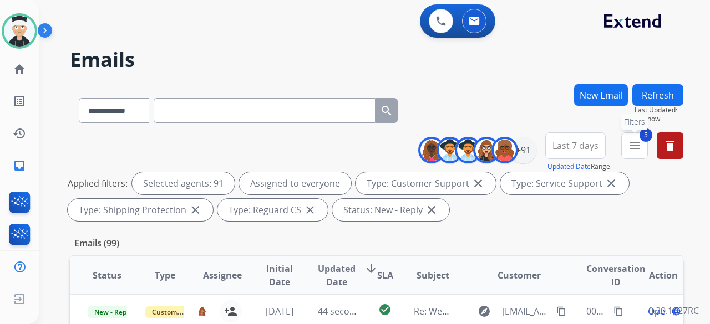
click at [630, 147] on mat-icon "menu" at bounding box center [634, 145] width 13 height 13
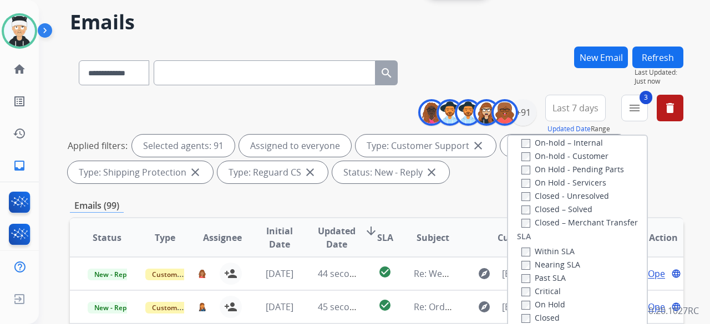
scroll to position [55, 0]
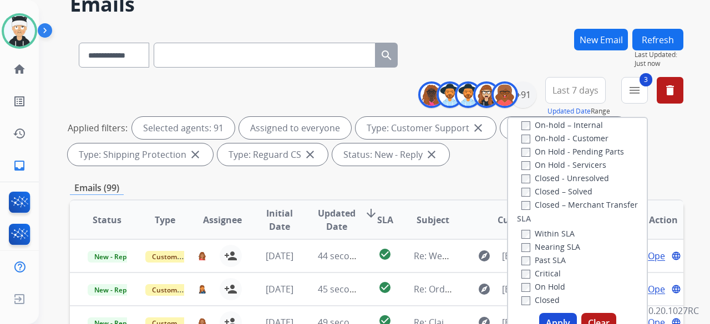
click at [547, 317] on button "Apply" at bounding box center [558, 323] width 38 height 20
click at [547, 309] on div "**********" at bounding box center [361, 146] width 644 height 324
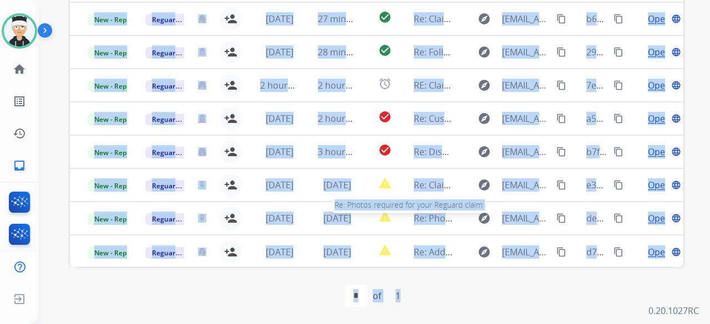
scroll to position [1, 0]
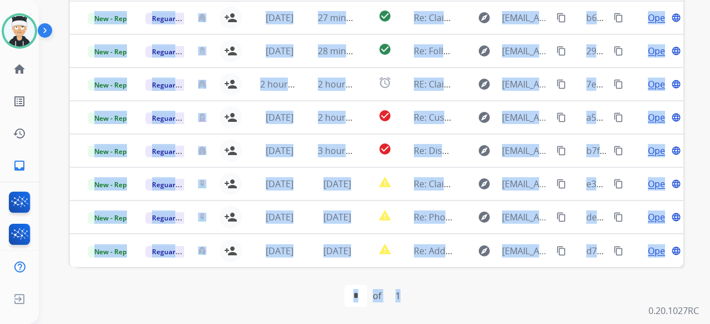
click at [507, 297] on div "first_page navigate_before * of 1 navigate_next last_page" at bounding box center [376, 296] width 613 height 22
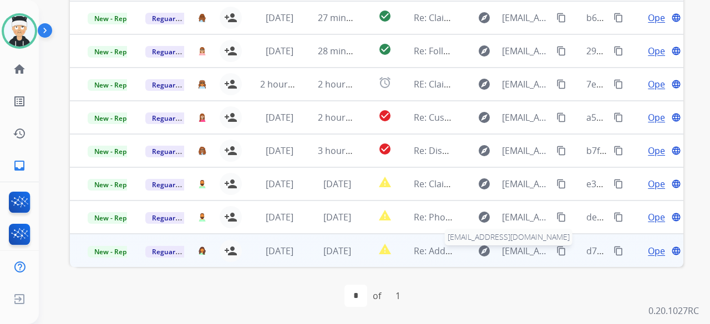
click at [504, 250] on span "ecamacho0820@gmail.com" at bounding box center [526, 250] width 48 height 13
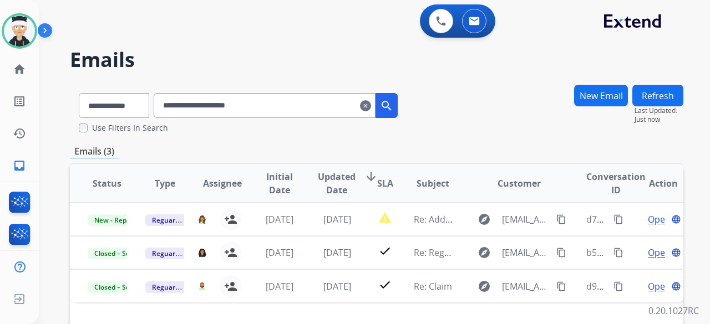
scroll to position [0, 0]
click at [16, 43] on img at bounding box center [19, 31] width 31 height 31
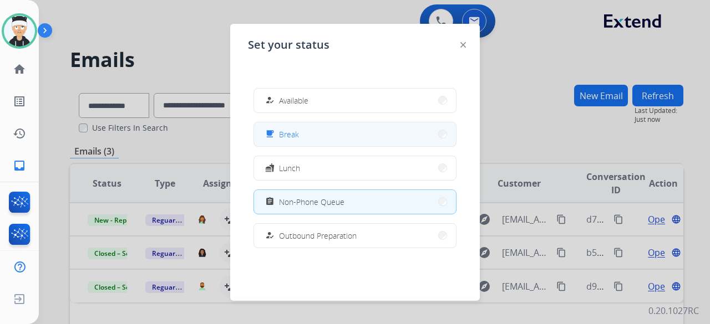
click at [340, 123] on button "free_breakfast Break" at bounding box center [355, 135] width 202 height 24
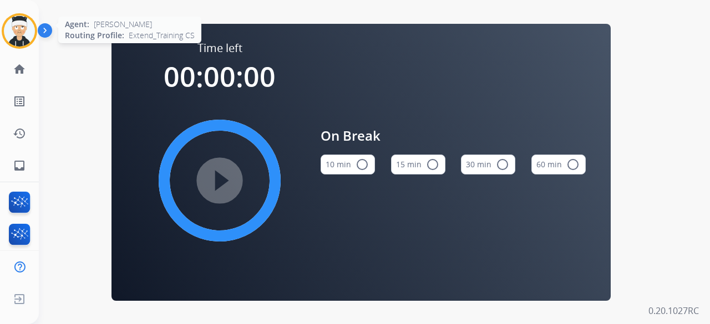
click at [21, 39] on img at bounding box center [19, 31] width 31 height 31
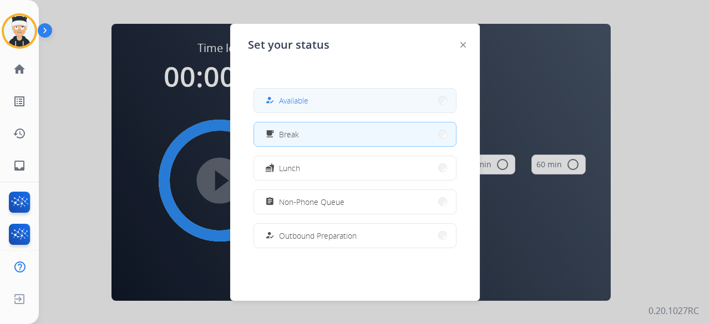
click at [327, 105] on button "how_to_reg Available" at bounding box center [355, 101] width 202 height 24
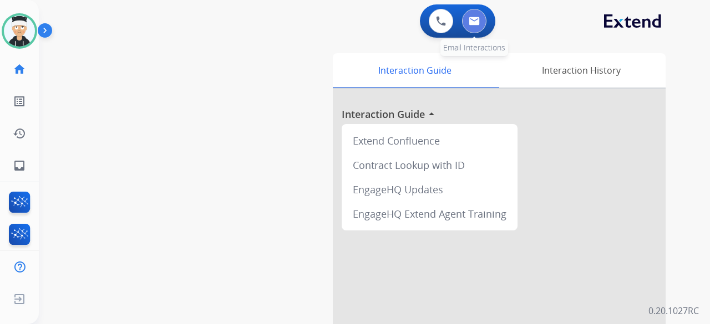
click at [472, 24] on img at bounding box center [473, 21] width 11 height 9
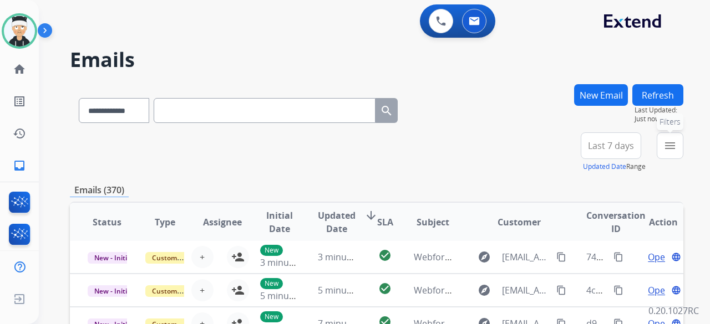
click at [663, 142] on mat-icon "menu" at bounding box center [669, 145] width 13 height 13
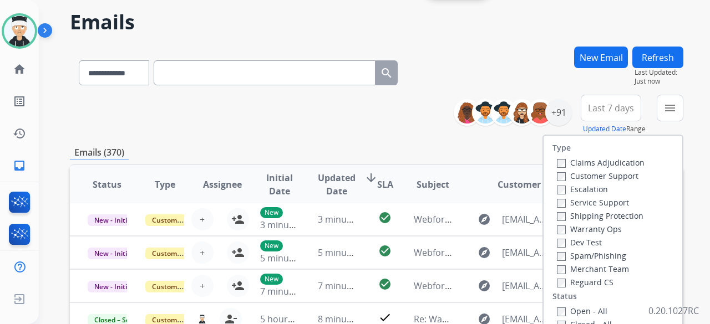
scroll to position [55, 0]
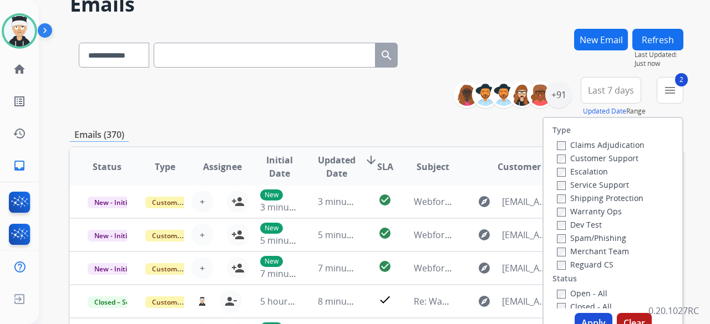
click at [557, 154] on label "Customer Support" at bounding box center [597, 158] width 81 height 11
drag, startPoint x: 553, startPoint y: 154, endPoint x: 548, endPoint y: 164, distance: 10.7
click at [557, 154] on label "Customer Support" at bounding box center [597, 158] width 81 height 11
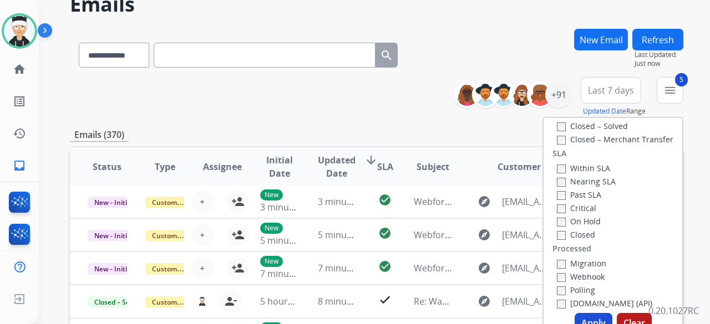
scroll to position [293, 0]
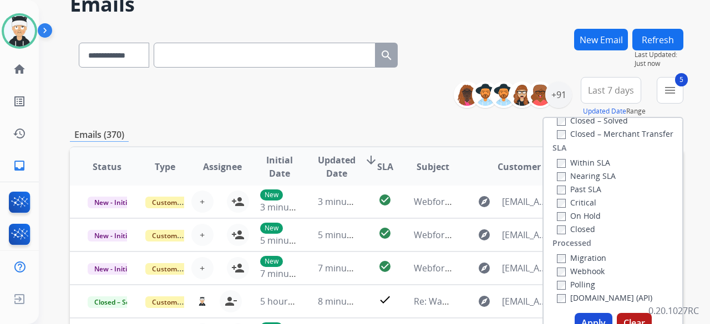
click at [588, 314] on button "Apply" at bounding box center [593, 323] width 38 height 20
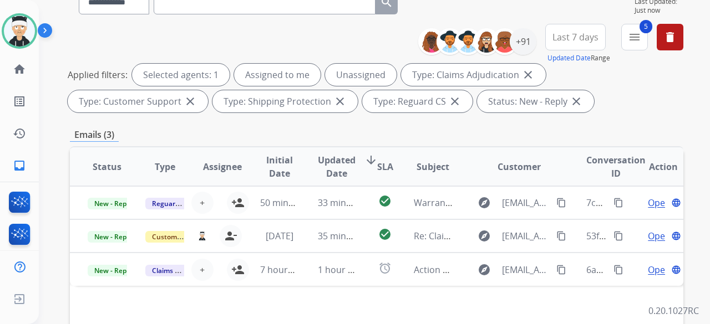
scroll to position [111, 0]
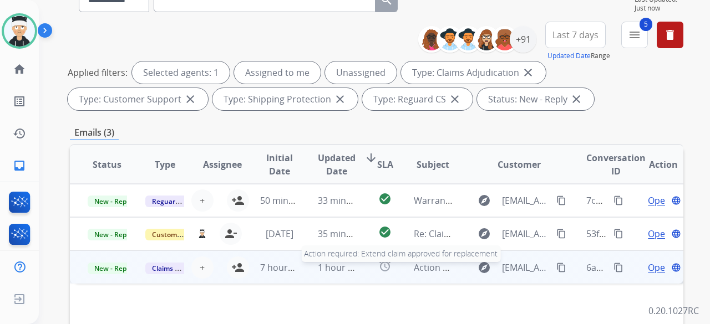
click at [434, 263] on span "Action required: Extend claim approved for replacement" at bounding box center [532, 268] width 236 height 12
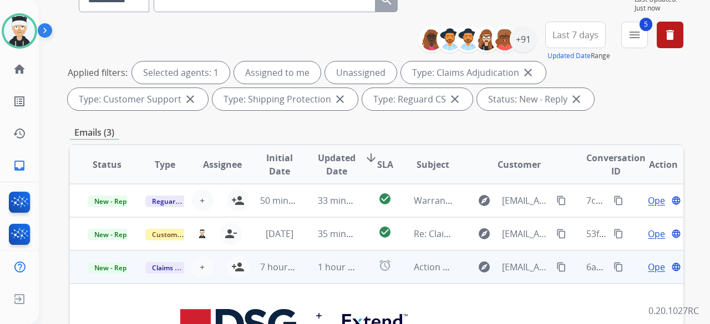
scroll to position [67, 0]
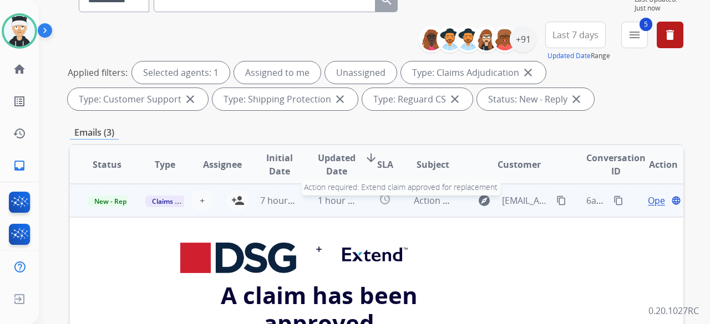
click at [426, 201] on span "Action required: Extend claim approved for replacement" at bounding box center [532, 201] width 236 height 12
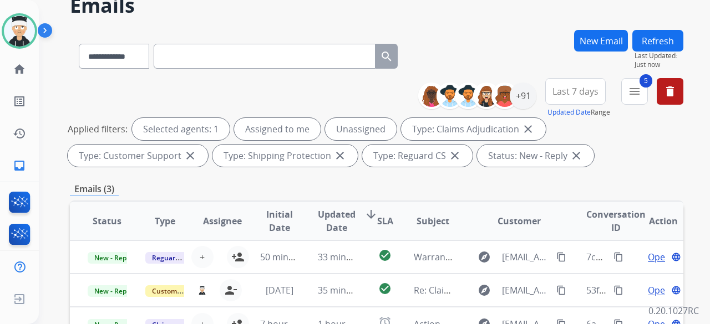
scroll to position [0, 0]
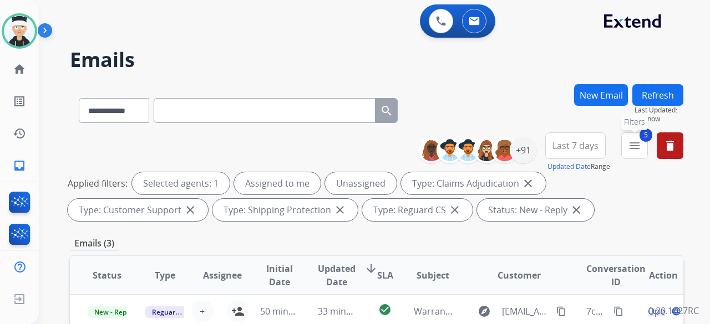
click at [633, 144] on mat-icon "menu" at bounding box center [634, 145] width 13 height 13
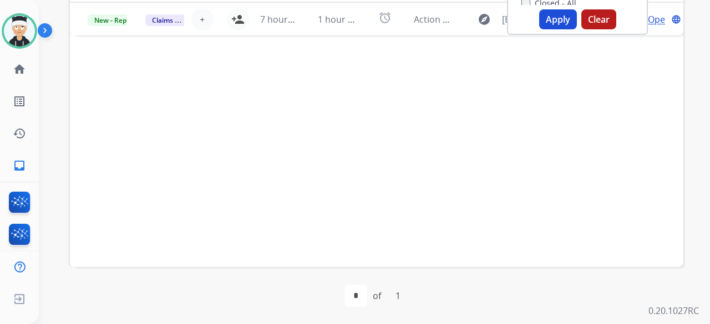
scroll to position [304, 0]
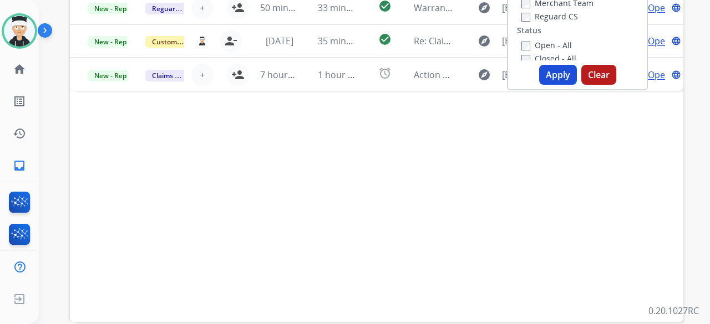
click at [550, 68] on button "Apply" at bounding box center [558, 75] width 38 height 20
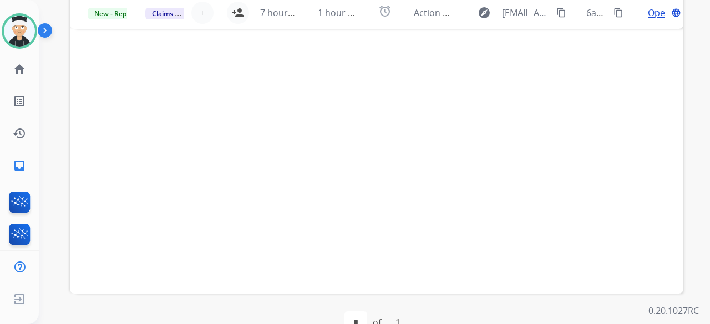
scroll to position [111, 0]
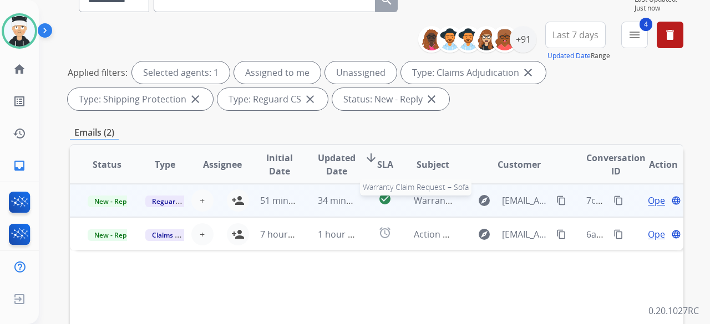
click at [426, 201] on span "Warranty Claim Request – Sofa" at bounding box center [478, 201] width 129 height 12
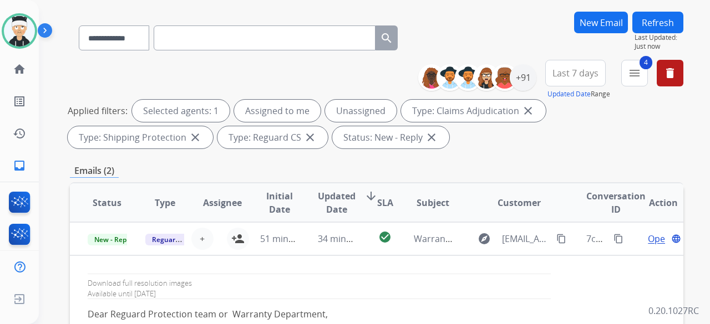
scroll to position [55, 0]
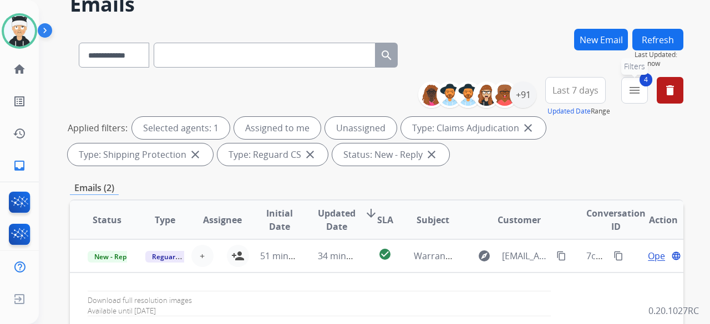
click at [634, 98] on button "4 menu Filters" at bounding box center [634, 90] width 27 height 27
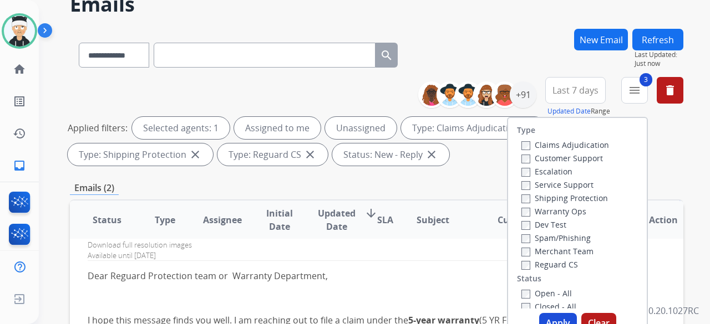
click at [550, 319] on button "Apply" at bounding box center [558, 323] width 38 height 20
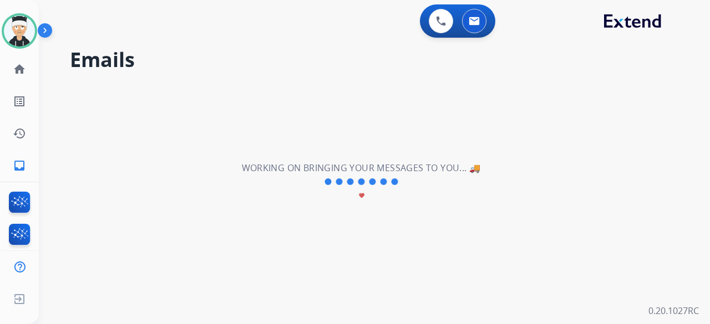
scroll to position [0, 0]
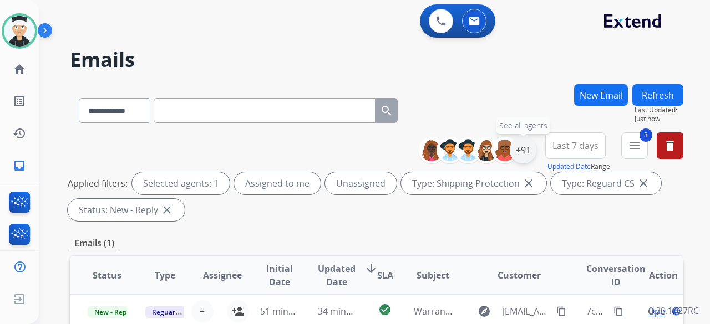
click at [523, 154] on div "+91" at bounding box center [522, 150] width 27 height 27
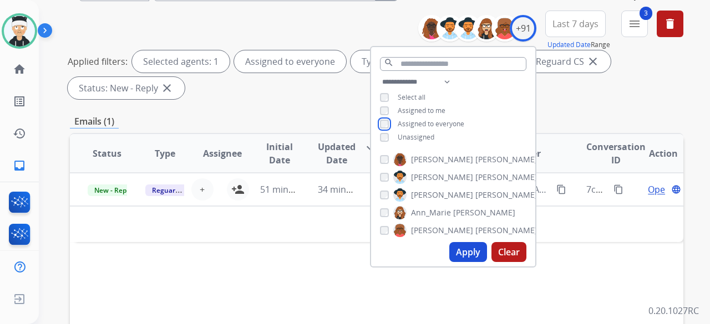
scroll to position [166, 0]
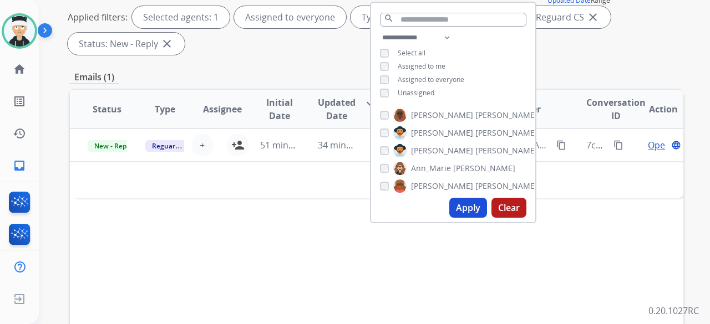
click at [463, 213] on button "Apply" at bounding box center [468, 208] width 38 height 20
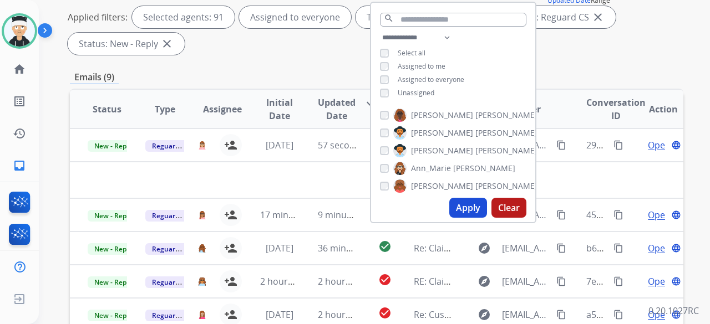
click at [309, 56] on div "**********" at bounding box center [376, 12] width 613 height 93
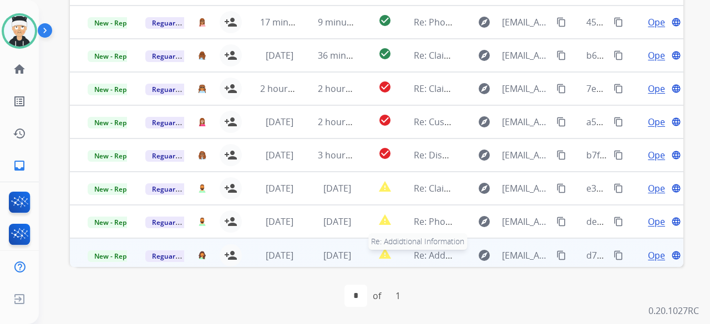
click at [429, 253] on span "Re: Addidtional Information" at bounding box center [471, 255] width 115 height 12
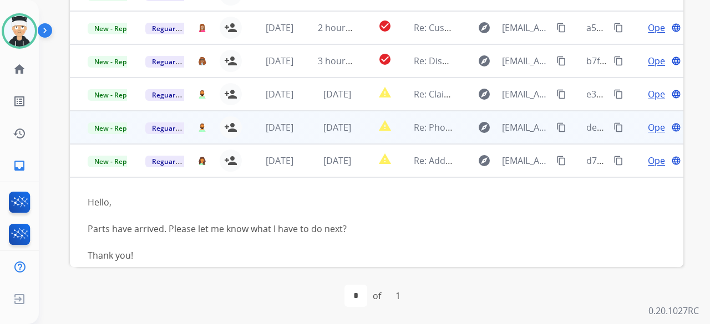
scroll to position [41, 0]
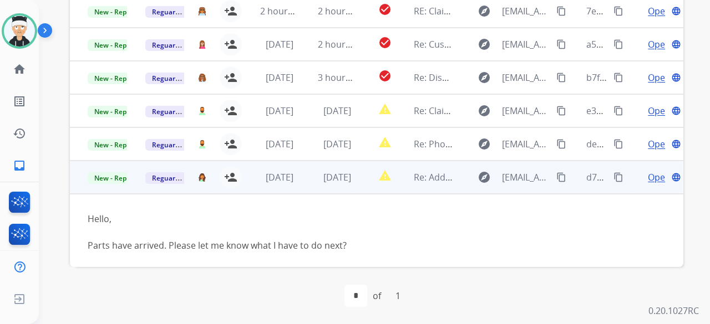
click at [361, 183] on td "report_problem" at bounding box center [376, 177] width 38 height 33
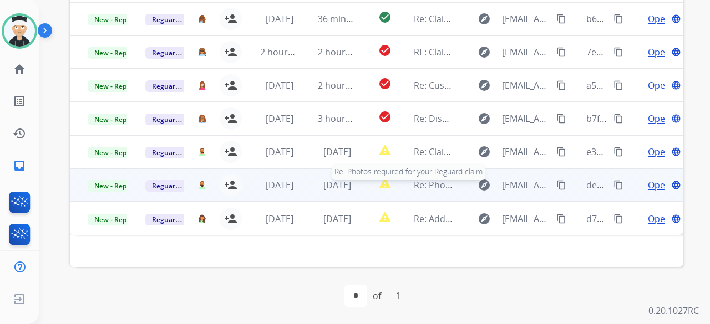
click at [416, 188] on span "Re: Photos required for your Reguard claim" at bounding box center [505, 185] width 182 height 12
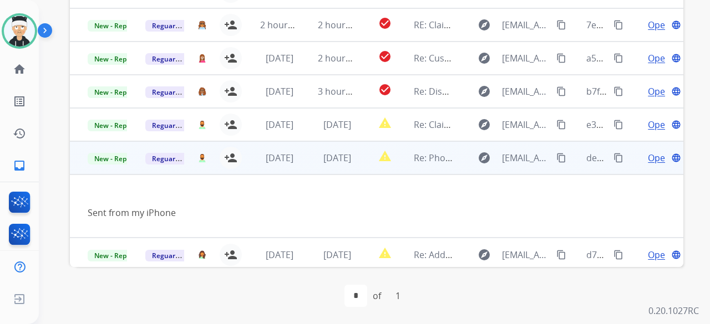
scroll to position [31, 0]
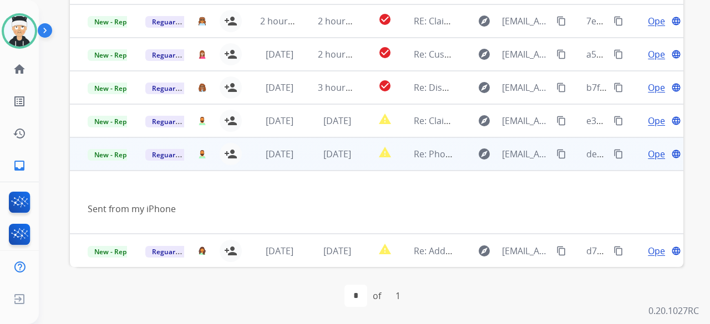
click at [647, 158] on span "Open" at bounding box center [658, 153] width 23 height 13
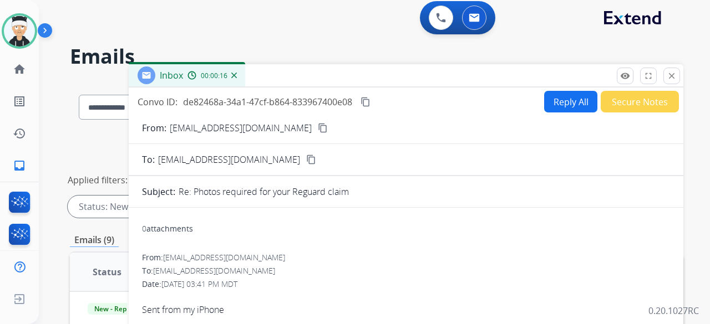
scroll to position [0, 0]
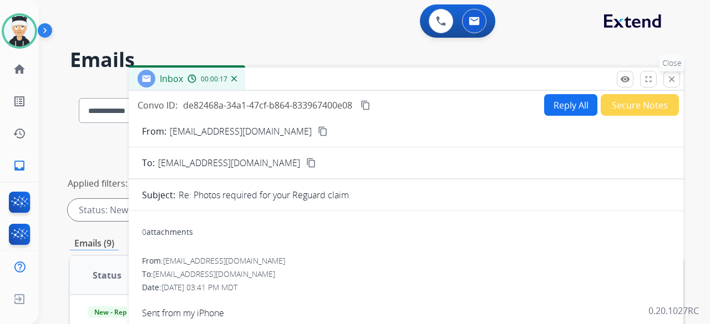
click at [667, 74] on mat-icon "close" at bounding box center [671, 79] width 10 height 10
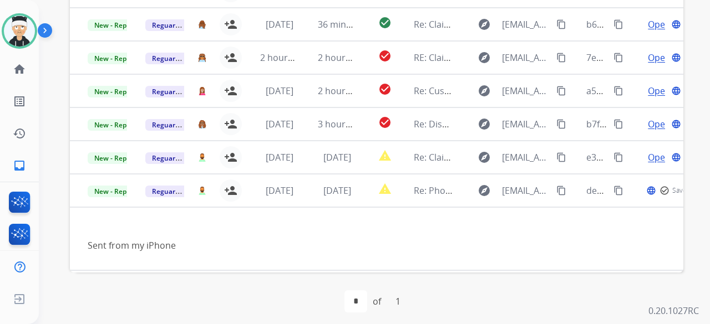
scroll to position [359, 0]
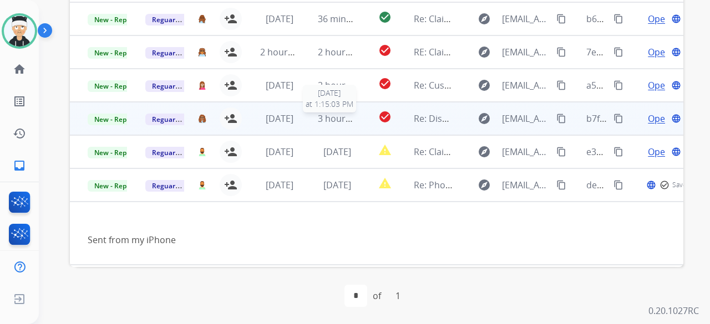
click at [351, 124] on div "3 hours ago" at bounding box center [337, 118] width 39 height 13
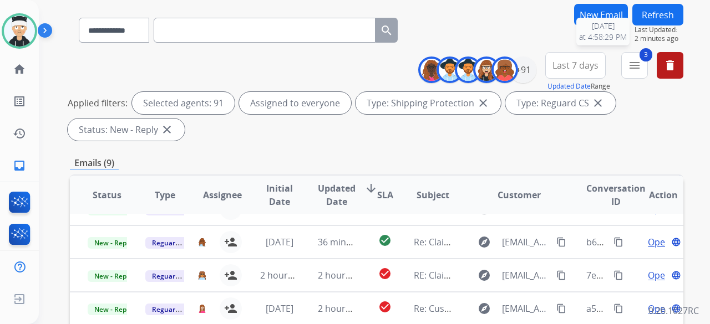
scroll to position [27, 0]
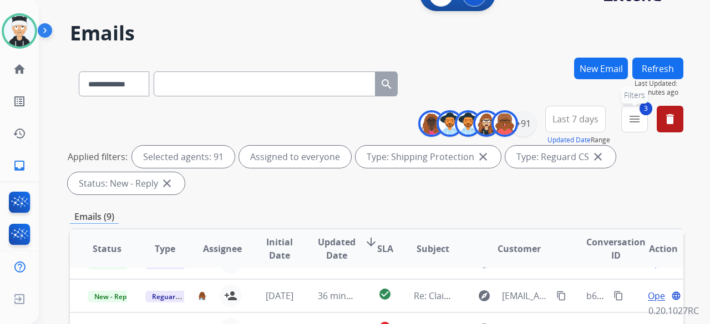
click at [631, 121] on mat-icon "menu" at bounding box center [634, 119] width 13 height 13
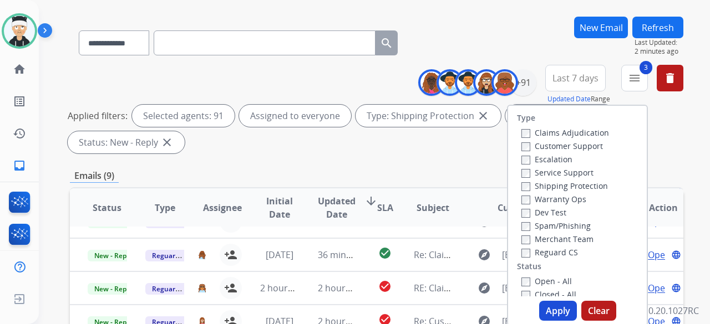
scroll to position [82, 0]
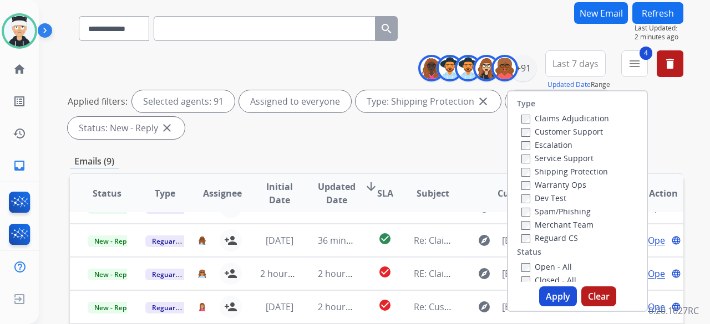
click at [544, 296] on button "Apply" at bounding box center [558, 297] width 38 height 20
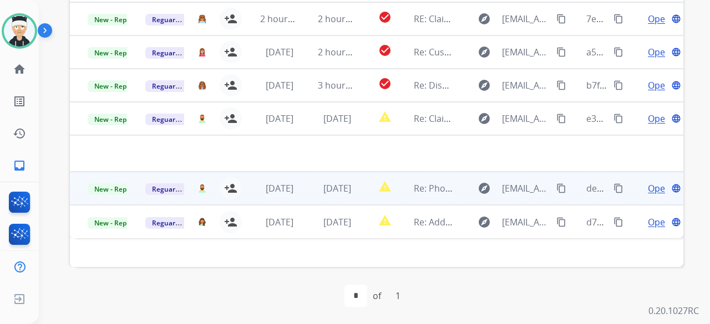
scroll to position [137, 0]
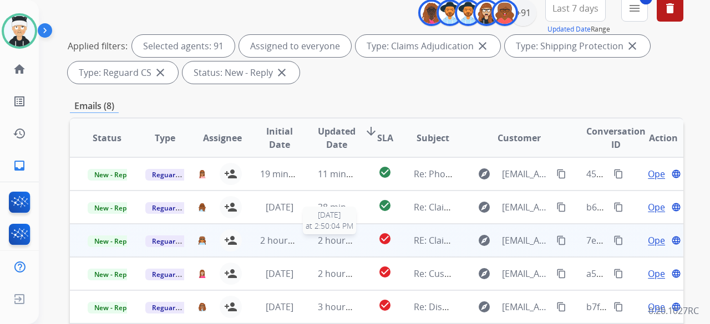
click at [341, 234] on span "2 hours ago" at bounding box center [343, 240] width 50 height 12
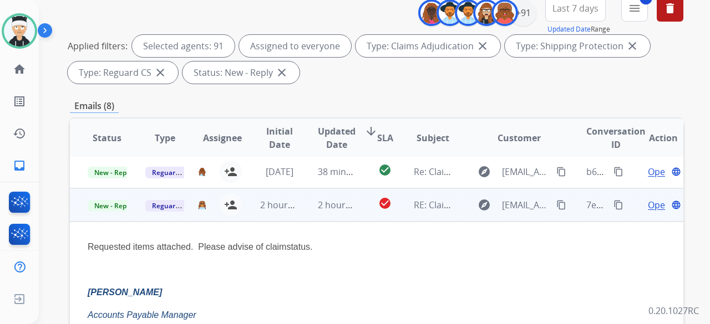
scroll to position [67, 0]
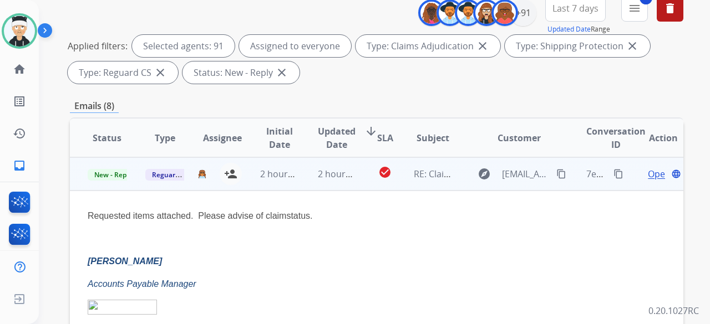
click at [647, 175] on span "Open" at bounding box center [658, 173] width 23 height 13
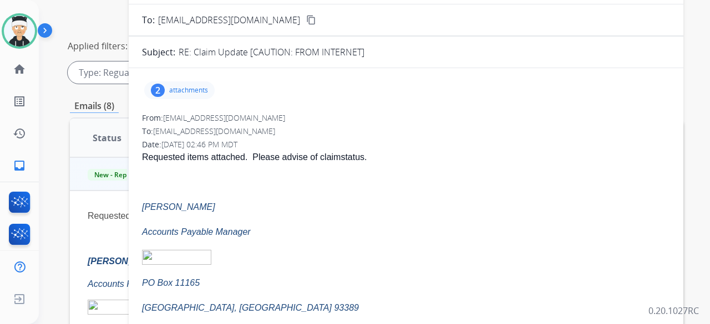
scroll to position [0, 0]
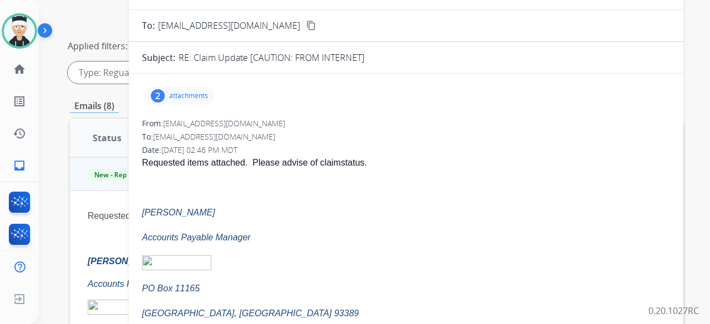
click at [185, 88] on div "2 attachments" at bounding box center [179, 96] width 70 height 18
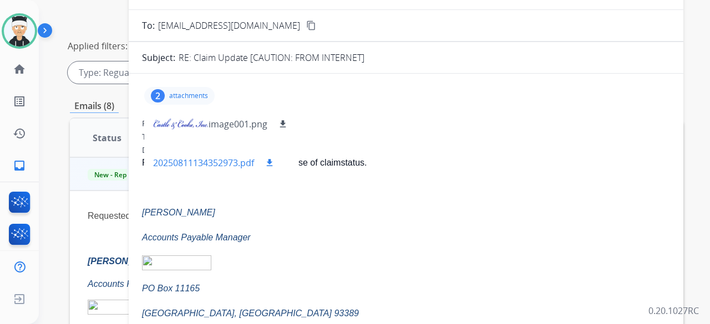
click at [245, 165] on p "20250811134352973.pdf" at bounding box center [203, 162] width 101 height 13
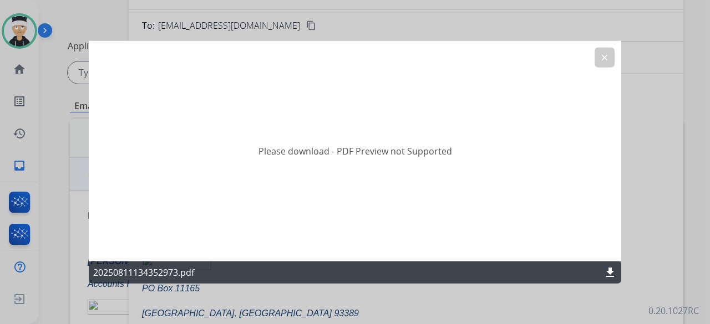
click at [599, 56] on button "clear" at bounding box center [604, 57] width 20 height 20
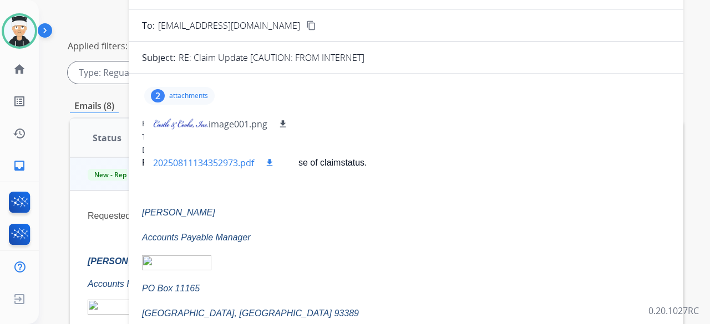
click at [272, 165] on mat-icon "download" at bounding box center [269, 163] width 10 height 10
click at [161, 88] on div "2 attachments image001.png download 20250811134352973.pdf download" at bounding box center [179, 96] width 70 height 18
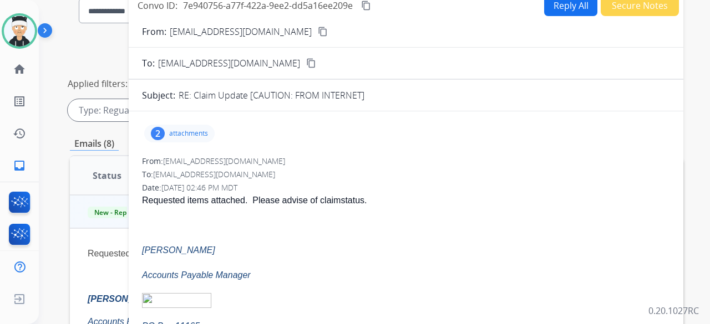
scroll to position [82, 0]
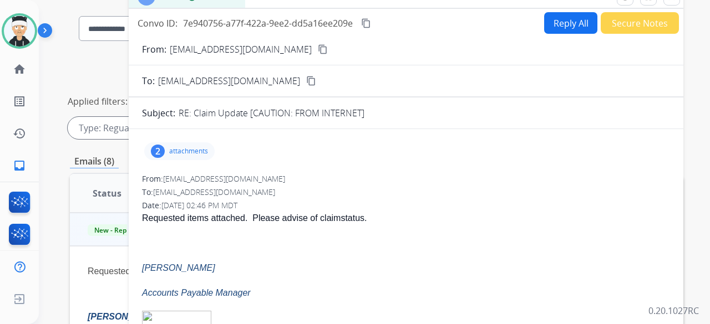
click at [318, 49] on mat-icon "content_copy" at bounding box center [323, 49] width 10 height 10
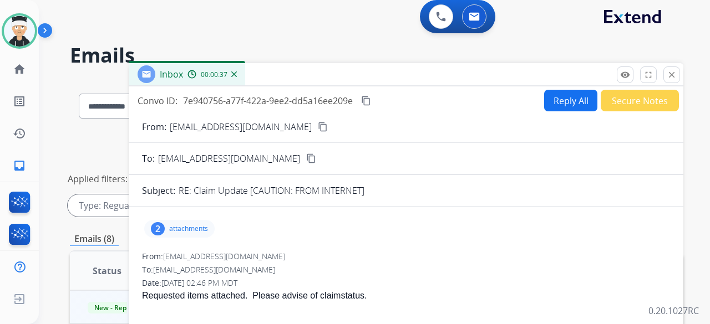
scroll to position [0, 0]
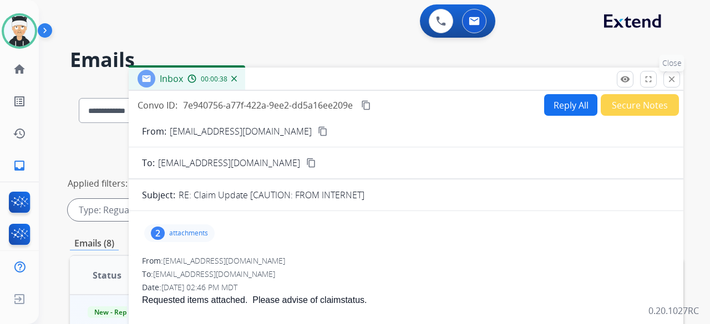
click at [674, 75] on mat-icon "close" at bounding box center [671, 79] width 10 height 10
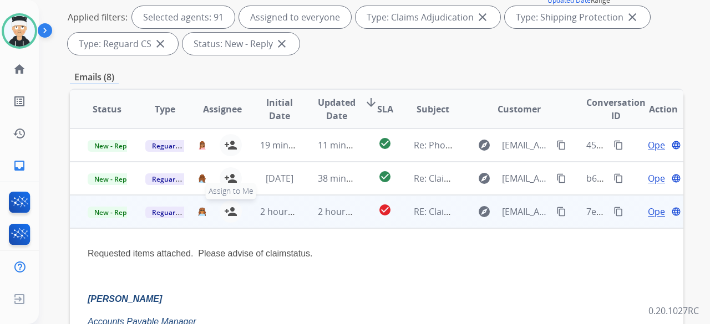
click at [230, 216] on mat-icon "person_add" at bounding box center [230, 211] width 13 height 13
click at [230, 216] on mat-icon "person_remove" at bounding box center [230, 211] width 13 height 13
click at [200, 210] on span "+" at bounding box center [202, 211] width 5 height 13
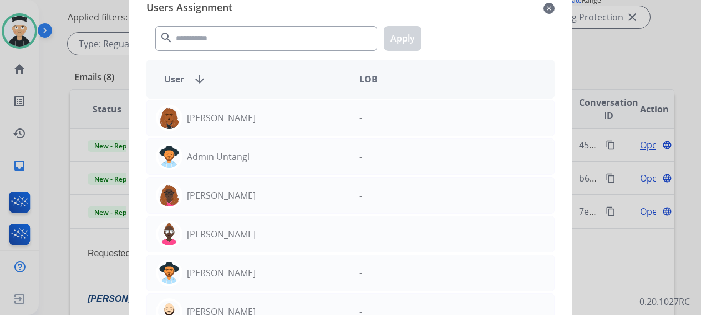
click at [550, 10] on mat-icon "close" at bounding box center [548, 8] width 11 height 13
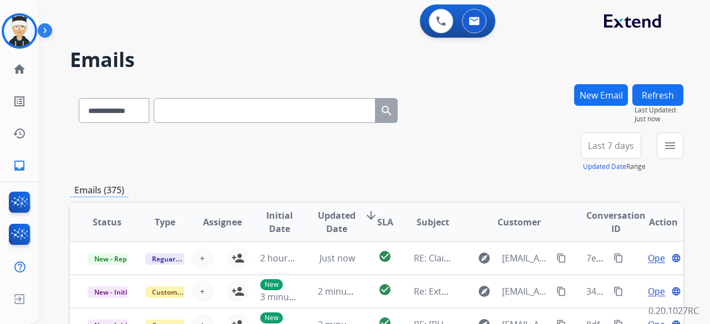
click at [508, 77] on div "**********" at bounding box center [361, 202] width 644 height 324
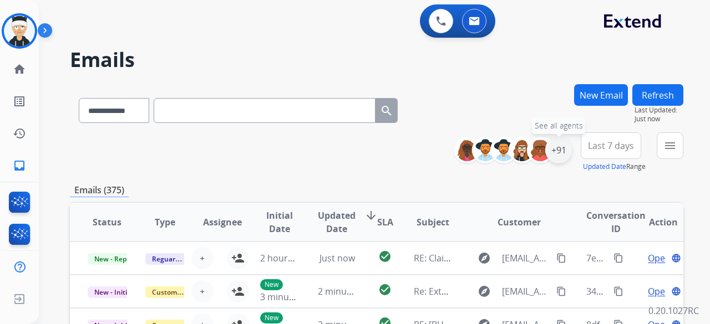
click at [549, 157] on div "+91" at bounding box center [558, 150] width 27 height 27
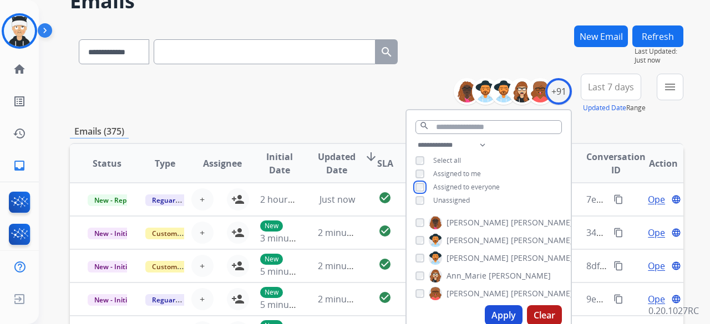
scroll to position [55, 0]
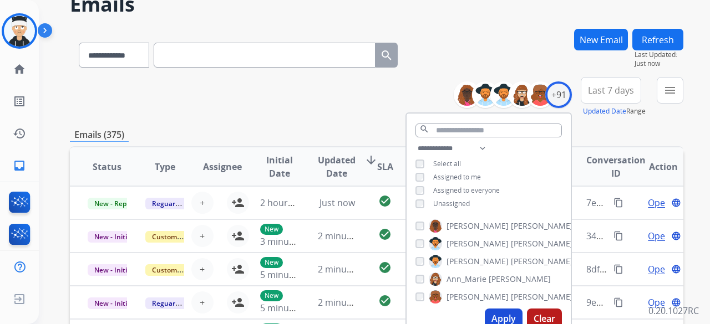
click at [503, 309] on div "Apply Clear" at bounding box center [488, 318] width 164 height 29
click at [502, 315] on button "Apply" at bounding box center [504, 319] width 38 height 20
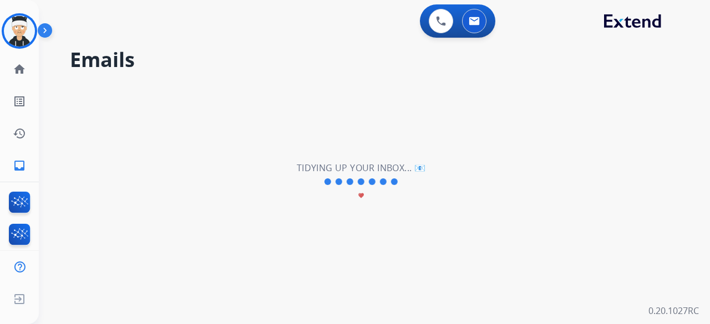
scroll to position [0, 0]
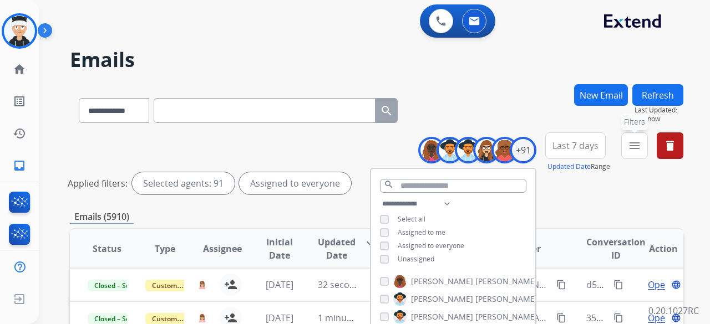
click at [629, 142] on mat-icon "menu" at bounding box center [634, 145] width 13 height 13
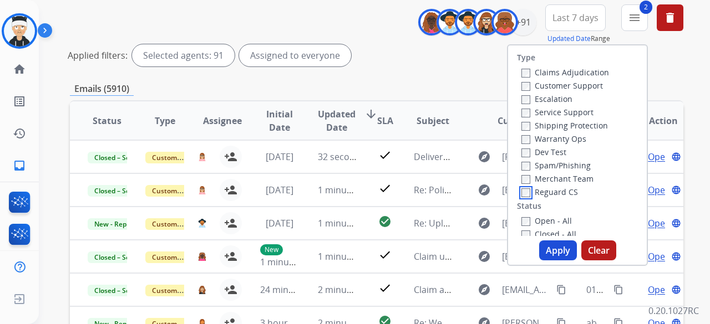
scroll to position [111, 0]
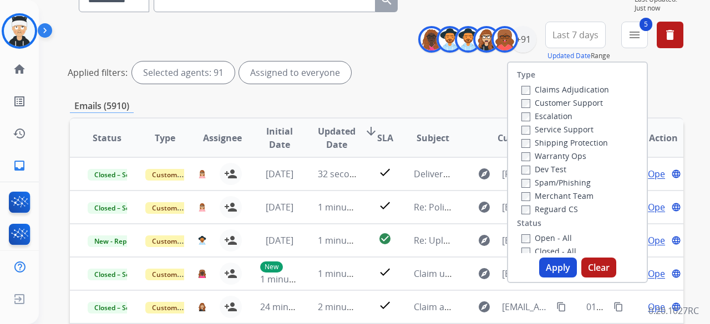
click at [554, 268] on button "Apply" at bounding box center [558, 268] width 38 height 20
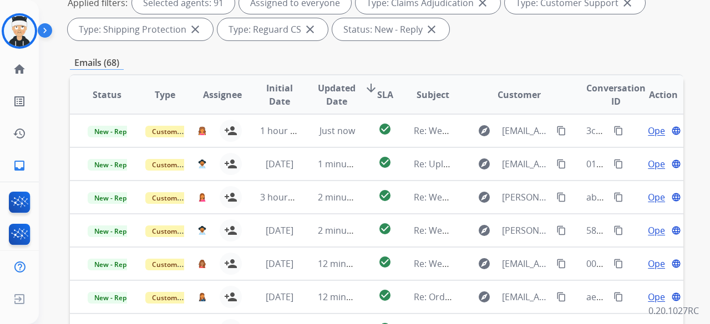
scroll to position [222, 0]
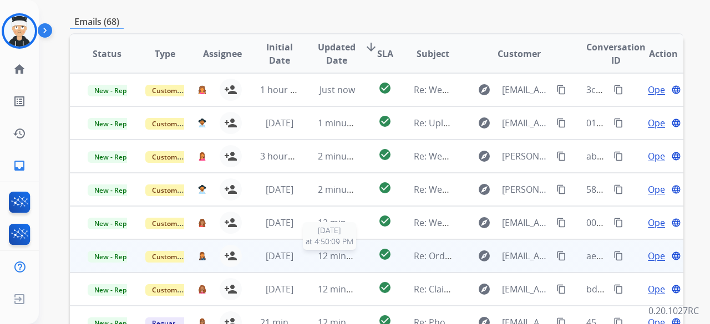
click at [336, 257] on span "12 minutes ago" at bounding box center [350, 256] width 64 height 12
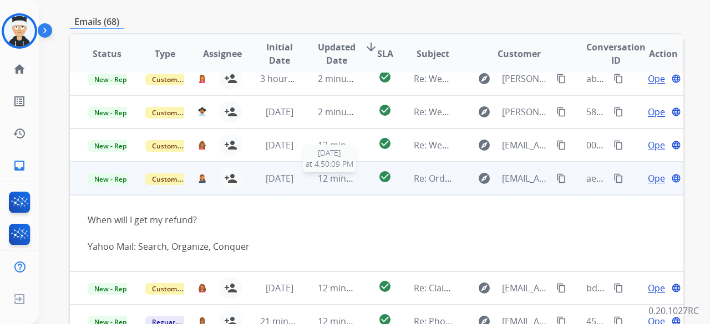
scroll to position [68, 0]
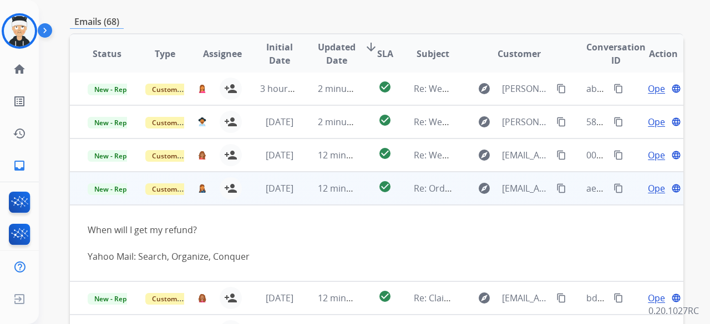
click at [647, 186] on span "Open" at bounding box center [658, 188] width 23 height 13
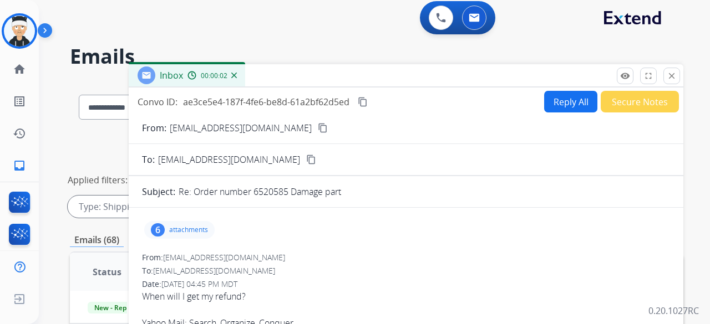
scroll to position [0, 0]
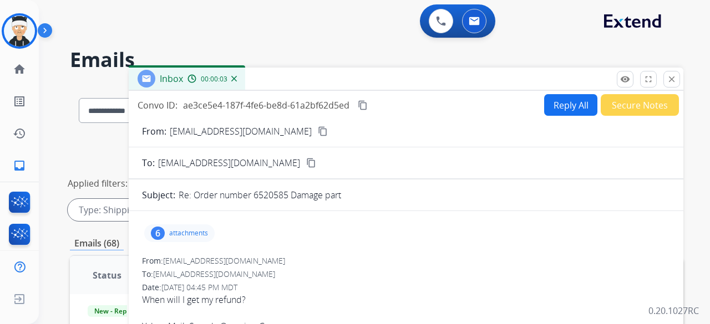
click at [318, 131] on mat-icon "content_copy" at bounding box center [323, 131] width 10 height 10
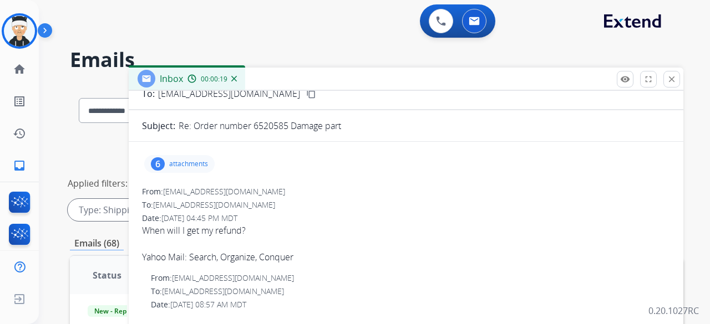
scroll to position [55, 0]
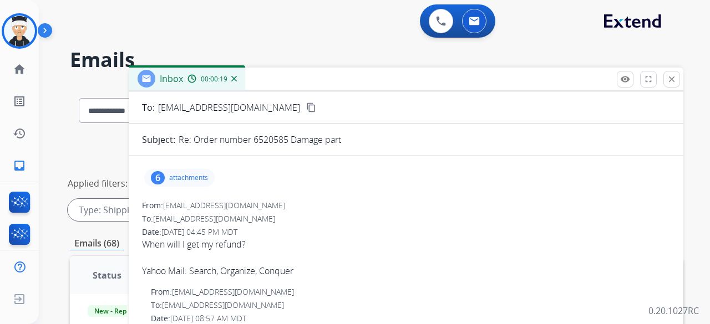
click at [181, 176] on p "attachments" at bounding box center [188, 178] width 39 height 9
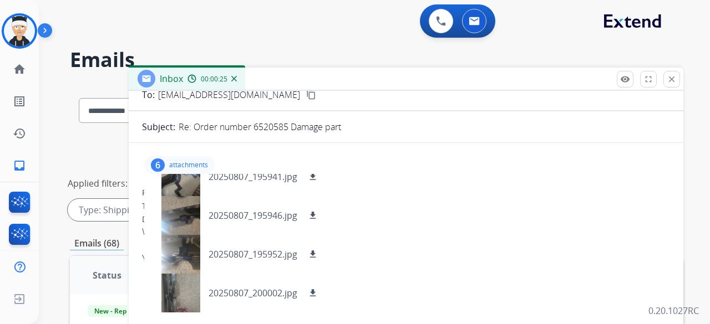
scroll to position [0, 0]
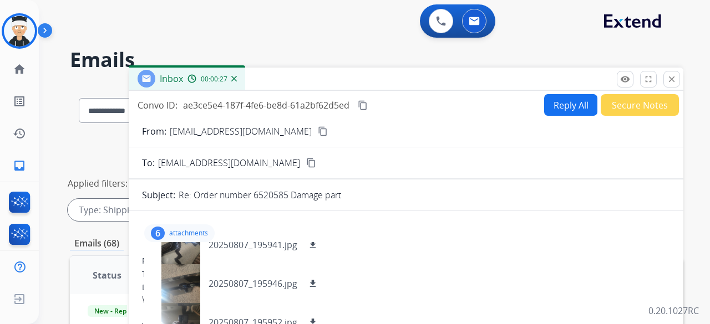
click at [169, 230] on p "attachments" at bounding box center [188, 233] width 39 height 9
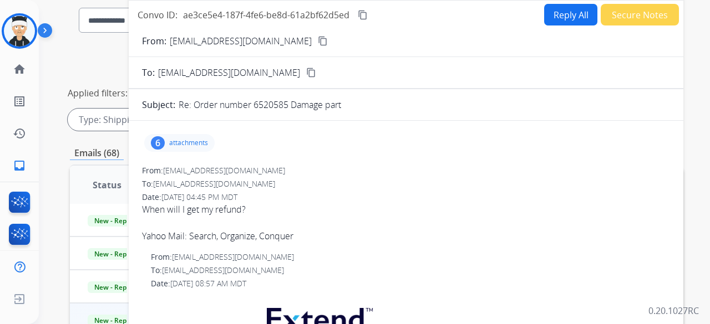
scroll to position [55, 0]
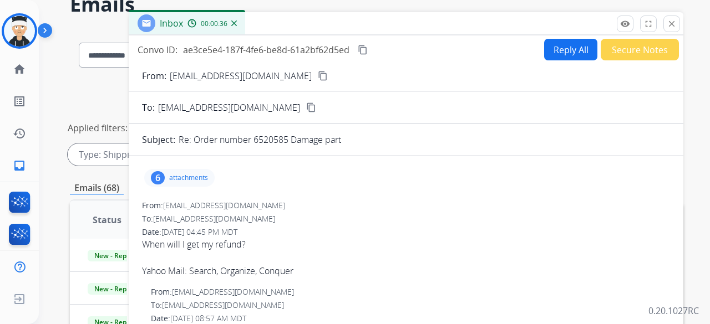
click at [553, 49] on button "Reply All" at bounding box center [570, 50] width 53 height 22
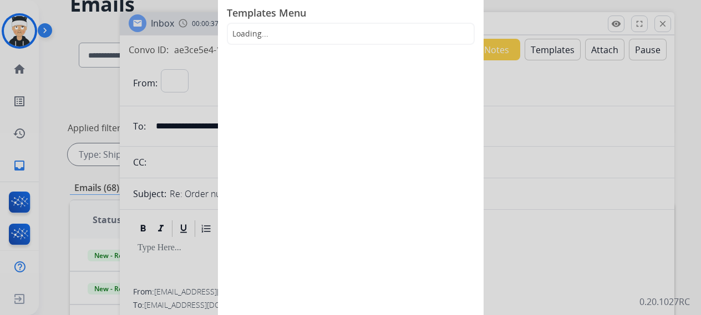
select select "**********"
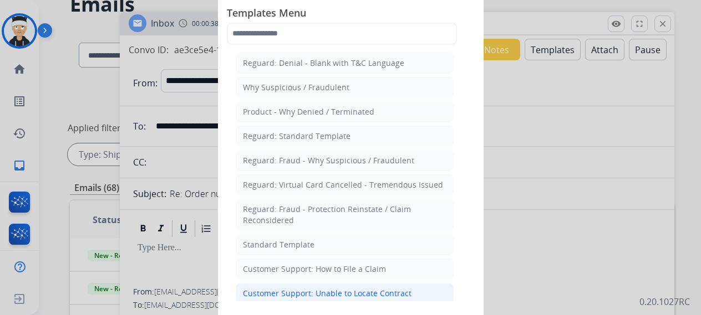
click at [333, 291] on div "Customer Support: Unable to Locate Contract" at bounding box center [327, 293] width 169 height 11
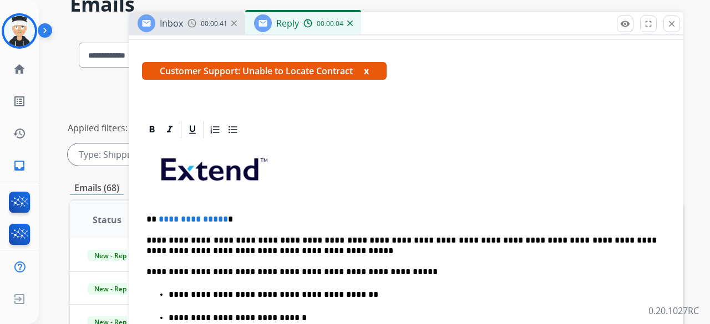
scroll to position [166, 0]
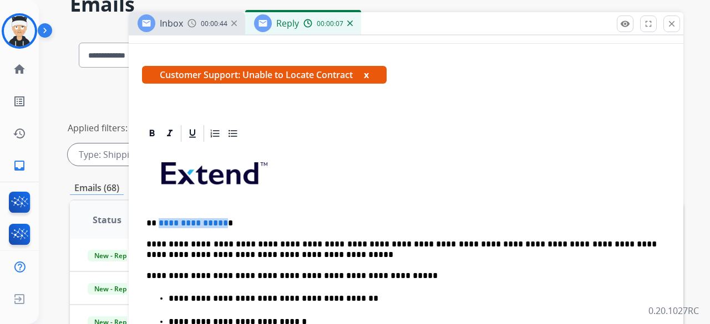
drag, startPoint x: 221, startPoint y: 221, endPoint x: 158, endPoint y: 212, distance: 63.9
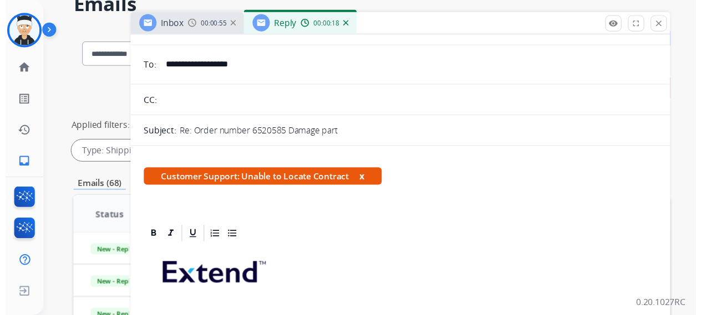
scroll to position [0, 0]
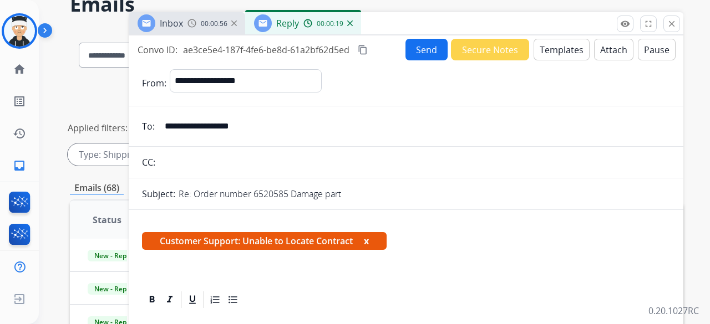
click at [417, 50] on button "Send" at bounding box center [426, 50] width 42 height 22
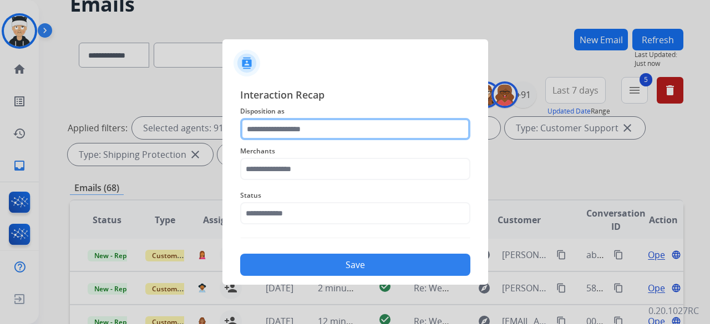
click at [318, 120] on input "text" at bounding box center [355, 129] width 230 height 22
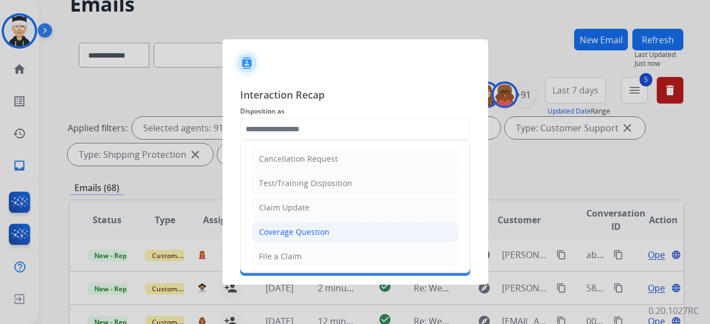
click at [328, 232] on li "Coverage Question" at bounding box center [355, 232] width 207 height 21
type input "**********"
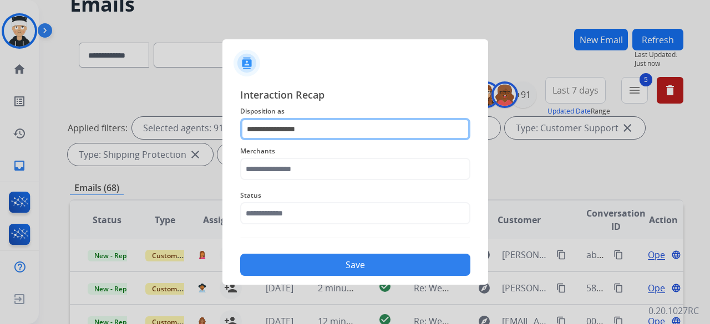
click at [338, 129] on input "**********" at bounding box center [355, 129] width 230 height 22
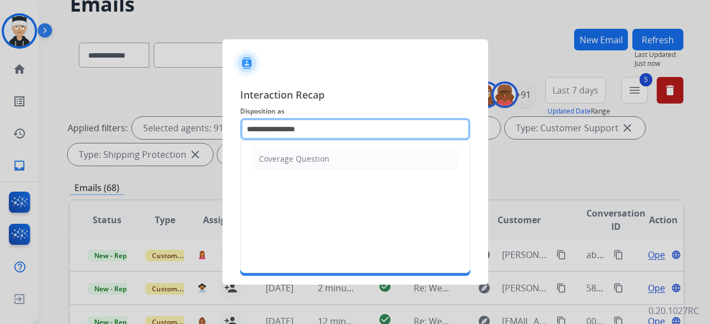
drag, startPoint x: 329, startPoint y: 130, endPoint x: 137, endPoint y: 122, distance: 191.4
click at [0, 122] on app-contact-recap-modal "**********" at bounding box center [0, 162] width 0 height 324
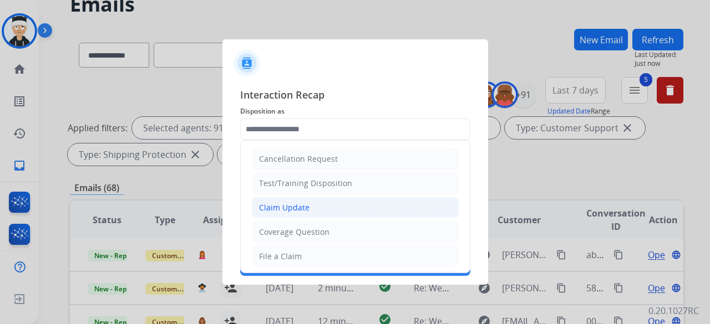
click at [307, 209] on li "Claim Update" at bounding box center [355, 207] width 207 height 21
type input "**********"
click at [307, 209] on input "text" at bounding box center [355, 213] width 230 height 22
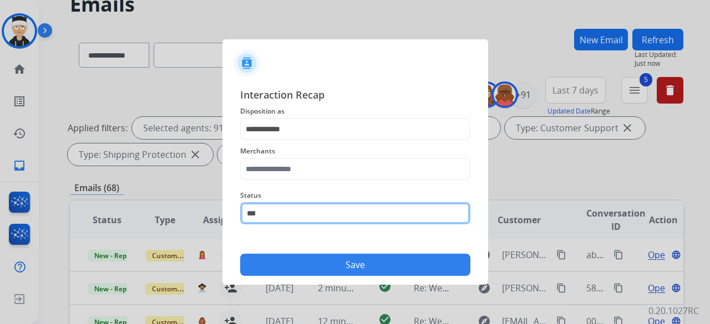
type input "***"
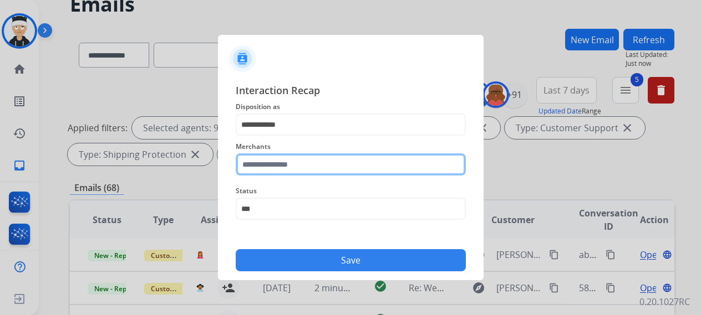
click at [283, 168] on input "text" at bounding box center [351, 165] width 230 height 22
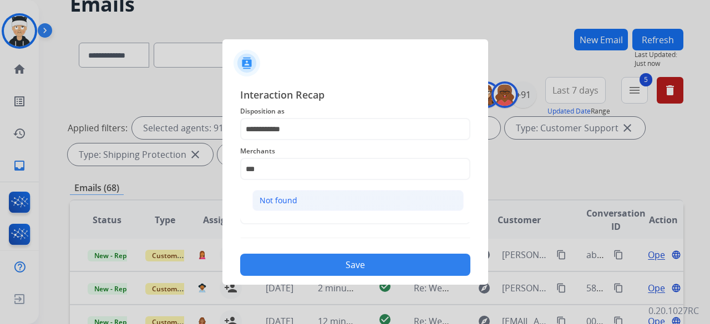
click at [285, 197] on div "Not found" at bounding box center [278, 200] width 38 height 11
type input "*********"
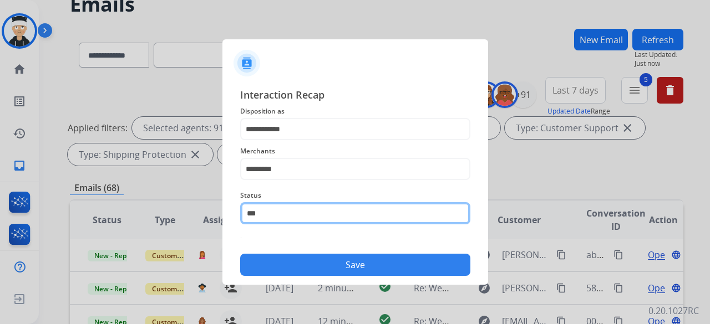
click at [284, 215] on input "***" at bounding box center [355, 213] width 230 height 22
type input "*"
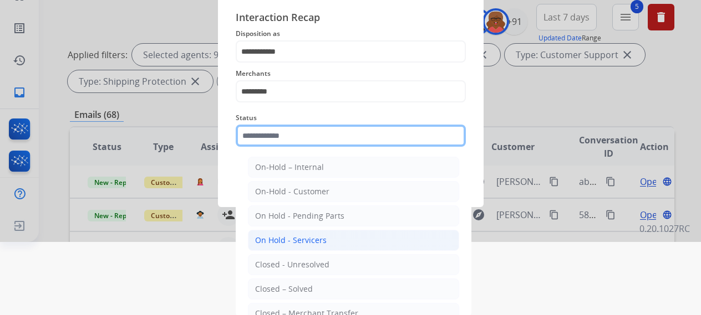
scroll to position [75, 0]
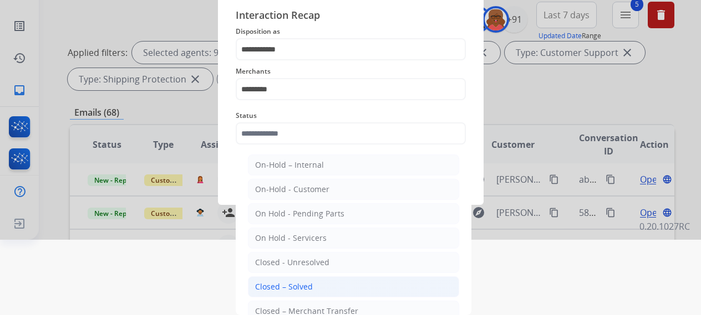
click at [299, 288] on div "Closed – Solved" at bounding box center [284, 287] width 58 height 11
type input "**********"
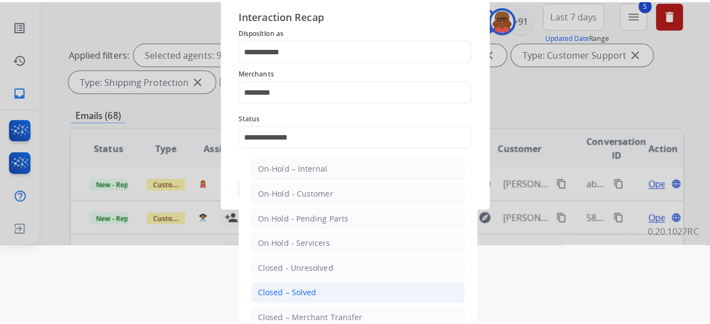
scroll to position [0, 0]
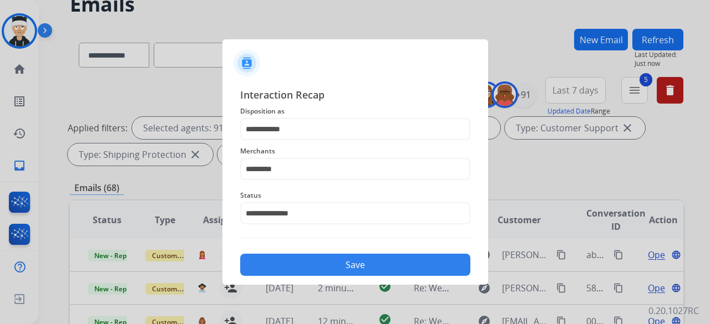
click at [341, 271] on button "Save" at bounding box center [355, 265] width 230 height 22
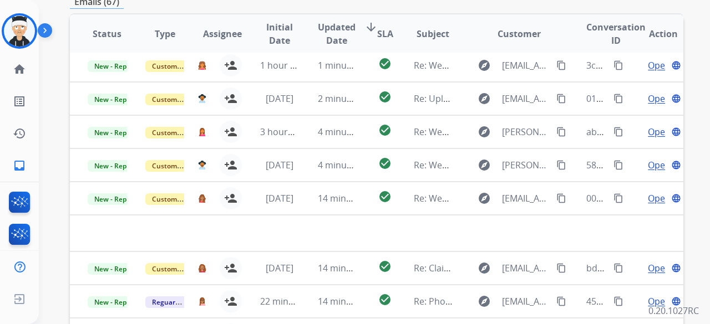
scroll to position [359, 0]
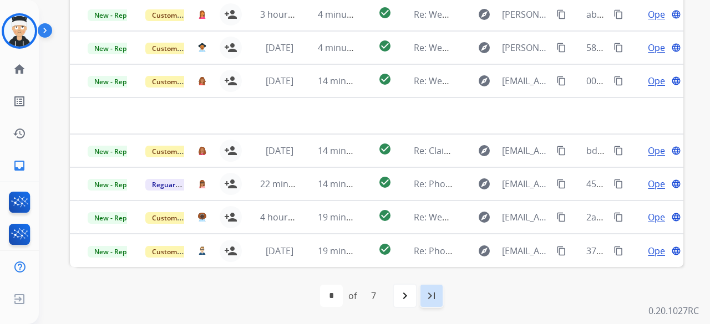
click at [429, 293] on mat-icon "last_page" at bounding box center [431, 295] width 13 height 13
select select "*"
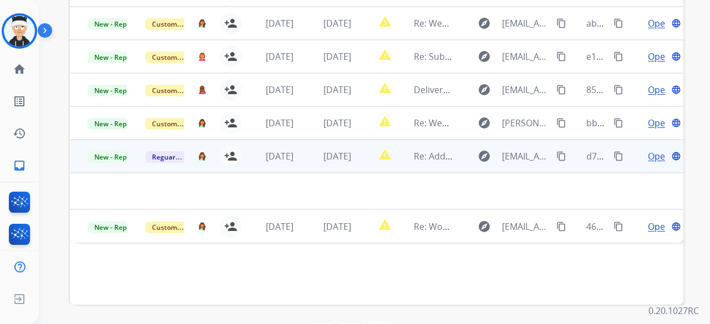
scroll to position [304, 0]
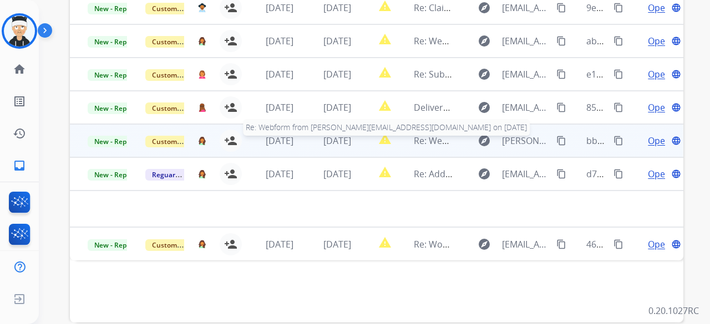
click at [427, 138] on span "Re: Webform from caryl@hey.com on 06/04/2025" at bounding box center [581, 141] width 335 height 12
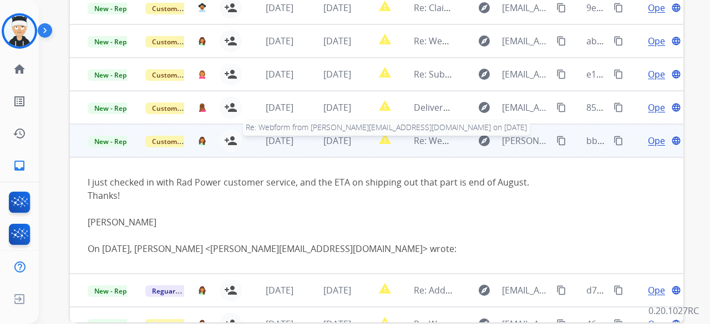
scroll to position [18, 0]
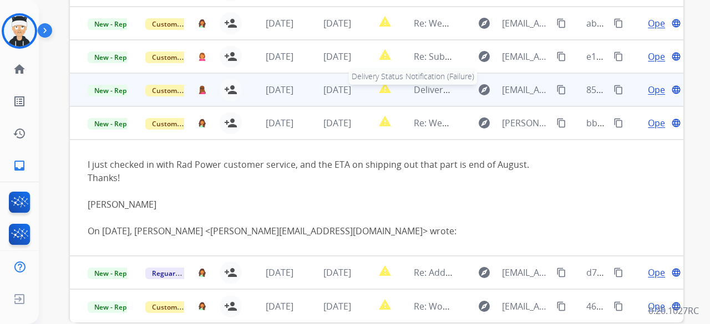
click at [418, 85] on span "Delivery Status Notification (Failure)" at bounding box center [489, 90] width 150 height 12
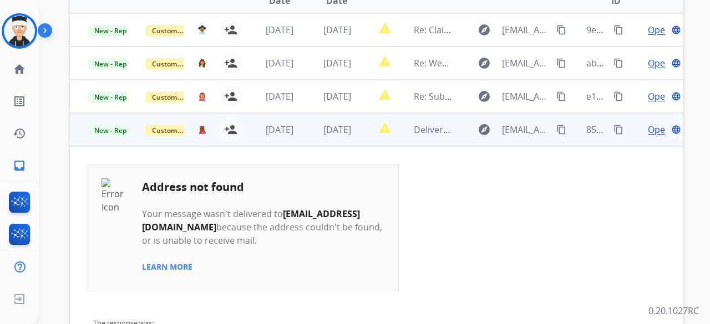
scroll to position [266, 0]
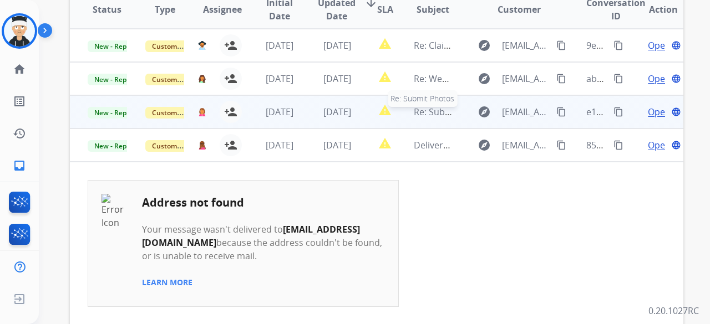
click at [426, 118] on div "Re: Submit Photos" at bounding box center [433, 111] width 39 height 13
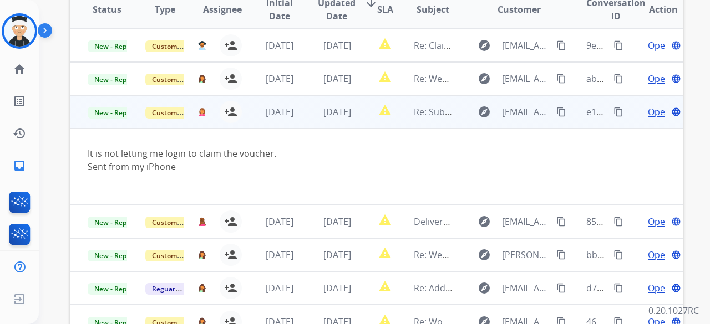
click at [647, 114] on span "Open" at bounding box center [658, 111] width 23 height 13
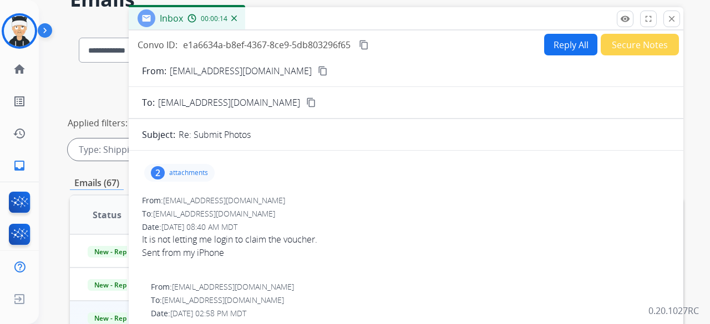
scroll to position [44, 0]
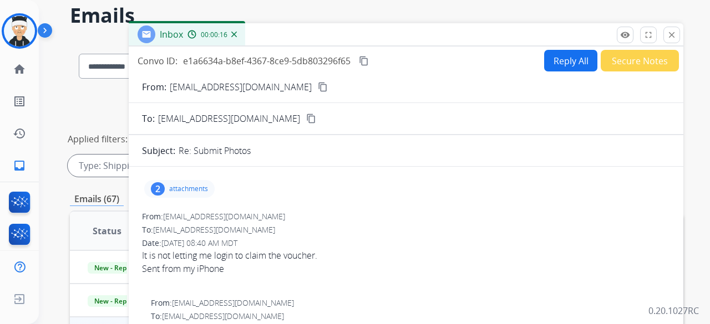
click at [165, 183] on div "2 attachments" at bounding box center [179, 189] width 70 height 18
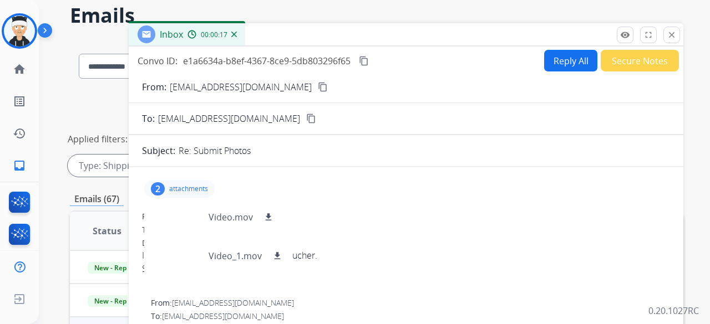
click at [166, 184] on div "2 attachments Video.mov download Video_1.mov download" at bounding box center [179, 189] width 70 height 18
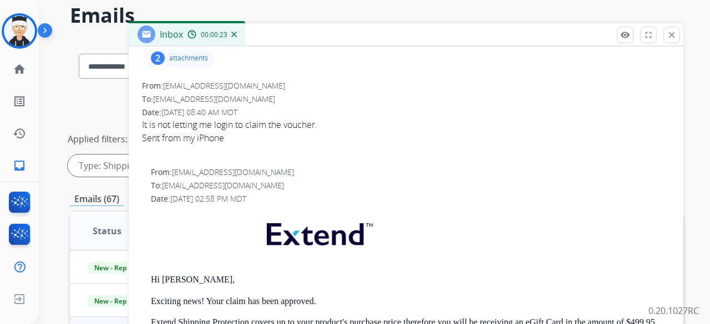
scroll to position [0, 0]
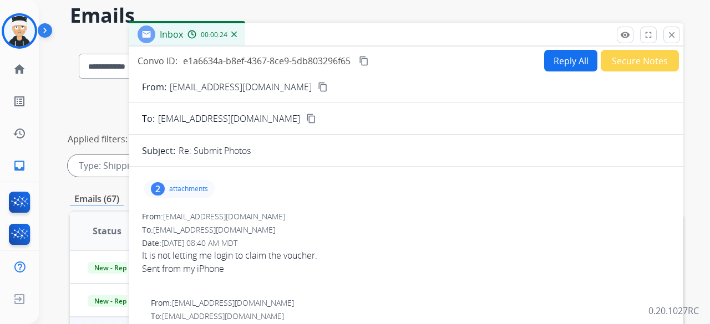
click at [544, 66] on button "Reply All" at bounding box center [570, 61] width 53 height 22
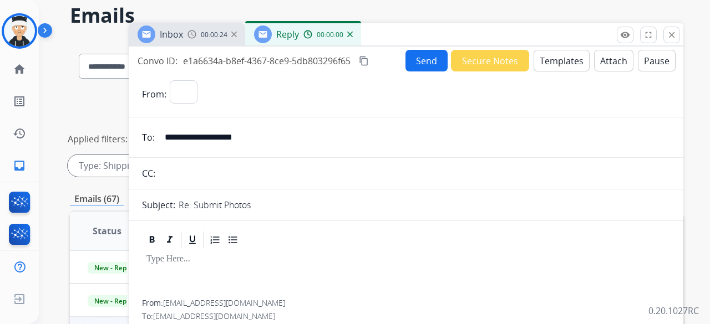
select select "**********"
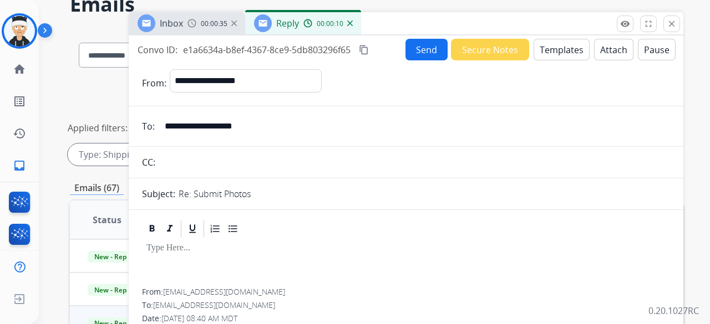
click at [557, 57] on button "Templates" at bounding box center [561, 50] width 56 height 22
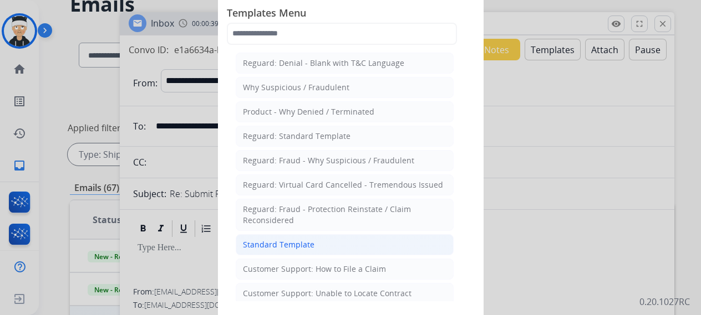
click at [333, 242] on li "Standard Template" at bounding box center [345, 244] width 218 height 21
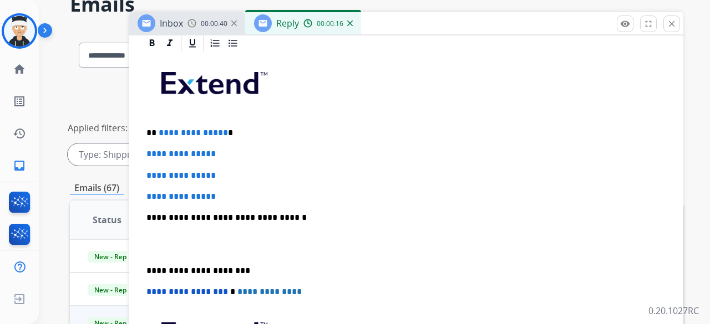
scroll to position [277, 0]
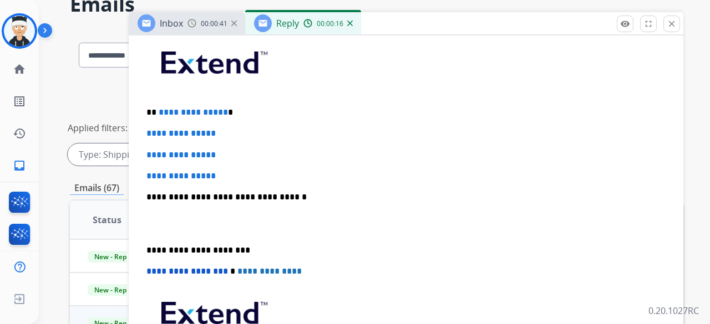
click at [222, 114] on p "**********" at bounding box center [401, 113] width 510 height 10
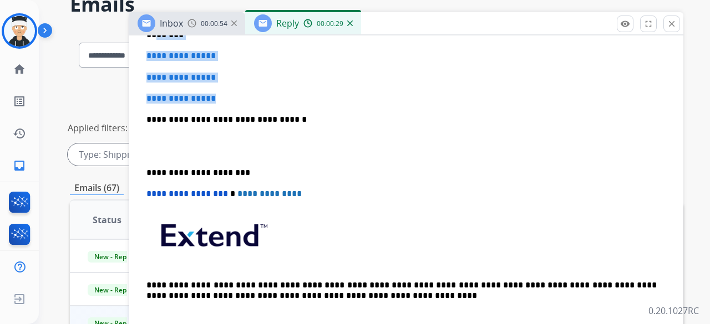
scroll to position [333, 0]
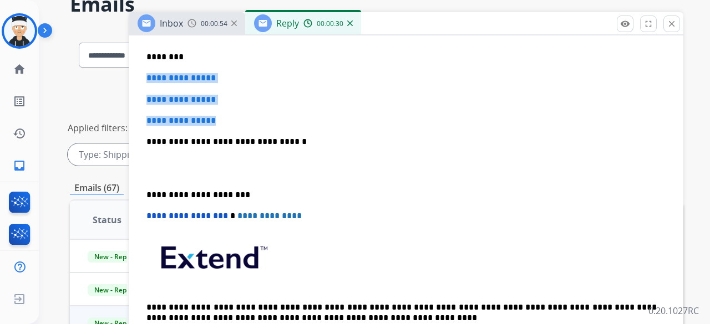
drag, startPoint x: 223, startPoint y: 62, endPoint x: 140, endPoint y: 72, distance: 83.7
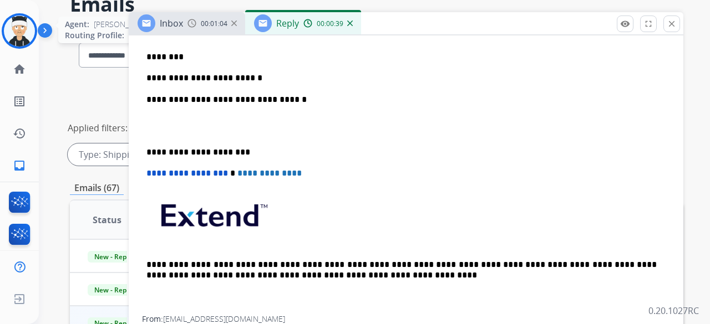
click at [22, 35] on img at bounding box center [19, 31] width 31 height 31
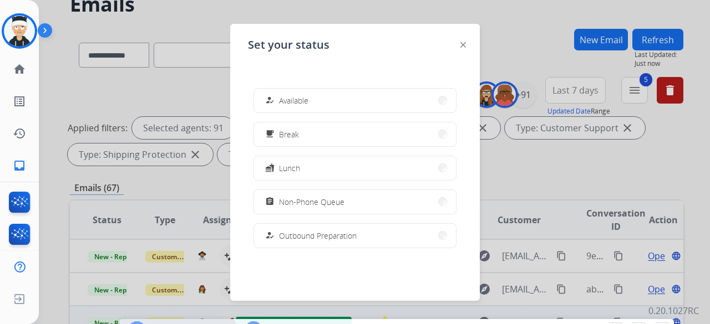
drag, startPoint x: 435, startPoint y: 28, endPoint x: 370, endPoint y: 253, distance: 234.4
click at [426, 324] on html "**********" at bounding box center [355, 162] width 710 height 324
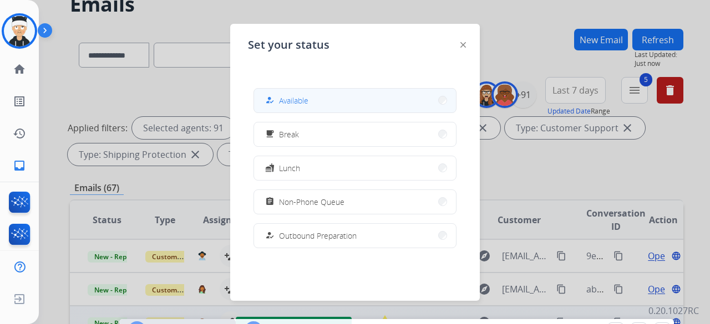
click at [378, 105] on button "how_to_reg Available" at bounding box center [355, 101] width 202 height 24
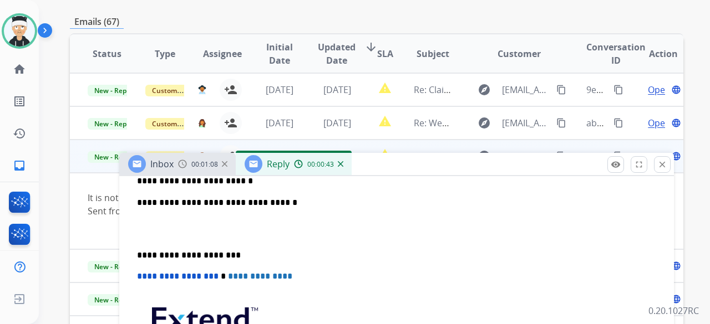
scroll to position [388, 0]
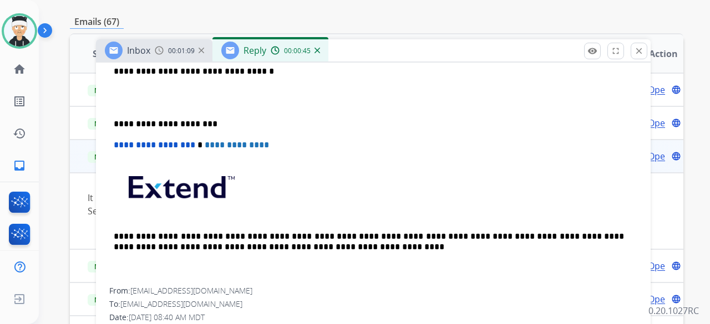
drag, startPoint x: 375, startPoint y: 175, endPoint x: 354, endPoint y: 50, distance: 126.4
click at [354, 50] on div "Inbox 00:01:09 Reply 00:00:45" at bounding box center [373, 50] width 554 height 23
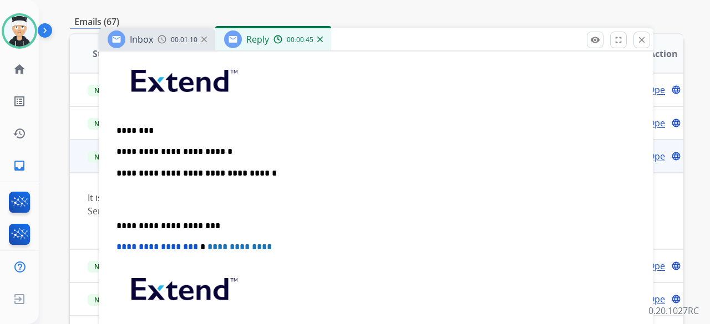
scroll to position [222, 0]
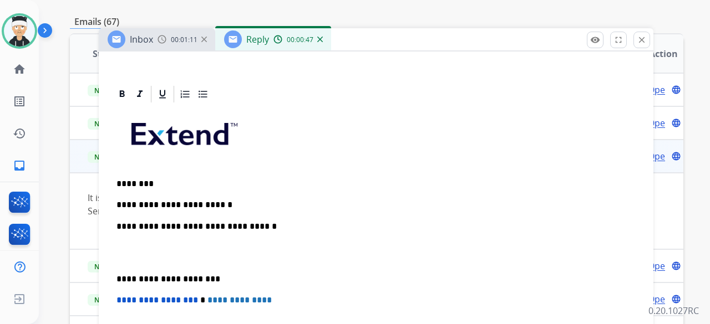
click at [246, 202] on p "**********" at bounding box center [371, 205] width 510 height 10
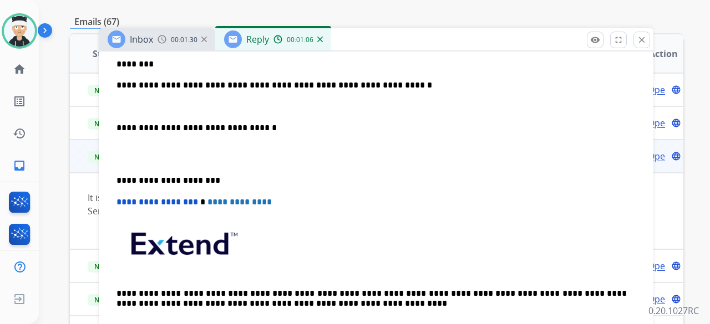
scroll to position [277, 0]
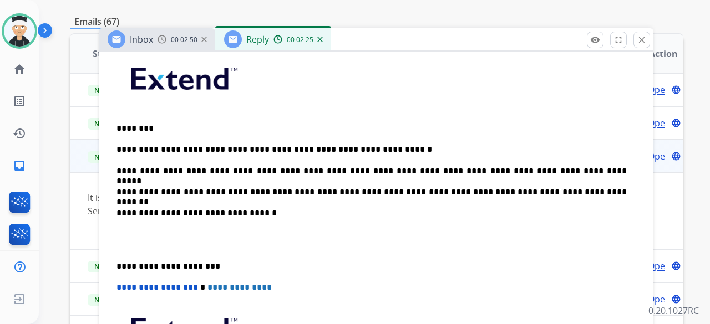
click at [115, 264] on div "**********" at bounding box center [376, 239] width 528 height 381
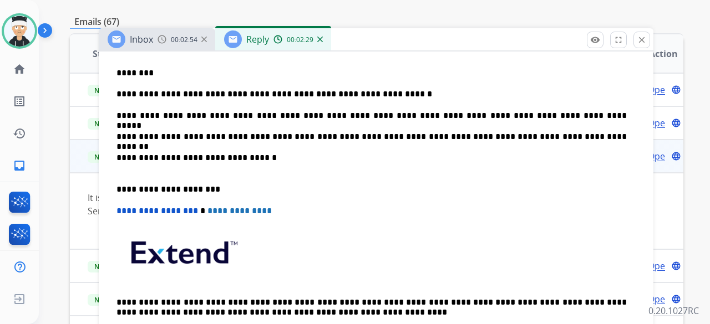
scroll to position [0, 0]
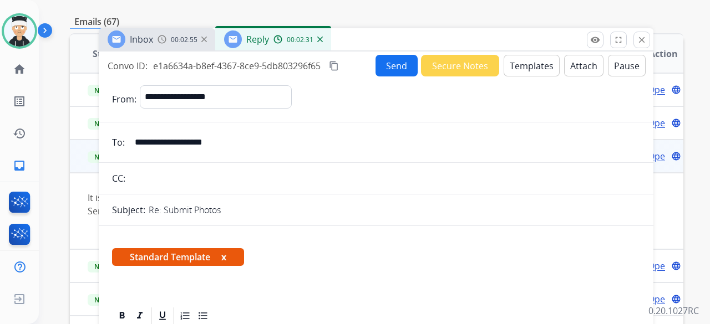
click at [392, 73] on button "Send" at bounding box center [396, 66] width 42 height 22
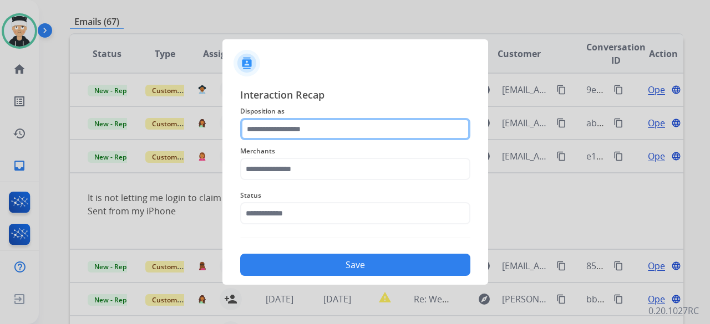
click at [305, 128] on input "text" at bounding box center [355, 129] width 230 height 22
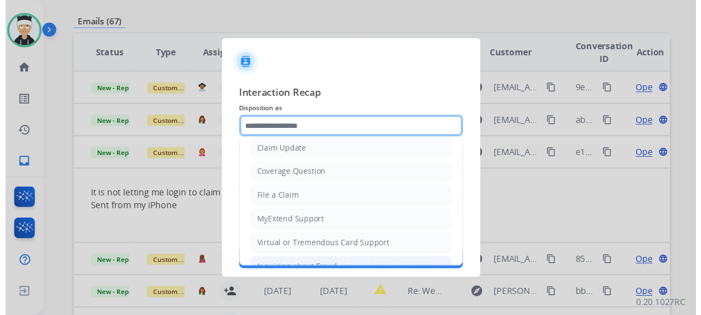
scroll to position [111, 0]
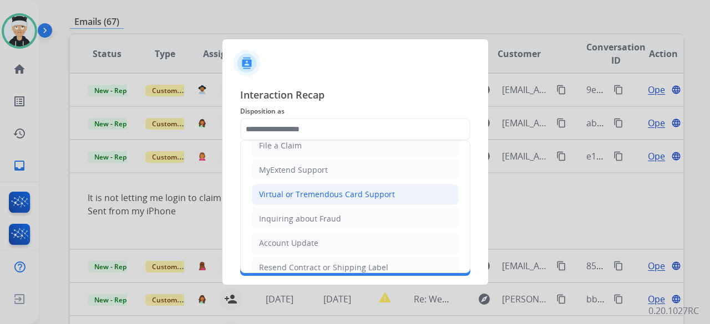
click at [346, 194] on div "Virtual or Tremendous Card Support" at bounding box center [327, 194] width 136 height 11
type input "**********"
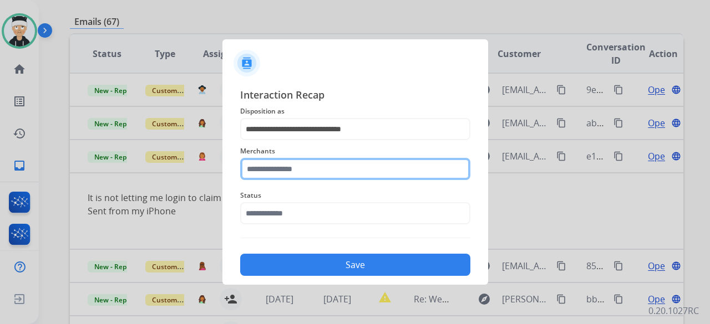
click at [343, 171] on input "text" at bounding box center [355, 169] width 230 height 22
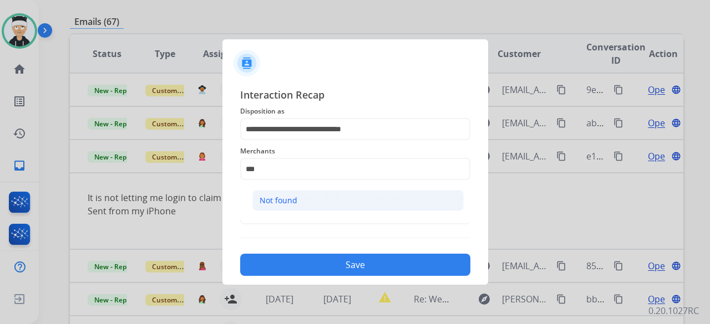
click at [292, 200] on div "Not found" at bounding box center [278, 200] width 38 height 11
type input "*********"
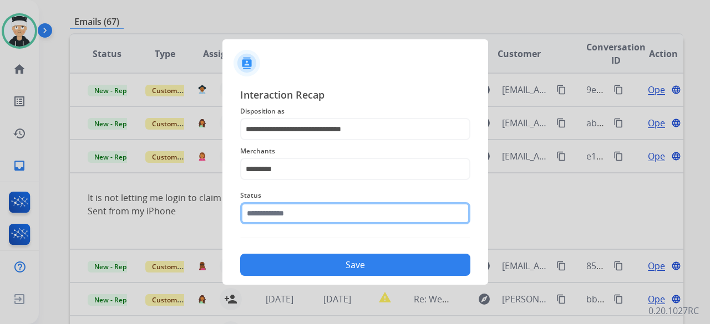
click at [289, 212] on input "text" at bounding box center [355, 213] width 230 height 22
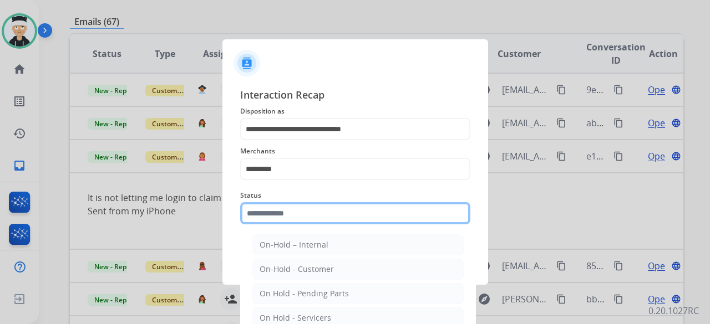
click at [289, 212] on input "text" at bounding box center [355, 213] width 230 height 22
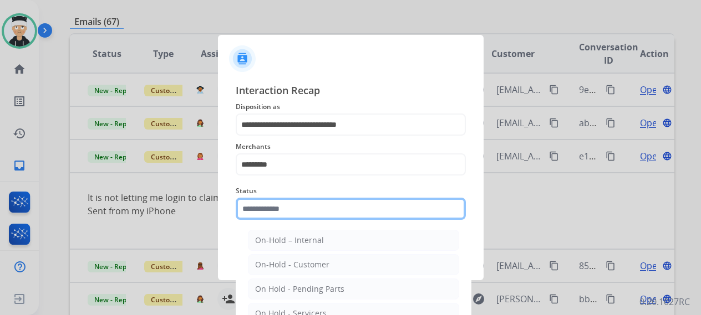
click at [289, 212] on input "text" at bounding box center [351, 209] width 230 height 22
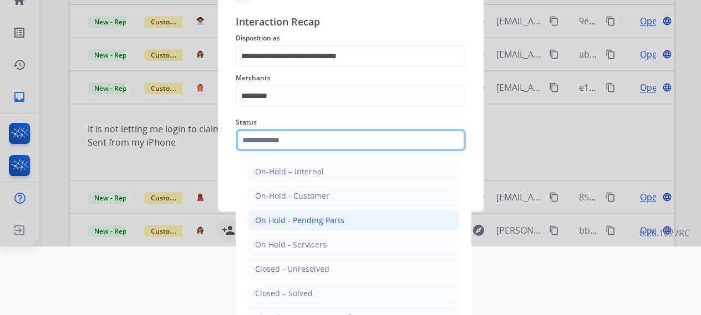
scroll to position [75, 0]
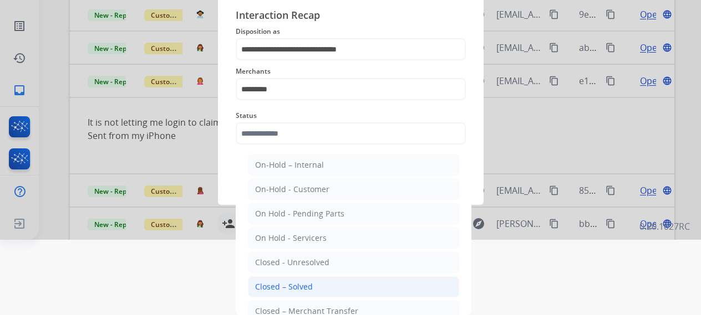
click at [305, 290] on div "Closed – Solved" at bounding box center [284, 287] width 58 height 11
type input "**********"
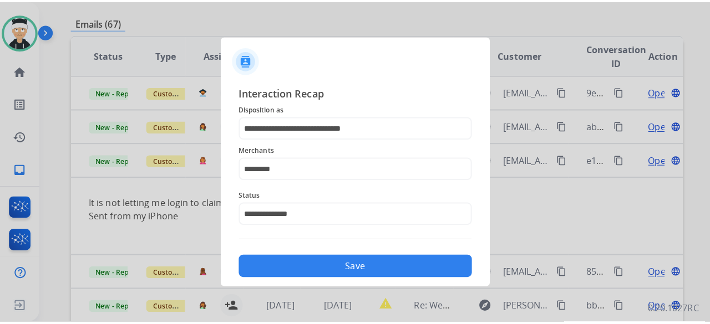
scroll to position [0, 0]
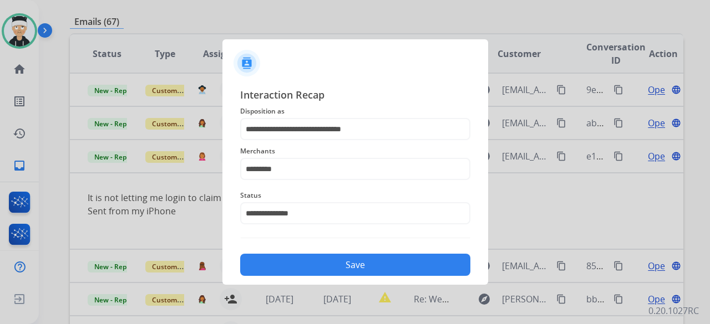
click at [317, 264] on button "Save" at bounding box center [355, 265] width 230 height 22
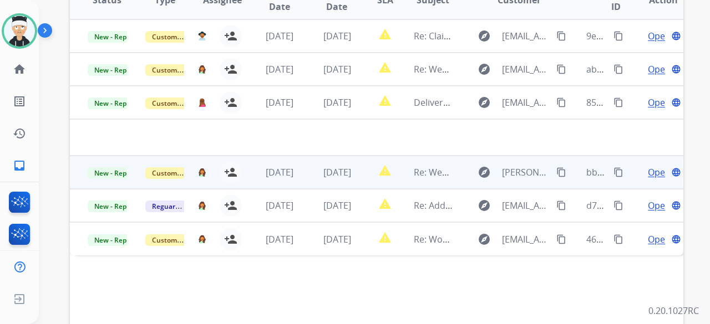
scroll to position [277, 0]
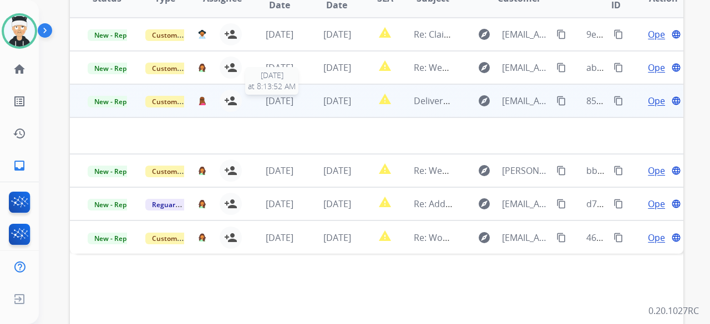
click at [272, 103] on span "3 days ago" at bounding box center [280, 101] width 28 height 12
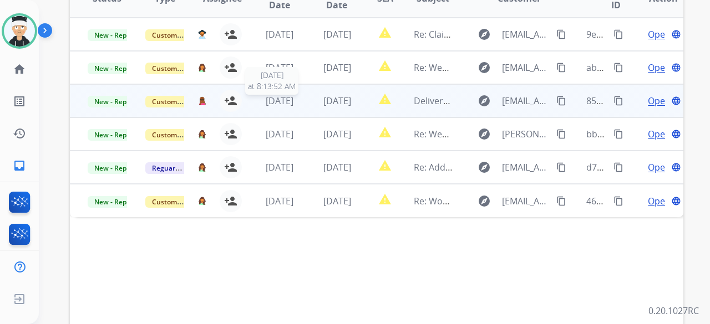
click at [272, 103] on span "3 days ago" at bounding box center [280, 101] width 28 height 12
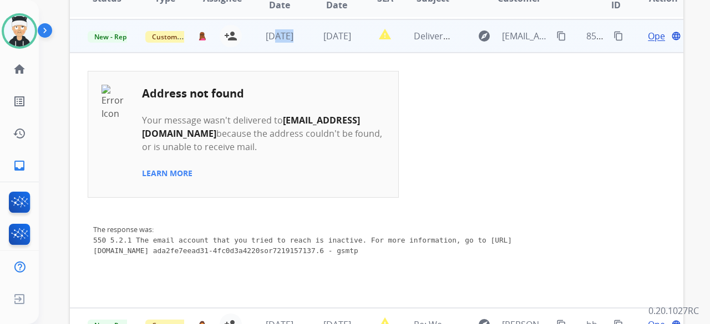
scroll to position [67, 0]
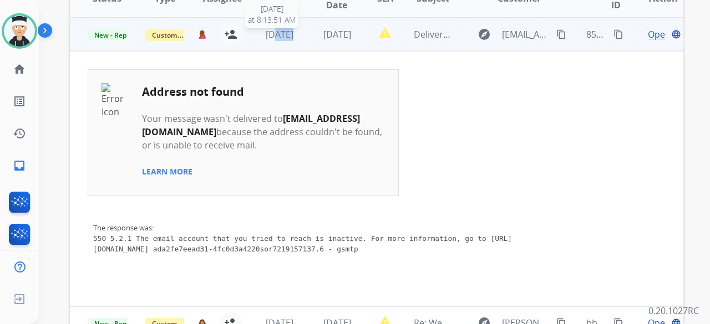
click at [269, 34] on span "3 days ago" at bounding box center [280, 34] width 28 height 12
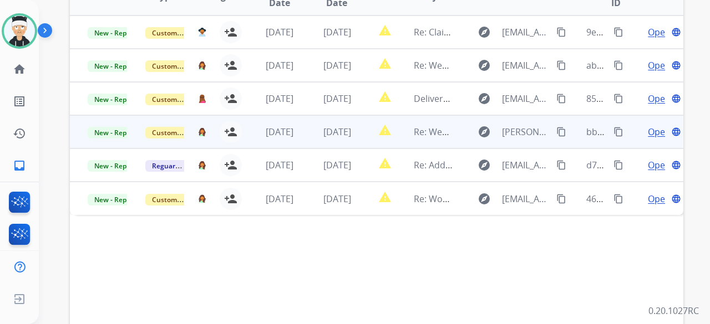
scroll to position [233, 0]
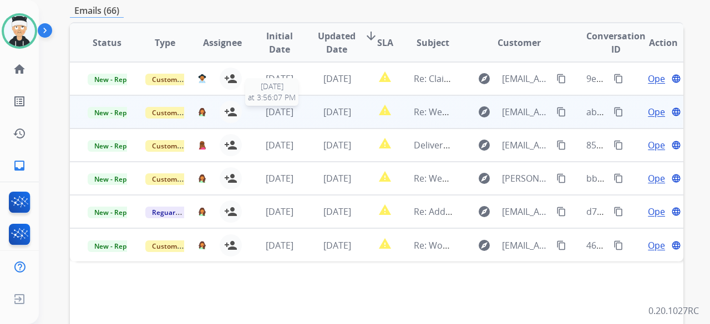
click at [281, 111] on span "1 week ago" at bounding box center [280, 112] width 28 height 12
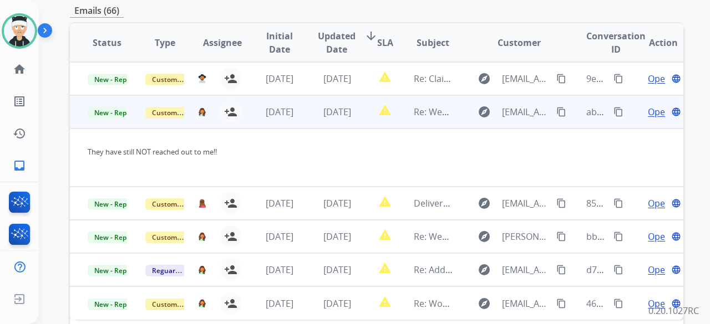
click at [556, 109] on mat-icon "content_copy" at bounding box center [561, 112] width 10 height 10
click at [647, 109] on span "Open" at bounding box center [658, 111] width 23 height 13
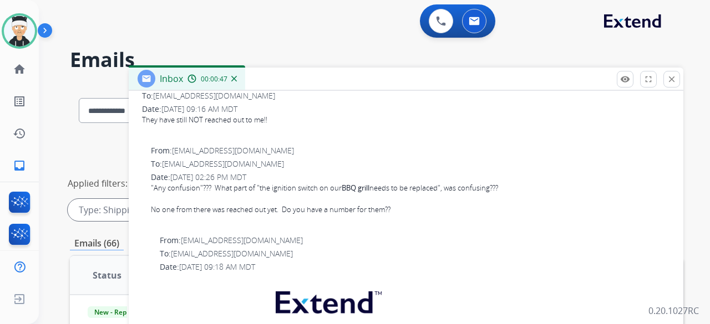
scroll to position [0, 0]
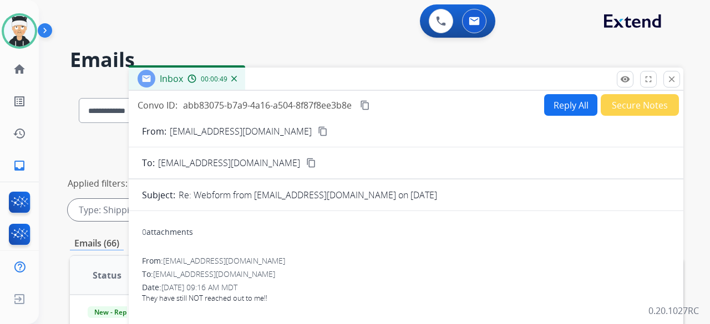
click at [562, 110] on button "Reply All" at bounding box center [570, 105] width 53 height 22
select select "**********"
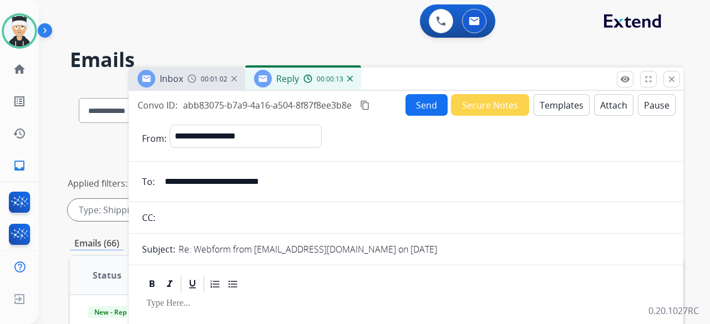
click at [543, 104] on button "Templates" at bounding box center [561, 105] width 56 height 22
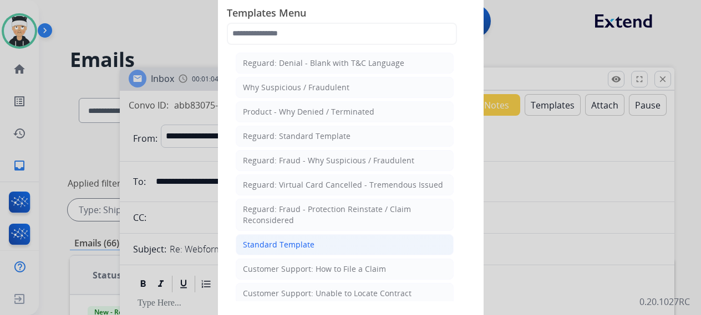
click at [309, 242] on div "Standard Template" at bounding box center [279, 244] width 72 height 11
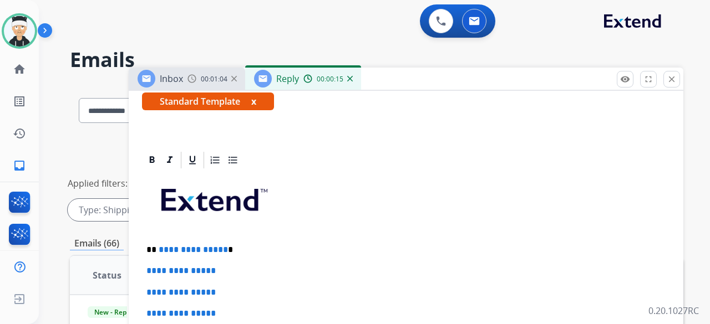
scroll to position [277, 0]
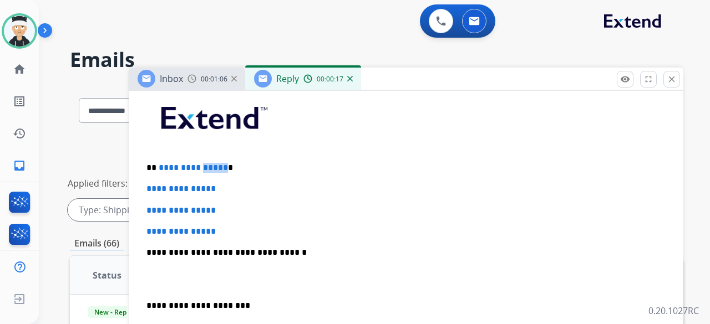
drag, startPoint x: 220, startPoint y: 165, endPoint x: 186, endPoint y: 168, distance: 34.0
click at [186, 168] on span "**********" at bounding box center [193, 168] width 69 height 8
click at [239, 166] on p "**********" at bounding box center [401, 168] width 510 height 10
click at [222, 168] on p "**********" at bounding box center [401, 168] width 510 height 10
drag, startPoint x: 215, startPoint y: 170, endPoint x: 170, endPoint y: 162, distance: 45.5
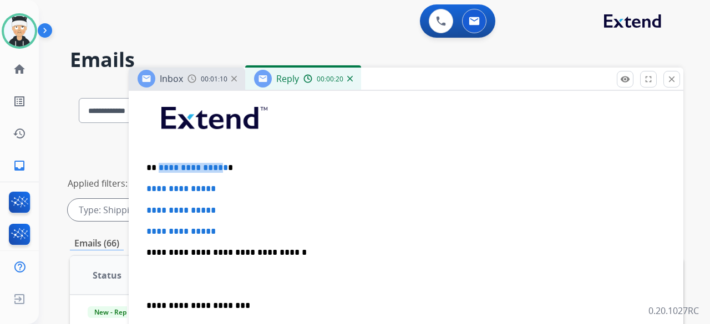
click at [159, 164] on span "**********" at bounding box center [193, 168] width 69 height 8
click at [242, 163] on p "**********" at bounding box center [401, 168] width 510 height 10
drag, startPoint x: 242, startPoint y: 161, endPoint x: 221, endPoint y: 166, distance: 21.6
click at [242, 160] on div "**********" at bounding box center [406, 278] width 528 height 381
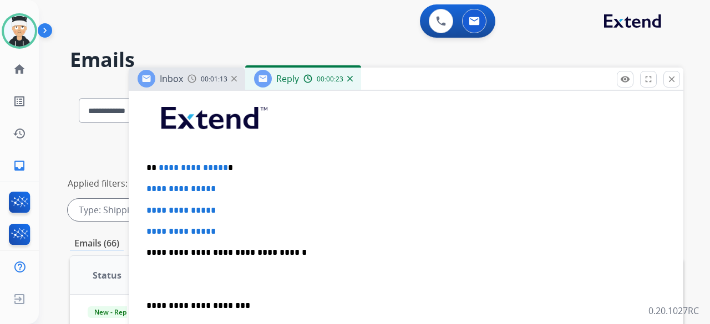
click at [222, 166] on p "**********" at bounding box center [401, 168] width 510 height 10
drag, startPoint x: 222, startPoint y: 166, endPoint x: 210, endPoint y: 169, distance: 12.1
click at [211, 169] on p "**********" at bounding box center [401, 168] width 510 height 10
click at [246, 171] on div "**********" at bounding box center [406, 278] width 528 height 381
click at [225, 167] on p "**********" at bounding box center [401, 168] width 510 height 10
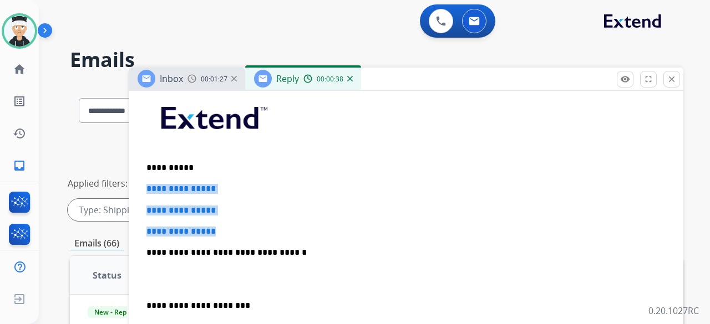
drag, startPoint x: 226, startPoint y: 233, endPoint x: 140, endPoint y: 186, distance: 98.5
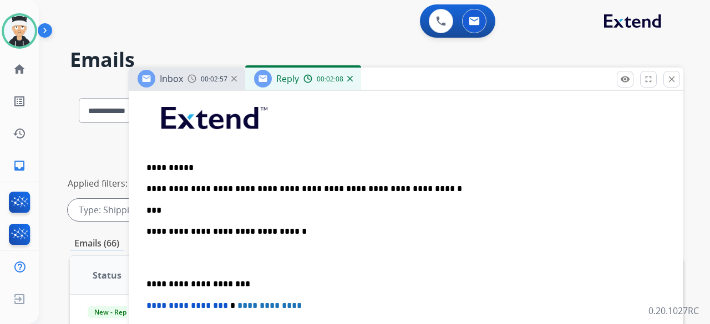
click at [180, 206] on p "***" at bounding box center [401, 211] width 510 height 10
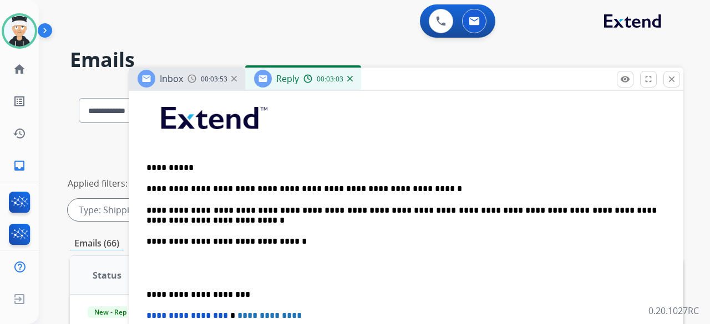
click at [226, 221] on p "**********" at bounding box center [401, 216] width 510 height 21
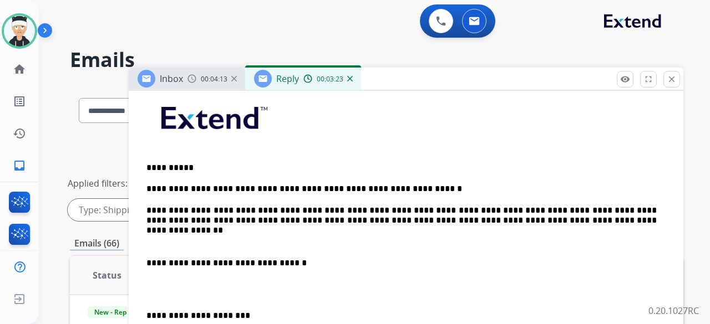
click at [576, 222] on p "**********" at bounding box center [401, 216] width 510 height 21
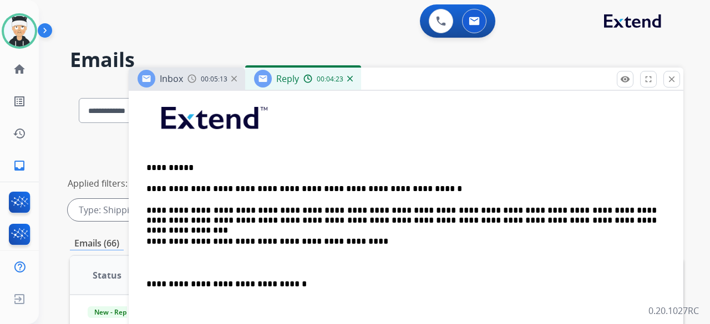
click at [356, 237] on p "**********" at bounding box center [401, 242] width 510 height 10
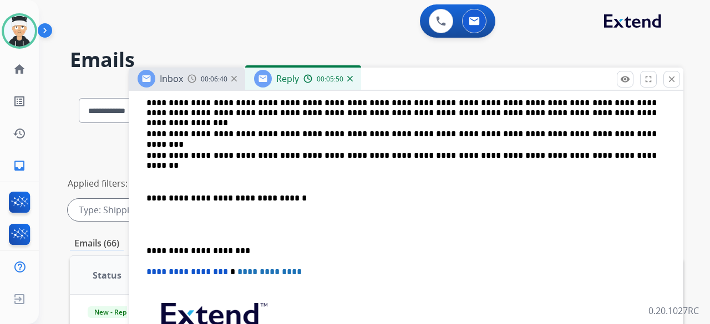
scroll to position [388, 0]
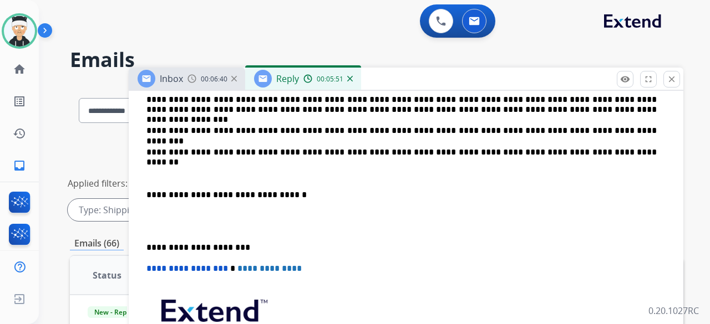
click at [145, 192] on div "**********" at bounding box center [406, 194] width 528 height 434
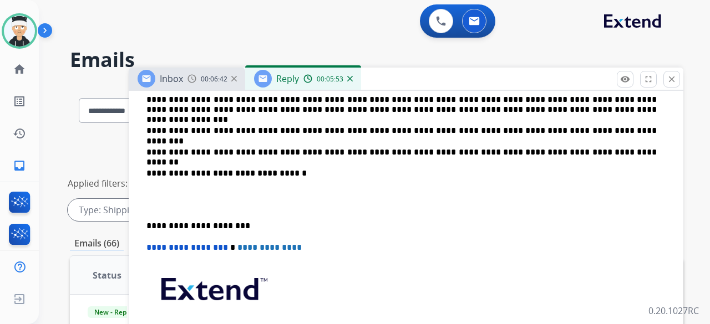
click at [144, 225] on div "**********" at bounding box center [406, 183] width 528 height 413
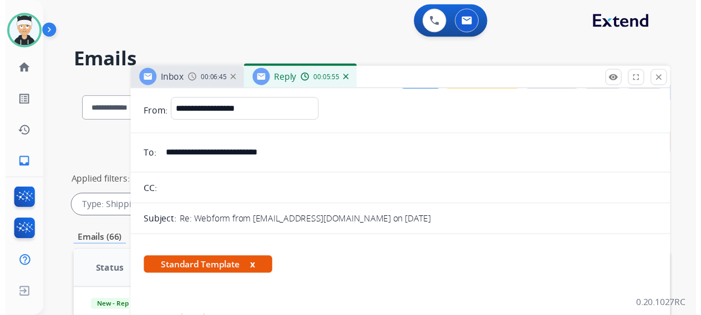
scroll to position [0, 0]
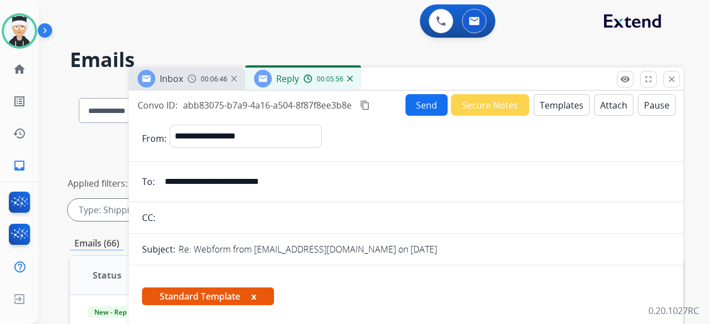
click at [409, 103] on button "Send" at bounding box center [426, 105] width 42 height 22
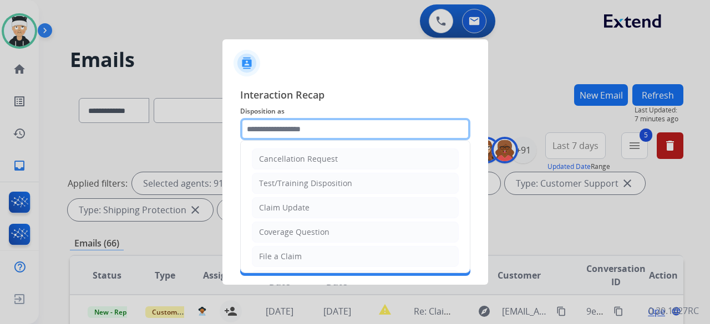
click at [298, 128] on input "text" at bounding box center [355, 129] width 230 height 22
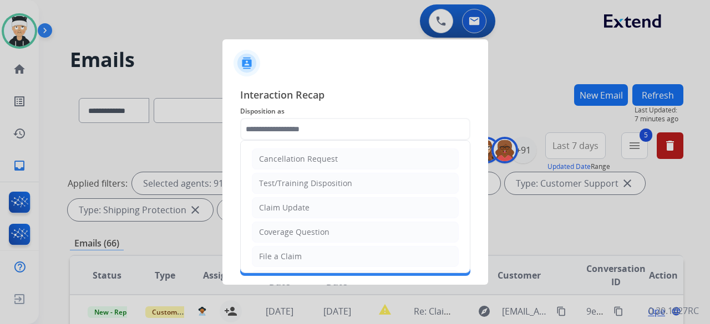
click at [341, 205] on li "Claim Update" at bounding box center [355, 207] width 207 height 21
type input "**********"
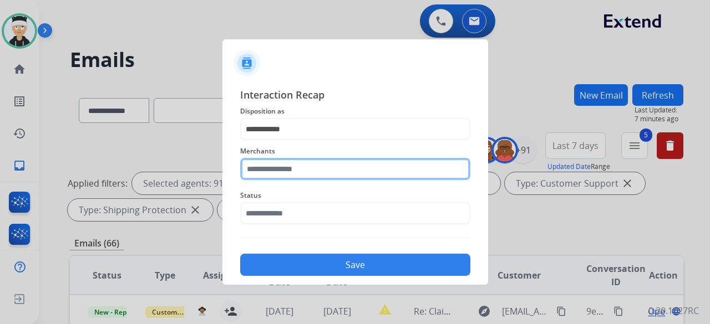
click at [334, 166] on input "text" at bounding box center [355, 169] width 230 height 22
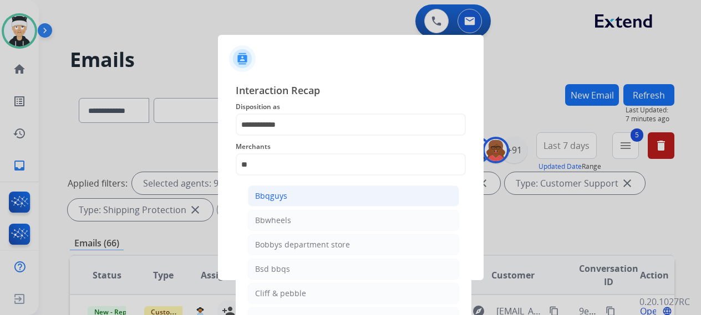
click at [316, 194] on li "Bbqguys" at bounding box center [353, 196] width 211 height 21
type input "*******"
click at [315, 194] on span "Status" at bounding box center [351, 191] width 230 height 13
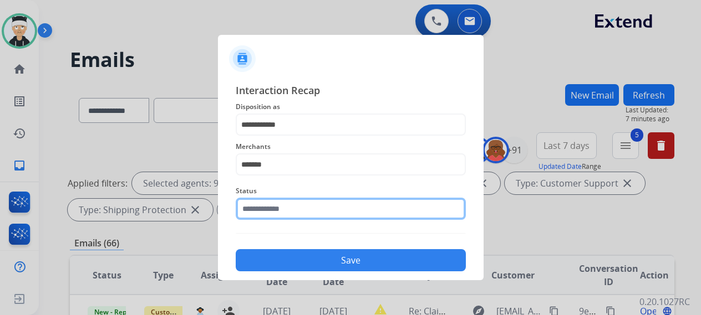
click at [310, 207] on input "text" at bounding box center [351, 209] width 230 height 22
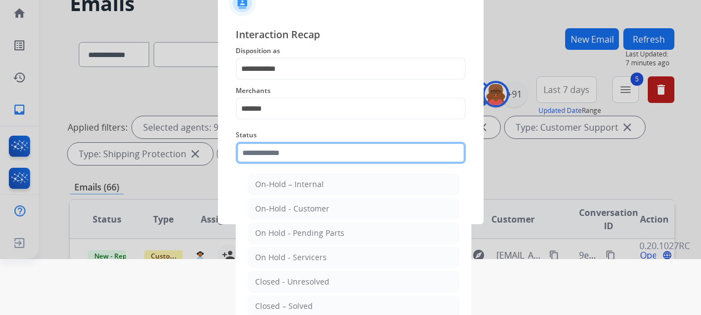
scroll to position [75, 0]
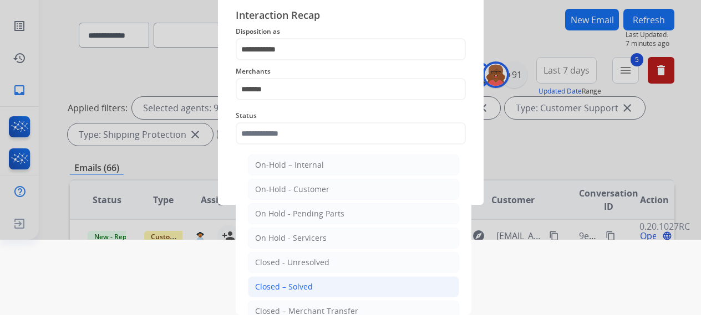
click at [320, 278] on li "Closed – Solved" at bounding box center [353, 287] width 211 height 21
type input "**********"
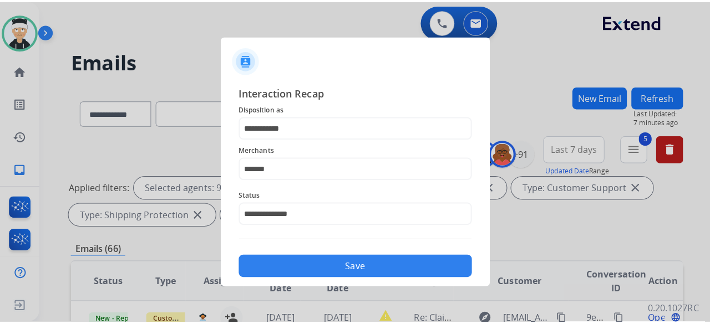
scroll to position [0, 0]
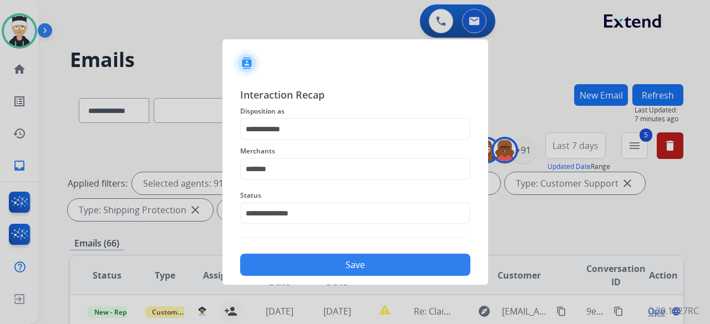
click at [335, 254] on button "Save" at bounding box center [355, 265] width 230 height 22
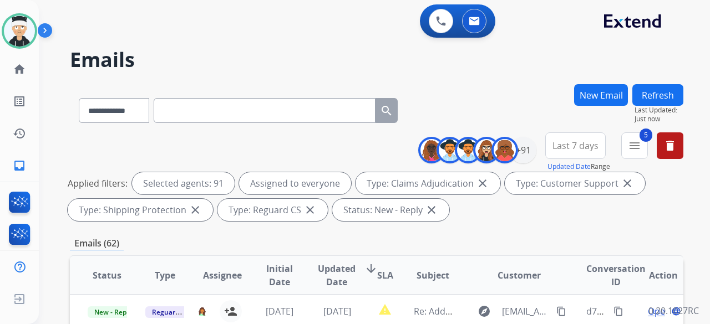
click at [279, 110] on input "text" at bounding box center [265, 110] width 222 height 25
paste input "**********"
type input "**********"
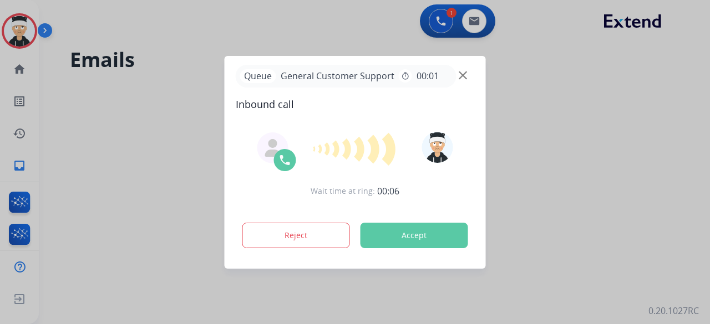
select select "*"
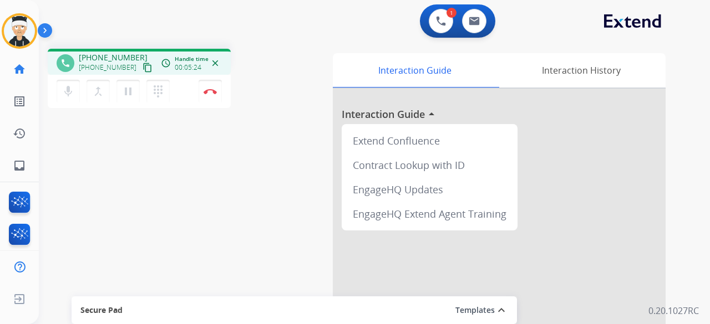
click at [708, 57] on div "1 Voice Interactions 0 Email Interactions phone +12127344307 +12127344307 conte…" at bounding box center [374, 162] width 671 height 324
click at [271, 158] on div "phone +12127344307 +12127344307 content_copy access_time Call metrics Queue 00:…" at bounding box center [361, 271] width 644 height 462
click at [212, 86] on button "Disconnect" at bounding box center [209, 91] width 23 height 23
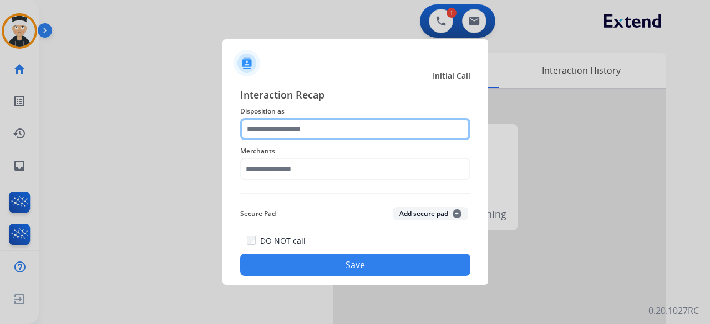
click at [356, 126] on input "text" at bounding box center [355, 129] width 230 height 22
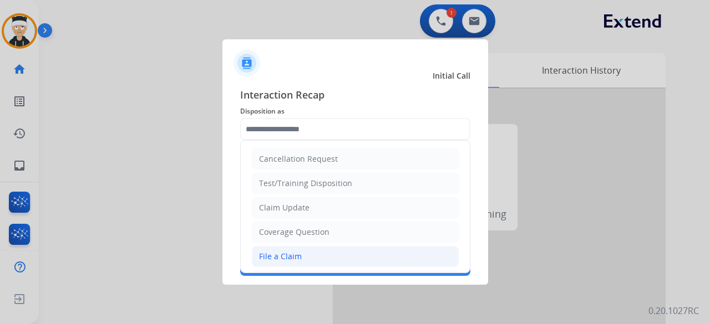
click at [333, 260] on li "File a Claim" at bounding box center [355, 256] width 207 height 21
type input "**********"
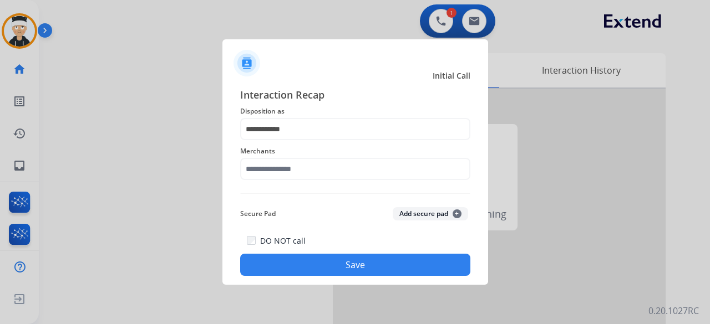
click at [378, 156] on span "Merchants" at bounding box center [355, 151] width 230 height 13
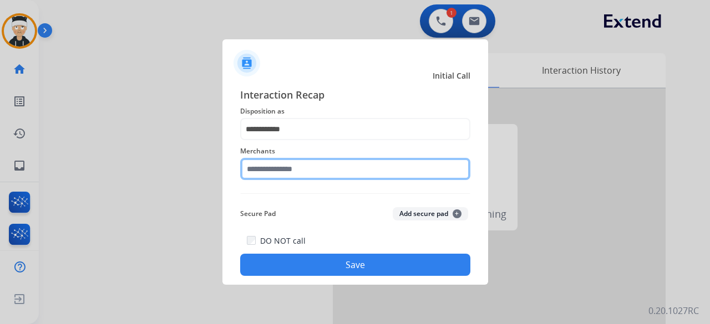
click at [370, 166] on input "text" at bounding box center [355, 169] width 230 height 22
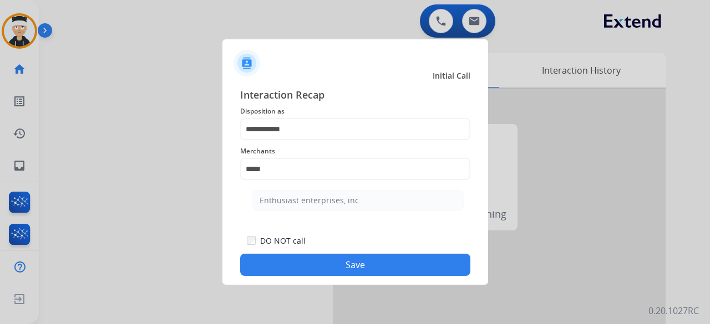
click at [327, 198] on div "Enthusiast enterprises, inc." at bounding box center [309, 200] width 101 height 11
type input "**********"
click at [327, 198] on div "**********" at bounding box center [355, 181] width 230 height 189
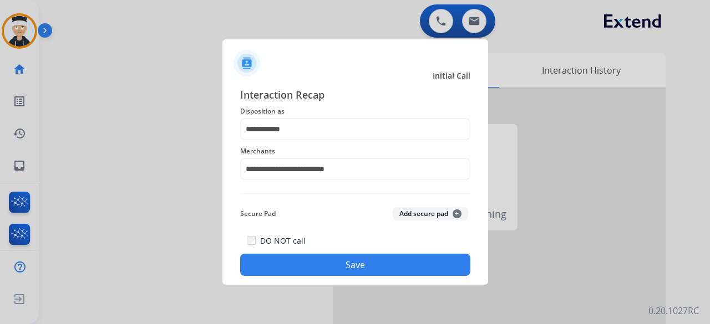
click at [335, 267] on button "Save" at bounding box center [355, 265] width 230 height 22
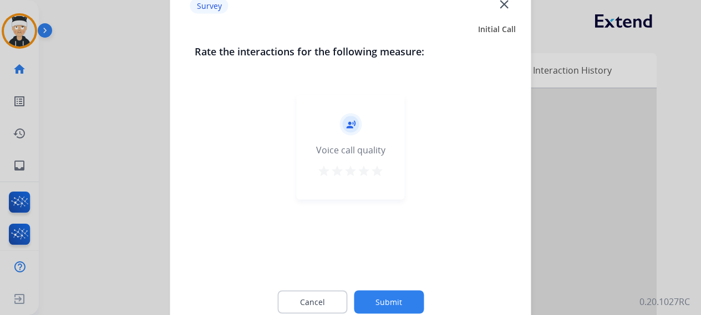
click at [380, 170] on mat-icon "star" at bounding box center [376, 170] width 13 height 13
click at [381, 300] on button "Submit" at bounding box center [389, 301] width 70 height 23
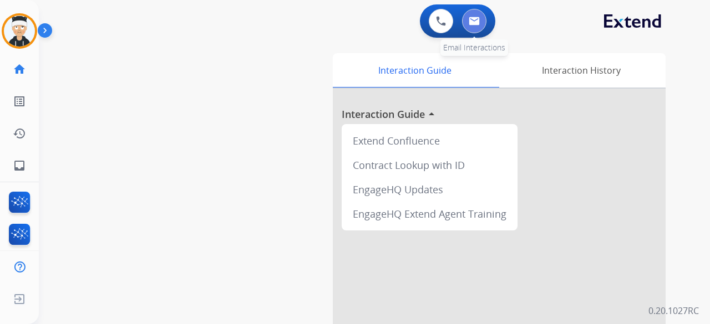
click at [476, 25] on img at bounding box center [473, 21] width 11 height 9
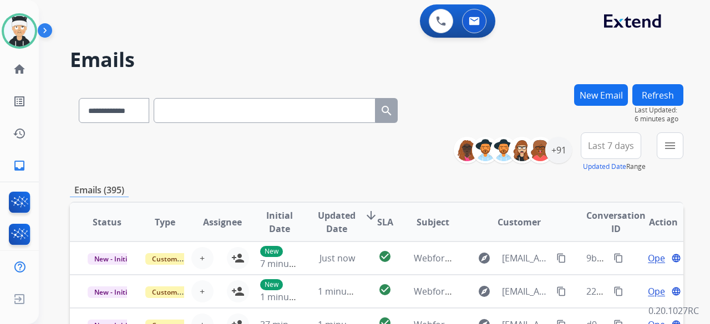
click at [205, 113] on input "text" at bounding box center [265, 110] width 222 height 25
paste input "**********"
type input "**********"
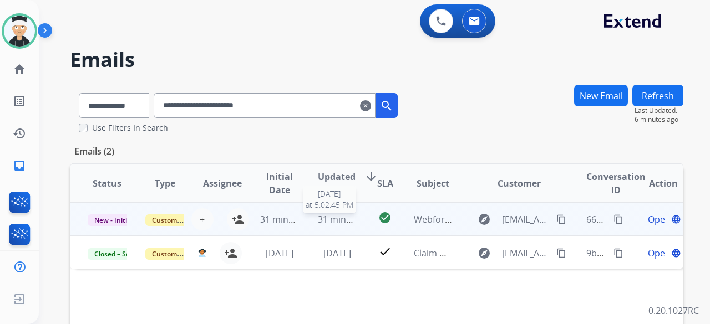
click at [328, 215] on span "31 minutes ago" at bounding box center [350, 219] width 64 height 12
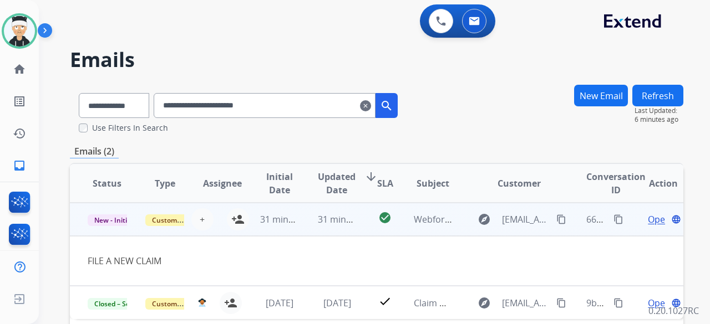
click at [647, 216] on span "Open" at bounding box center [658, 219] width 23 height 13
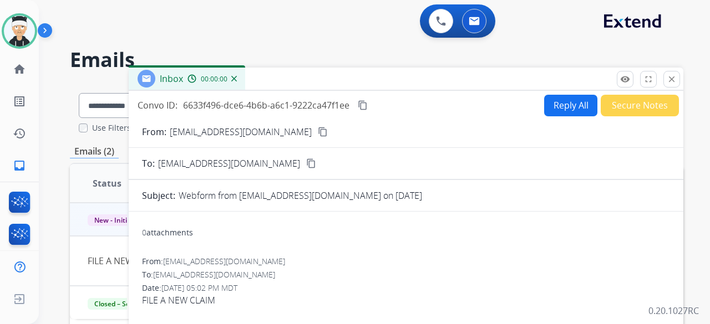
click at [666, 80] on button "close Close" at bounding box center [671, 79] width 17 height 17
click at [666, 80] on div "**********" at bounding box center [361, 202] width 644 height 324
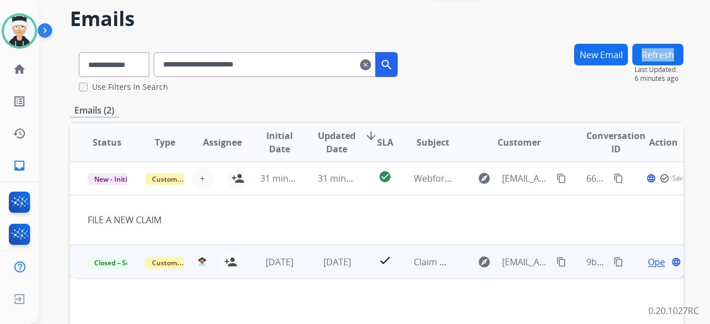
scroll to position [55, 0]
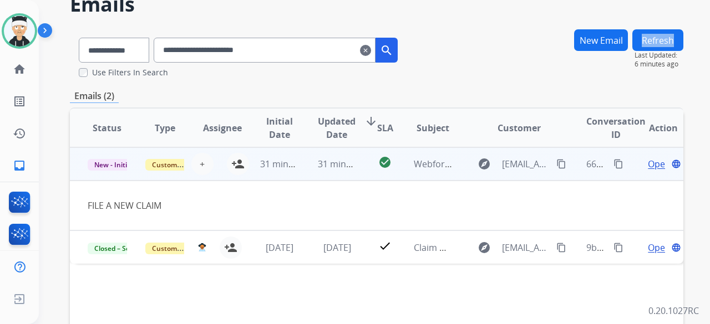
click at [613, 166] on mat-icon "content_copy" at bounding box center [618, 164] width 10 height 10
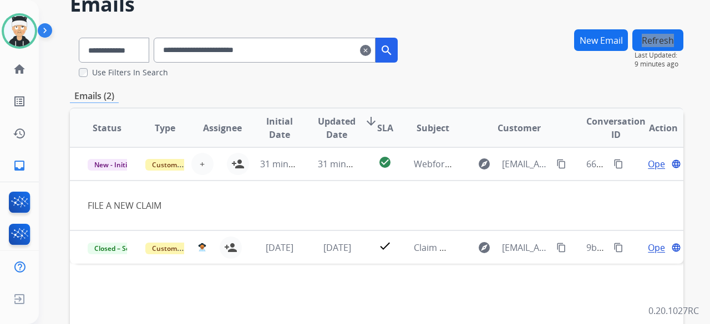
click at [371, 49] on mat-icon "clear" at bounding box center [365, 50] width 11 height 13
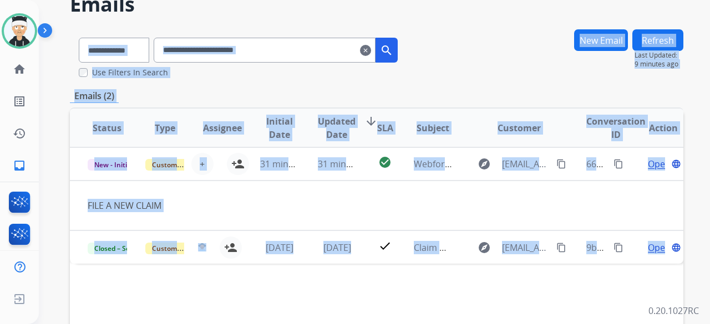
click at [378, 16] on h2 "Emails" at bounding box center [376, 4] width 613 height 22
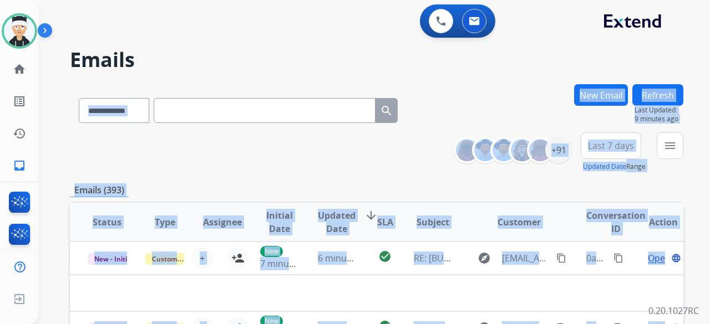
click at [175, 64] on h2 "Emails" at bounding box center [376, 60] width 613 height 22
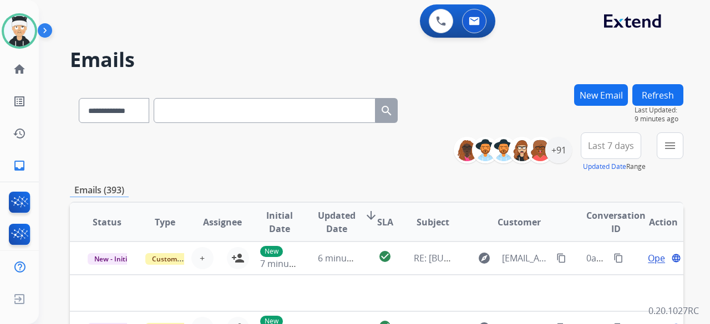
click at [265, 114] on input "text" at bounding box center [265, 110] width 222 height 25
paste input "**********"
type input "**********"
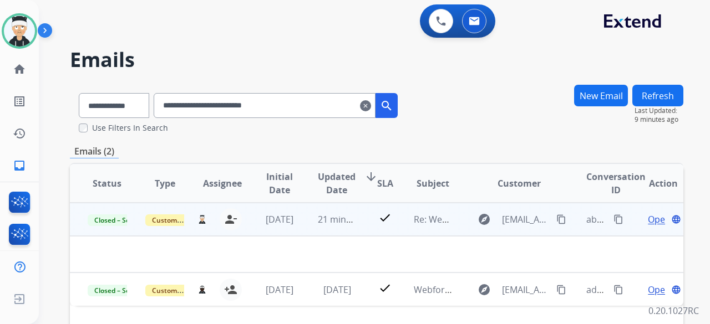
click at [647, 220] on span "Open" at bounding box center [658, 219] width 23 height 13
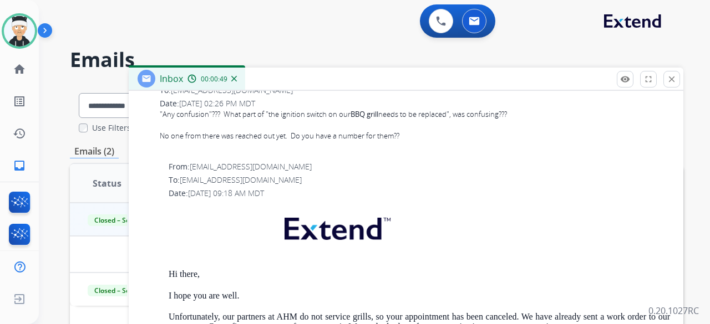
scroll to position [608, 0]
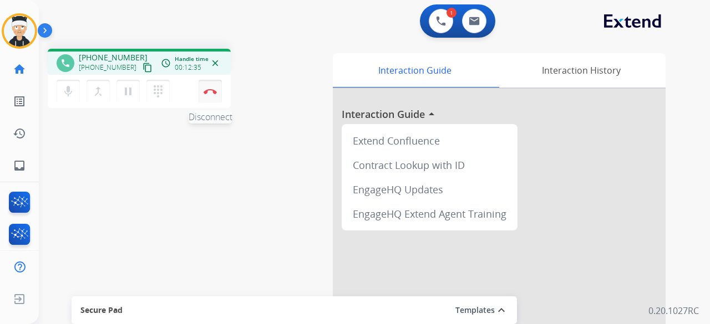
click at [210, 97] on button "Disconnect" at bounding box center [209, 91] width 23 height 23
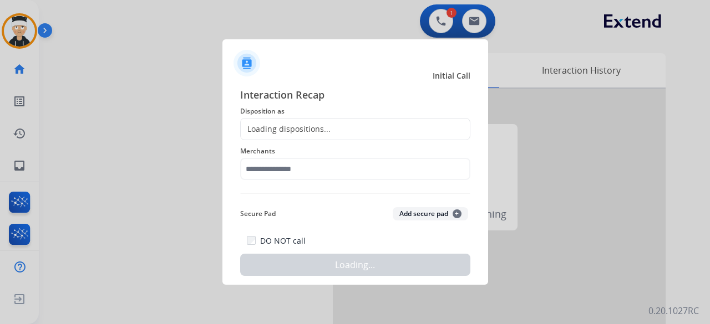
click at [405, 135] on div "Loading dispositions..." at bounding box center [355, 129] width 230 height 22
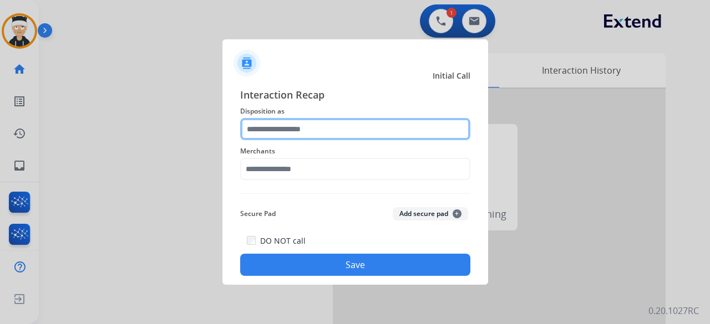
click at [322, 136] on input "text" at bounding box center [355, 129] width 230 height 22
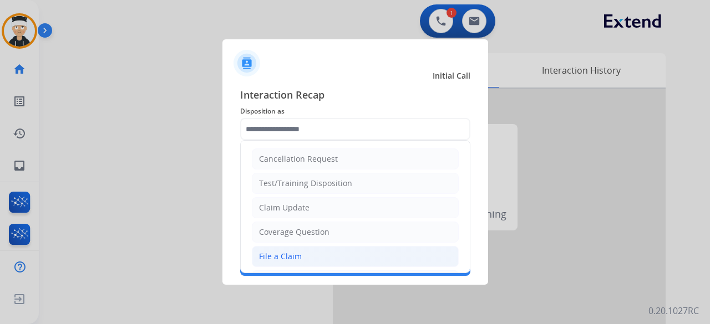
click at [318, 254] on li "File a Claim" at bounding box center [355, 256] width 207 height 21
type input "**********"
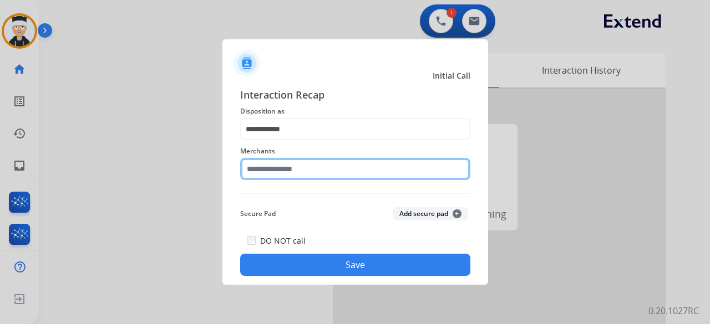
click at [340, 171] on input "text" at bounding box center [355, 169] width 230 height 22
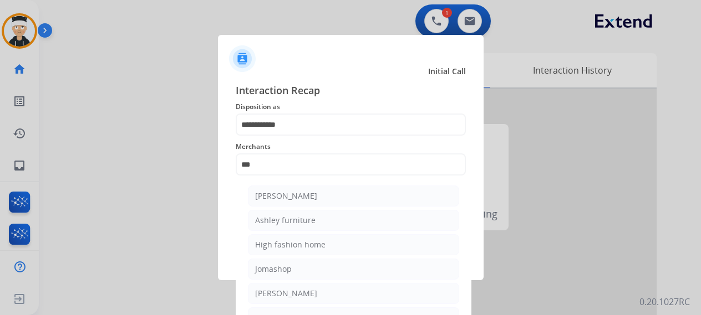
click at [278, 191] on div "[PERSON_NAME]" at bounding box center [286, 196] width 62 height 11
type input "**********"
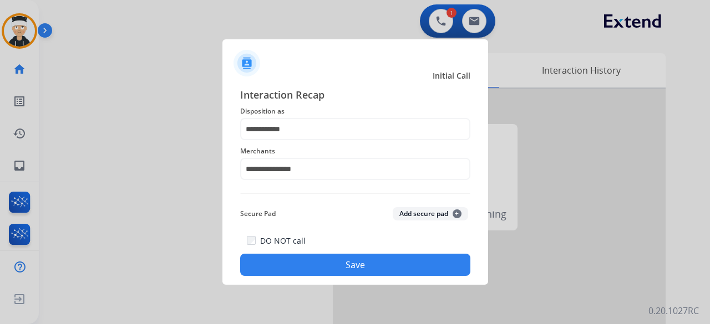
click at [278, 191] on div "**********" at bounding box center [355, 181] width 230 height 189
click at [330, 265] on button "Save" at bounding box center [355, 265] width 230 height 22
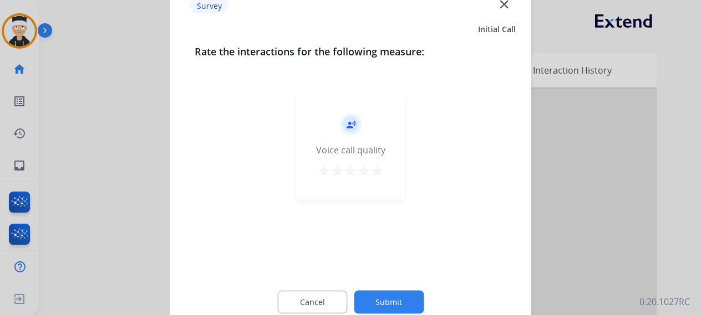
click at [379, 175] on mat-icon "star" at bounding box center [376, 170] width 13 height 13
click at [402, 299] on button "Submit" at bounding box center [389, 301] width 70 height 23
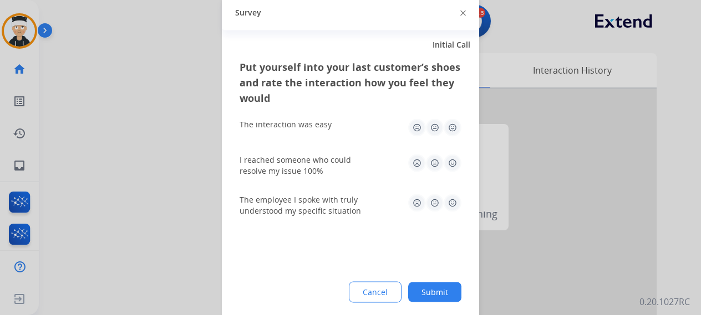
click at [451, 130] on img at bounding box center [452, 128] width 18 height 18
click at [452, 166] on img at bounding box center [452, 163] width 18 height 18
click at [455, 201] on img at bounding box center [452, 203] width 18 height 18
click at [442, 280] on div "Put yourself into your last customer’s shoes and rate the interaction how you f…" at bounding box center [350, 190] width 257 height 262
click at [437, 291] on button "Submit" at bounding box center [434, 292] width 53 height 20
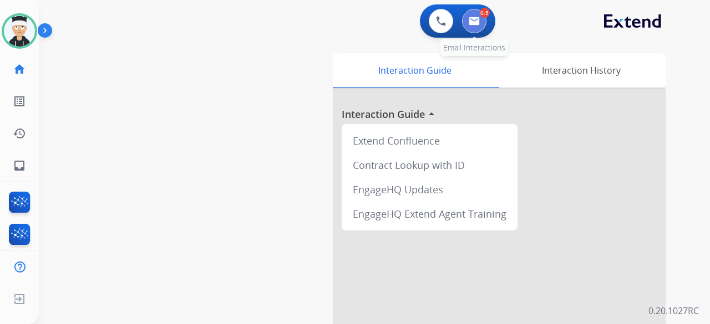
click at [473, 19] on img at bounding box center [473, 21] width 11 height 9
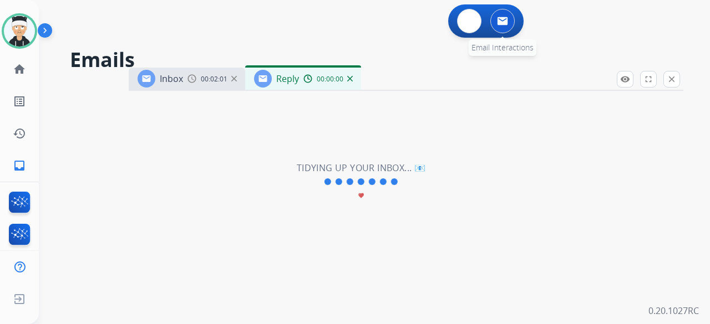
select select "**********"
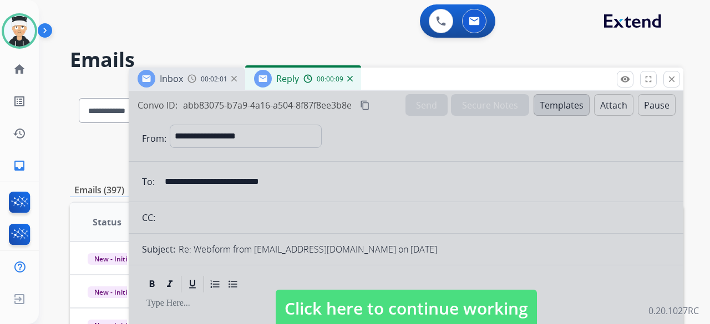
click at [404, 301] on span "Click here to continue working" at bounding box center [406, 309] width 261 height 38
select select
click at [403, 301] on p at bounding box center [405, 304] width 519 height 10
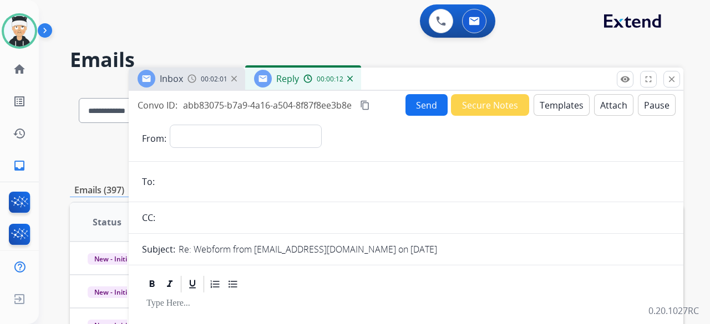
click at [365, 106] on mat-icon "content_copy" at bounding box center [365, 105] width 10 height 10
click at [675, 81] on mat-icon "close" at bounding box center [671, 79] width 10 height 10
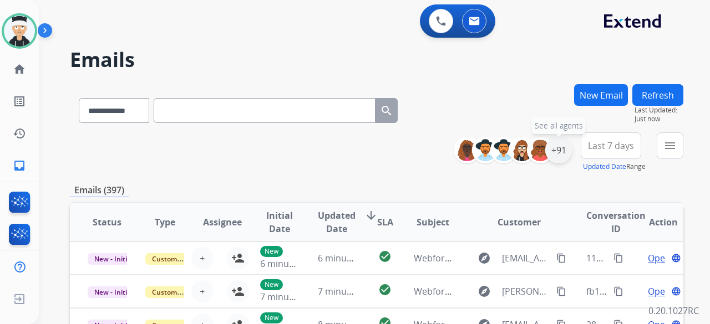
click at [559, 156] on div "+91" at bounding box center [558, 150] width 27 height 27
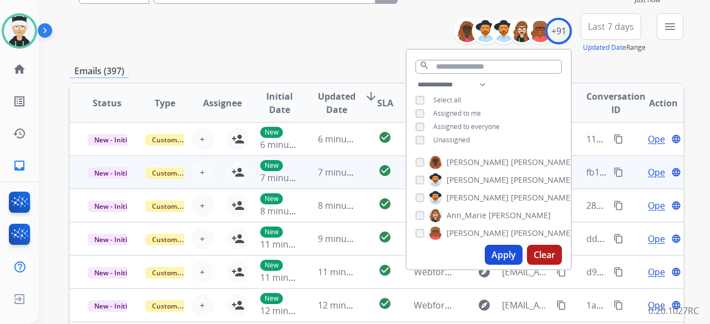
scroll to position [166, 0]
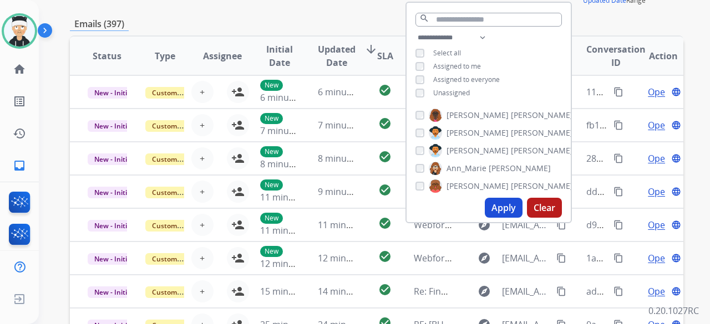
click at [493, 208] on button "Apply" at bounding box center [504, 208] width 38 height 20
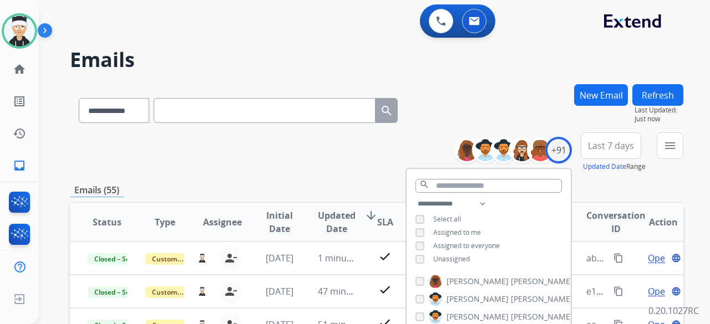
click at [297, 152] on div "**********" at bounding box center [376, 152] width 613 height 40
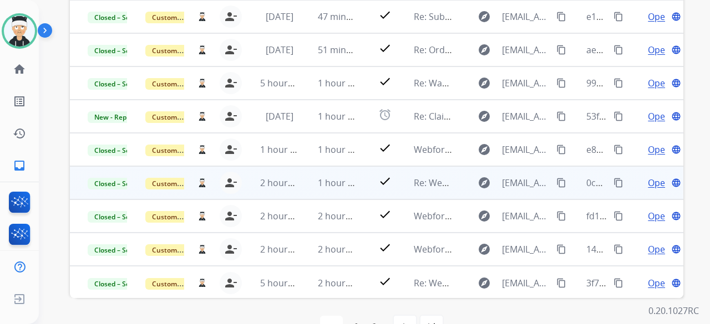
scroll to position [277, 0]
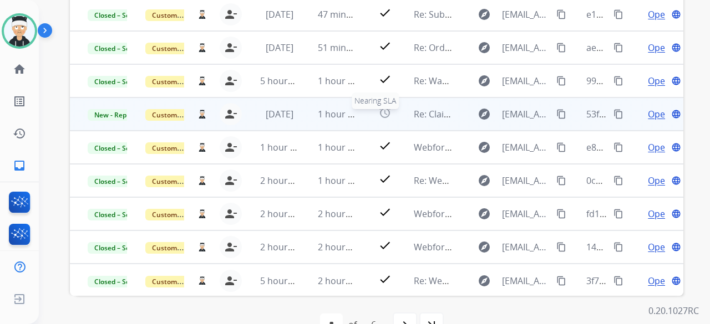
click at [384, 118] on mat-icon "alarm" at bounding box center [384, 112] width 13 height 13
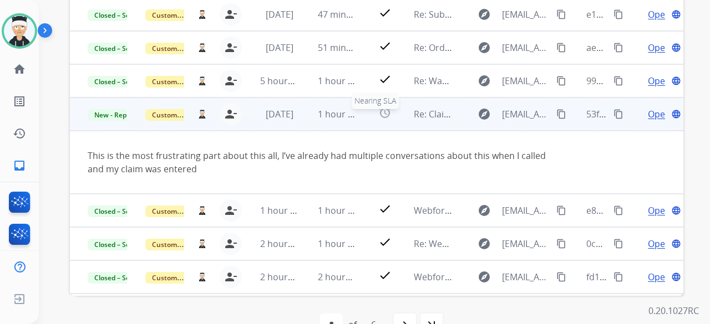
scroll to position [64, 0]
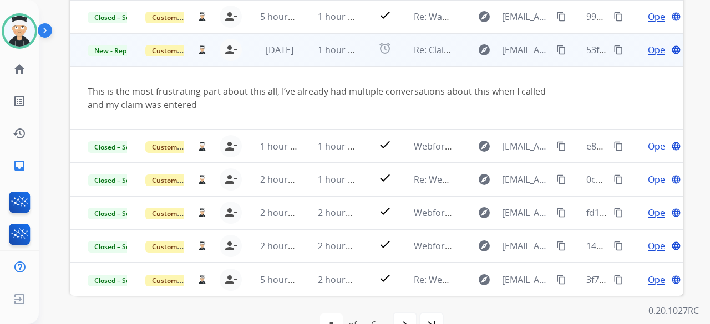
click at [650, 50] on span "Open" at bounding box center [658, 49] width 23 height 13
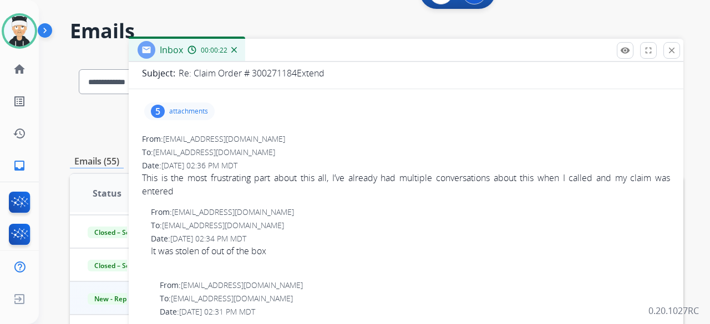
scroll to position [111, 0]
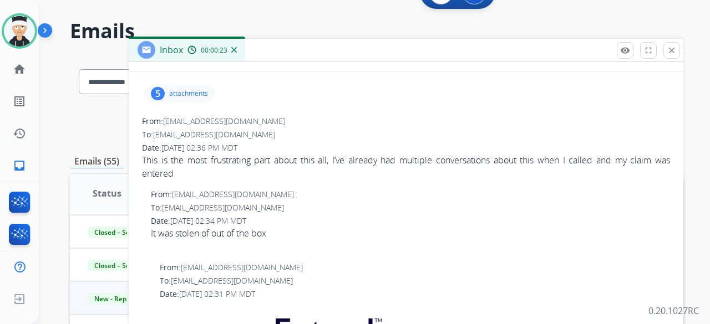
click at [191, 95] on p "attachments" at bounding box center [188, 93] width 39 height 9
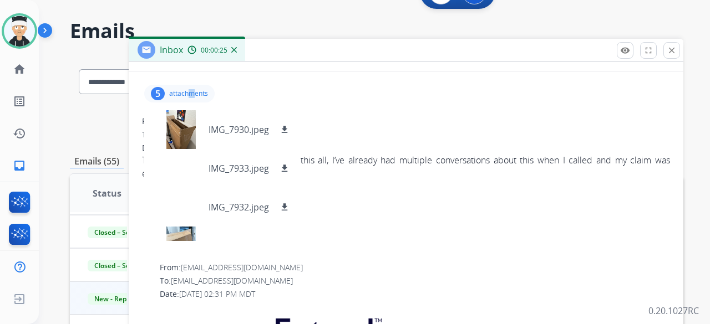
scroll to position [55, 0]
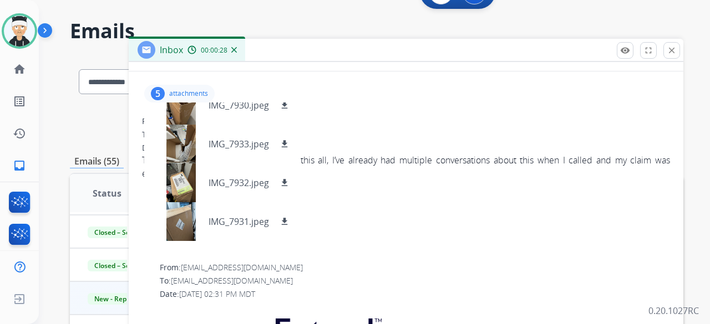
click at [173, 91] on p "attachments" at bounding box center [188, 93] width 39 height 9
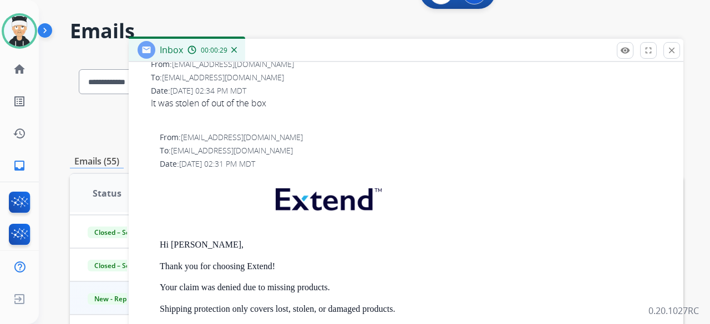
scroll to position [333, 0]
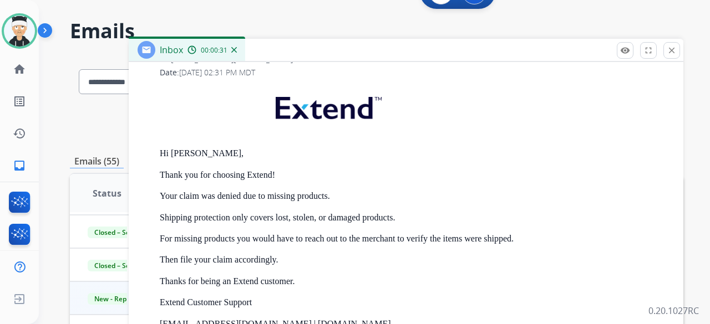
drag, startPoint x: 208, startPoint y: 215, endPoint x: 262, endPoint y: 203, distance: 54.6
click at [214, 215] on p "Shipping protection only covers lost, stolen, or damaged products." at bounding box center [415, 218] width 510 height 10
click at [233, 210] on div "Hi Madi, Thank you for choosing Extend! Your claim was denied due to missing pr…" at bounding box center [415, 264] width 510 height 360
click at [395, 178] on p "Thank you for choosing Extend!" at bounding box center [415, 175] width 510 height 10
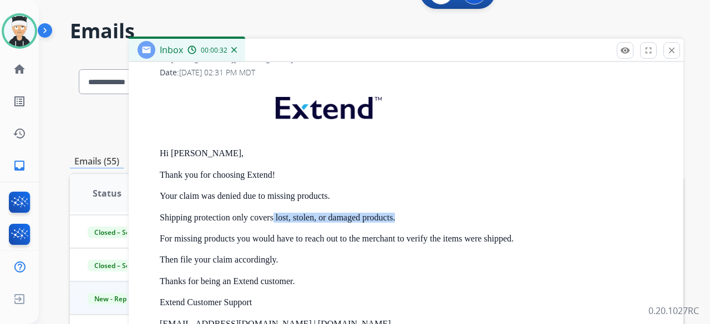
drag, startPoint x: 412, startPoint y: 210, endPoint x: 239, endPoint y: 211, distance: 172.4
click at [241, 212] on div "Hi Madi, Thank you for choosing Extend! Your claim was denied due to missing pr…" at bounding box center [415, 264] width 510 height 360
click at [230, 207] on div "Hi Madi, Thank you for choosing Extend! Your claim was denied due to missing pr…" at bounding box center [415, 264] width 510 height 360
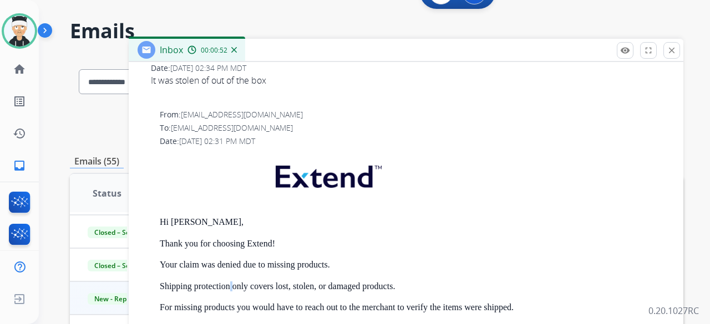
scroll to position [289, 0]
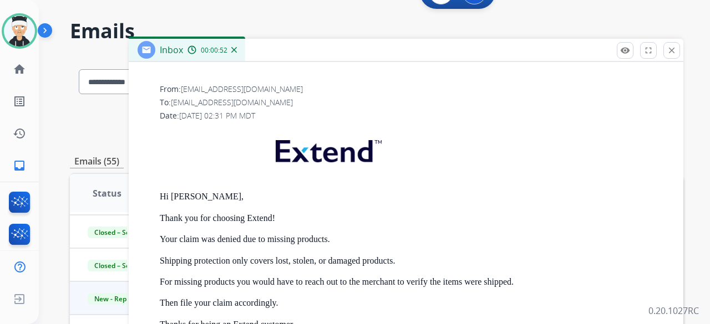
click at [303, 232] on div "Hi Madi, Thank you for choosing Extend! Your claim was denied due to missing pr…" at bounding box center [415, 307] width 510 height 360
click at [256, 243] on p "Your claim was denied due to missing products." at bounding box center [415, 239] width 510 height 10
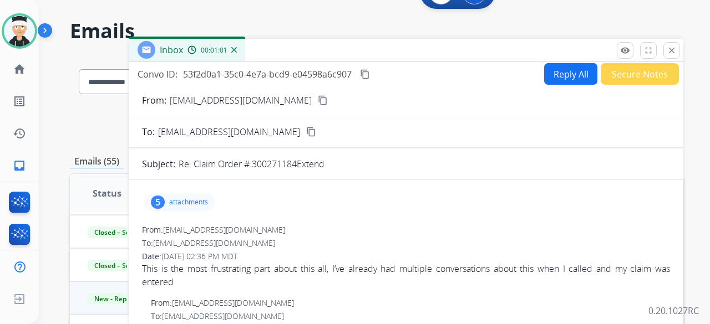
scroll to position [0, 0]
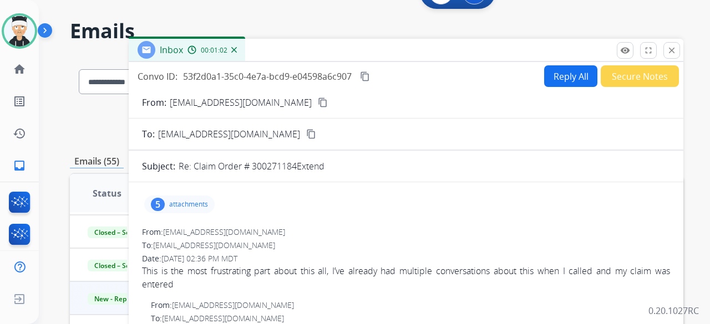
click at [548, 81] on button "Reply All" at bounding box center [570, 76] width 53 height 22
select select "**********"
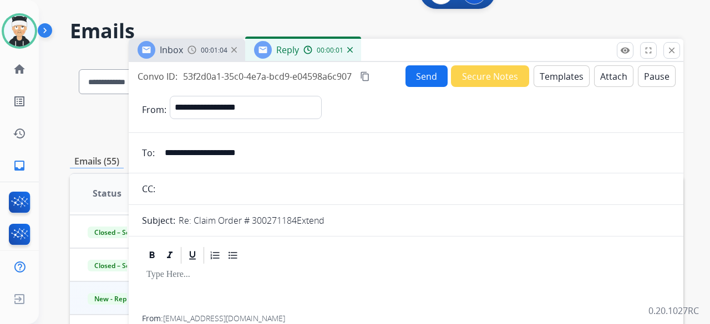
click at [553, 81] on button "Templates" at bounding box center [561, 76] width 56 height 22
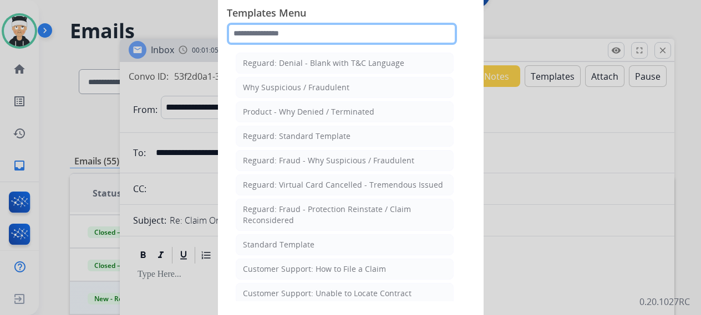
click at [337, 30] on input "text" at bounding box center [342, 34] width 230 height 22
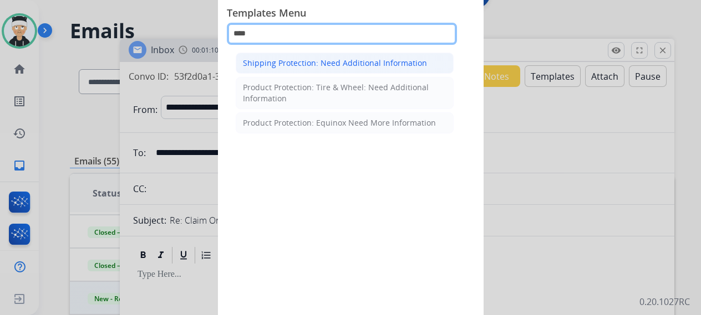
type input "****"
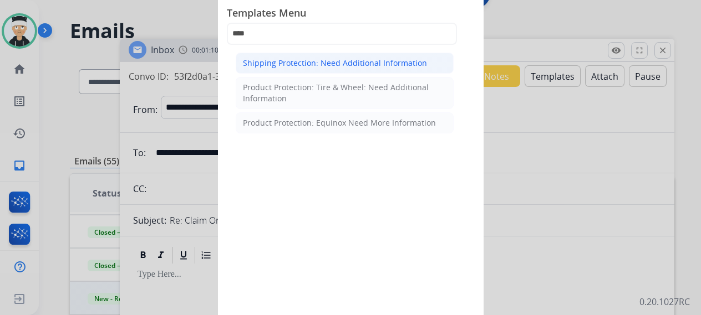
click at [341, 63] on div "Shipping Protection: Need Additional Information" at bounding box center [335, 63] width 184 height 11
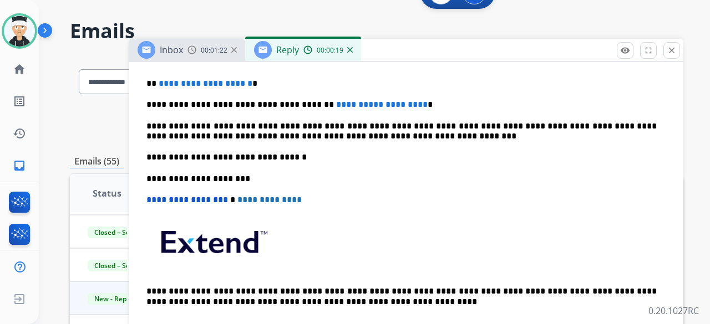
scroll to position [222, 0]
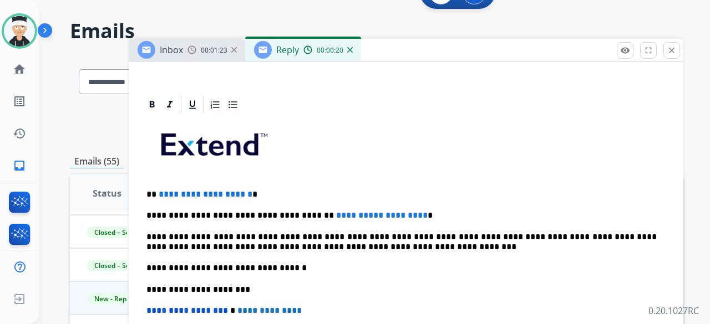
click at [252, 195] on span "**********" at bounding box center [206, 194] width 94 height 8
click at [266, 195] on p "**********" at bounding box center [401, 195] width 510 height 10
click at [261, 176] on div "**********" at bounding box center [406, 284] width 528 height 339
click at [266, 195] on p "**********" at bounding box center [401, 195] width 510 height 10
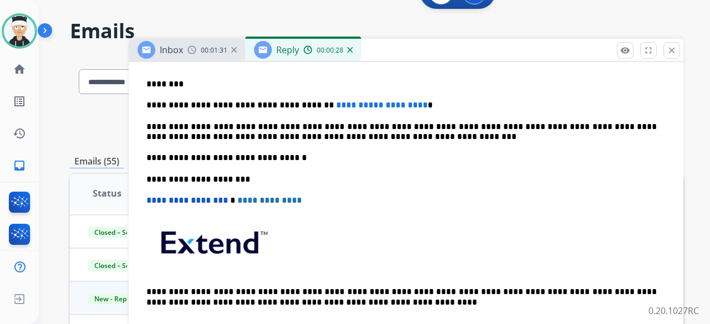
scroll to position [333, 0]
click at [412, 105] on p "**********" at bounding box center [401, 105] width 510 height 10
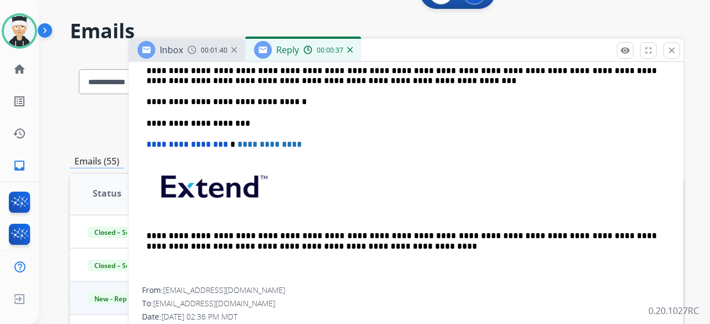
scroll to position [222, 0]
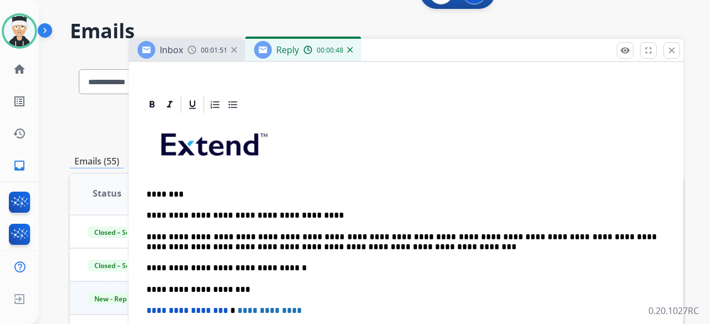
click at [458, 236] on p "**********" at bounding box center [401, 242] width 510 height 21
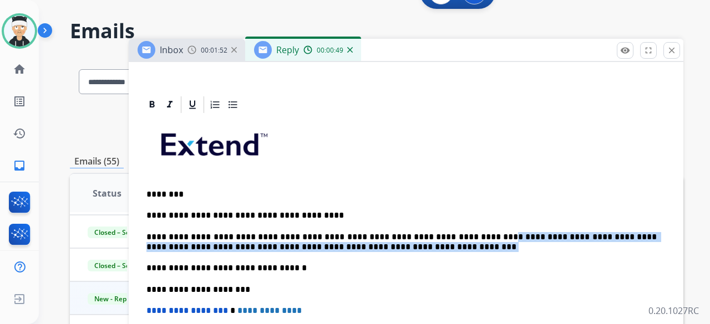
drag, startPoint x: 458, startPoint y: 236, endPoint x: 459, endPoint y: 250, distance: 14.5
click at [459, 250] on p "**********" at bounding box center [401, 242] width 510 height 21
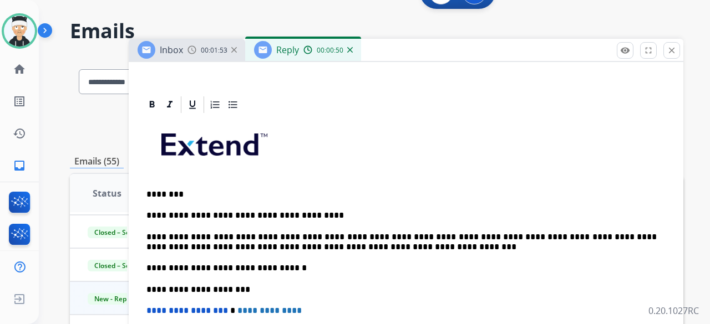
click at [396, 250] on p "**********" at bounding box center [401, 242] width 510 height 21
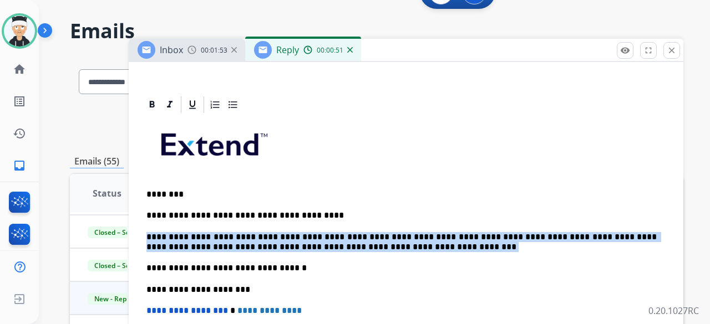
drag, startPoint x: 396, startPoint y: 250, endPoint x: 451, endPoint y: 248, distance: 54.9
click at [449, 248] on p "**********" at bounding box center [401, 242] width 510 height 21
click at [451, 248] on p "**********" at bounding box center [401, 242] width 510 height 21
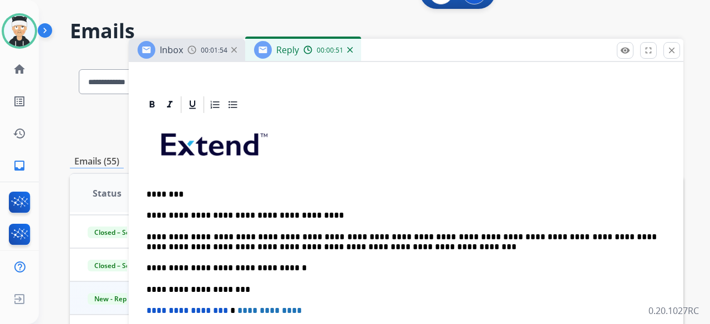
click at [431, 255] on div "**********" at bounding box center [406, 284] width 528 height 339
drag, startPoint x: 375, startPoint y: 250, endPoint x: 371, endPoint y: 238, distance: 12.8
click at [371, 239] on p "**********" at bounding box center [401, 242] width 510 height 21
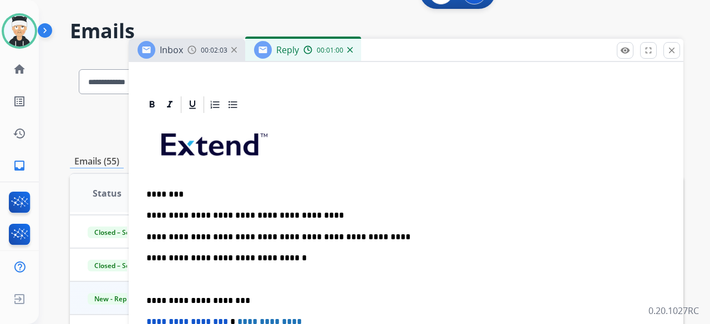
click at [373, 236] on p "**********" at bounding box center [401, 237] width 510 height 10
click at [314, 216] on p "**********" at bounding box center [401, 216] width 510 height 10
click at [384, 237] on p "**********" at bounding box center [401, 237] width 510 height 10
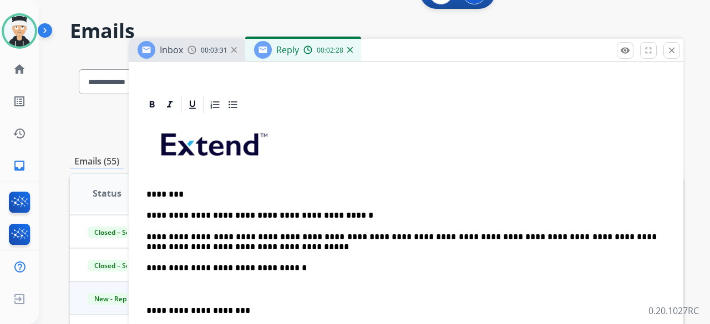
click at [394, 234] on p "**********" at bounding box center [401, 242] width 510 height 21
click at [238, 248] on p "**********" at bounding box center [401, 242] width 510 height 21
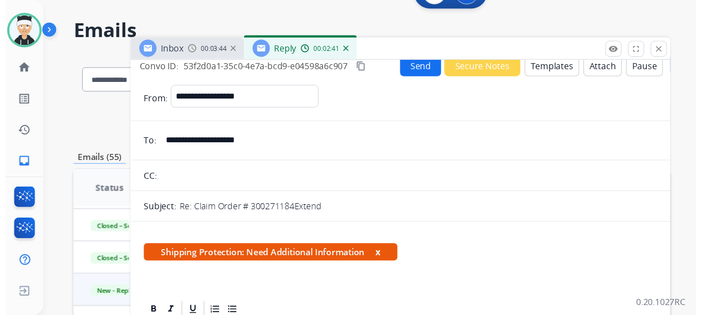
scroll to position [0, 0]
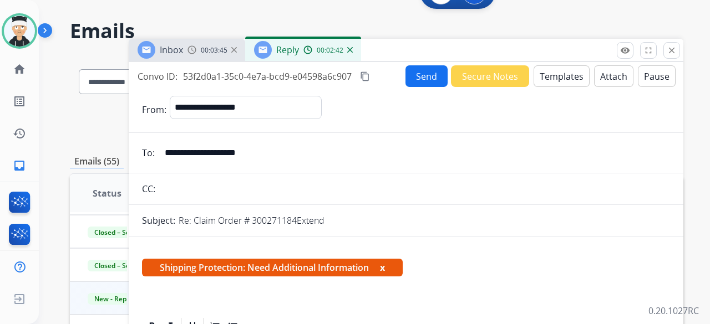
click at [414, 78] on button "Send" at bounding box center [426, 76] width 42 height 22
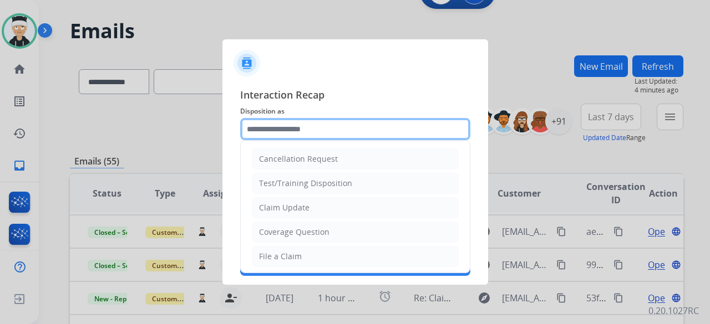
click at [373, 130] on input "text" at bounding box center [355, 129] width 230 height 22
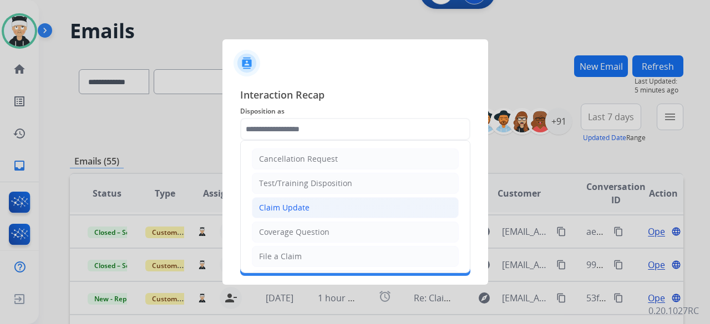
click at [342, 210] on li "Claim Update" at bounding box center [355, 207] width 207 height 21
type input "**********"
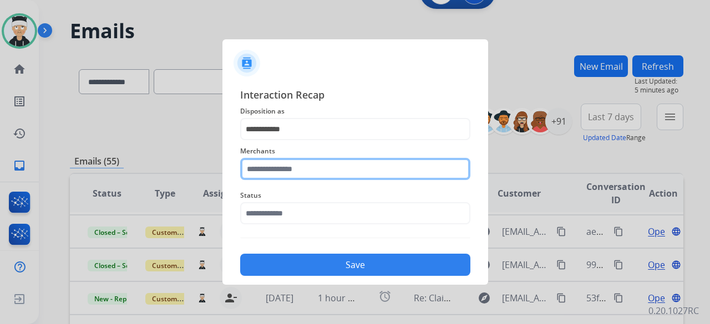
click at [350, 171] on input "text" at bounding box center [355, 169] width 230 height 22
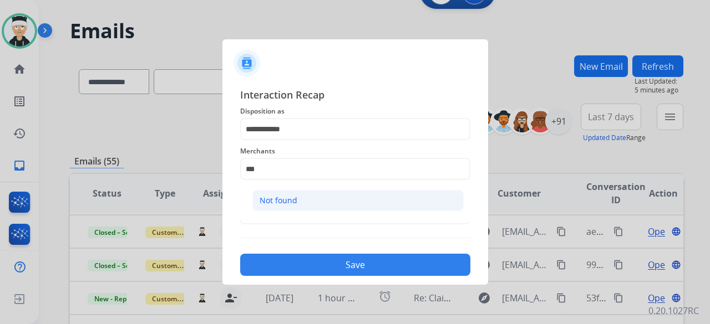
click at [320, 206] on li "Not found" at bounding box center [357, 200] width 211 height 21
type input "*********"
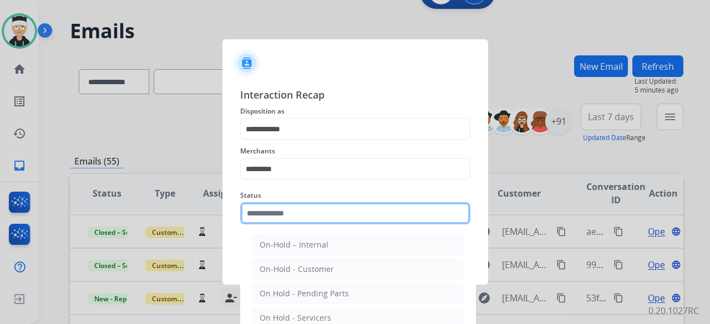
click at [320, 206] on input "text" at bounding box center [355, 213] width 230 height 22
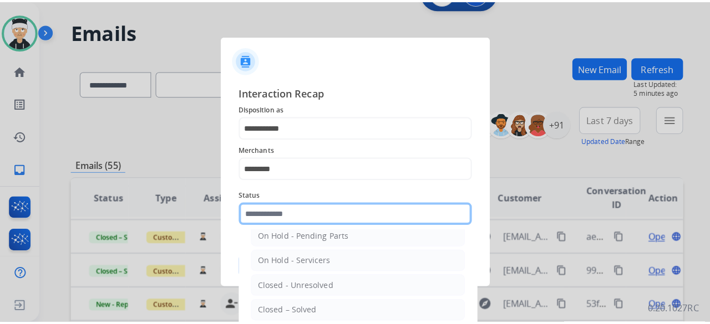
scroll to position [63, 0]
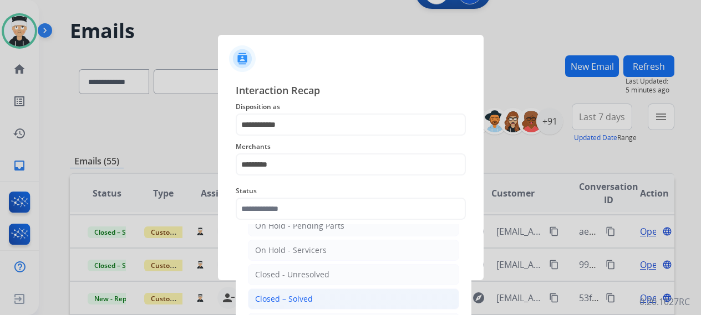
click at [305, 298] on div "Closed – Solved" at bounding box center [284, 299] width 58 height 11
type input "**********"
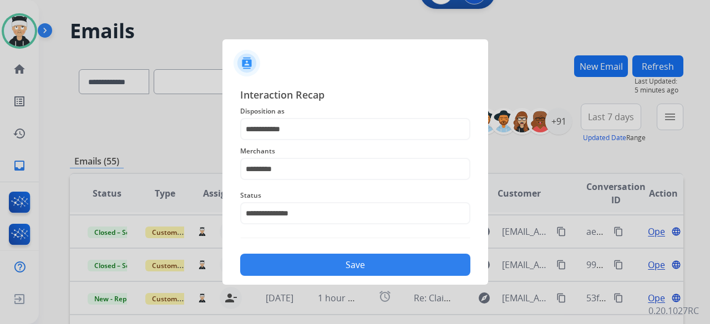
click at [343, 264] on button "Save" at bounding box center [355, 265] width 230 height 22
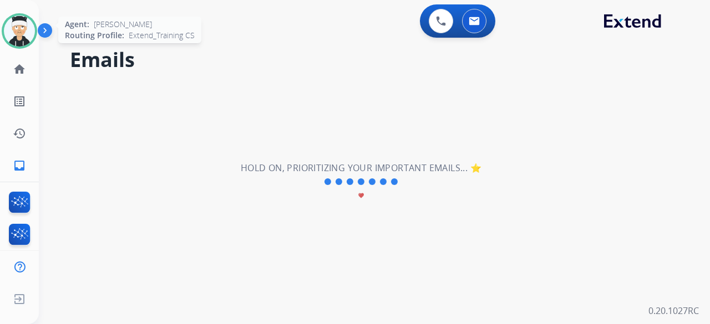
scroll to position [38, 0]
click at [22, 38] on img at bounding box center [19, 31] width 31 height 31
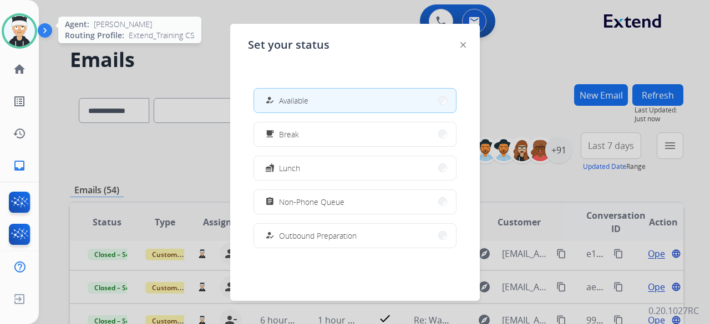
click at [22, 38] on img at bounding box center [19, 31] width 31 height 31
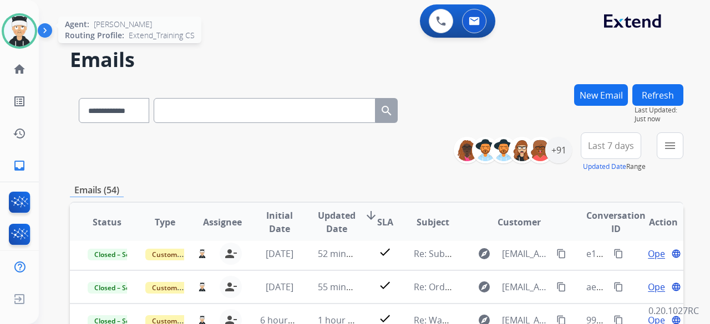
click at [28, 24] on img at bounding box center [19, 31] width 31 height 31
click at [11, 37] on img at bounding box center [19, 31] width 31 height 31
drag, startPoint x: 11, startPoint y: 37, endPoint x: 18, endPoint y: 42, distance: 9.1
click at [11, 37] on img at bounding box center [19, 31] width 31 height 31
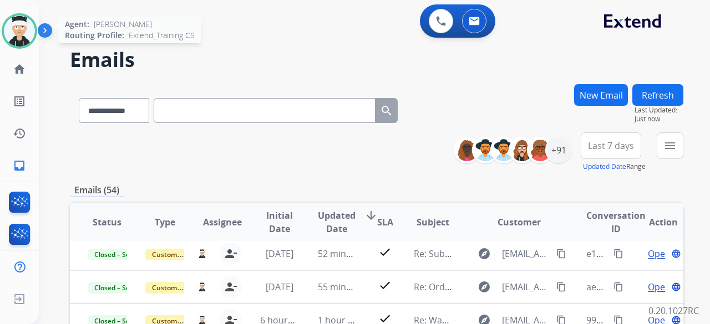
click at [21, 43] on img at bounding box center [19, 31] width 31 height 31
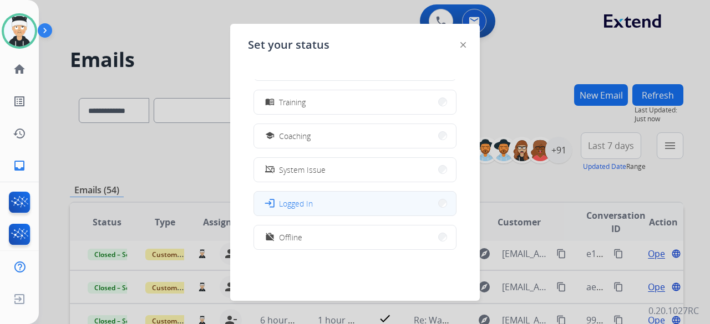
scroll to position [209, 0]
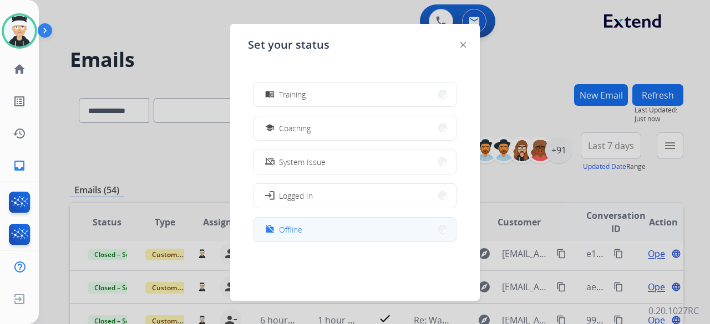
click at [347, 221] on button "work_off Offline" at bounding box center [355, 230] width 202 height 24
